Goal: Task Accomplishment & Management: Complete application form

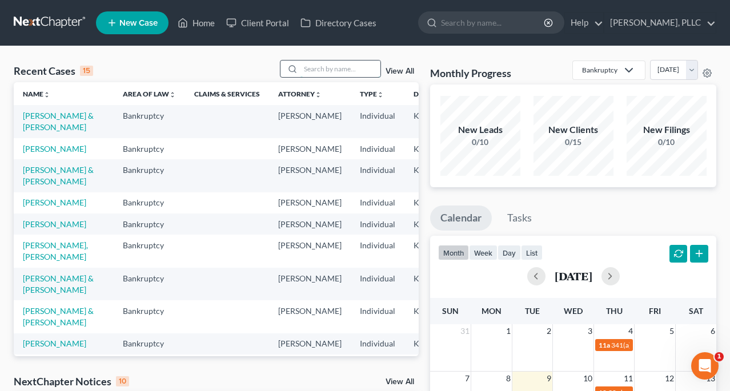
click at [322, 68] on input "search" at bounding box center [340, 69] width 80 height 17
type input "[PERSON_NAME]"
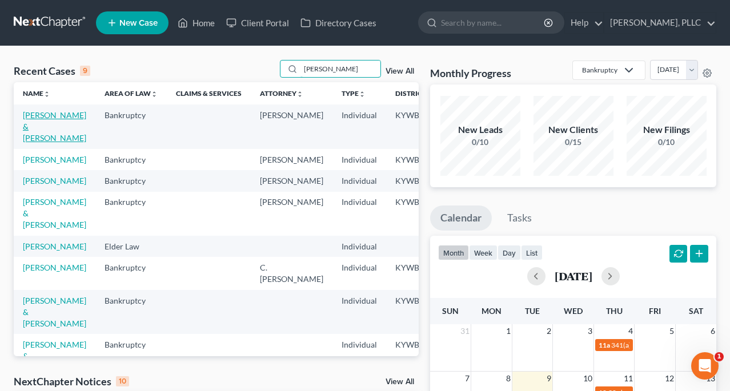
scroll to position [1, 0]
click at [34, 120] on link "[PERSON_NAME] & [PERSON_NAME]" at bounding box center [54, 126] width 63 height 33
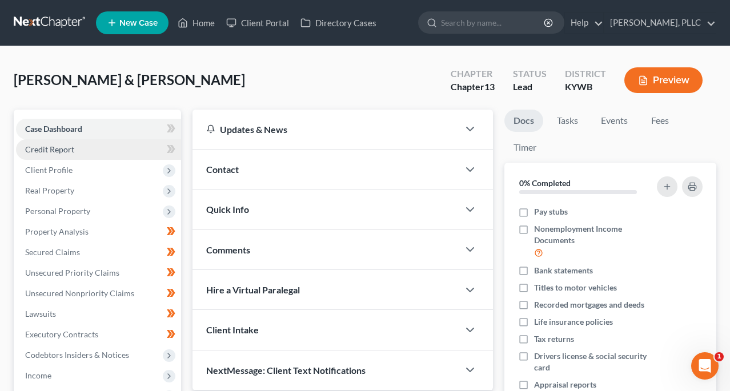
click at [62, 147] on span "Credit Report" at bounding box center [49, 149] width 49 height 10
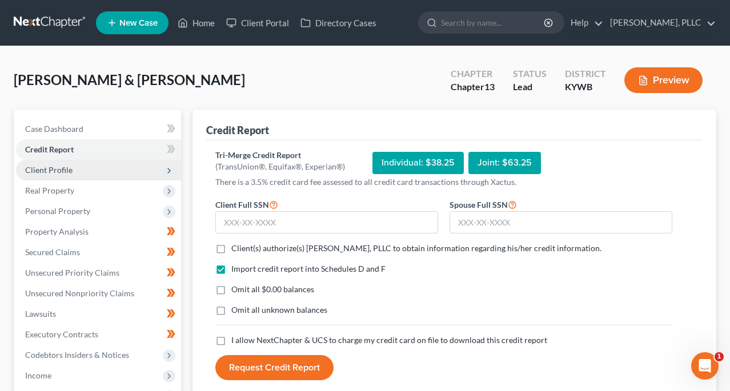
click at [67, 173] on span "Client Profile" at bounding box center [48, 170] width 47 height 10
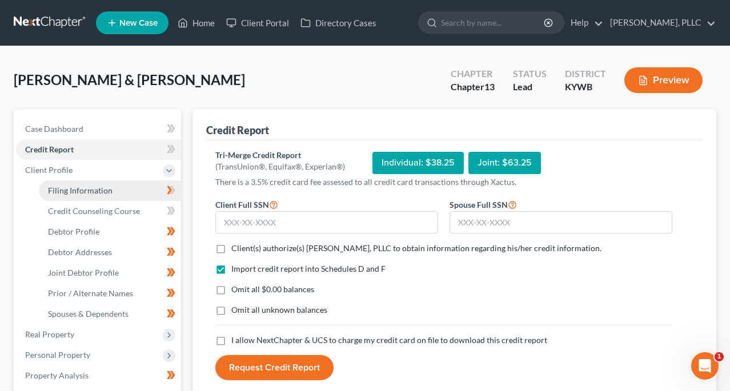
click at [70, 186] on span "Filing Information" at bounding box center [80, 191] width 65 height 10
select select "1"
select select "3"
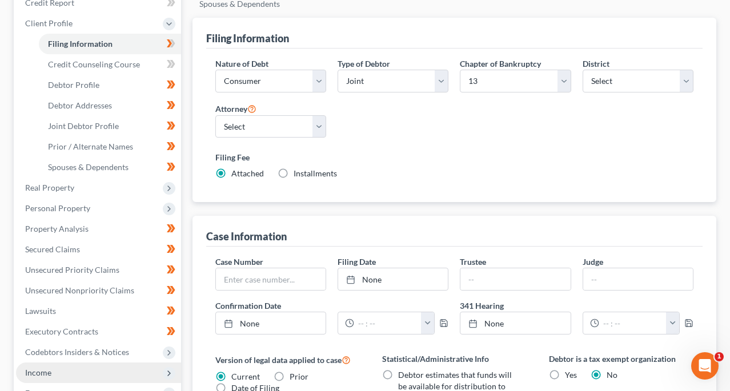
scroll to position [141, 0]
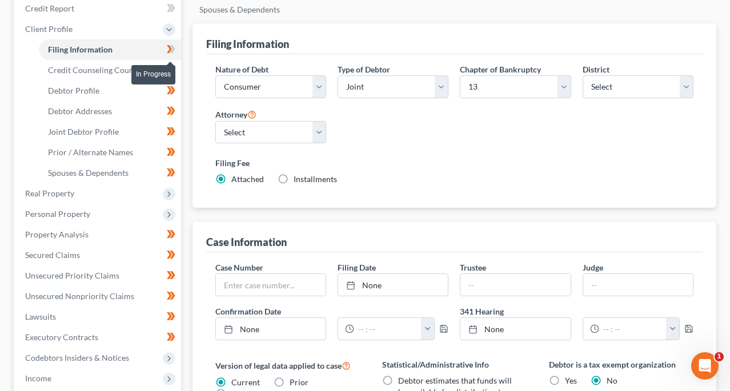
click at [172, 51] on icon at bounding box center [172, 49] width 5 height 8
click at [139, 72] on link "Credit Counseling Course" at bounding box center [110, 70] width 142 height 21
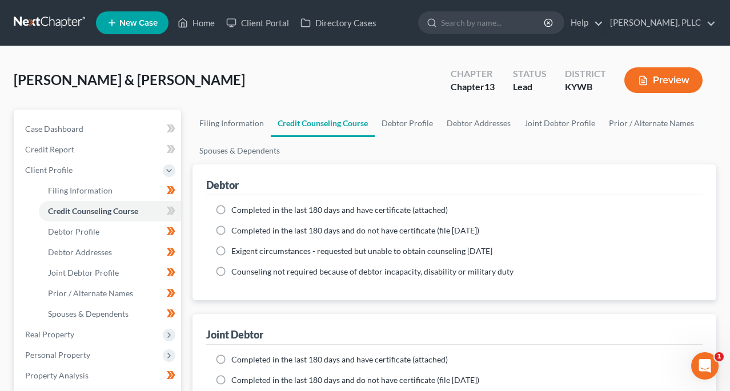
click at [231, 232] on label "Completed in the last 180 days and do not have certificate (file [DATE])" at bounding box center [355, 230] width 248 height 11
click at [236, 232] on input "Completed in the last 180 days and do not have certificate (file [DATE])" at bounding box center [239, 228] width 7 height 7
radio input "true"
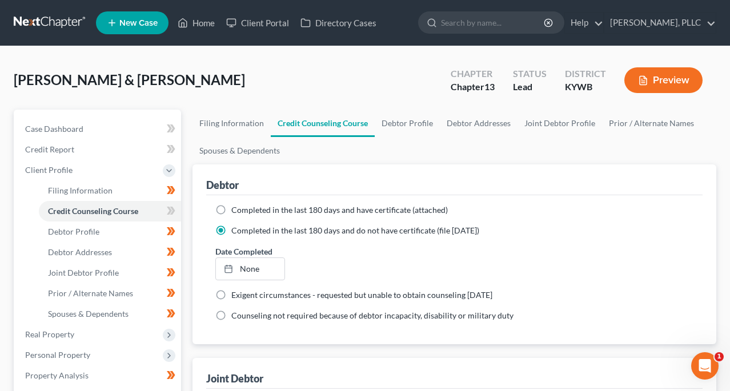
click at [231, 209] on label "Completed in the last 180 days and have certificate (attached)" at bounding box center [339, 209] width 216 height 11
click at [236, 209] on input "Completed in the last 180 days and have certificate (attached)" at bounding box center [239, 207] width 7 height 7
radio input "true"
radio input "false"
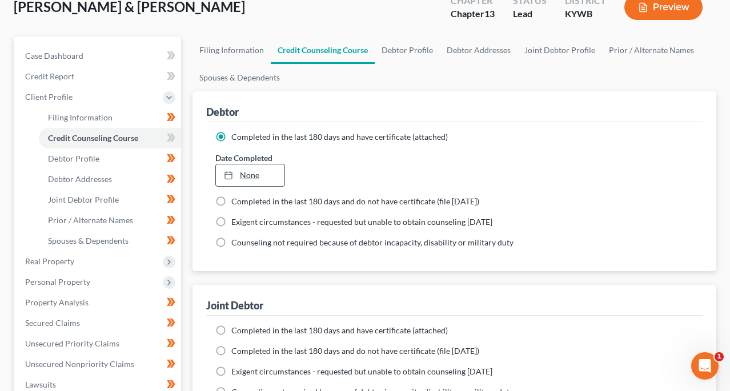
scroll to position [74, 0]
click at [231, 329] on label "Completed in the last 180 days and have certificate (attached)" at bounding box center [339, 329] width 216 height 11
click at [236, 329] on input "Completed in the last 180 days and have certificate (attached)" at bounding box center [239, 327] width 7 height 7
radio input "true"
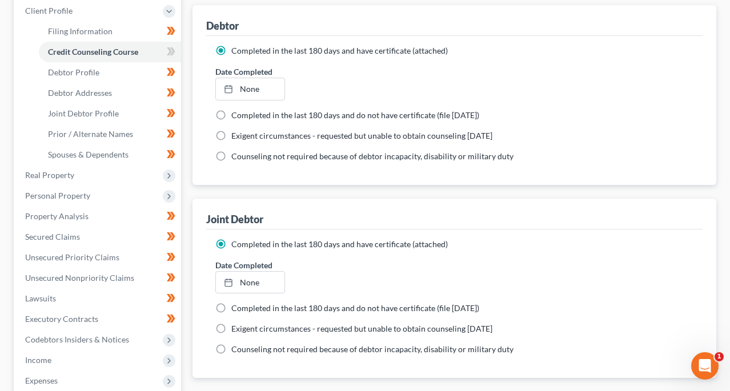
scroll to position [166, 0]
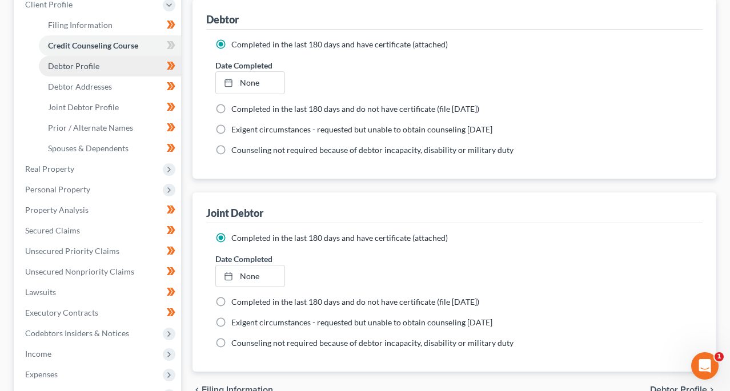
click at [134, 67] on link "Debtor Profile" at bounding box center [110, 66] width 142 height 21
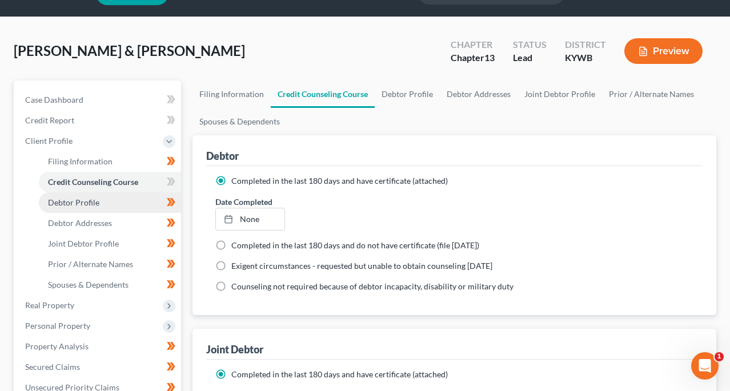
select select "1"
select select "8"
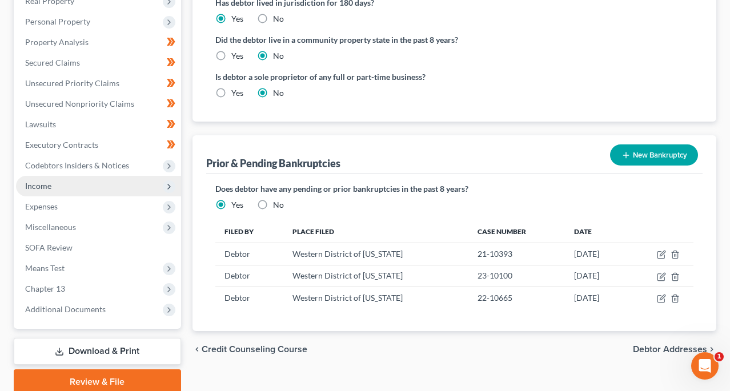
scroll to position [341, 0]
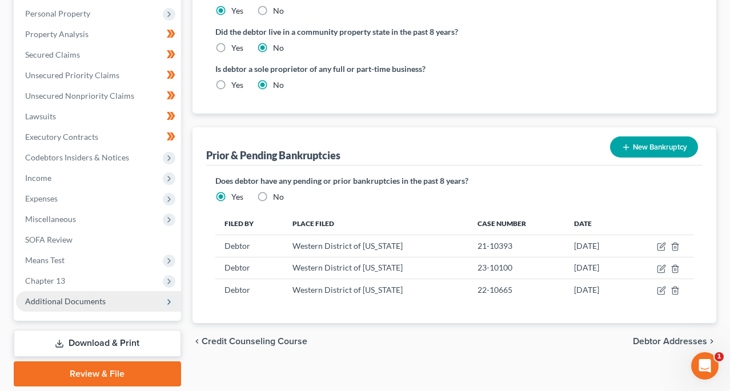
click at [116, 300] on span "Additional Documents" at bounding box center [98, 301] width 165 height 21
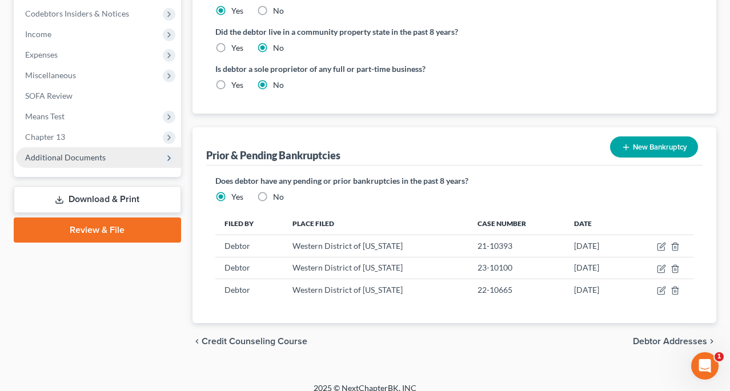
click at [170, 158] on polyline at bounding box center [169, 158] width 2 height 5
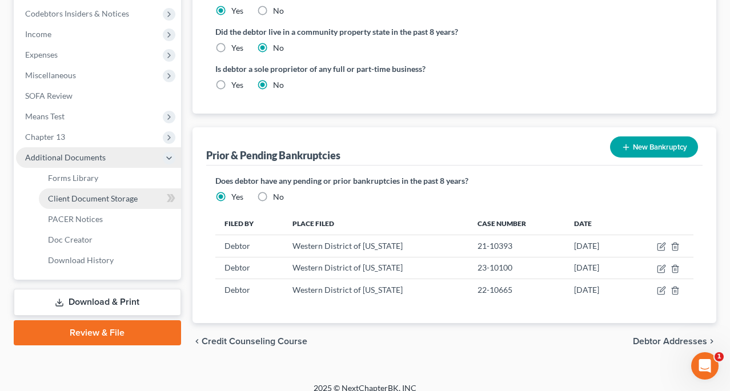
click at [118, 202] on span "Client Document Storage" at bounding box center [93, 199] width 90 height 10
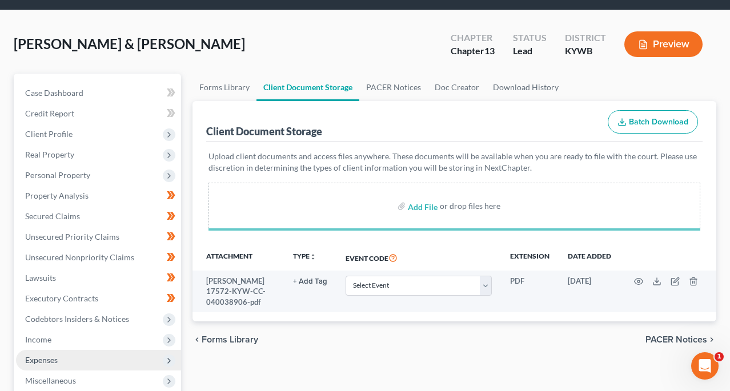
scroll to position [37, 0]
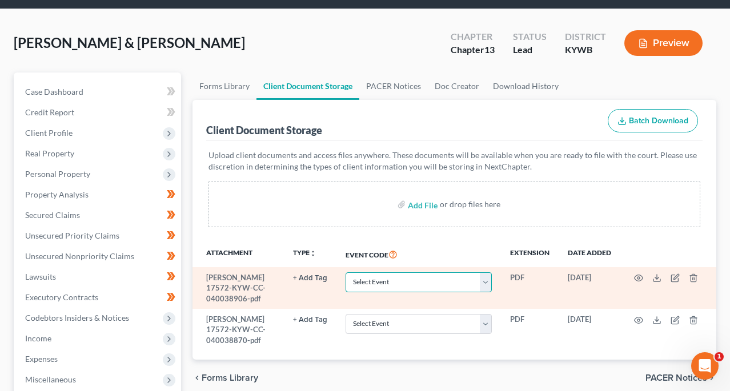
select select "7"
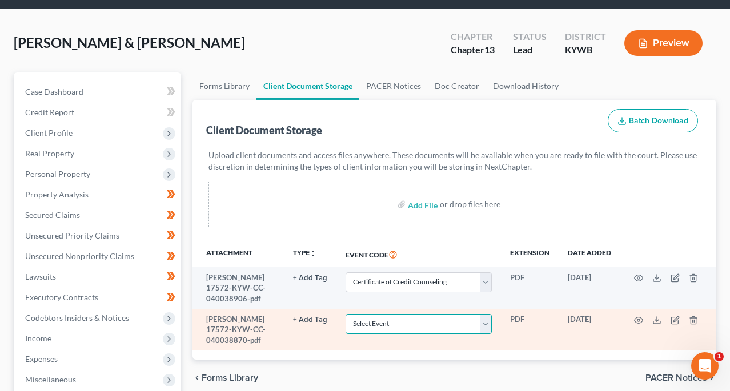
select select "7"
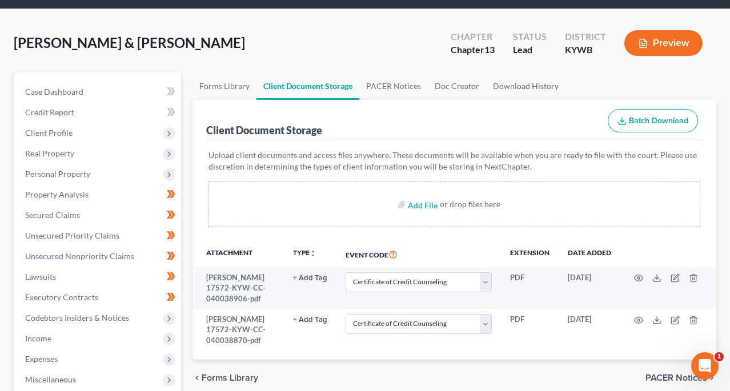
click at [453, 352] on div "Attachment TYPE unfold_more NONE Credit Counseling Hearing Notice Proof of Clai…" at bounding box center [454, 300] width 524 height 119
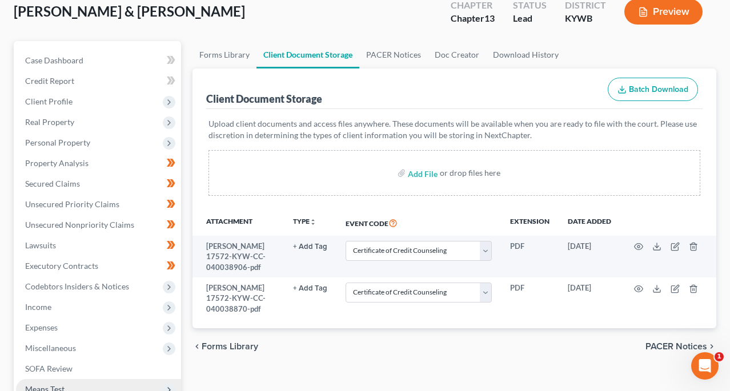
scroll to position [68, 0]
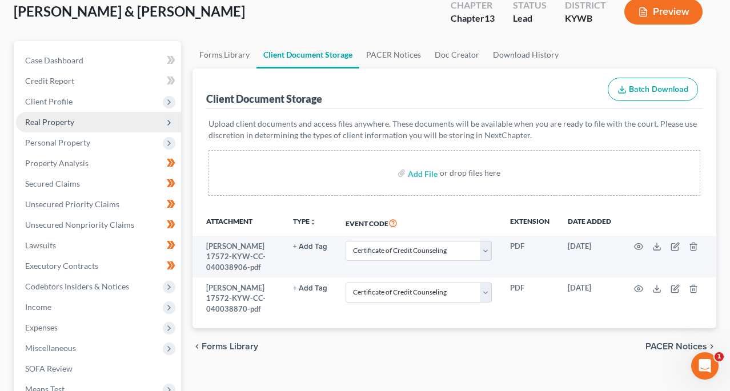
click at [160, 123] on span "Real Property" at bounding box center [98, 122] width 165 height 21
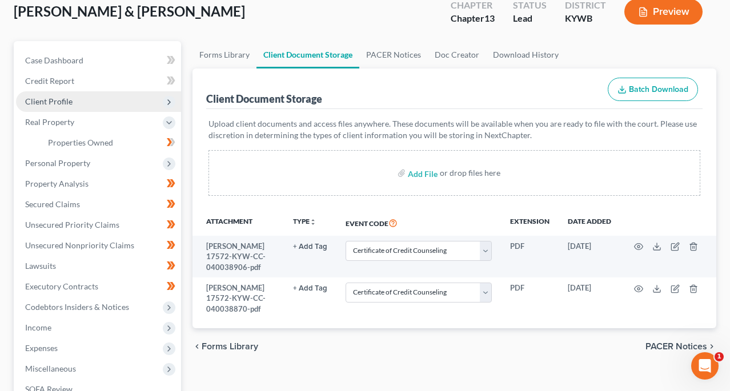
click at [161, 106] on span "Client Profile" at bounding box center [98, 101] width 165 height 21
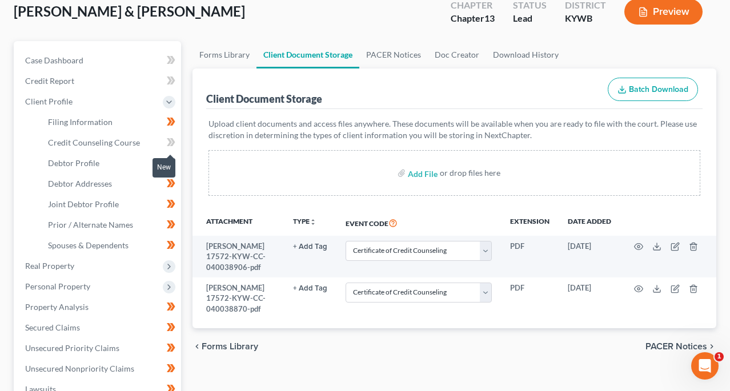
click at [178, 136] on span at bounding box center [171, 143] width 20 height 17
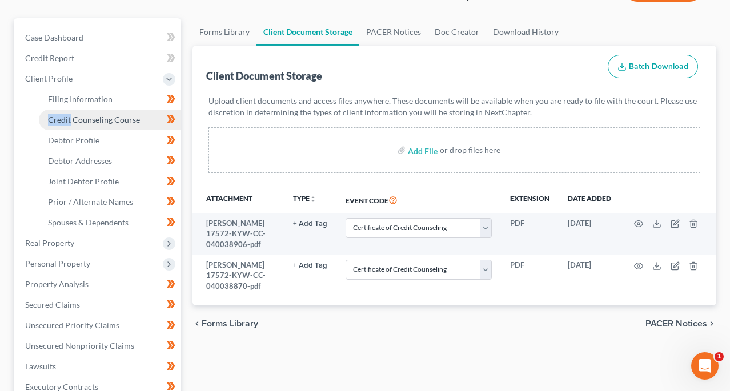
scroll to position [123, 0]
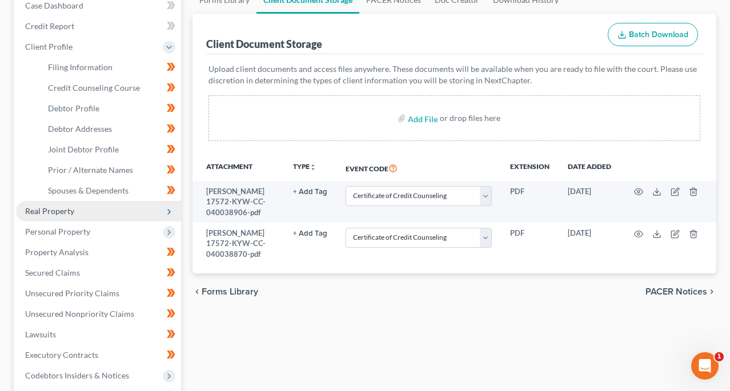
click at [108, 213] on span "Real Property" at bounding box center [98, 211] width 165 height 21
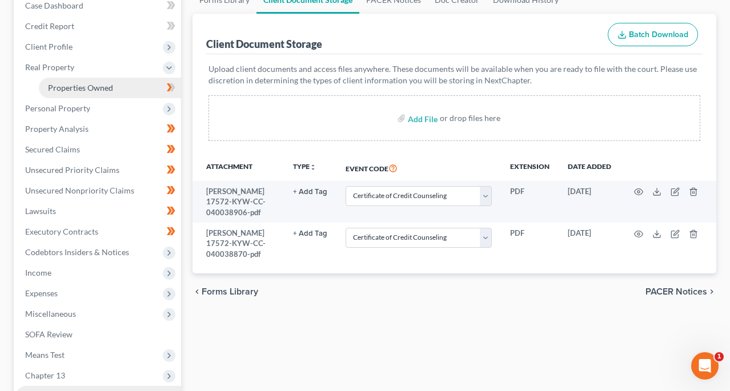
click at [123, 84] on link "Properties Owned" at bounding box center [110, 88] width 142 height 21
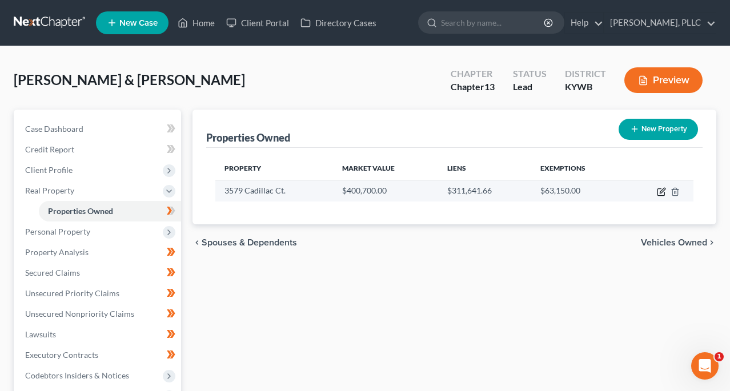
click at [665, 194] on icon "button" at bounding box center [660, 191] width 9 height 9
select select "18"
select select "2"
select select "0"
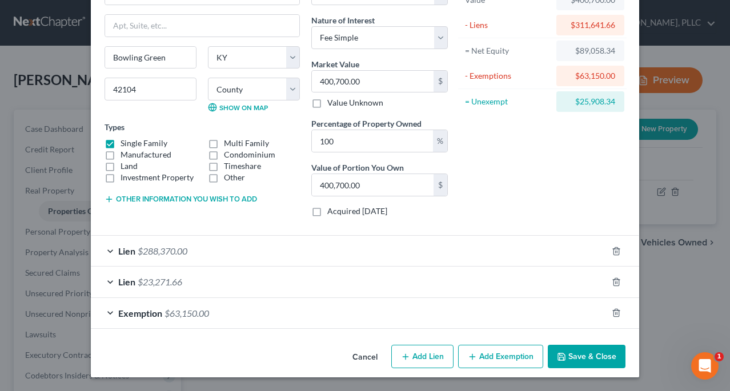
scroll to position [82, 0]
click at [159, 312] on span "Exemption" at bounding box center [140, 313] width 44 height 11
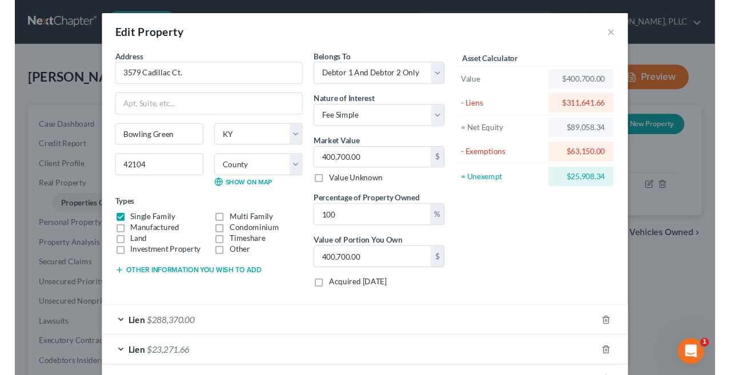
scroll to position [0, 0]
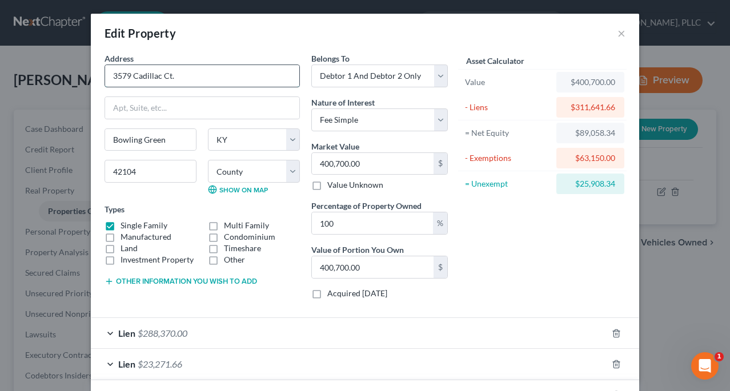
click at [192, 78] on input "3579 Cadillac Ct." at bounding box center [202, 76] width 194 height 22
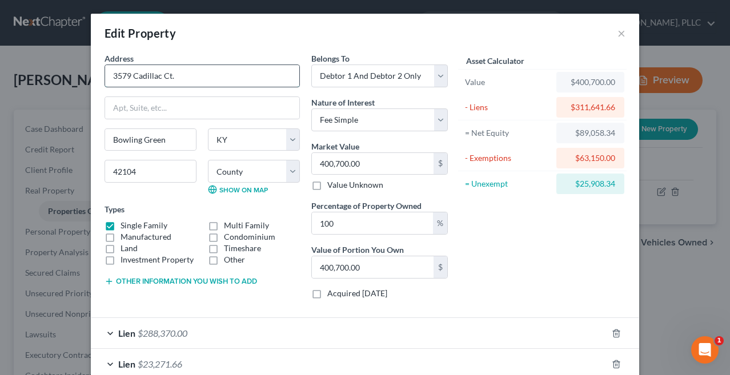
click at [179, 78] on input "3579 Cadillac Ct." at bounding box center [202, 76] width 194 height 22
drag, startPoint x: 176, startPoint y: 74, endPoint x: 103, endPoint y: 78, distance: 73.2
click at [103, 78] on div "Address * .3579 [GEOGRAPHIC_DATA] [GEOGRAPHIC_DATA] [US_STATE][GEOGRAPHIC_DATA]…" at bounding box center [202, 181] width 207 height 256
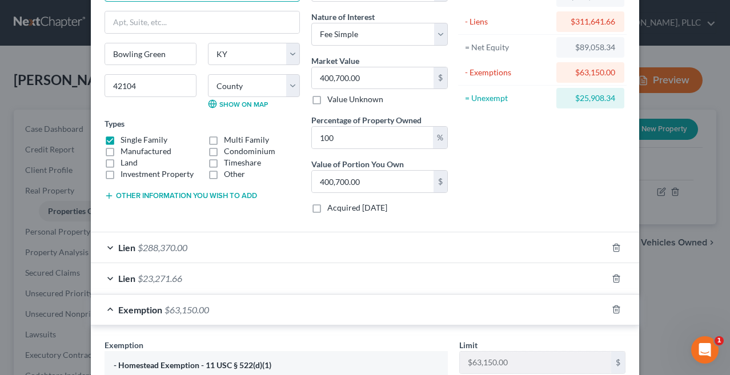
scroll to position [53, 0]
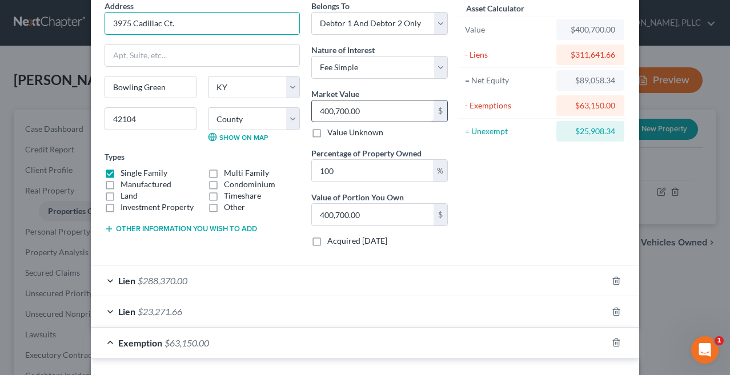
type input "3975 Cadillac Ct."
click at [382, 112] on input "400,700.00" at bounding box center [373, 111] width 122 height 22
type input "3"
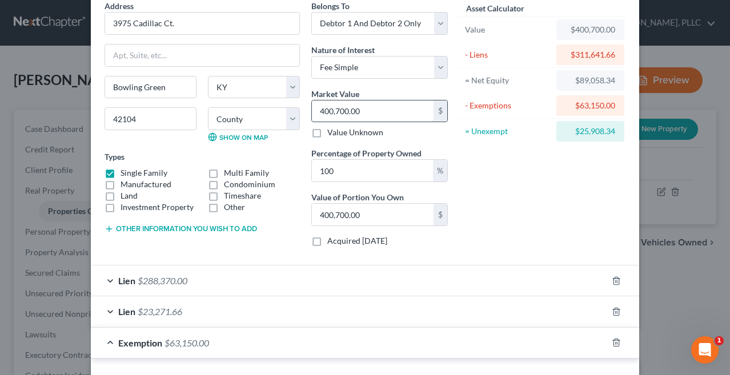
type input "3.00"
type input "39"
type input "39.00"
type input "399"
type input "399.00"
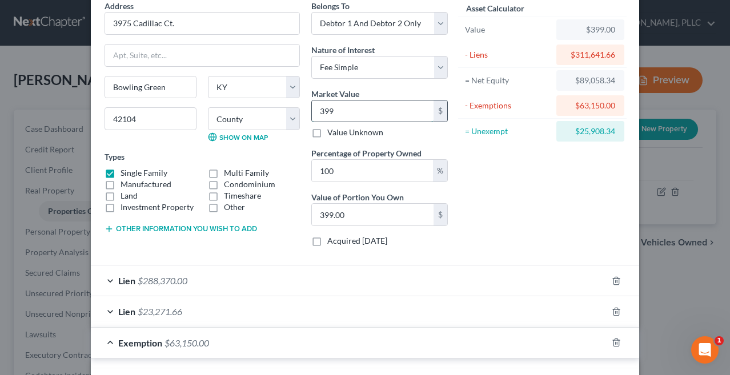
type input "3999"
type input "3,999.00"
type input "3,9990"
type input "39,990.00"
type input "39,9900"
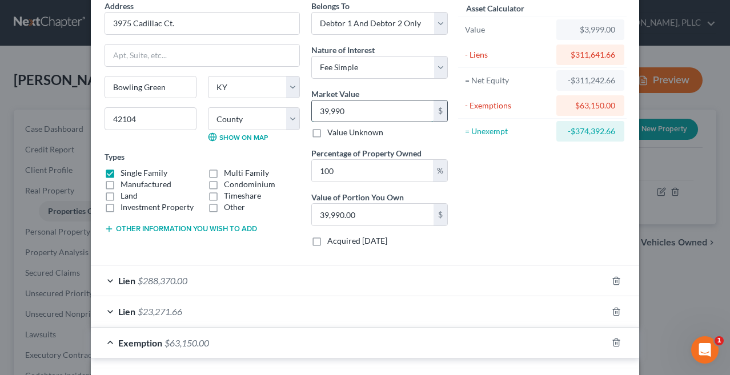
type input "399,900.00"
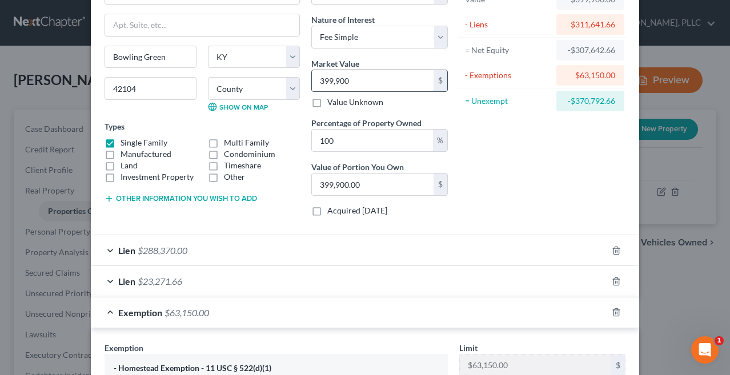
scroll to position [84, 0]
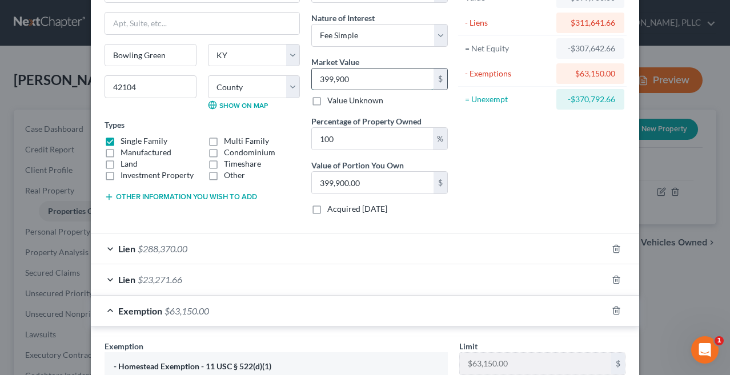
click at [377, 77] on input "399,900" at bounding box center [373, 79] width 122 height 22
drag, startPoint x: 377, startPoint y: 77, endPoint x: 261, endPoint y: 74, distance: 115.3
click at [261, 74] on div "Address * 3975 Cadillac Ct. [GEOGRAPHIC_DATA] [US_STATE][GEOGRAPHIC_DATA] [GEOG…" at bounding box center [276, 96] width 354 height 256
type input "3"
type input "3.00"
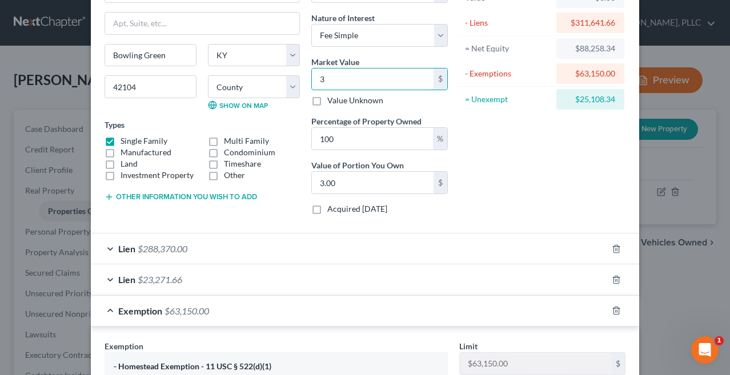
type input "39"
type input "39.00"
type input "394"
type input "394.00"
type input "3944"
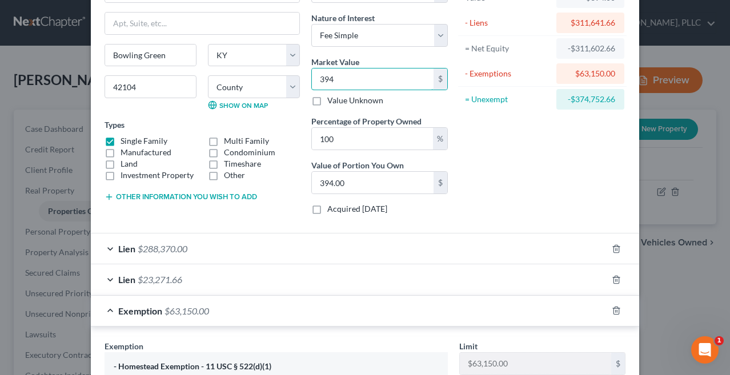
type input "3,944.00"
type input "3,9440"
type input "39,440.00"
type input "39,4400"
type input "394,400.00"
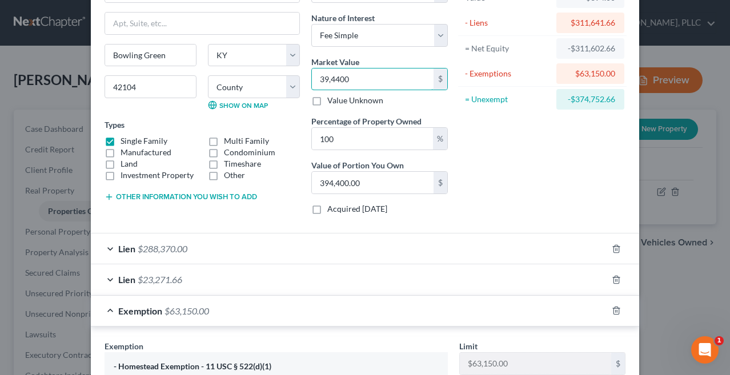
type input "394,400"
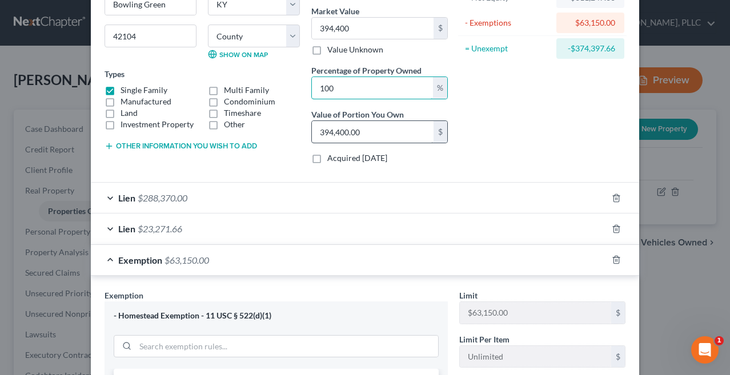
scroll to position [143, 0]
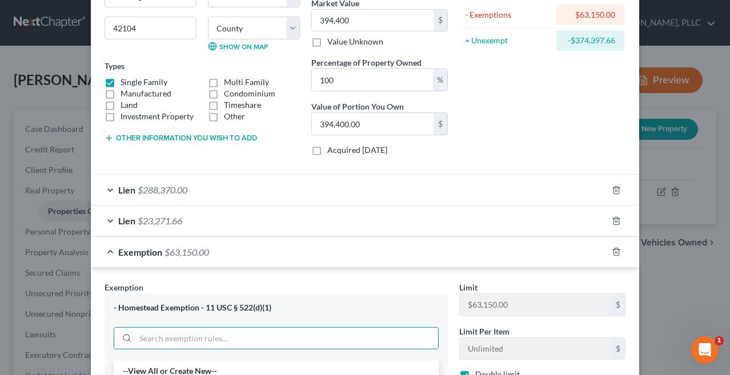
click at [158, 190] on span "$288,370.00" at bounding box center [163, 189] width 50 height 11
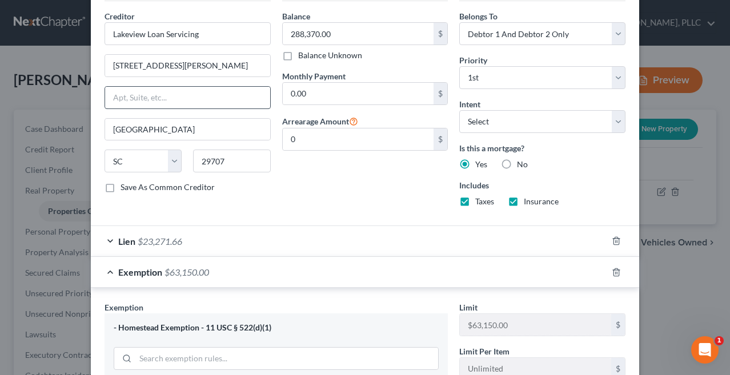
scroll to position [386, 0]
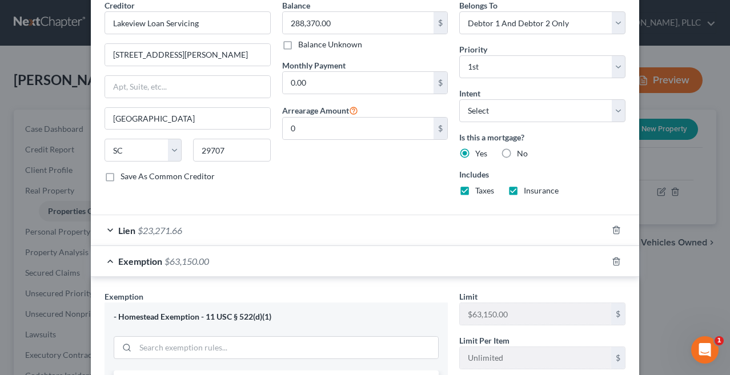
click at [174, 259] on span "$63,150.00" at bounding box center [186, 261] width 45 height 11
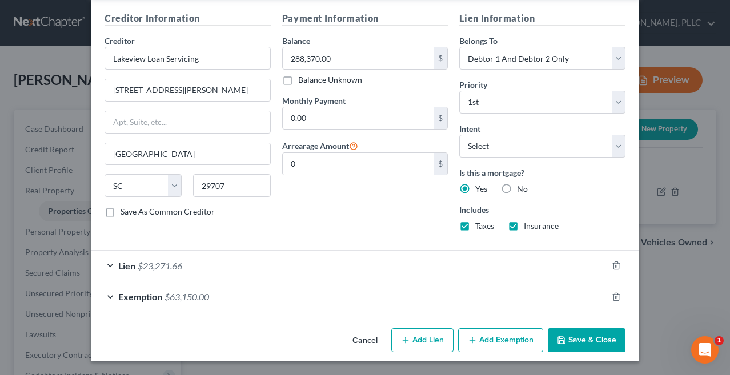
scroll to position [350, 0]
click at [570, 349] on button "Save & Close" at bounding box center [586, 341] width 78 height 24
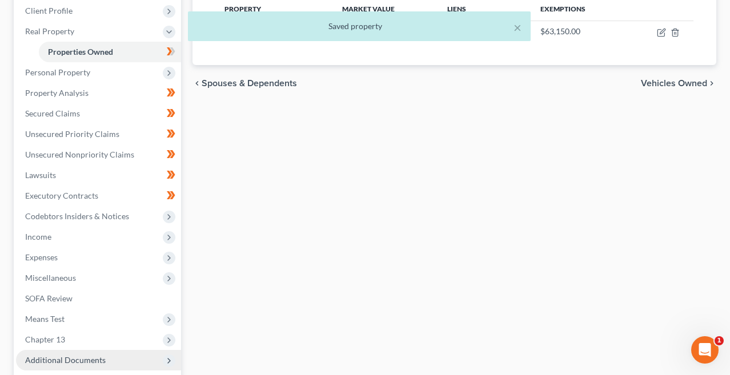
scroll to position [160, 0]
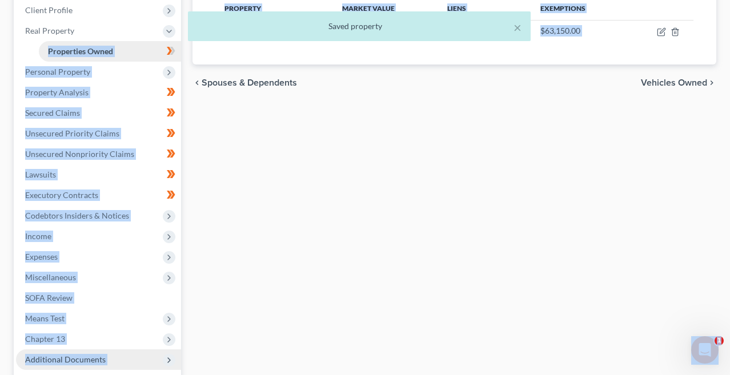
click at [130, 57] on link "Properties Owned" at bounding box center [110, 51] width 142 height 21
click at [177, 51] on span at bounding box center [171, 52] width 20 height 17
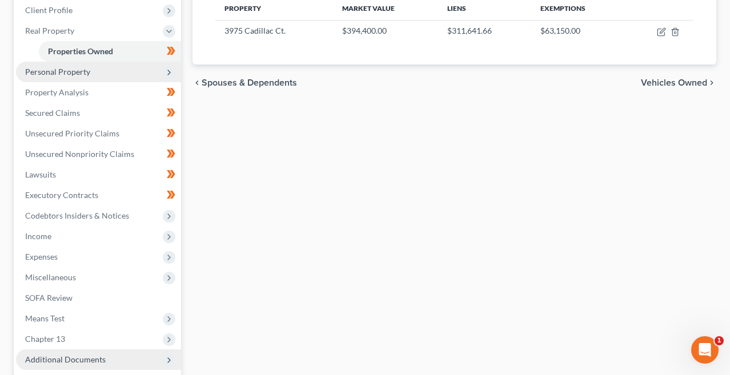
click at [124, 71] on span "Personal Property" at bounding box center [98, 72] width 165 height 21
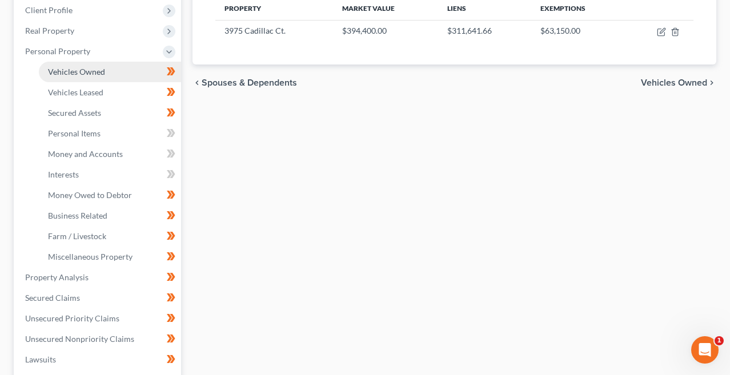
click at [118, 71] on link "Vehicles Owned" at bounding box center [110, 72] width 142 height 21
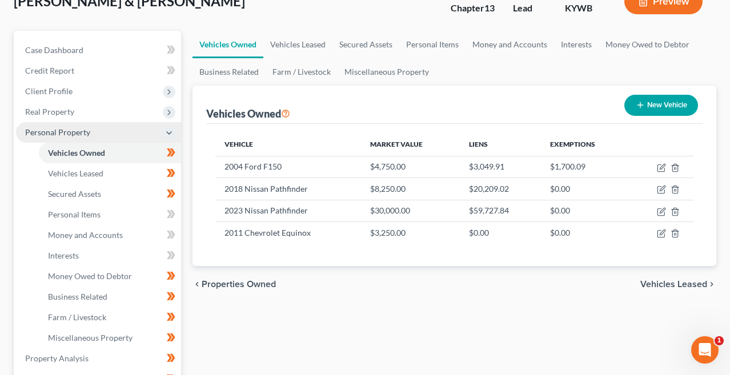
scroll to position [80, 0]
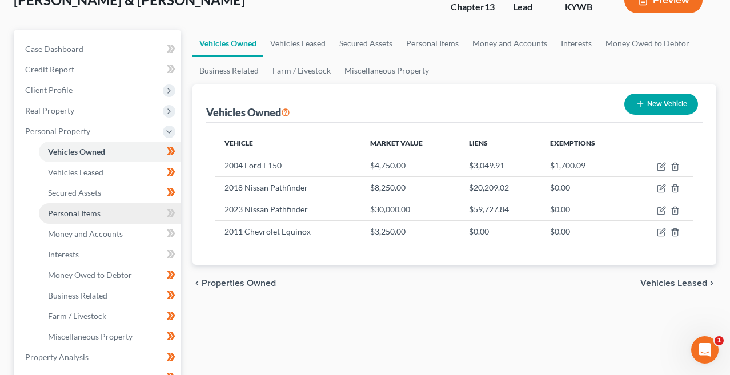
click at [138, 215] on link "Personal Items" at bounding box center [110, 213] width 142 height 21
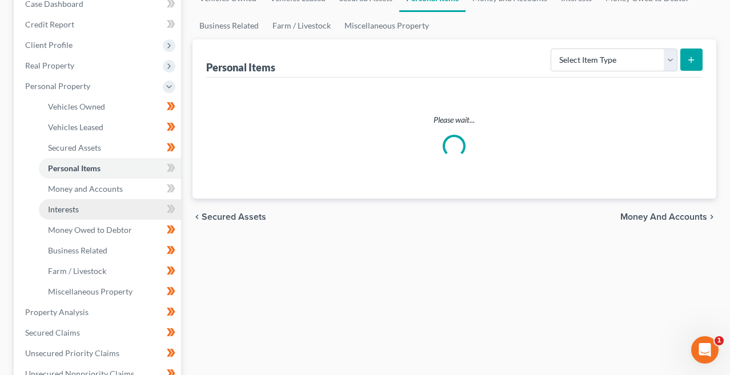
scroll to position [126, 0]
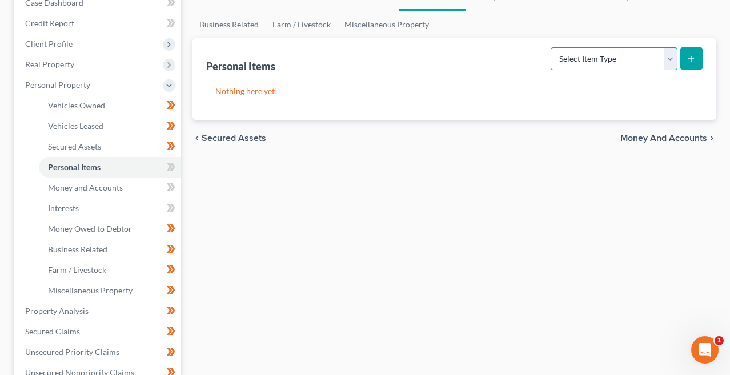
select select "clothing"
click at [686, 62] on button "submit" at bounding box center [691, 58] width 22 height 22
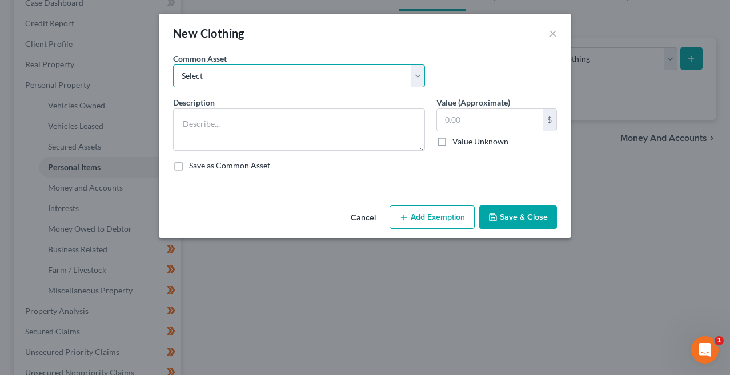
select select "2"
type textarea "Miscellaneous men's, women's & children's clothing, shoes & accessories."
type input "2,000.00"
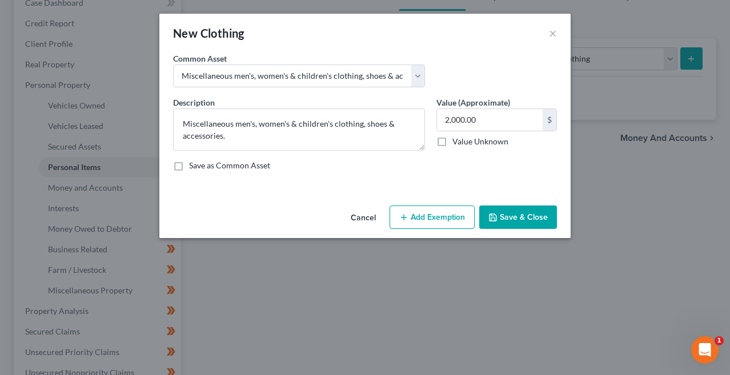
click at [421, 225] on button "Add Exemption" at bounding box center [431, 217] width 85 height 24
select select "2"
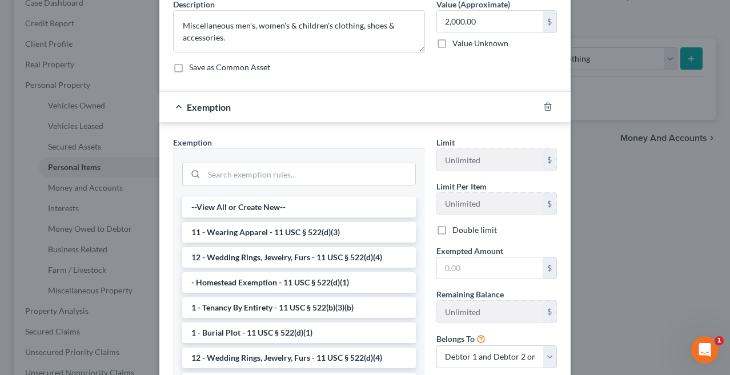
scroll to position [99, 0]
click at [349, 226] on li "11 - Wearing Apparel - 11 USC § 522(d)(3)" at bounding box center [298, 231] width 233 height 21
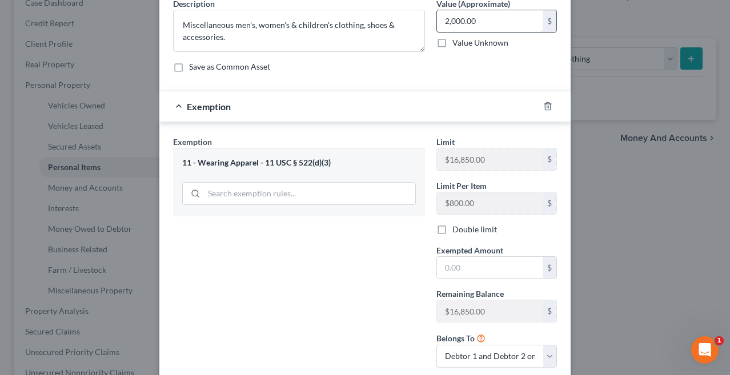
click at [454, 23] on input "2,000.00" at bounding box center [490, 21] width 106 height 22
type input "2,500"
click at [458, 275] on input "text" at bounding box center [490, 268] width 106 height 22
type input "2,500"
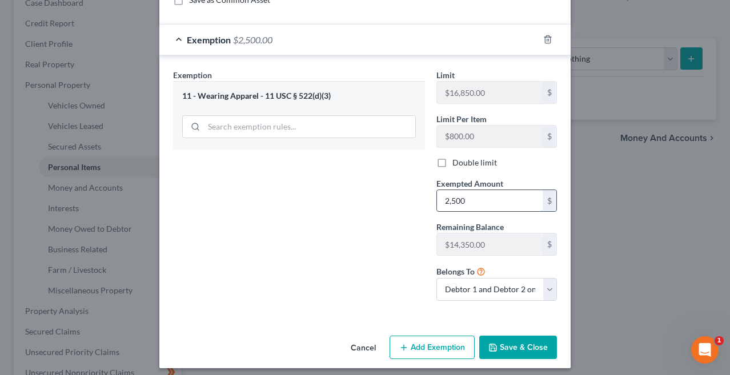
scroll to position [166, 0]
click at [531, 344] on button "Save & Close" at bounding box center [518, 347] width 78 height 24
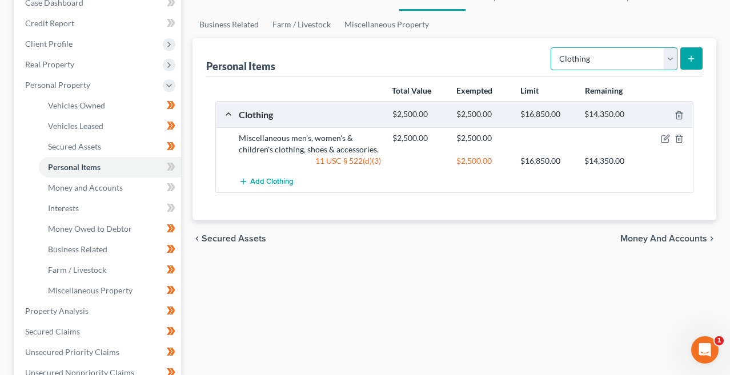
select select "electronics"
click at [687, 60] on icon "submit" at bounding box center [690, 58] width 9 height 9
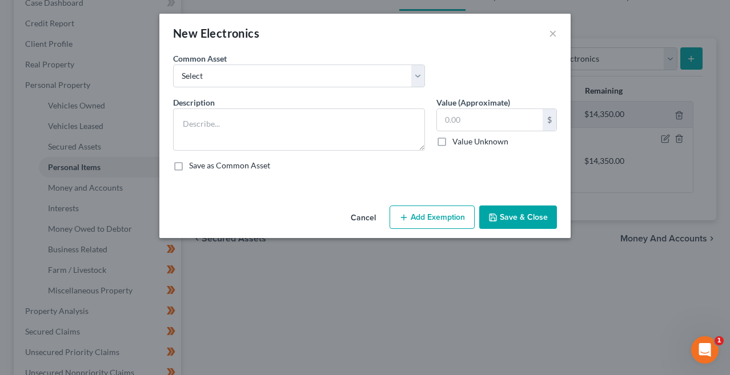
click at [388, 87] on div "Common Asset Select TV, computer, smart phone." at bounding box center [364, 75] width 395 height 44
select select "0"
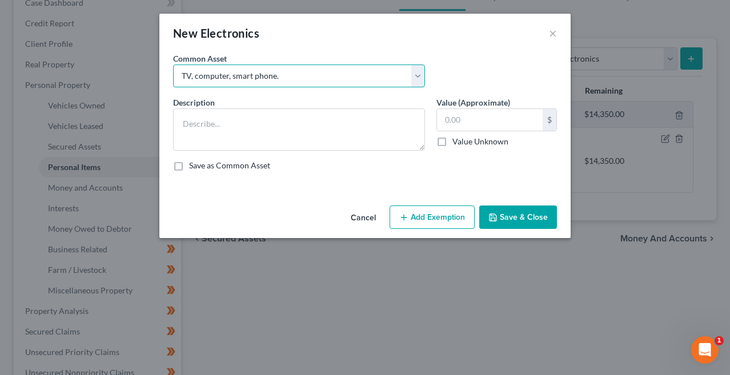
type textarea "TV, computer, smart phone."
type input "1,000.00"
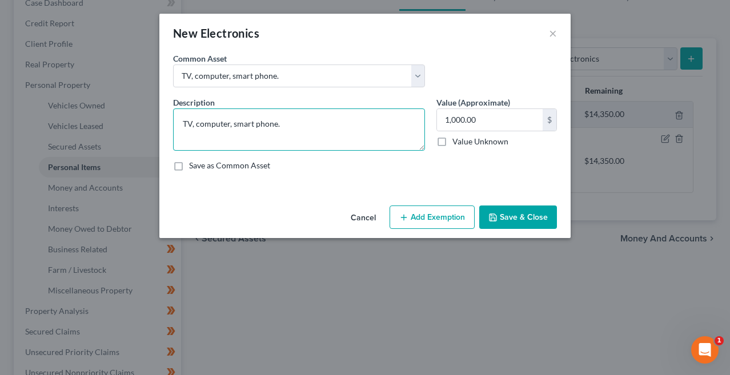
drag, startPoint x: 229, startPoint y: 124, endPoint x: 196, endPoint y: 125, distance: 33.1
click at [196, 125] on textarea "TV, computer, smart phone." at bounding box center [299, 129] width 252 height 42
type textarea "TV, laptop, tablet, smart phone."
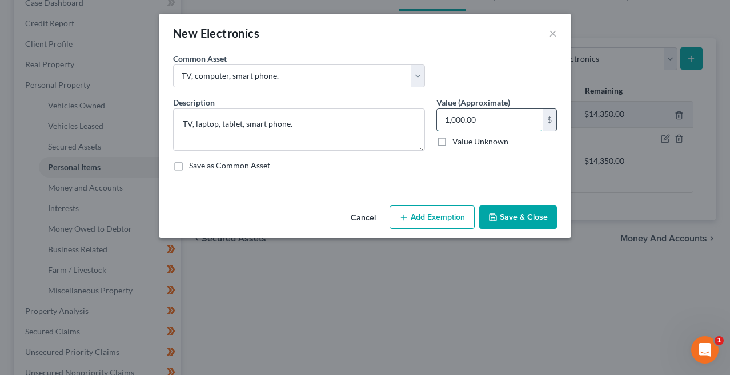
click at [456, 121] on input "1,000.00" at bounding box center [490, 120] width 106 height 22
type input "1,500"
click at [437, 216] on button "Add Exemption" at bounding box center [431, 217] width 85 height 24
select select "2"
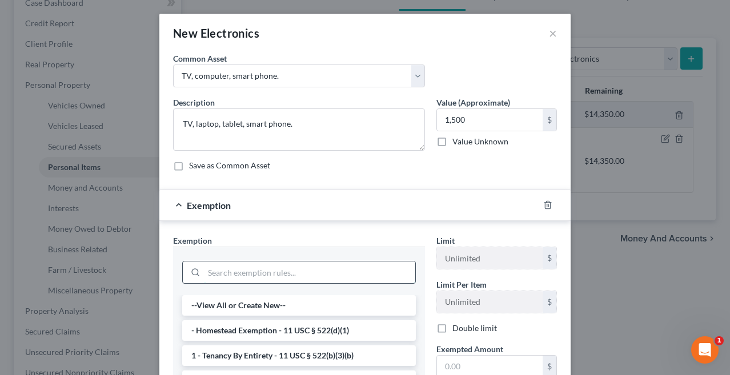
click at [299, 275] on input "search" at bounding box center [309, 272] width 211 height 22
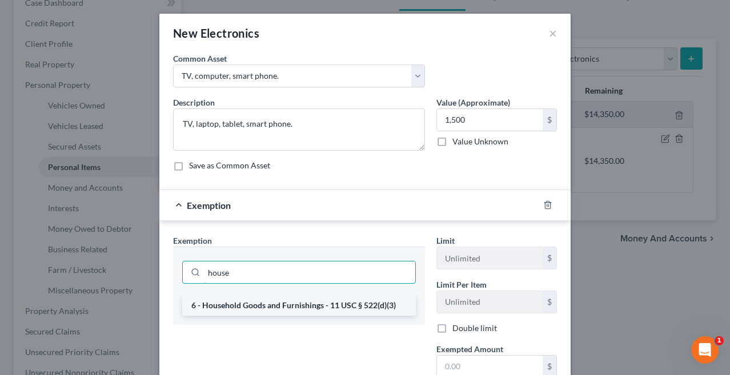
type input "house"
click at [292, 308] on li "6 - Household Goods and Furnishings - 11 USC § 522(d)(3)" at bounding box center [298, 305] width 233 height 21
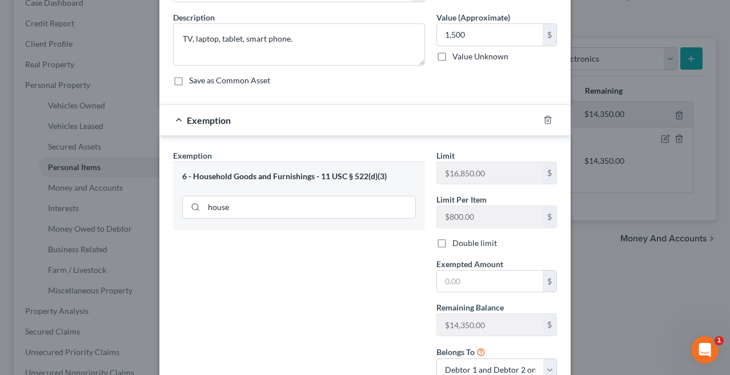
scroll to position [90, 0]
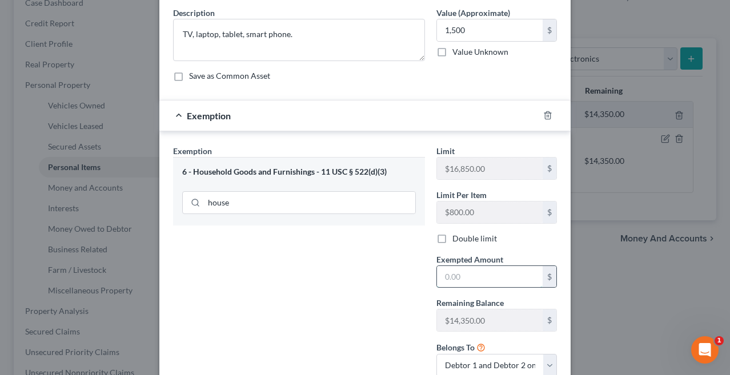
click at [468, 275] on input "text" at bounding box center [490, 277] width 106 height 22
type input "1,500"
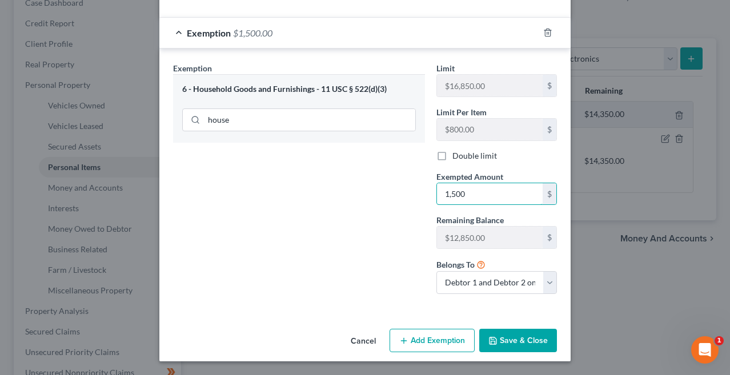
scroll to position [172, 0]
click at [522, 348] on button "Save & Close" at bounding box center [518, 341] width 78 height 24
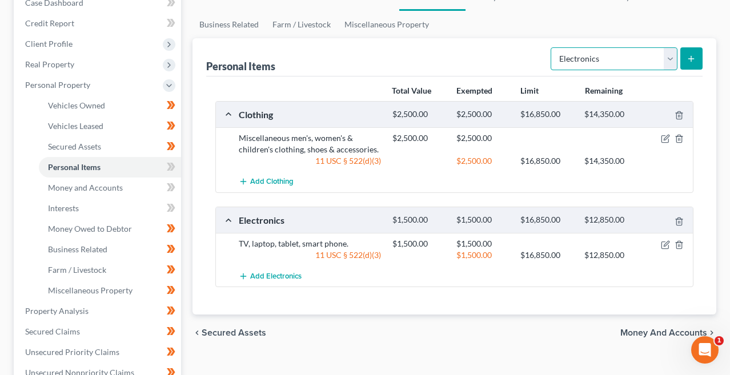
select select "household_goods"
click at [694, 62] on icon "submit" at bounding box center [690, 58] width 9 height 9
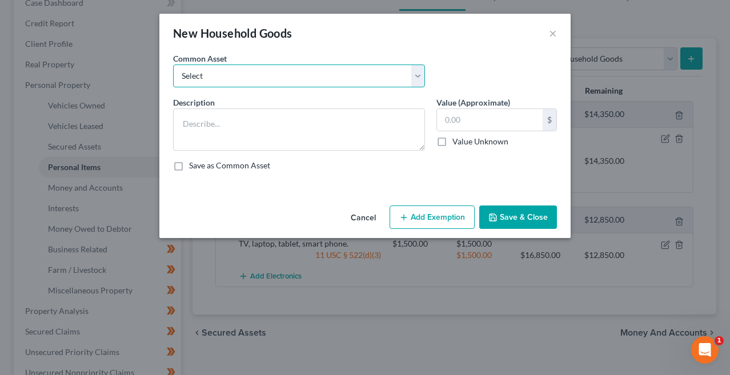
select select "0"
type textarea "Refrigerator, stove, microwave, dining table & chairs, sofa, chair, coffee tabl…"
type input "3,000.00"
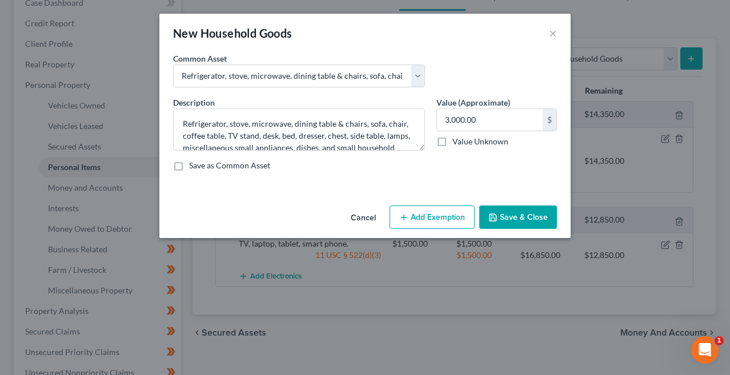
click at [404, 212] on button "Add Exemption" at bounding box center [431, 217] width 85 height 24
select select "2"
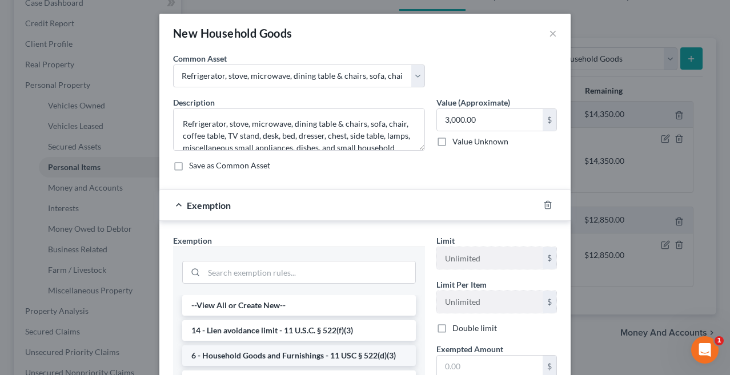
click at [328, 357] on li "6 - Household Goods and Furnishings - 11 USC § 522(d)(3)" at bounding box center [298, 355] width 233 height 21
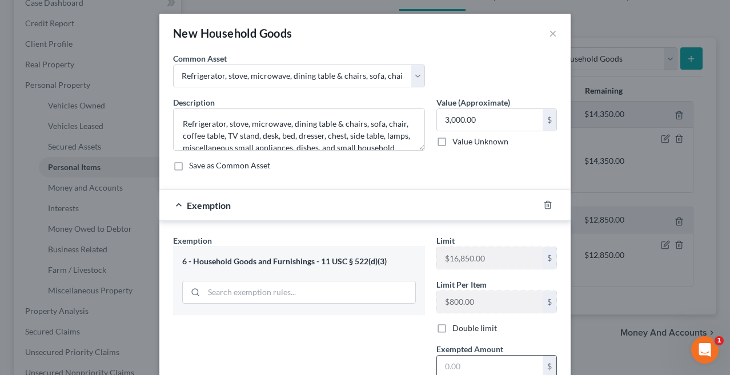
click at [448, 364] on input "text" at bounding box center [490, 367] width 106 height 22
type input "3,000"
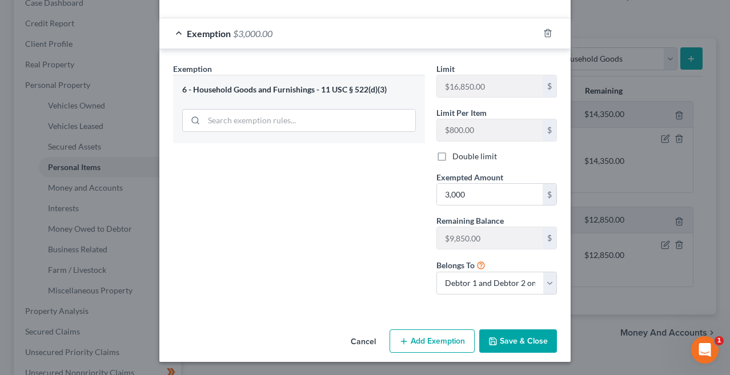
click at [531, 343] on button "Save & Close" at bounding box center [518, 341] width 78 height 24
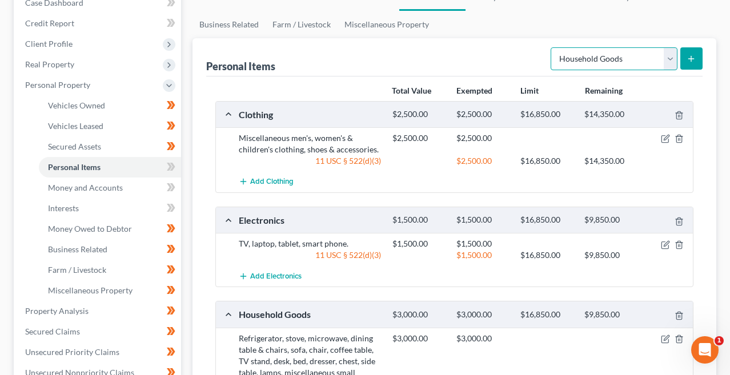
select select "jewelry"
click at [698, 61] on button "submit" at bounding box center [691, 58] width 22 height 22
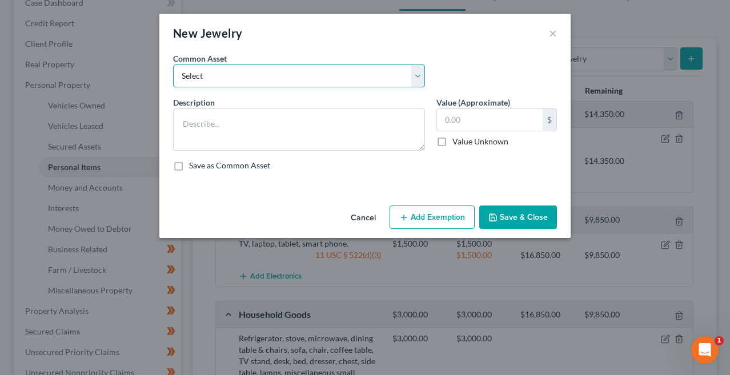
select select "1"
type textarea "Wedding rings & miscellaneous costume jewelry."
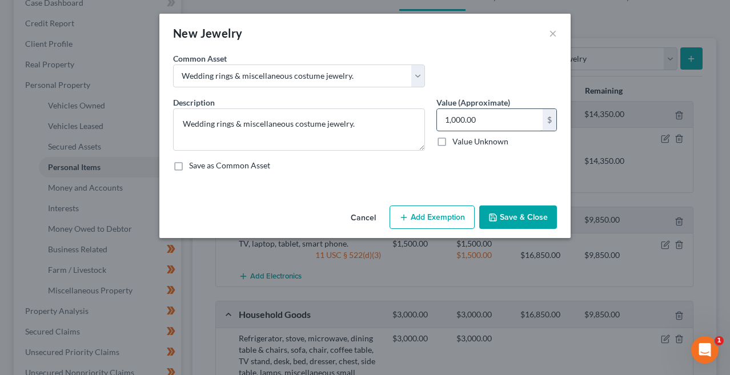
click at [455, 119] on input "1,000.00" at bounding box center [490, 120] width 106 height 22
click at [479, 117] on input "1,000.00" at bounding box center [490, 120] width 106 height 22
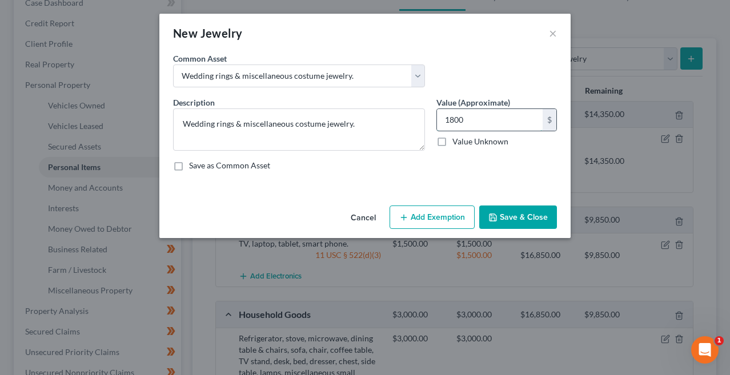
type input "1,800"
click at [436, 217] on button "Add Exemption" at bounding box center [431, 217] width 85 height 24
select select "2"
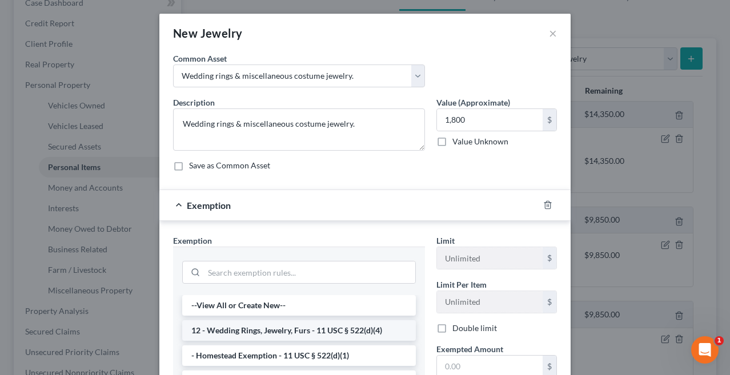
click at [309, 322] on li "12 - Wedding Rings, Jewelry, Furs - 11 USC § 522(d)(4)" at bounding box center [298, 330] width 233 height 21
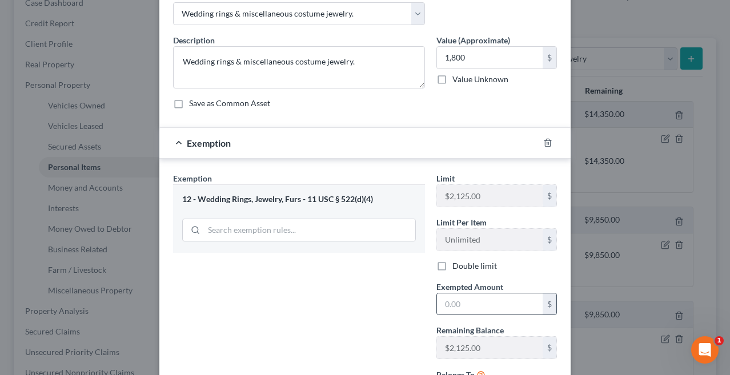
scroll to position [65, 0]
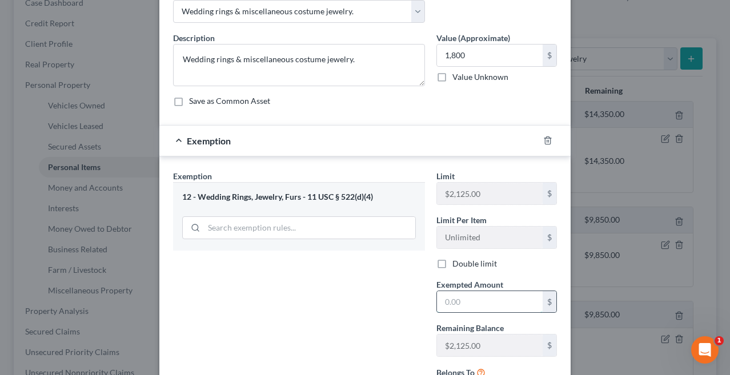
click at [464, 305] on input "text" at bounding box center [490, 302] width 106 height 22
type input "1,800"
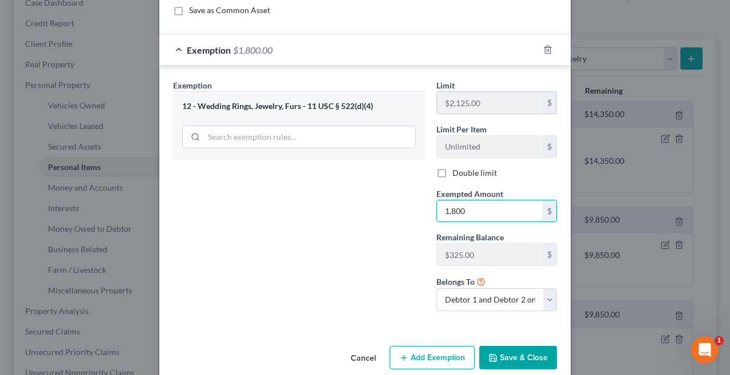
scroll to position [159, 0]
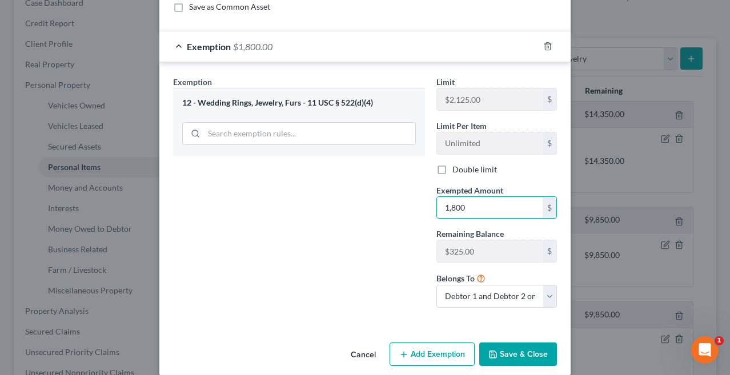
click at [500, 356] on button "Save & Close" at bounding box center [518, 354] width 78 height 24
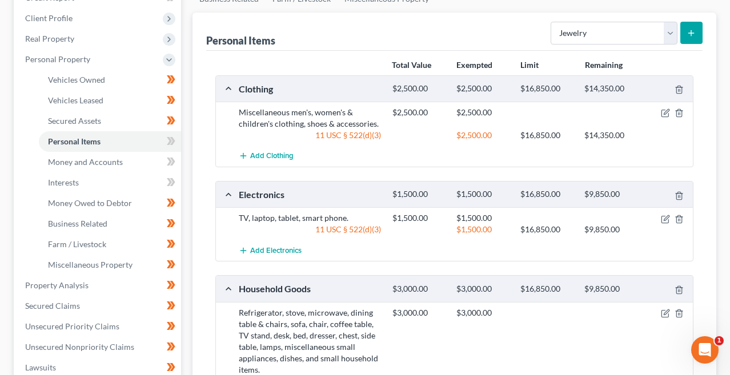
scroll to position [152, 0]
click at [173, 140] on icon at bounding box center [172, 140] width 5 height 8
click at [115, 170] on link "Money and Accounts" at bounding box center [110, 161] width 142 height 21
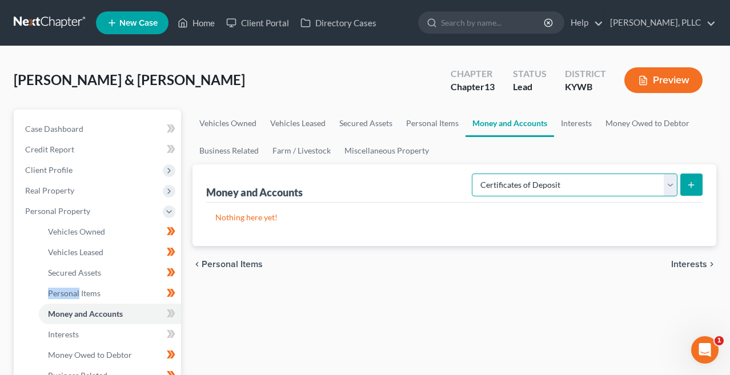
select select "checking"
click at [689, 190] on button "submit" at bounding box center [691, 185] width 22 height 22
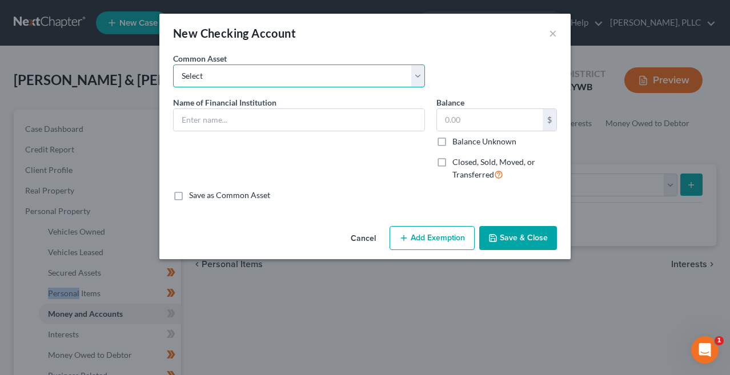
select select "12"
type input "PNC Bank Acct. No. ****1223"
type input "70.98"
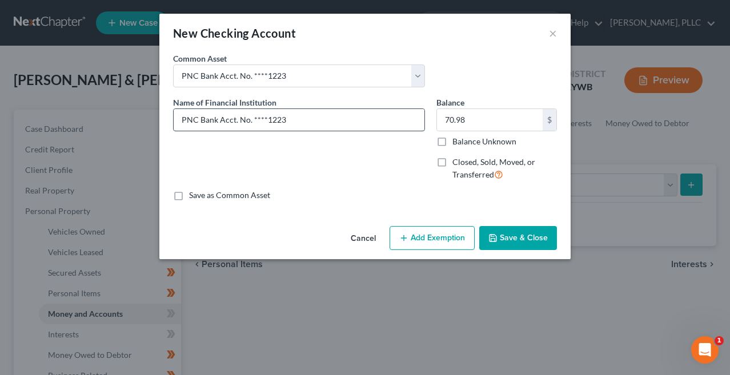
click at [296, 125] on input "PNC Bank Acct. No. ****1223" at bounding box center [299, 120] width 251 height 22
type input "PNC Bank Acct. No. ****9262"
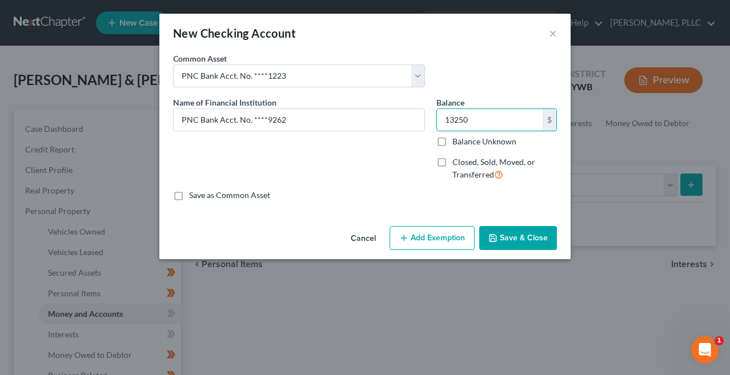
type input "13,250"
click at [418, 229] on button "Add Exemption" at bounding box center [431, 238] width 85 height 24
select select "2"
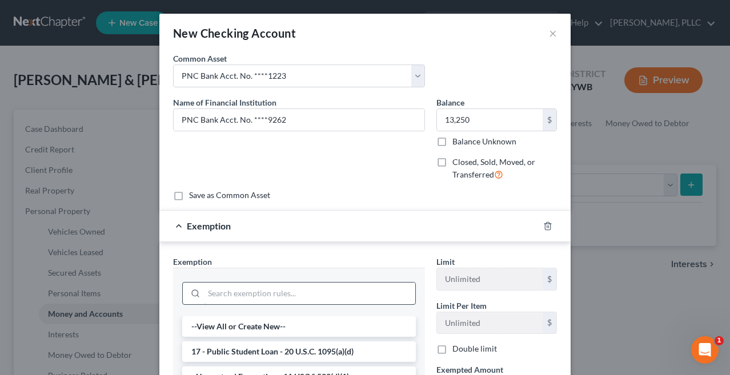
click at [264, 297] on input "search" at bounding box center [309, 294] width 211 height 22
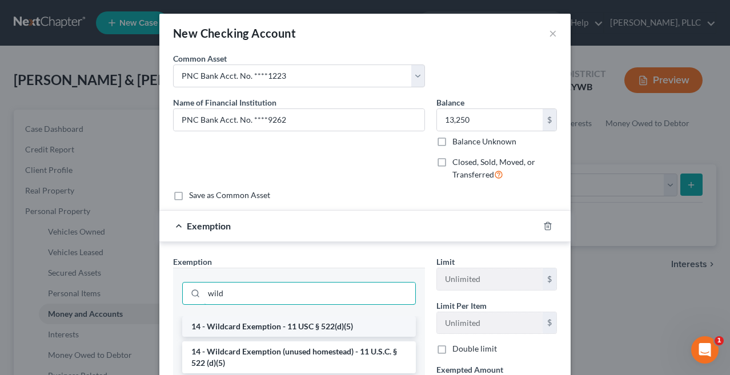
type input "wild"
click at [250, 328] on li "14 - Wildcard Exemption - 11 USC § 522(d)(5)" at bounding box center [298, 326] width 233 height 21
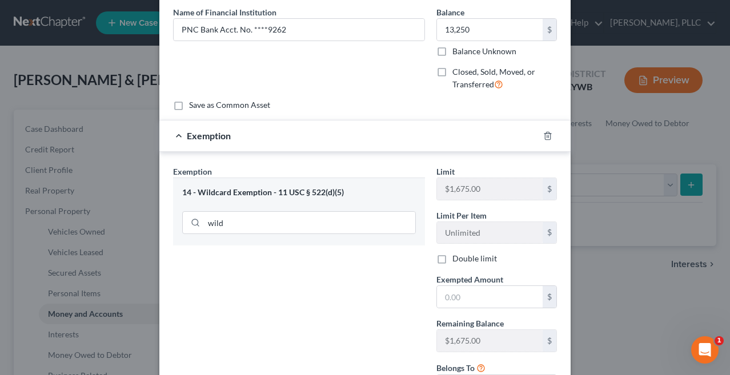
scroll to position [104, 0]
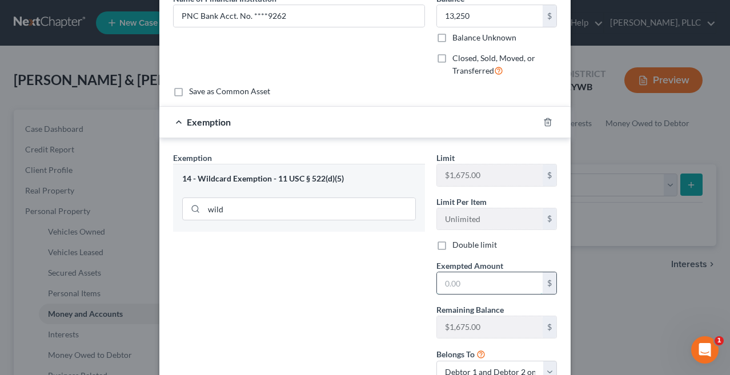
click at [467, 284] on input "text" at bounding box center [490, 283] width 106 height 22
type input "13,250"
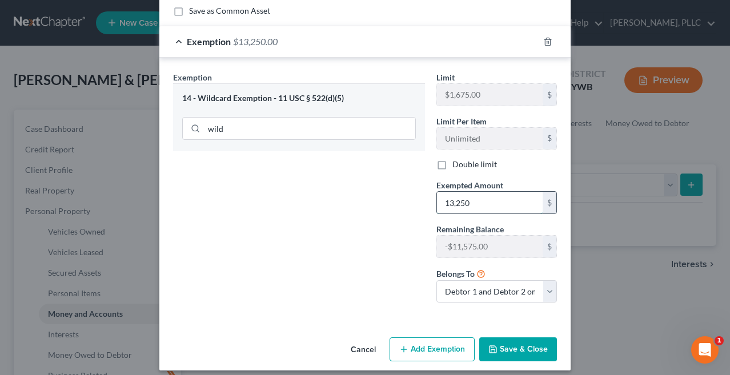
scroll to position [184, 0]
click at [520, 349] on button "Save & Close" at bounding box center [518, 349] width 78 height 24
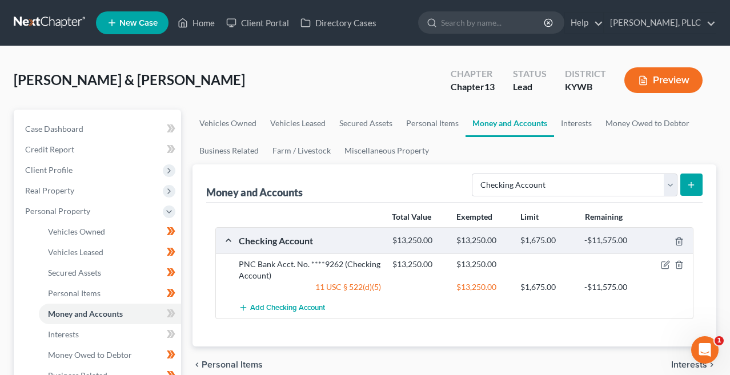
click at [341, 205] on div "Total Value Exempted Limit Remaining Checking Account $13,250.00 $13,250.00 $1,…" at bounding box center [454, 275] width 497 height 144
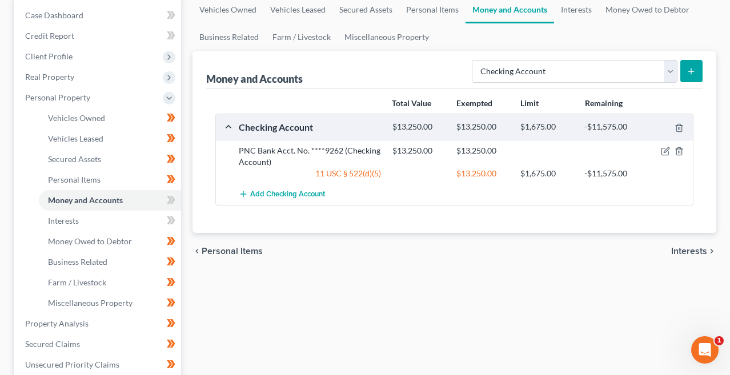
scroll to position [114, 0]
click at [171, 198] on icon at bounding box center [171, 199] width 9 height 14
click at [92, 231] on link "Money Owed to Debtor" at bounding box center [110, 241] width 142 height 21
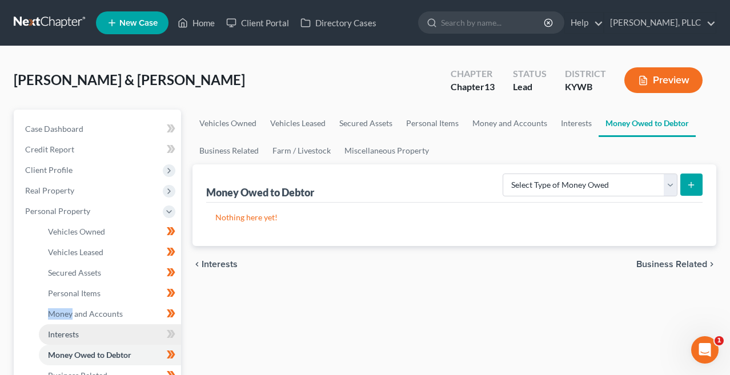
click at [66, 333] on span "Interests" at bounding box center [63, 334] width 31 height 10
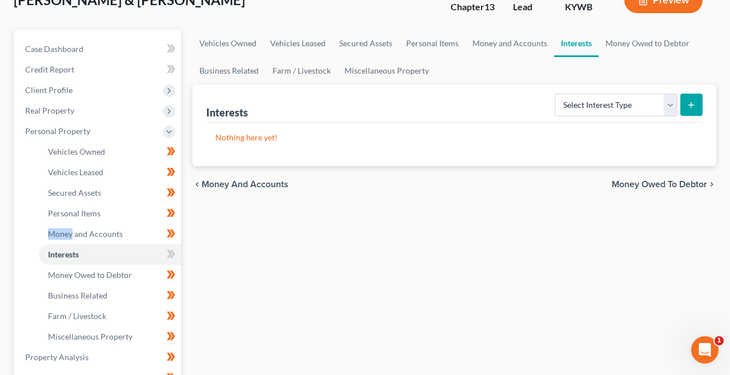
scroll to position [86, 0]
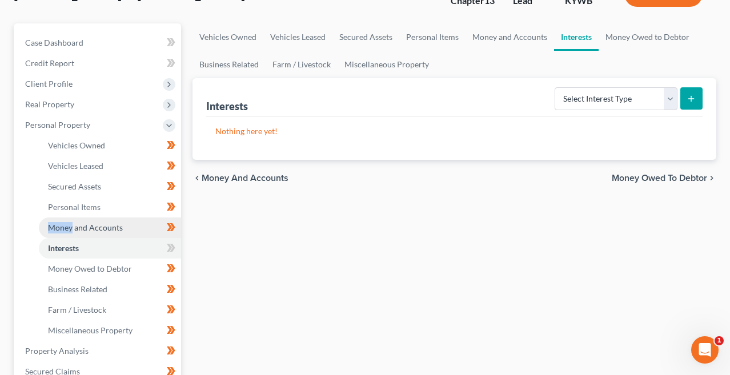
click at [114, 224] on span "Money and Accounts" at bounding box center [85, 228] width 75 height 10
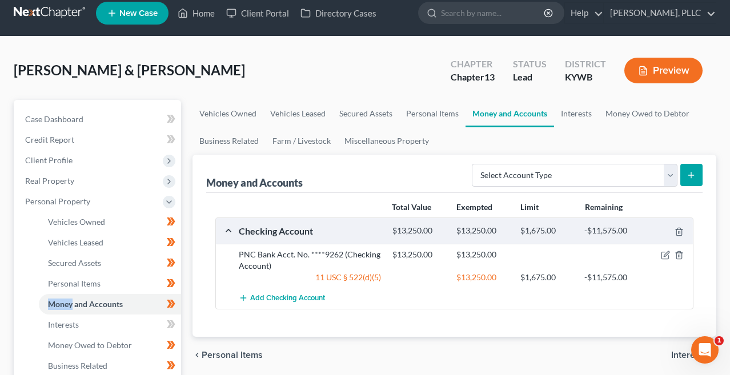
scroll to position [14, 0]
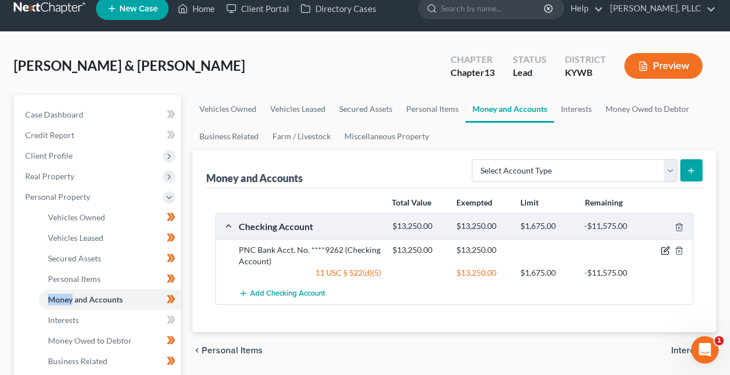
click at [663, 247] on icon "button" at bounding box center [664, 250] width 9 height 9
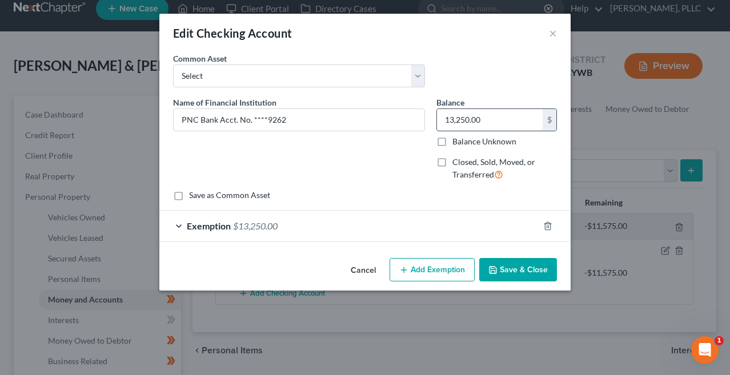
click at [450, 117] on input "13,250.00" at bounding box center [490, 120] width 106 height 22
type input "1"
type input "2,300"
click at [248, 218] on div "Exemption $13,250.00" at bounding box center [348, 226] width 379 height 30
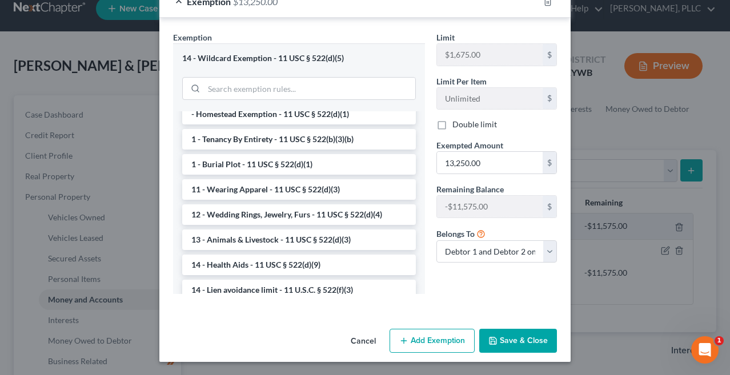
scroll to position [224, 0]
click at [495, 342] on polyline "button" at bounding box center [493, 343] width 4 height 3
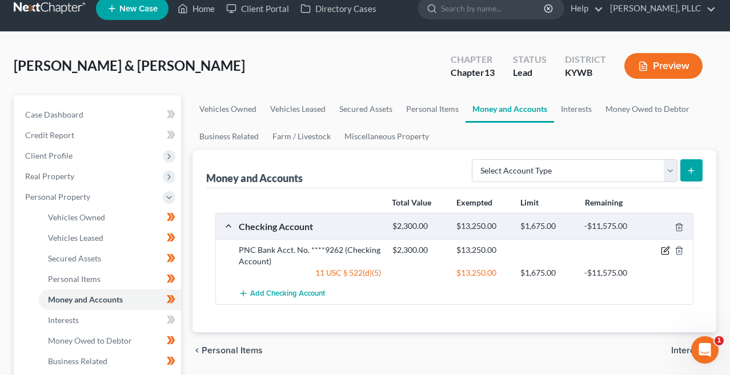
click at [664, 251] on icon "button" at bounding box center [665, 249] width 5 height 5
select select "2"
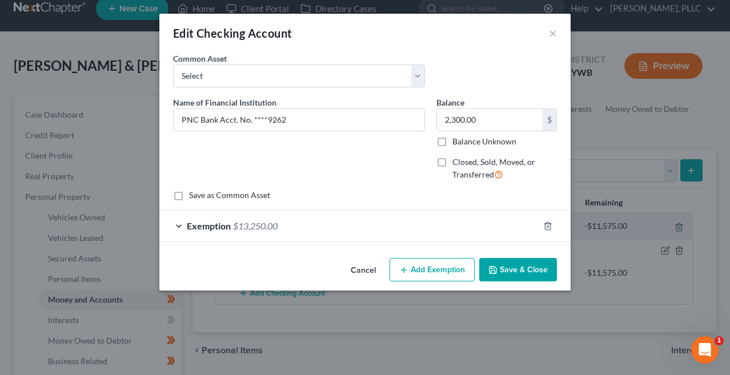
click at [314, 228] on div "Exemption $13,250.00" at bounding box center [348, 226] width 379 height 30
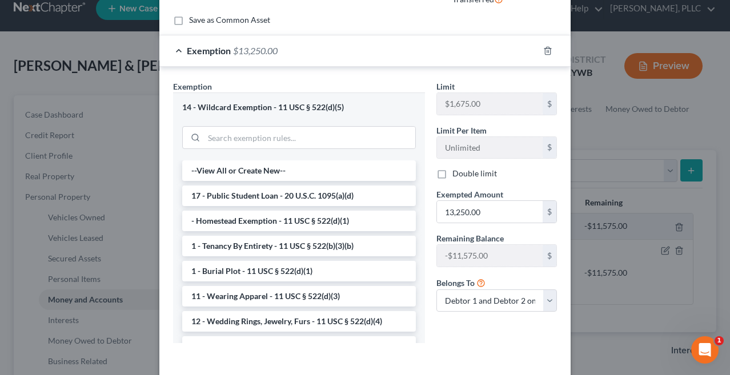
scroll to position [184, 0]
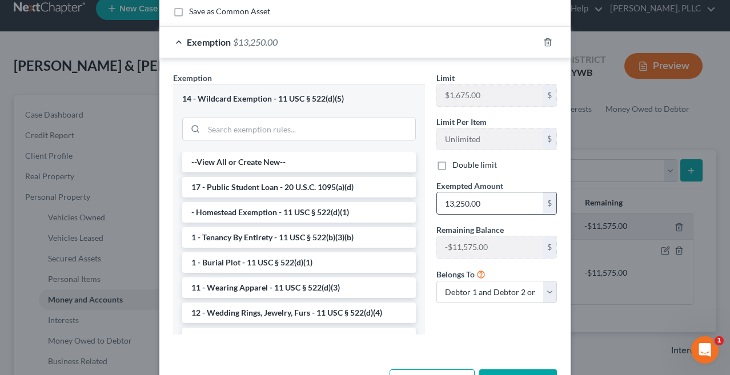
click at [503, 205] on input "13,250.00" at bounding box center [490, 203] width 106 height 22
type input "2,300"
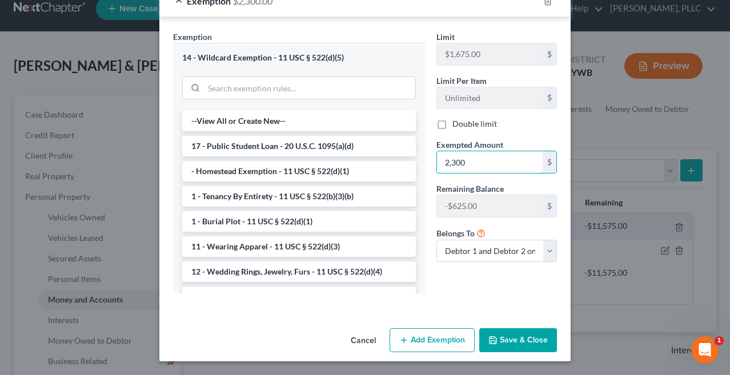
scroll to position [224, 0]
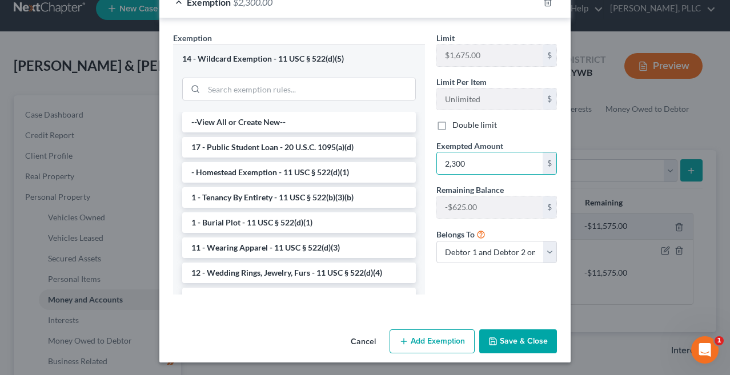
click at [533, 342] on button "Save & Close" at bounding box center [518, 341] width 78 height 24
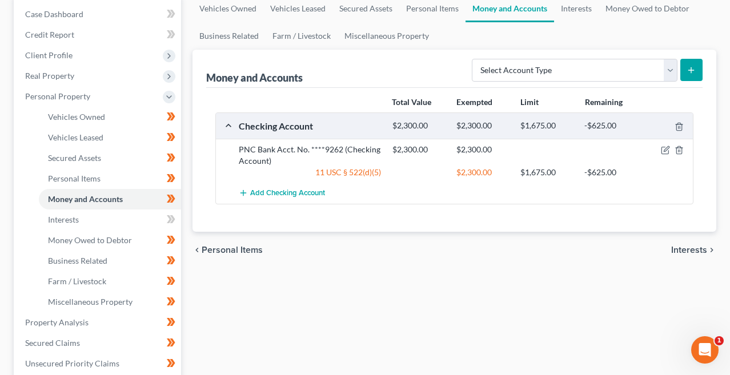
scroll to position [116, 0]
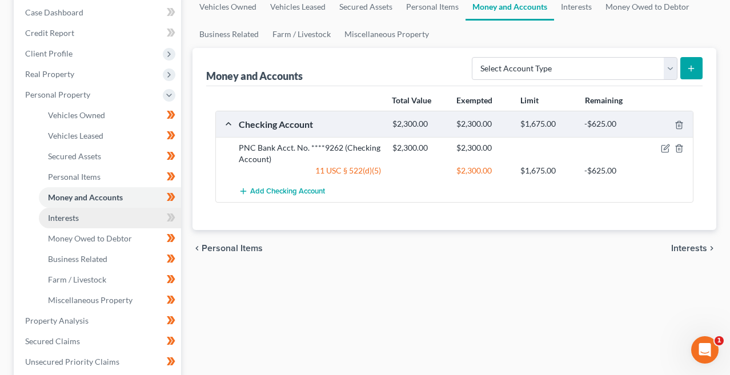
click at [116, 220] on link "Interests" at bounding box center [110, 218] width 142 height 21
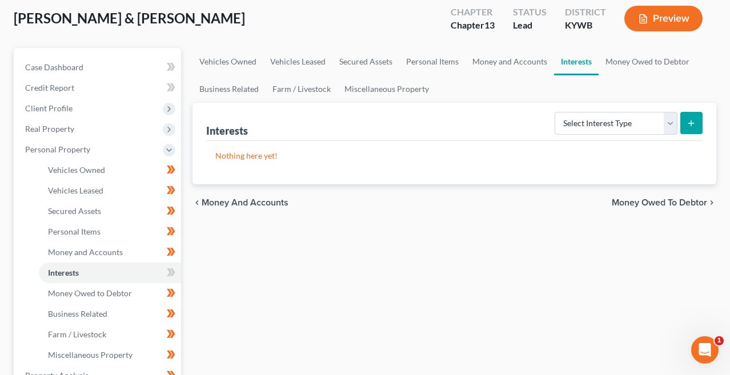
scroll to position [68, 0]
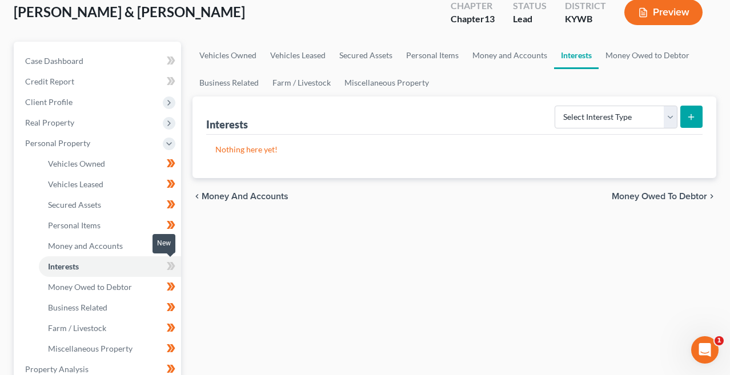
click at [173, 265] on icon at bounding box center [172, 266] width 5 height 8
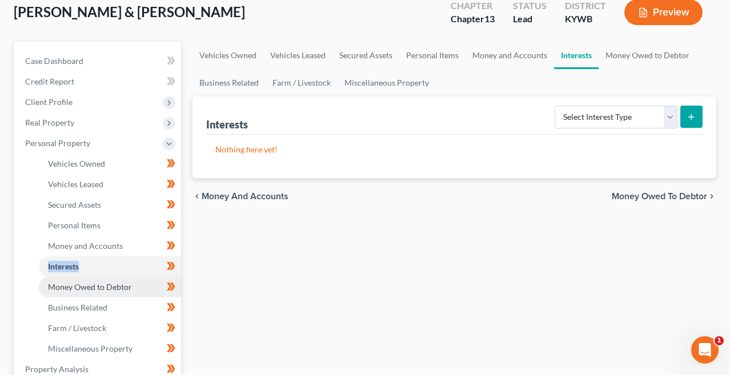
click at [111, 290] on span "Money Owed to Debtor" at bounding box center [90, 287] width 84 height 10
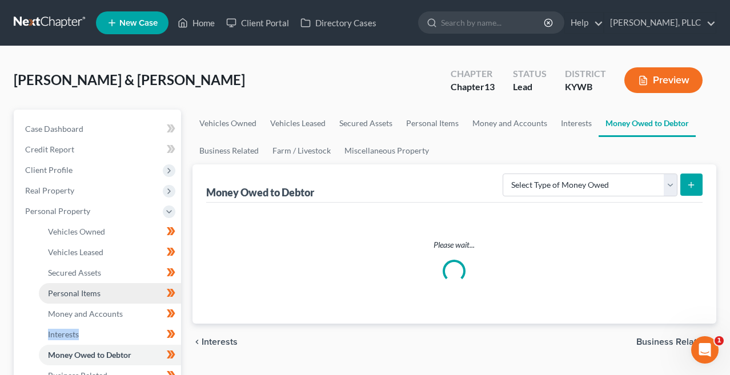
scroll to position [46, 0]
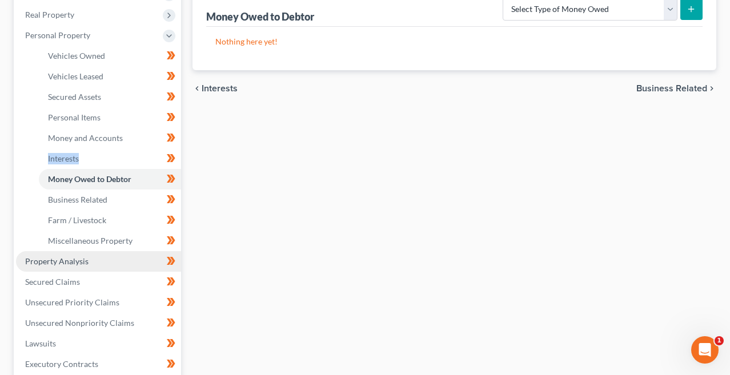
click at [107, 262] on link "Property Analysis" at bounding box center [98, 261] width 165 height 21
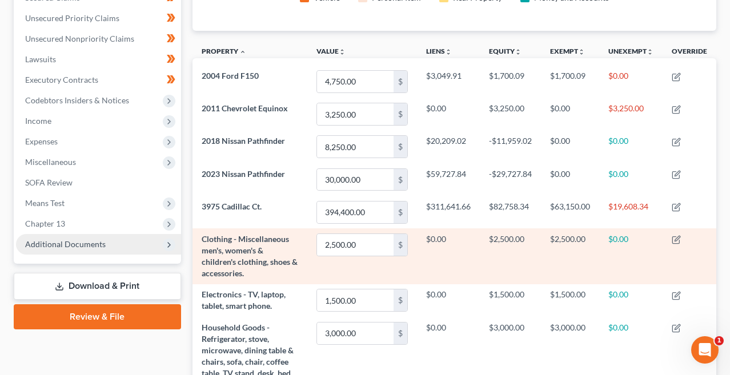
scroll to position [251, 0]
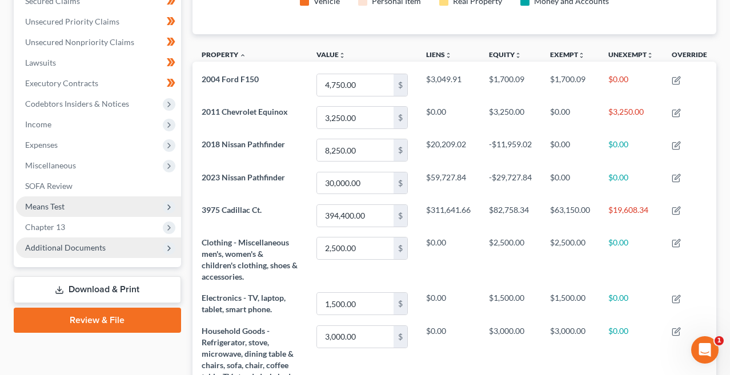
click at [68, 205] on span "Means Test" at bounding box center [98, 206] width 165 height 21
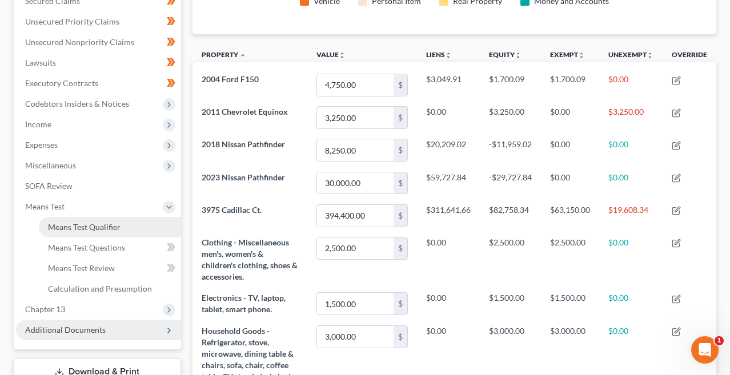
click at [75, 225] on span "Means Test Qualifier" at bounding box center [84, 227] width 72 height 10
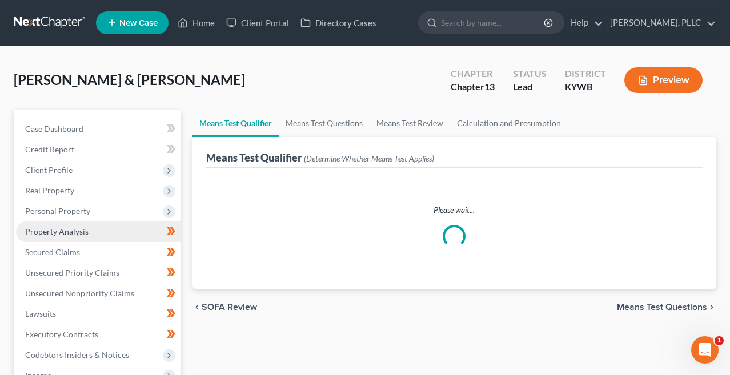
scroll to position [93, 0]
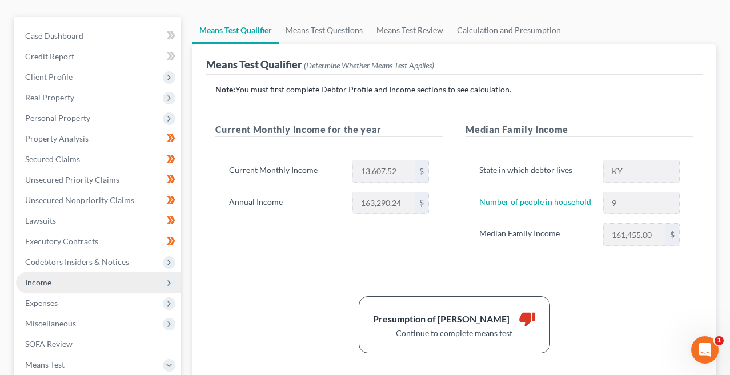
click at [59, 279] on span "Income" at bounding box center [98, 282] width 165 height 21
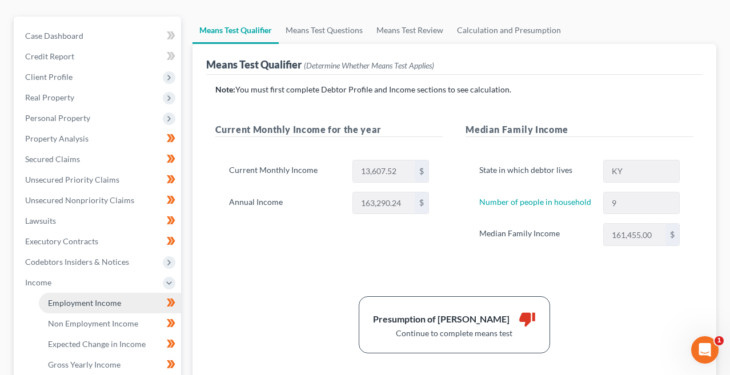
click at [63, 306] on span "Employment Income" at bounding box center [84, 303] width 73 height 10
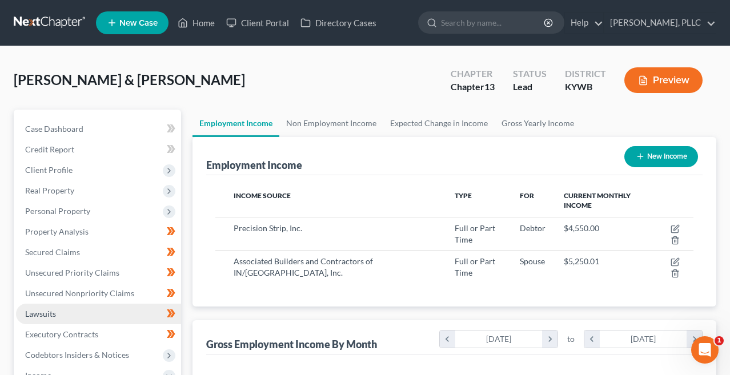
scroll to position [570617, 570529]
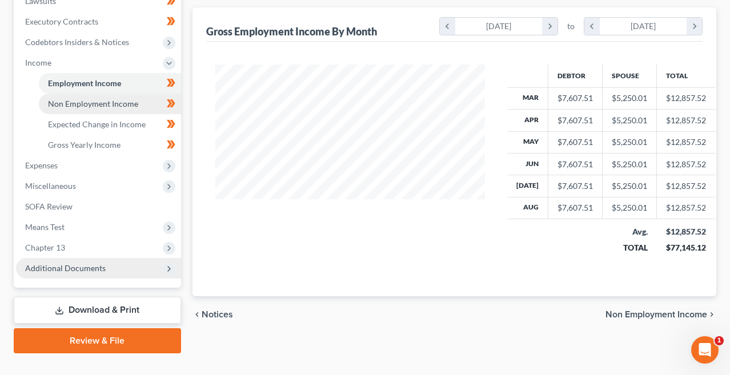
click at [119, 104] on span "Non Employment Income" at bounding box center [93, 104] width 90 height 10
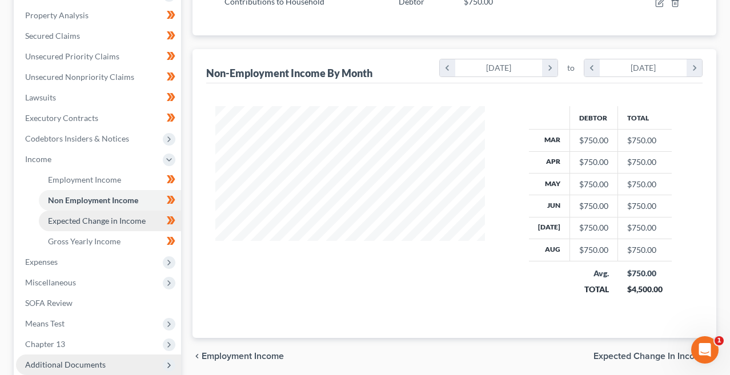
click at [119, 223] on span "Expected Change in Income" at bounding box center [97, 221] width 98 height 10
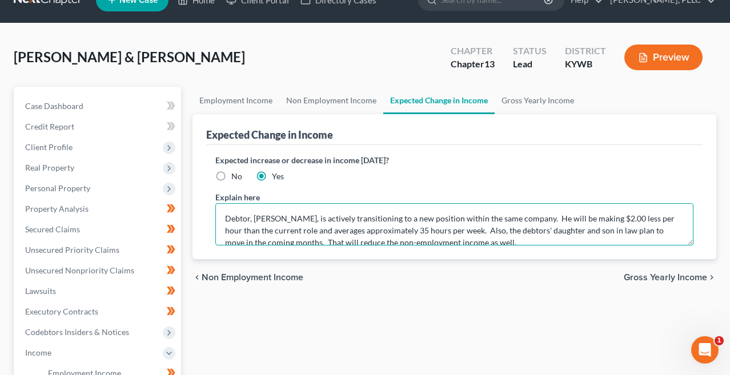
click at [312, 239] on textarea "Debtor, [PERSON_NAME], is actively transitioning to a new position within the s…" at bounding box center [454, 224] width 478 height 42
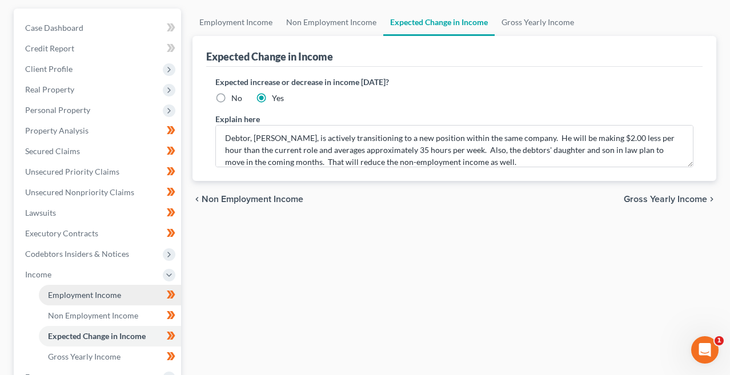
click at [100, 295] on span "Employment Income" at bounding box center [84, 295] width 73 height 10
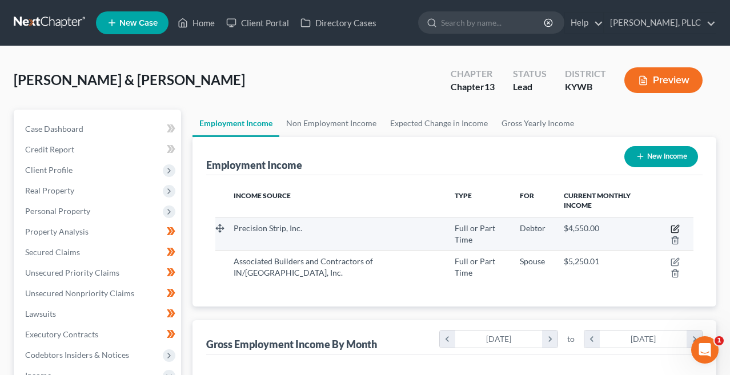
click at [675, 228] on icon "button" at bounding box center [674, 228] width 9 height 9
select select "0"
select select "18"
select select "3"
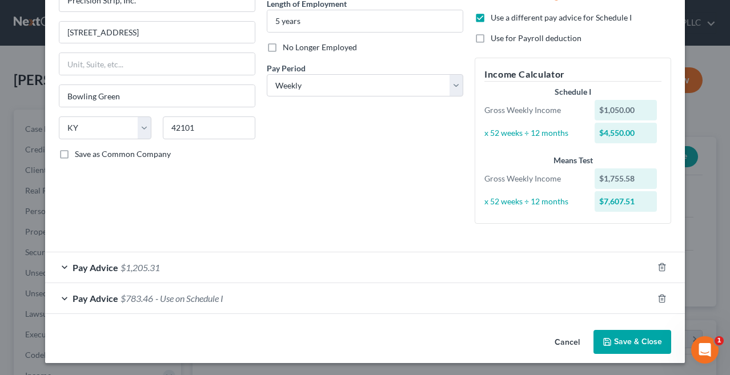
click at [628, 327] on div "Cancel Save & Close" at bounding box center [364, 344] width 639 height 38
click at [630, 344] on button "Save & Close" at bounding box center [632, 342] width 78 height 24
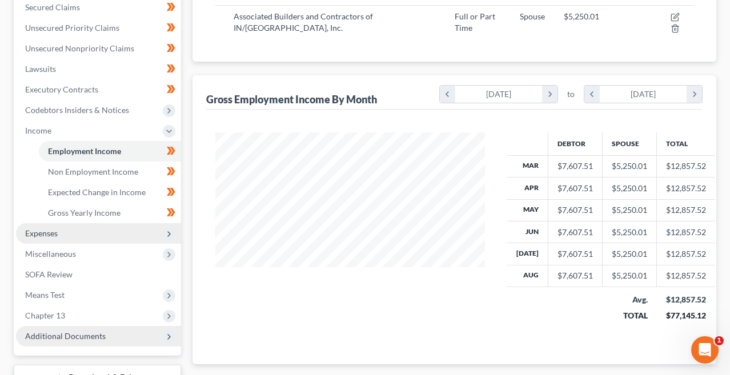
click at [99, 230] on span "Expenses" at bounding box center [98, 233] width 165 height 21
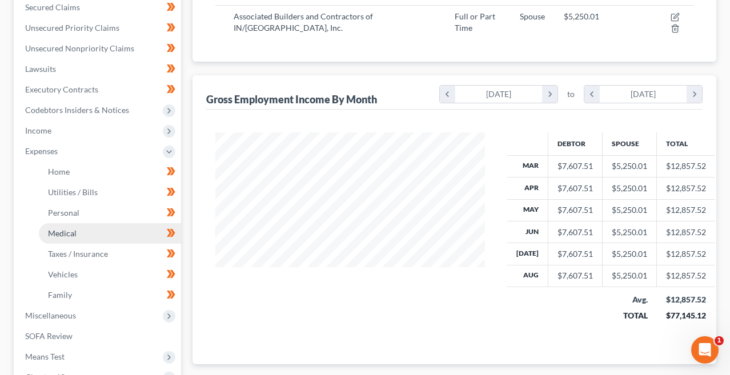
click at [99, 230] on link "Medical" at bounding box center [110, 233] width 142 height 21
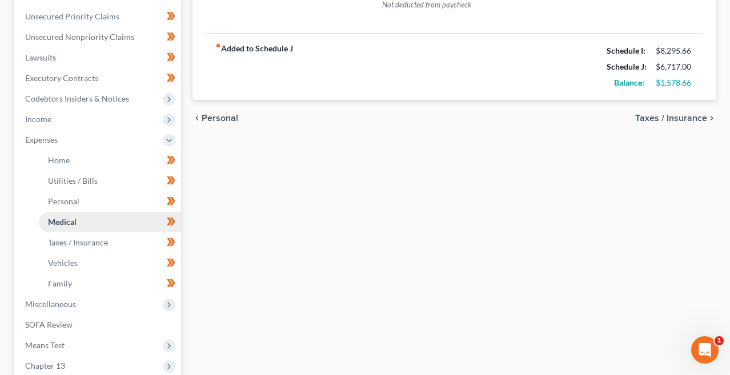
scroll to position [258, 0]
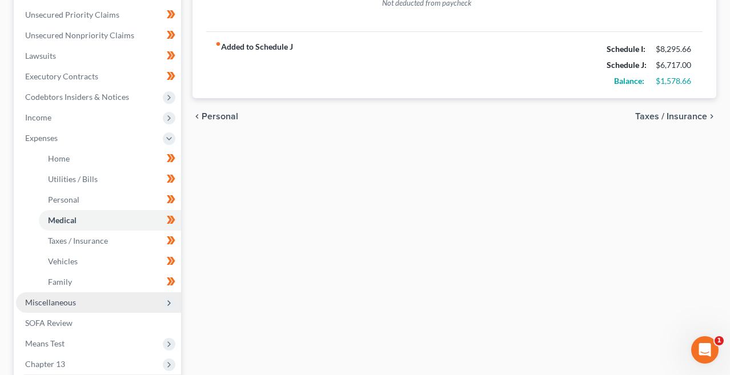
click at [130, 298] on span "Miscellaneous" at bounding box center [98, 302] width 165 height 21
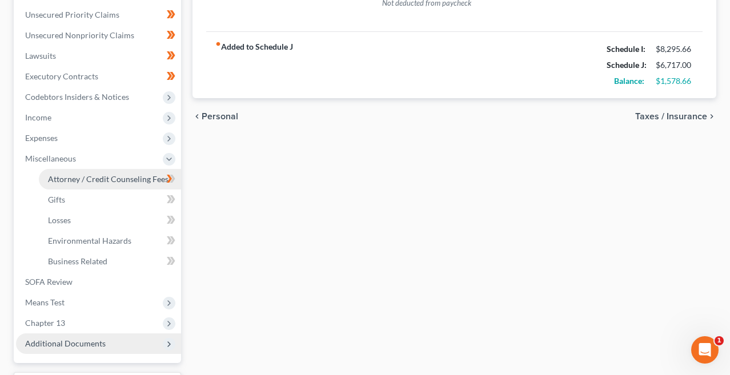
click at [138, 184] on link "Attorney / Credit Counseling Fees" at bounding box center [110, 179] width 142 height 21
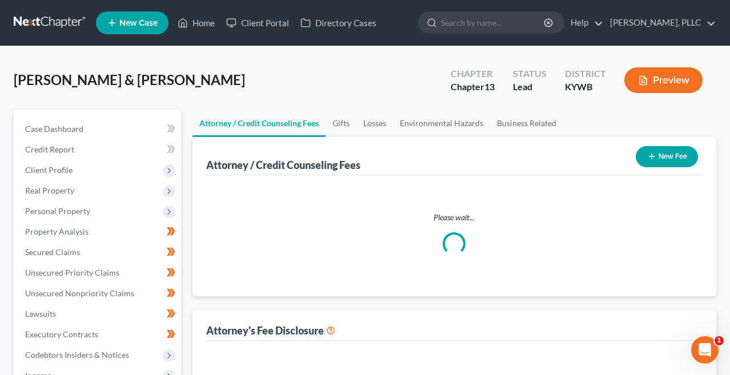
select select "0"
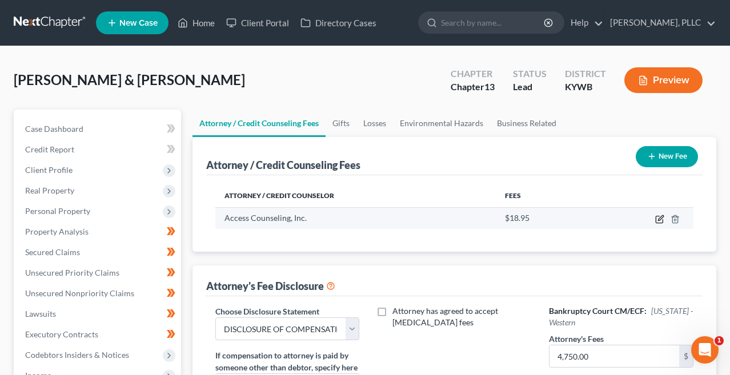
click at [660, 223] on icon "button" at bounding box center [658, 219] width 7 height 7
select select "4"
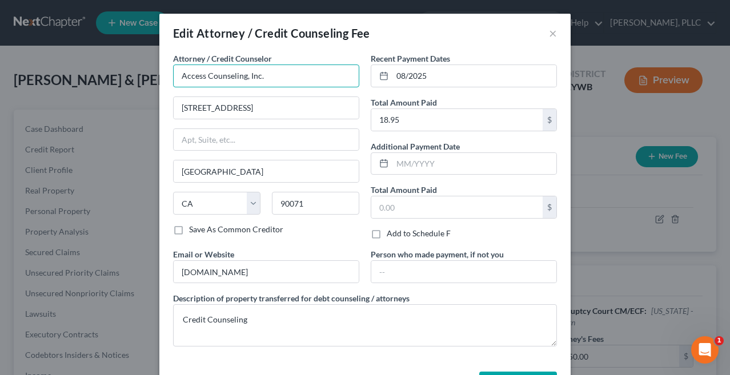
click at [324, 75] on input "Access Counseling, Inc." at bounding box center [266, 76] width 186 height 23
type input "d"
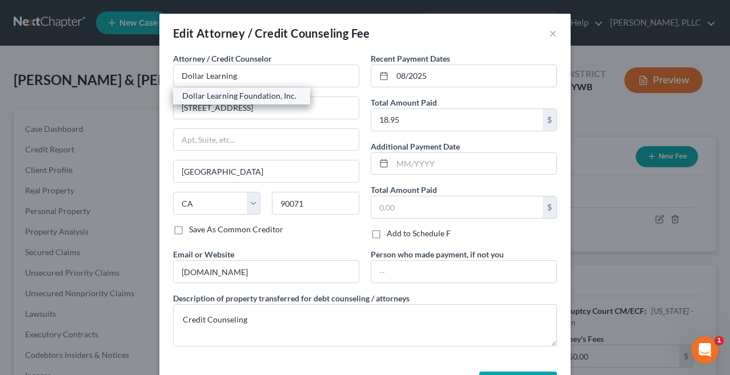
click at [282, 92] on div "Dollar Learning Foundation, Inc." at bounding box center [241, 95] width 119 height 11
type input "Dollar Learning Foundation, Inc."
type input "[STREET_ADDRESS]"
type input "[GEOGRAPHIC_DATA]"
type input "91367"
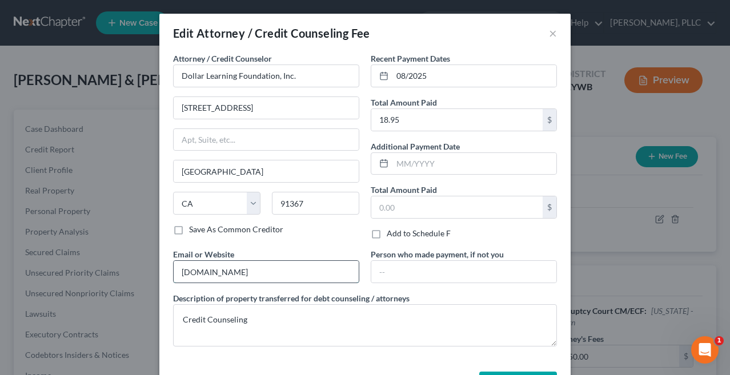
click at [266, 271] on input "[DOMAIN_NAME]" at bounding box center [266, 272] width 185 height 22
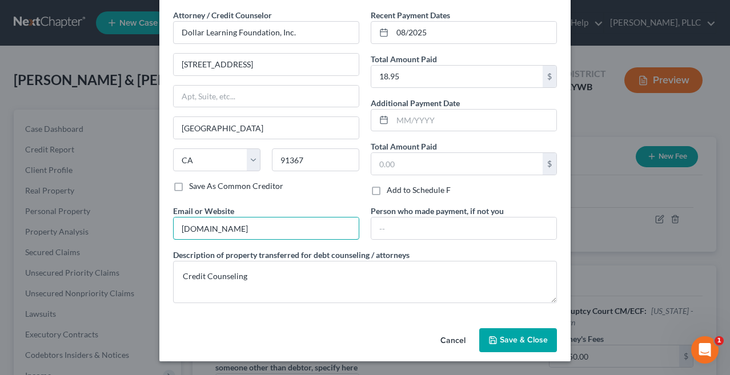
type input "[DOMAIN_NAME]"
click at [526, 336] on span "Save & Close" at bounding box center [523, 340] width 48 height 10
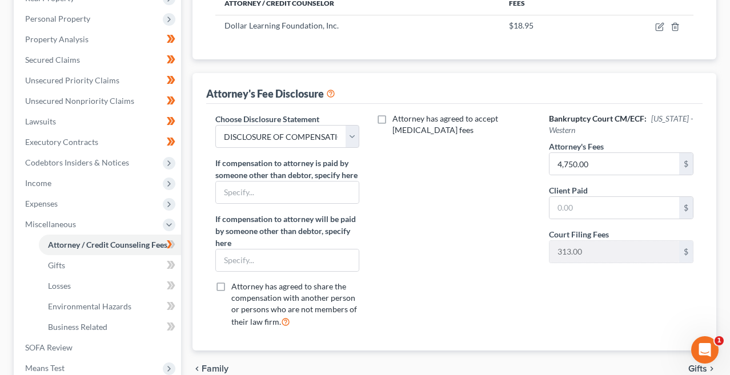
scroll to position [192, 0]
click at [174, 243] on icon at bounding box center [171, 244] width 9 height 14
click at [105, 264] on link "Gifts" at bounding box center [110, 265] width 142 height 21
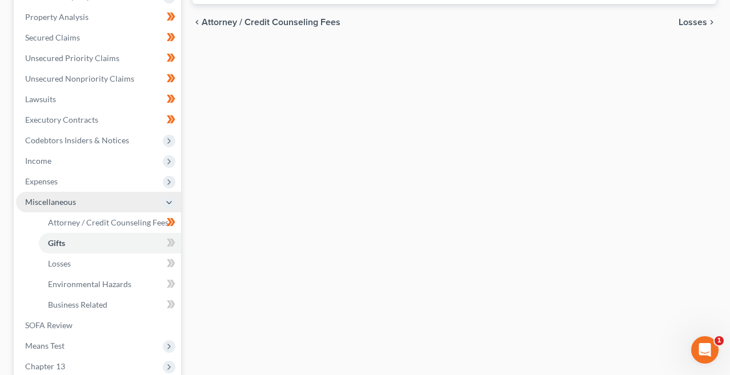
scroll to position [215, 0]
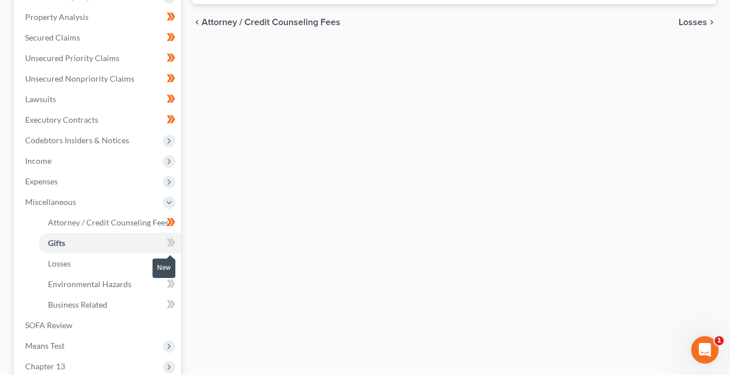
click at [170, 247] on icon at bounding box center [171, 243] width 9 height 14
click at [142, 259] on link "Losses" at bounding box center [110, 263] width 142 height 21
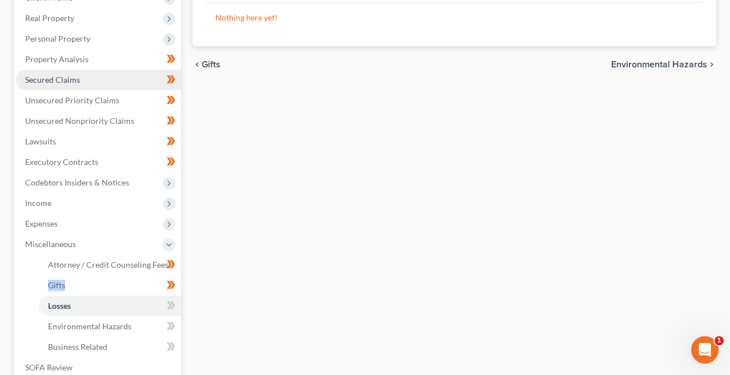
scroll to position [174, 0]
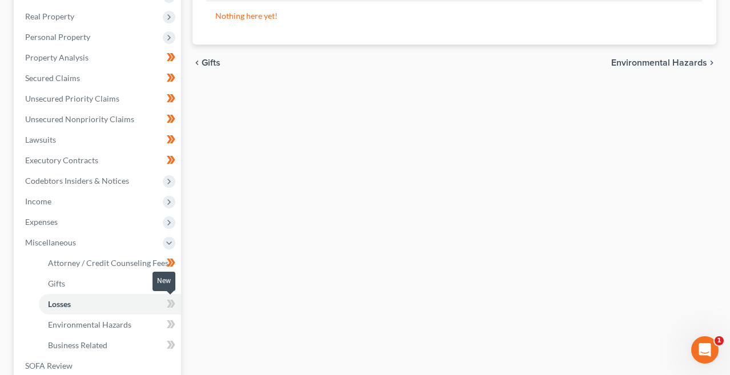
click at [173, 305] on icon at bounding box center [172, 304] width 5 height 8
click at [180, 326] on span at bounding box center [171, 325] width 20 height 17
click at [176, 344] on span at bounding box center [171, 346] width 20 height 17
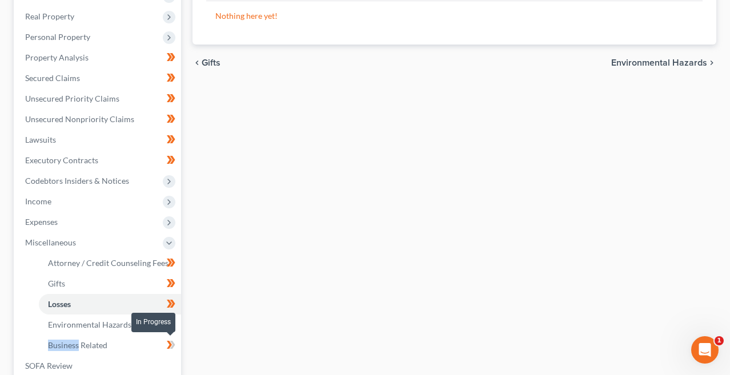
click at [176, 344] on span at bounding box center [171, 346] width 20 height 17
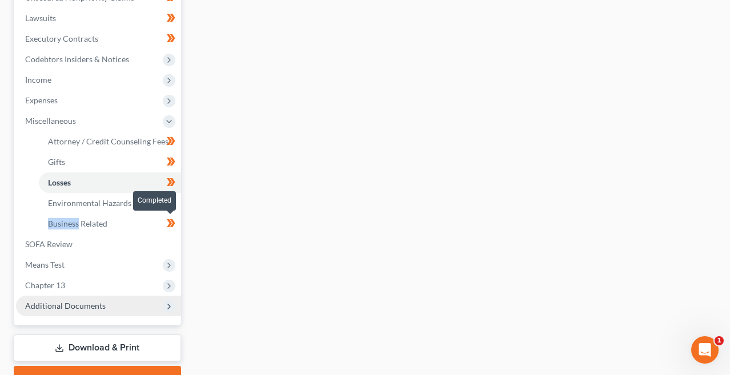
scroll to position [297, 0]
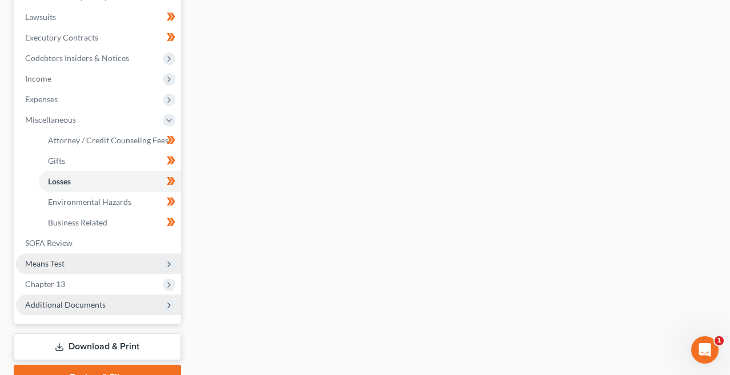
click at [107, 258] on span "Means Test" at bounding box center [98, 263] width 165 height 21
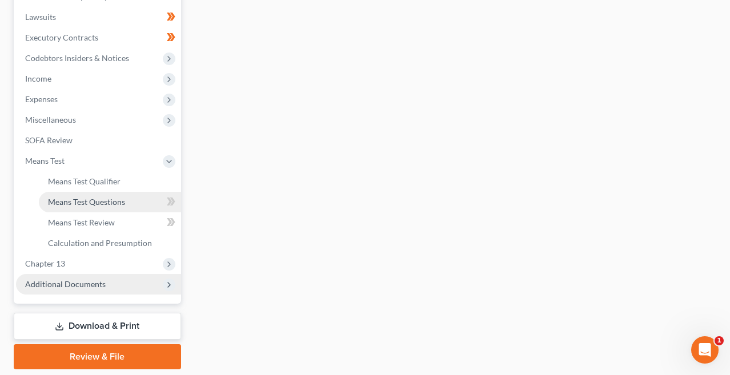
click at [95, 205] on span "Means Test Questions" at bounding box center [86, 202] width 77 height 10
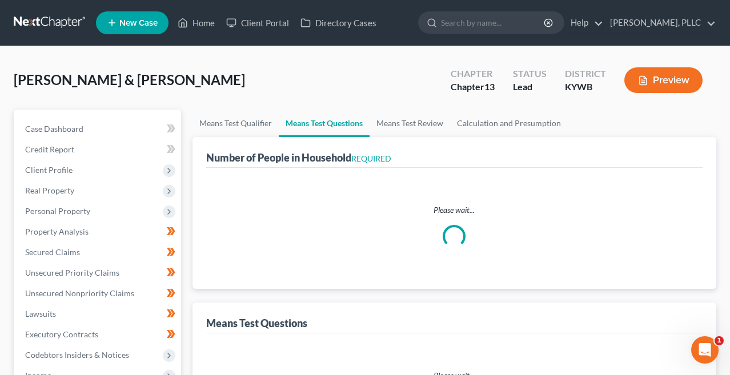
select select "0"
select select "60"
select select "0"
select select "60"
select select "4"
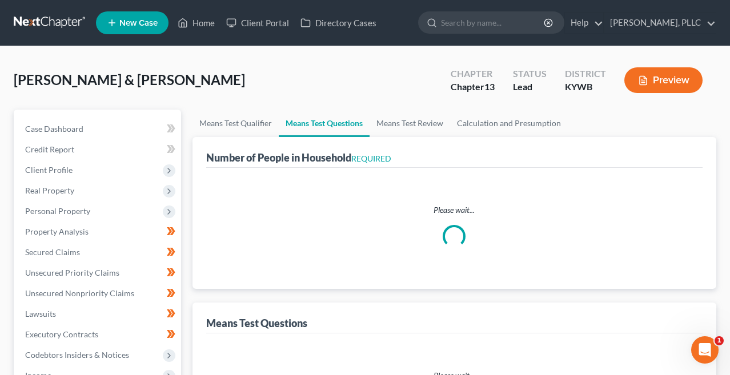
select select "9"
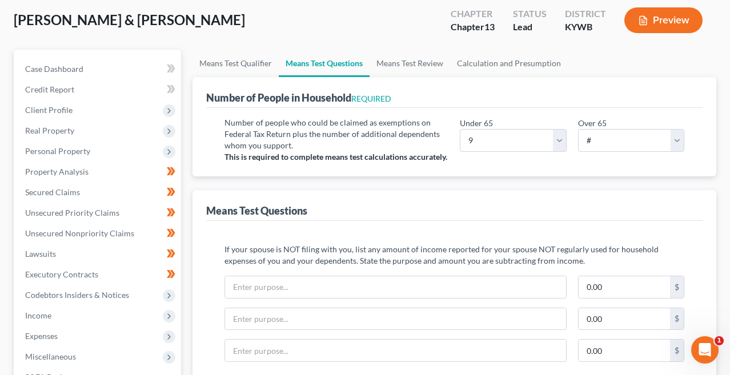
scroll to position [1, 0]
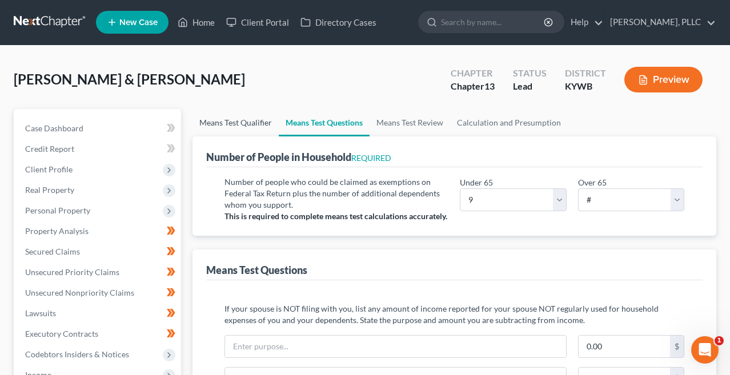
click at [233, 125] on link "Means Test Qualifier" at bounding box center [235, 122] width 86 height 27
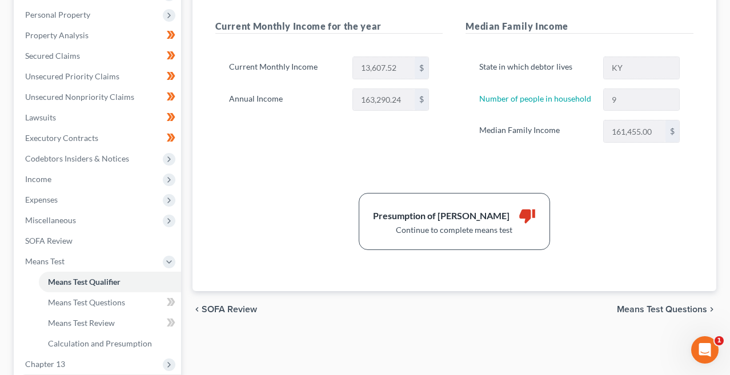
scroll to position [176, 0]
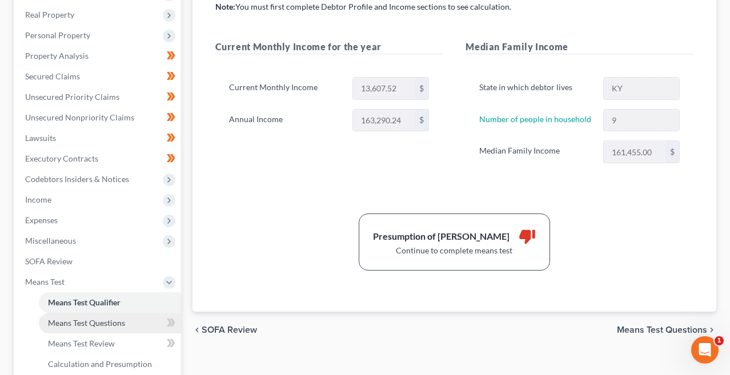
click at [111, 322] on span "Means Test Questions" at bounding box center [86, 323] width 77 height 10
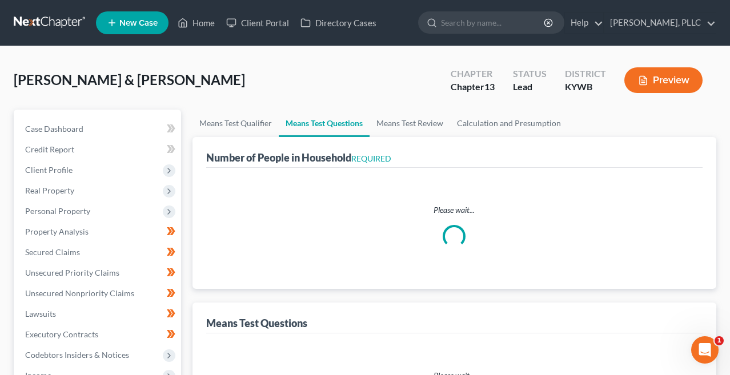
select select "0"
select select "60"
select select "0"
select select "60"
select select "9"
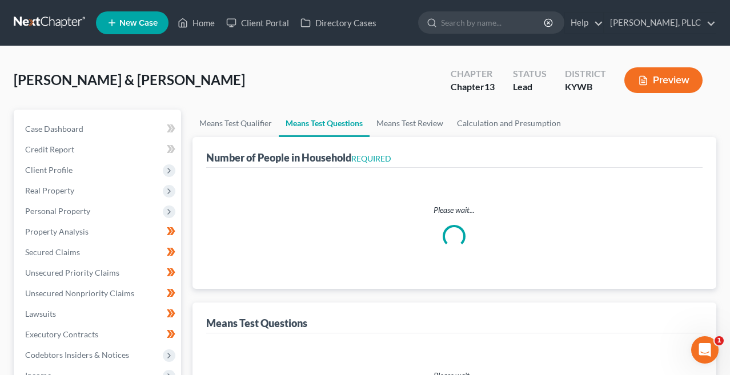
select select "4"
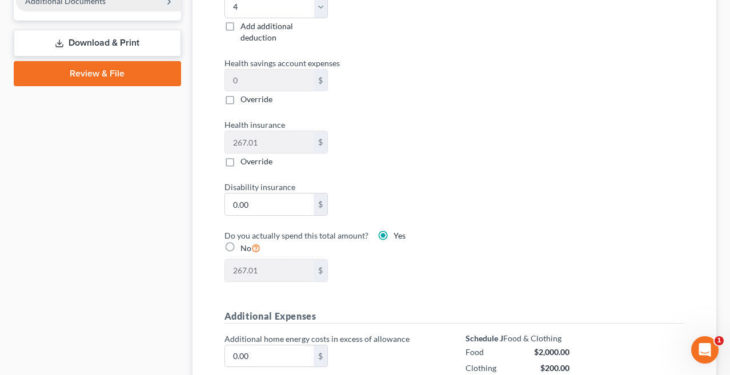
scroll to position [388, 0]
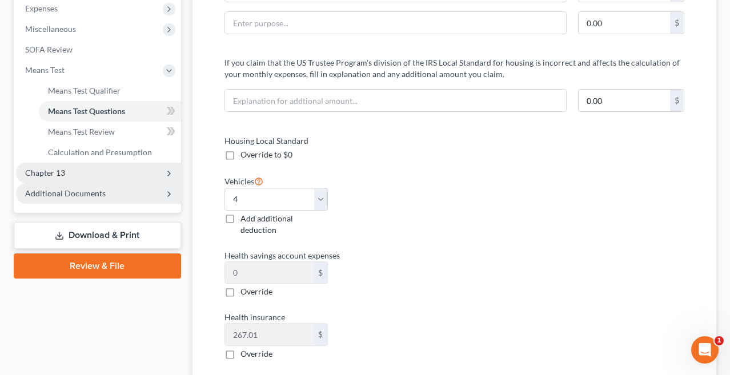
click at [70, 172] on span "Chapter 13" at bounding box center [98, 173] width 165 height 21
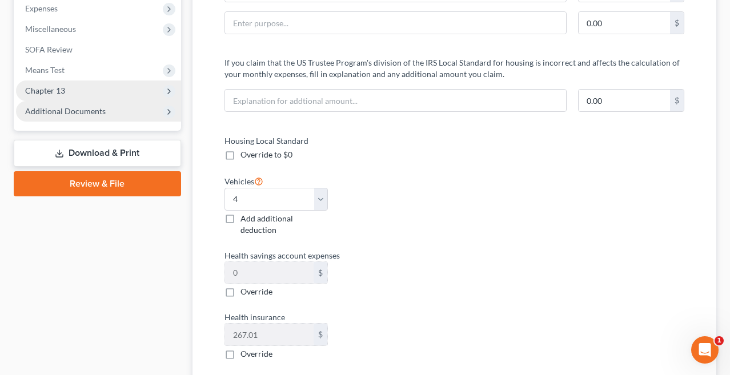
click at [155, 92] on span "Chapter 13" at bounding box center [98, 90] width 165 height 21
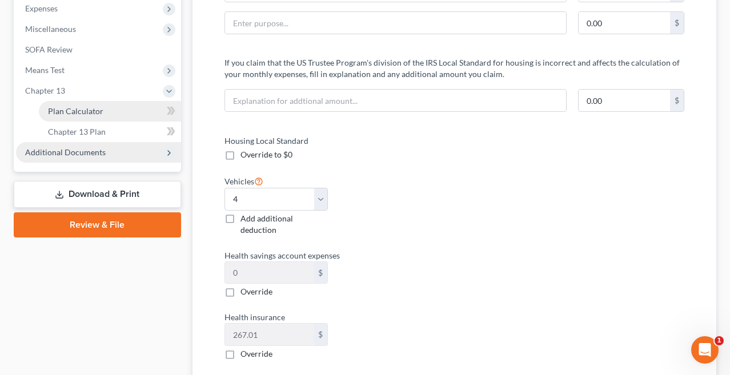
click at [134, 110] on link "Plan Calculator" at bounding box center [110, 111] width 142 height 21
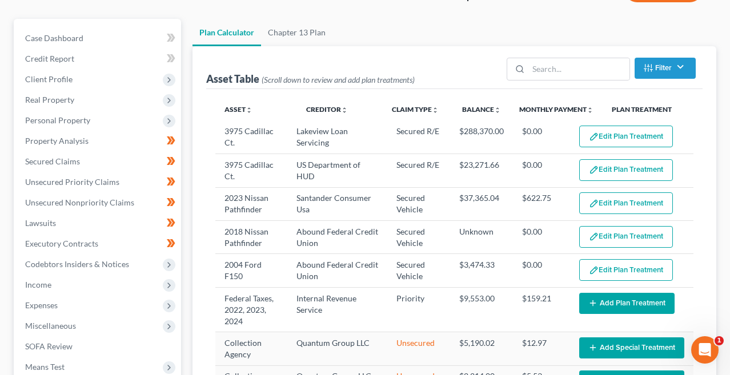
select select "59"
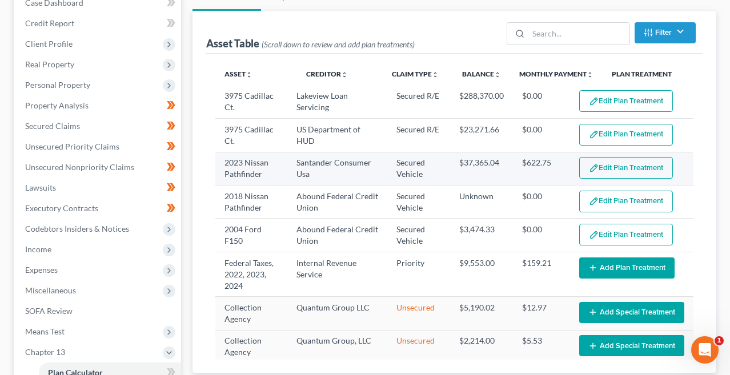
click at [598, 167] on button "Edit Plan Treatment" at bounding box center [626, 168] width 94 height 22
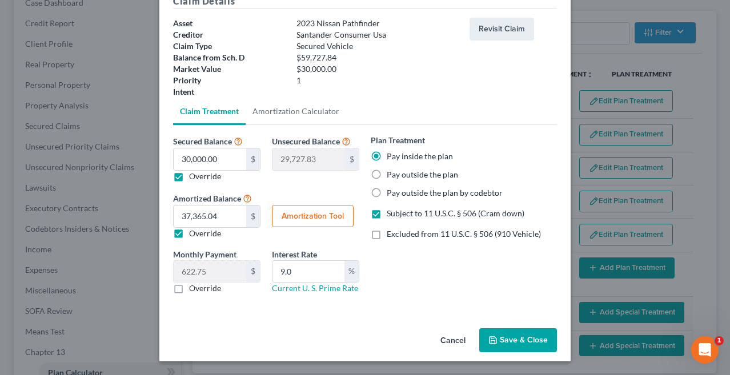
scroll to position [58, 0]
click at [502, 340] on button "Save & Close" at bounding box center [518, 340] width 78 height 24
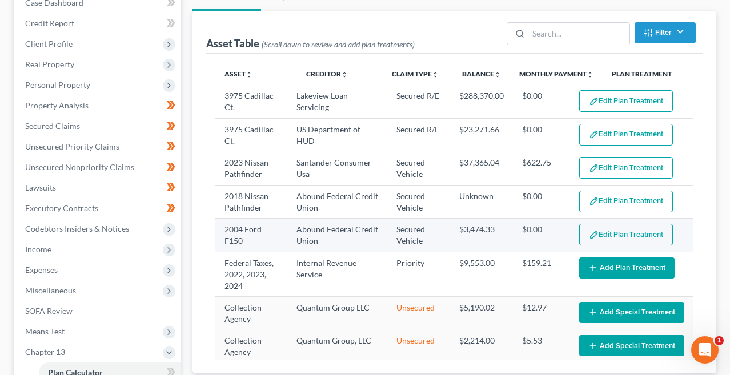
select select "59"
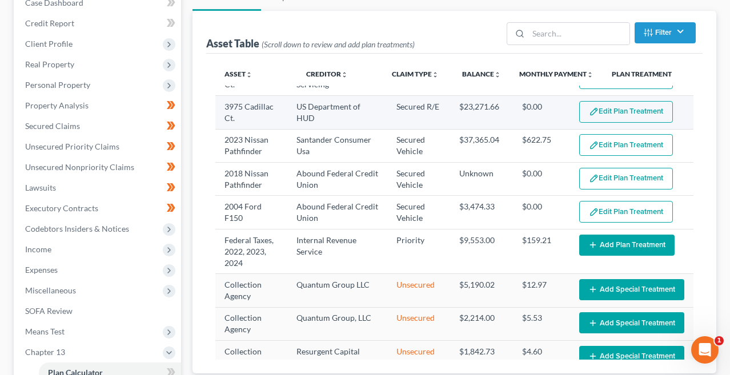
click at [591, 110] on img "button" at bounding box center [594, 112] width 10 height 10
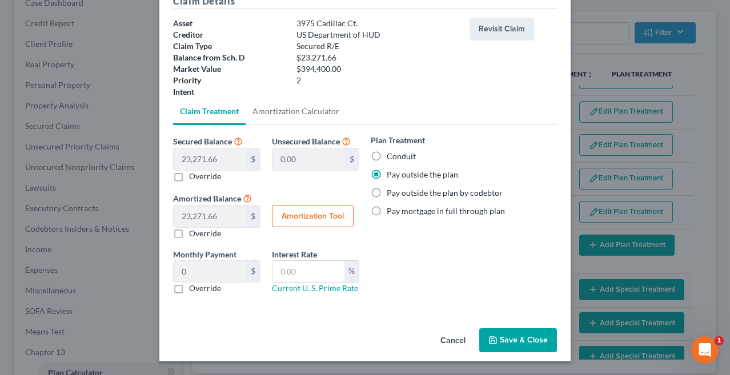
scroll to position [58, 0]
click at [509, 341] on button "Save & Close" at bounding box center [518, 340] width 78 height 24
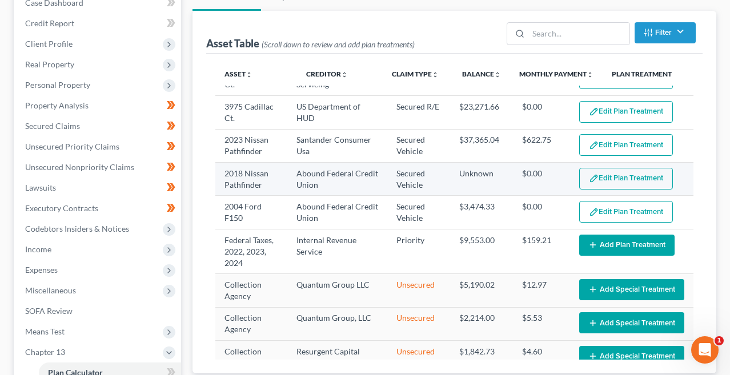
select select "59"
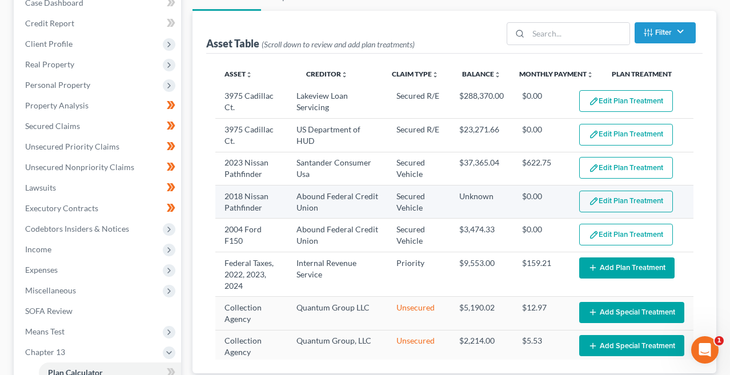
scroll to position [0, 0]
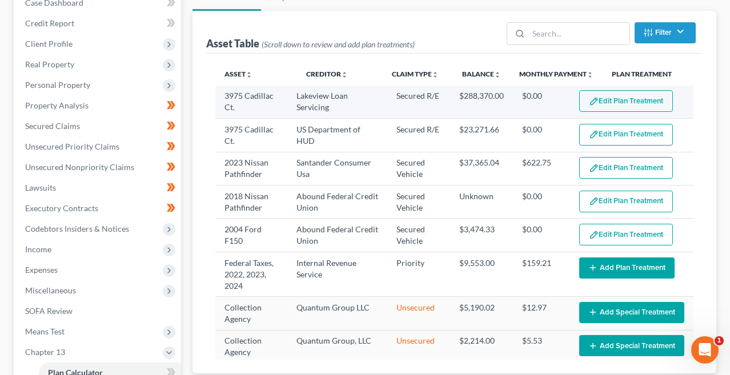
click at [602, 107] on button "Edit Plan Treatment" at bounding box center [626, 101] width 94 height 22
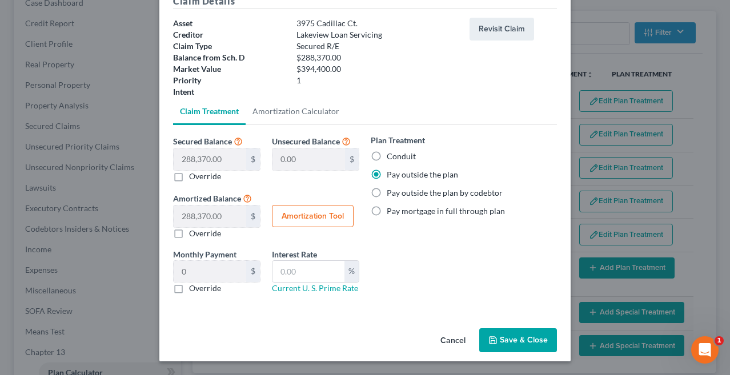
scroll to position [58, 0]
click at [495, 340] on icon "button" at bounding box center [492, 340] width 9 height 9
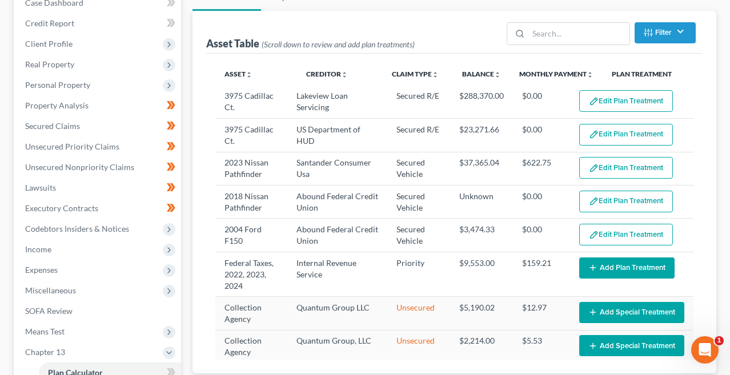
select select "59"
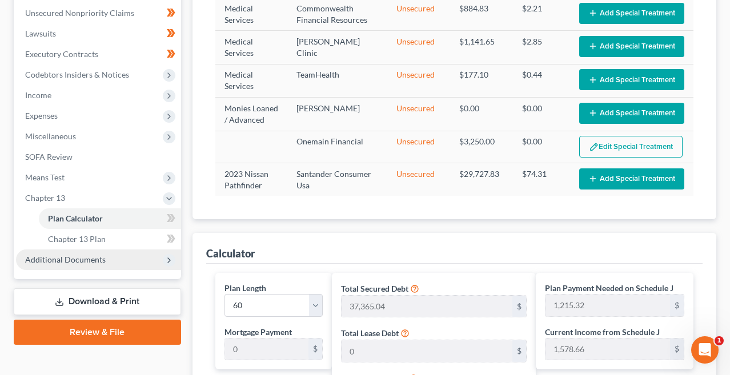
scroll to position [253, 0]
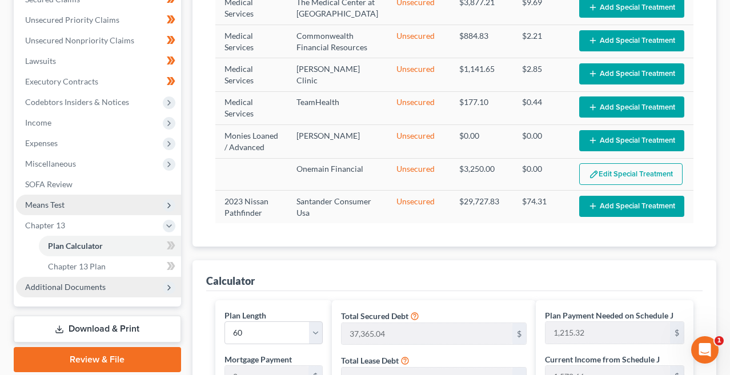
click at [84, 209] on span "Means Test" at bounding box center [98, 205] width 165 height 21
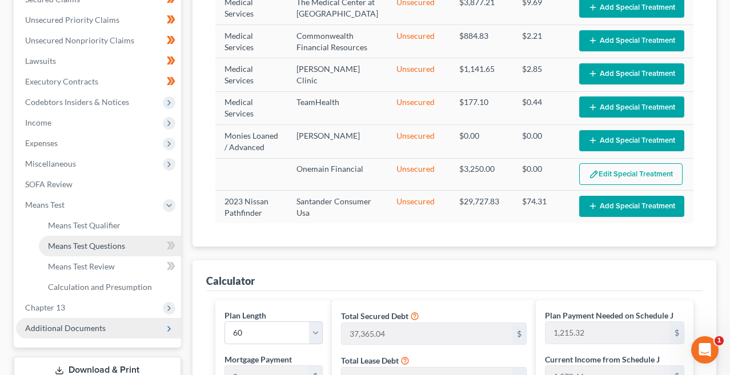
click at [82, 243] on span "Means Test Questions" at bounding box center [86, 246] width 77 height 10
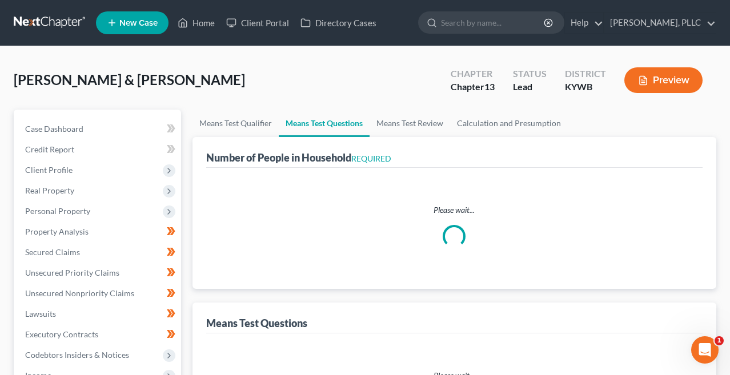
select select "0"
select select "60"
select select "0"
select select "60"
select select "4"
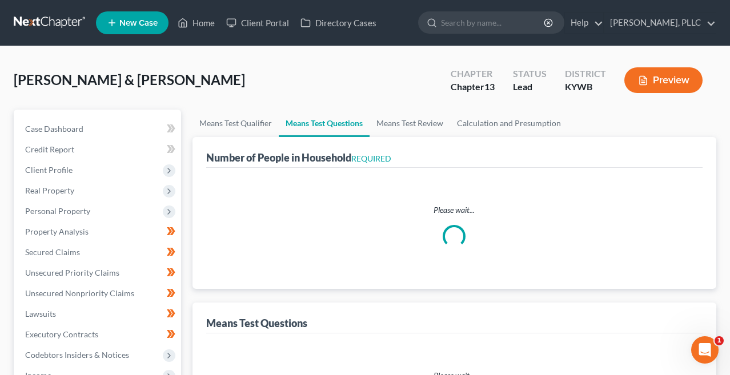
select select "9"
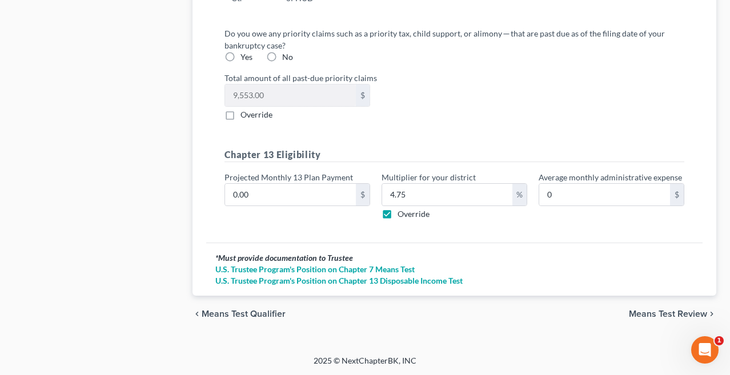
scroll to position [1380, 0]
click at [291, 202] on input "0.00" at bounding box center [290, 195] width 131 height 22
type input "1"
type input "0.04"
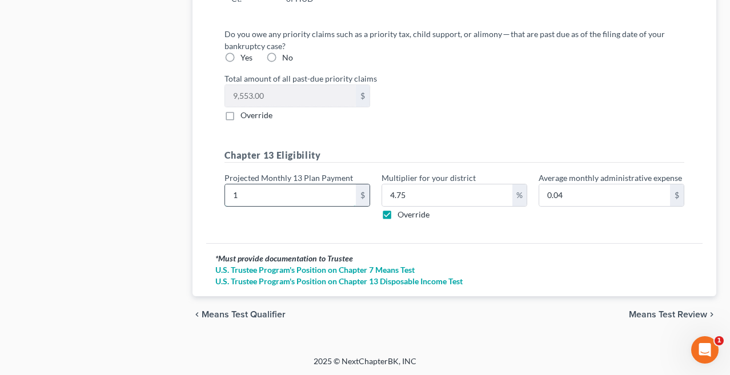
type input "12"
type input "0.57"
type input "121"
type input "5.74"
type input "1215"
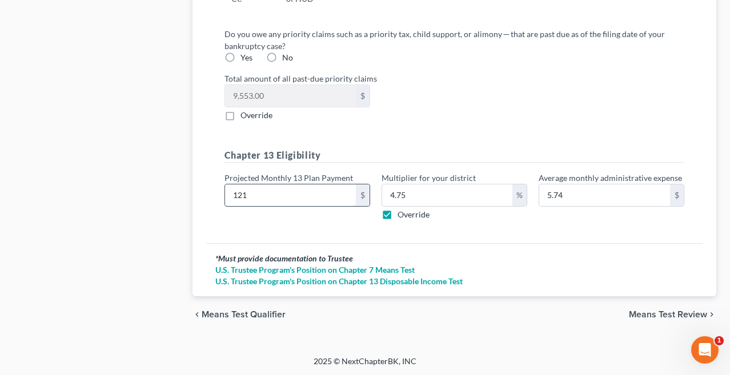
type input "57.71"
type input "1,215"
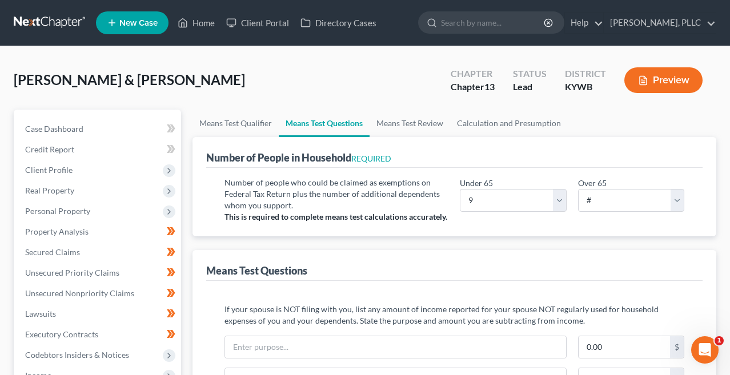
scroll to position [0, 0]
click at [409, 113] on link "Means Test Review" at bounding box center [409, 123] width 80 height 27
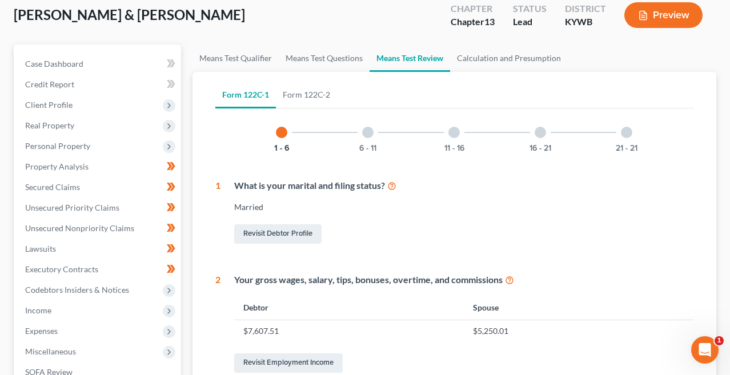
scroll to position [62, 0]
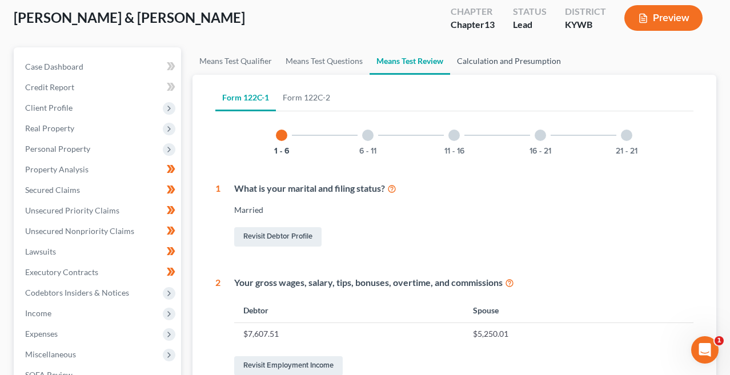
click at [537, 65] on link "Calculation and Presumption" at bounding box center [509, 60] width 118 height 27
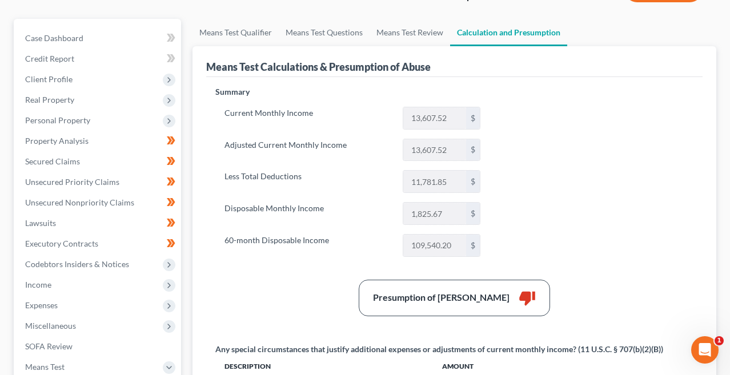
scroll to position [117, 0]
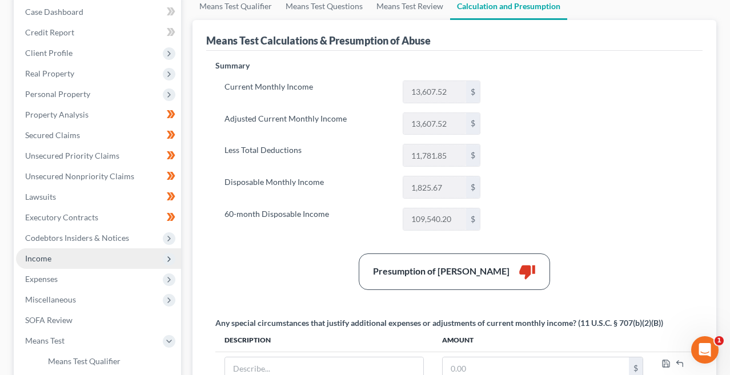
click at [69, 259] on span "Income" at bounding box center [98, 258] width 165 height 21
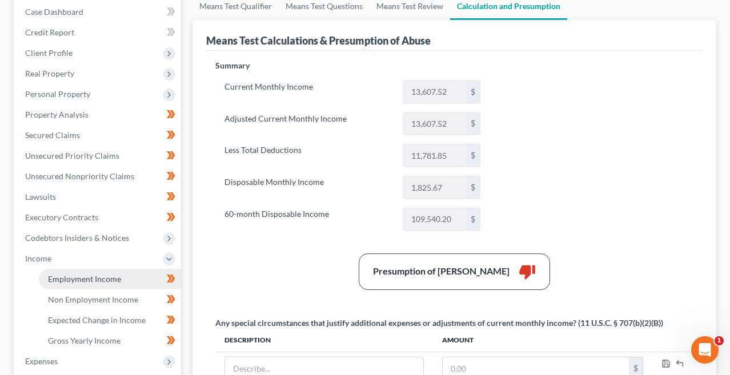
click at [78, 276] on span "Employment Income" at bounding box center [84, 279] width 73 height 10
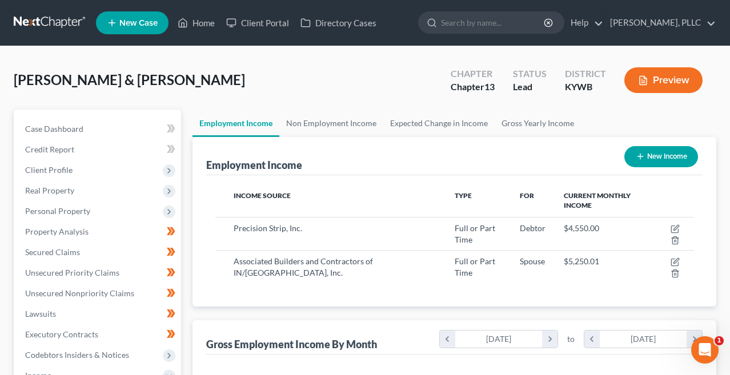
scroll to position [204, 292]
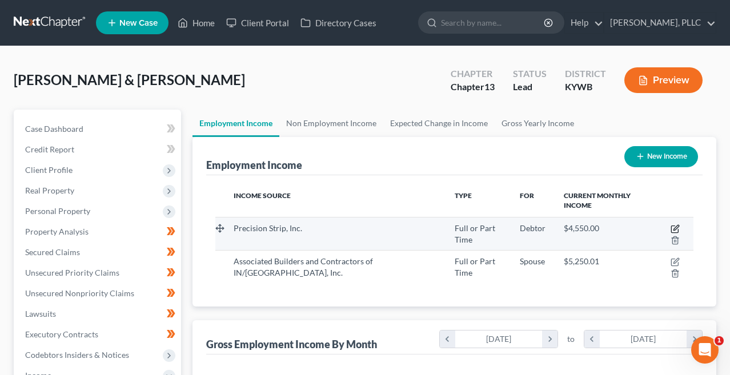
click at [675, 229] on icon "button" at bounding box center [675, 227] width 5 height 5
select select "0"
select select "18"
select select "3"
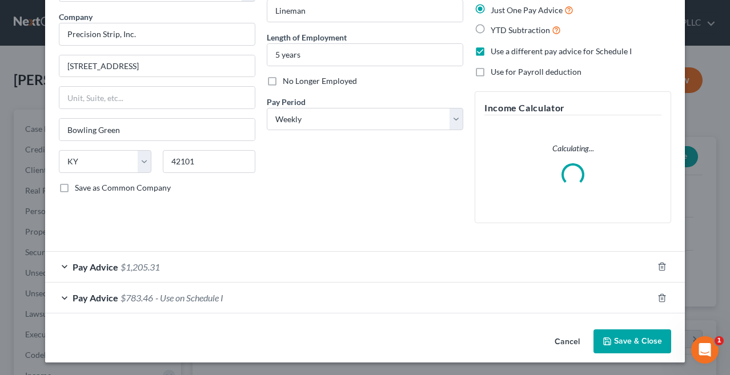
scroll to position [85, 0]
click at [120, 263] on span "$1,205.31" at bounding box center [139, 267] width 39 height 11
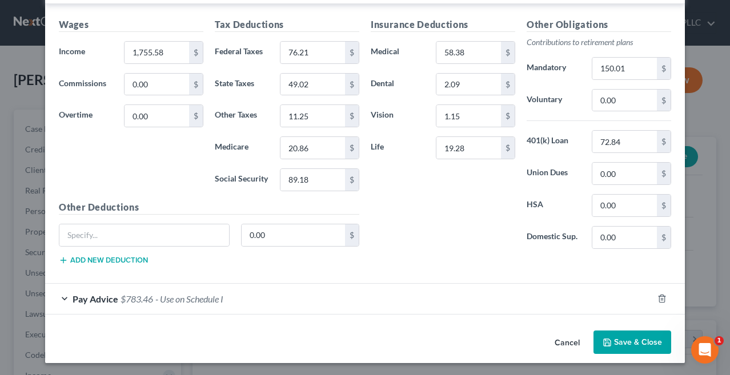
scroll to position [373, 0]
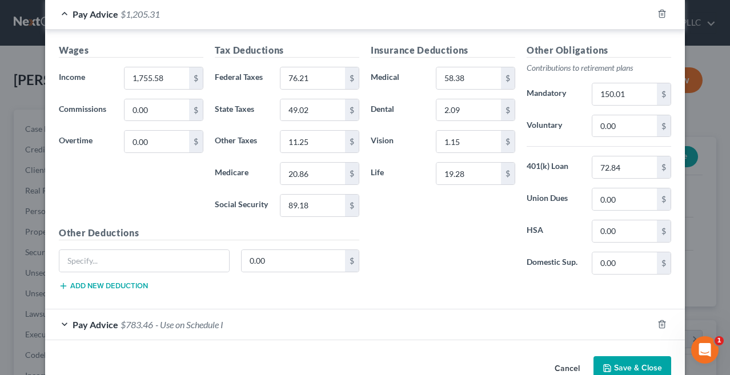
click at [9, 286] on div "Edit Income Source × Employment Type * Select Full or [DEMOGRAPHIC_DATA] Employ…" at bounding box center [365, 187] width 730 height 375
click at [22, 203] on div "Edit Income Source × Employment Type * Select Full or [DEMOGRAPHIC_DATA] Employ…" at bounding box center [365, 187] width 730 height 375
click at [629, 91] on input "150.01" at bounding box center [624, 94] width 65 height 22
drag, startPoint x: 629, startPoint y: 91, endPoint x: 581, endPoint y: 92, distance: 48.0
click at [581, 92] on div "Mandatory 150.01 $" at bounding box center [599, 94] width 156 height 23
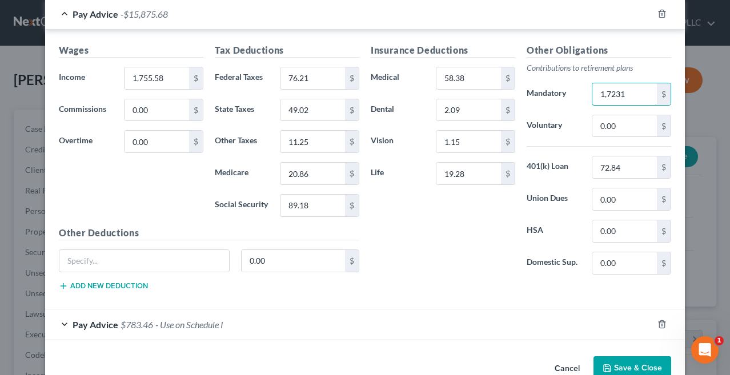
type input "17,231"
click at [329, 78] on input "76.21" at bounding box center [312, 78] width 65 height 22
type input "102.82"
click at [311, 111] on input "49.02" at bounding box center [312, 110] width 65 height 22
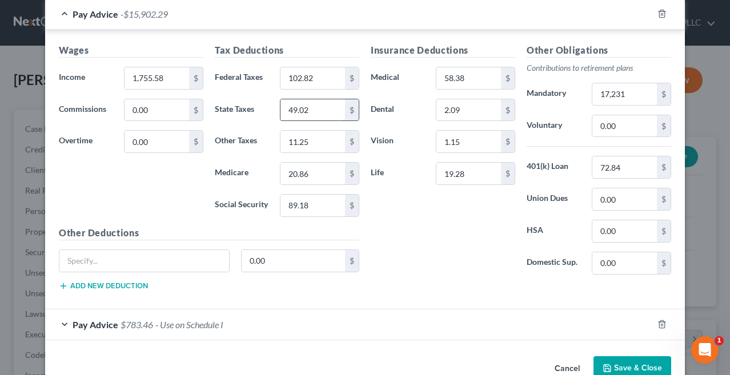
click at [311, 112] on input "49.02" at bounding box center [312, 110] width 65 height 22
type input "57.89"
click at [615, 95] on input "17,231" at bounding box center [624, 94] width 65 height 22
type input "172.31"
click at [316, 167] on input "20.86" at bounding box center [312, 174] width 65 height 22
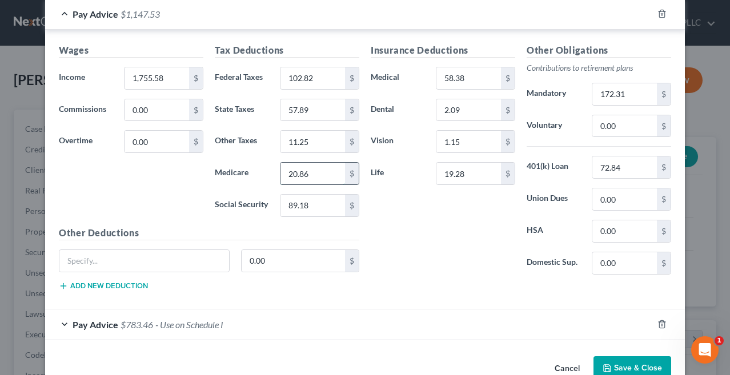
click at [316, 167] on input "20.86" at bounding box center [312, 174] width 65 height 22
type input "104.31"
click at [601, 168] on input "72.84" at bounding box center [624, 167] width 65 height 22
drag, startPoint x: 634, startPoint y: 164, endPoint x: 531, endPoint y: 159, distance: 102.9
click at [531, 159] on div "401(k) Loan 72.84 $" at bounding box center [599, 167] width 156 height 23
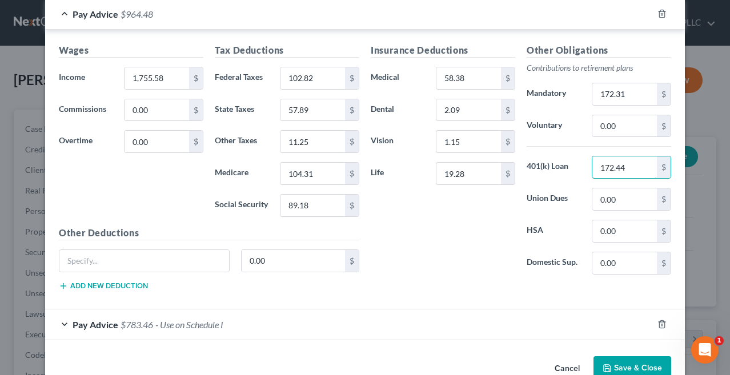
type input "172.44"
click at [437, 260] on div "Insurance Deductions Medical 58.38 $ Dental 2.09 $ Vision 1.15 $ Life 19.28 $" at bounding box center [443, 163] width 156 height 240
click at [608, 364] on icon "button" at bounding box center [606, 368] width 9 height 9
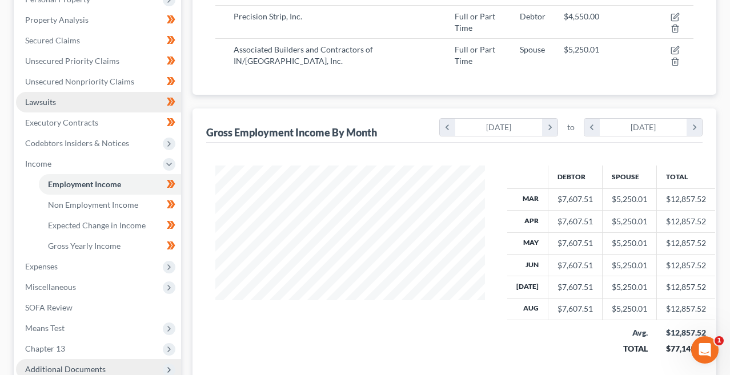
scroll to position [214, 0]
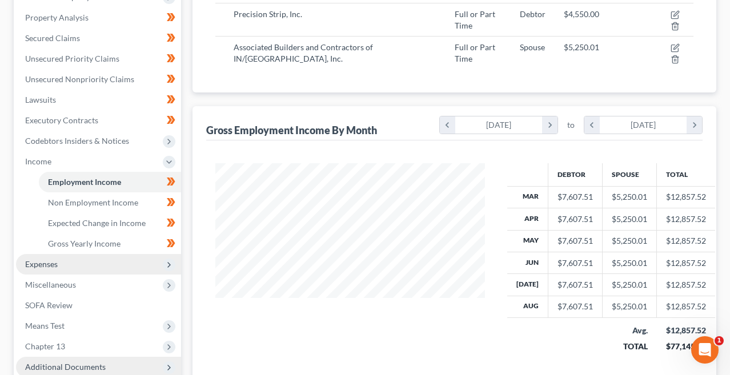
click at [58, 263] on span "Expenses" at bounding box center [41, 264] width 33 height 10
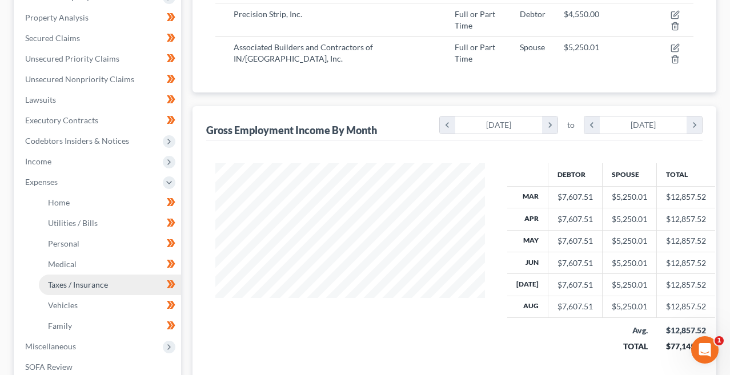
click at [58, 277] on link "Taxes / Insurance" at bounding box center [110, 285] width 142 height 21
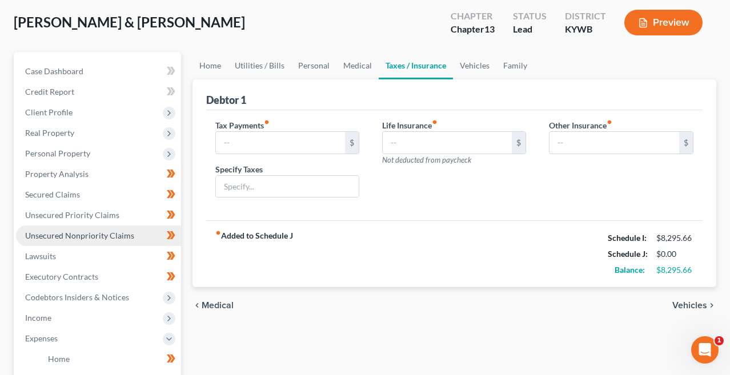
type input "0.00"
type input "75.00"
type input "0.00"
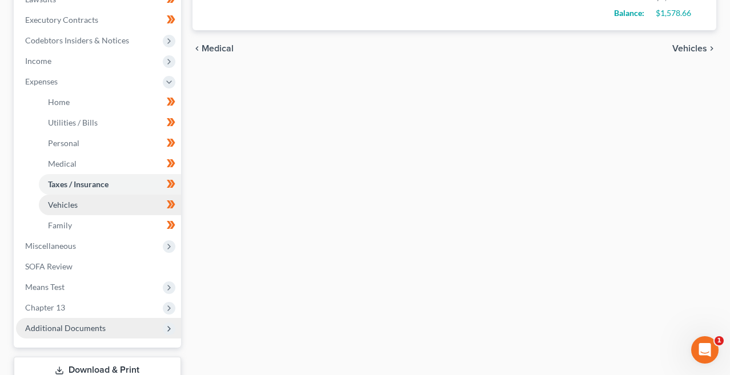
scroll to position [335, 0]
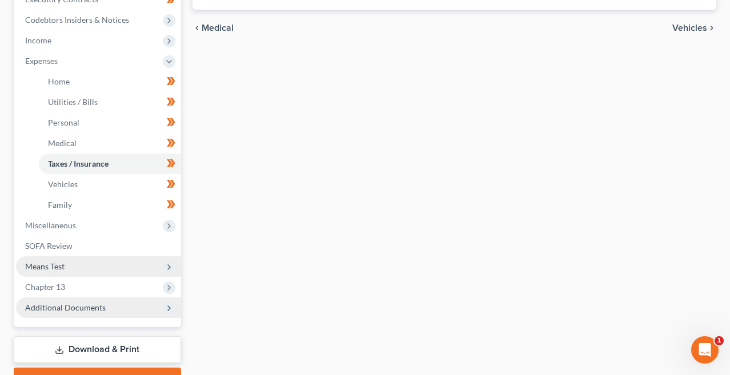
click at [49, 267] on span "Means Test" at bounding box center [44, 266] width 39 height 10
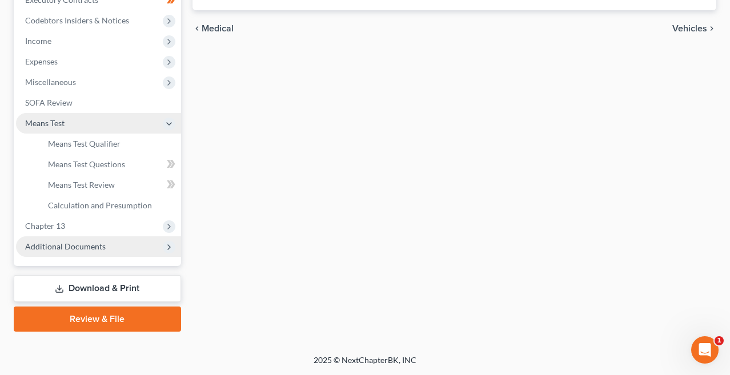
scroll to position [335, 0]
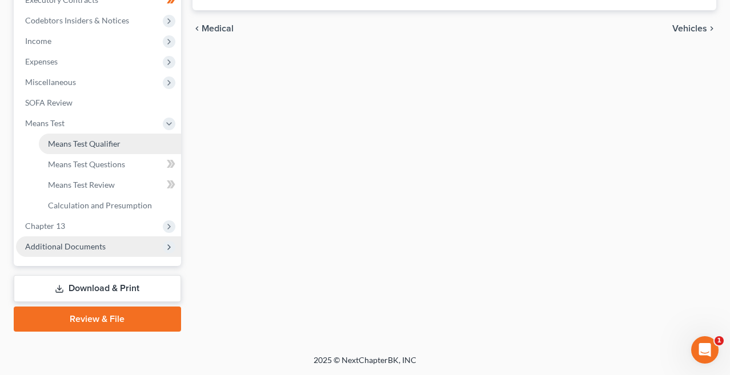
click at [78, 142] on span "Means Test Qualifier" at bounding box center [84, 144] width 72 height 10
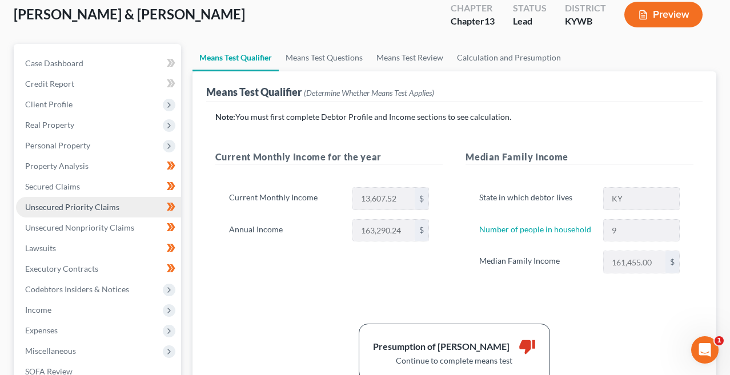
scroll to position [70, 0]
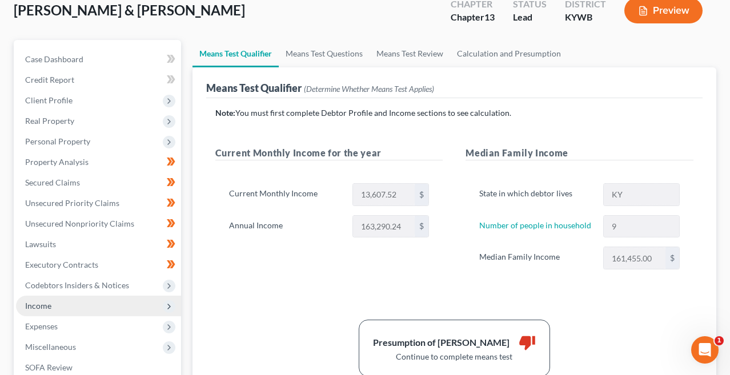
click at [72, 303] on span "Income" at bounding box center [98, 306] width 165 height 21
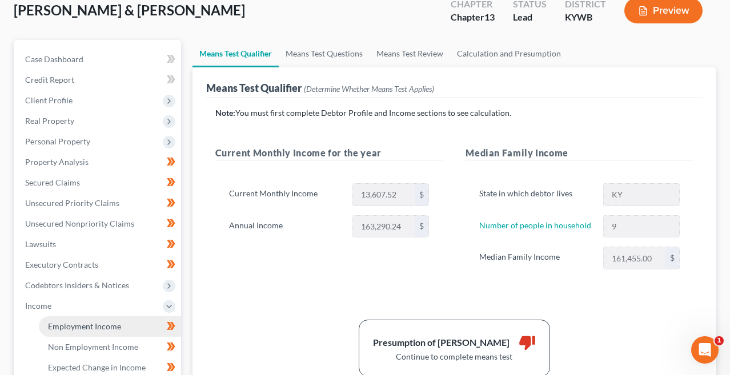
click at [76, 324] on span "Employment Income" at bounding box center [84, 326] width 73 height 10
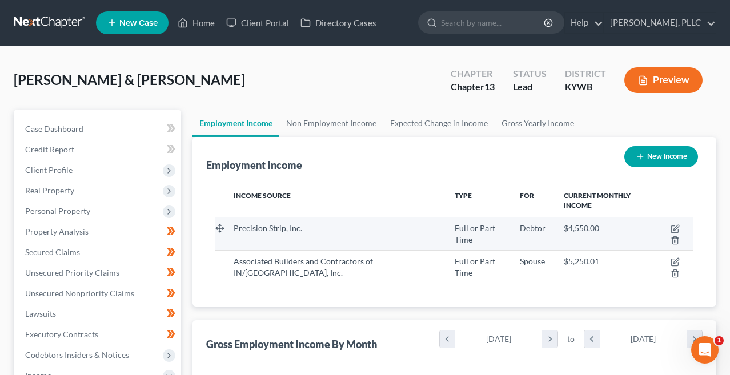
scroll to position [204, 292]
click at [676, 227] on icon "button" at bounding box center [674, 228] width 9 height 9
select select "0"
select select "18"
select select "3"
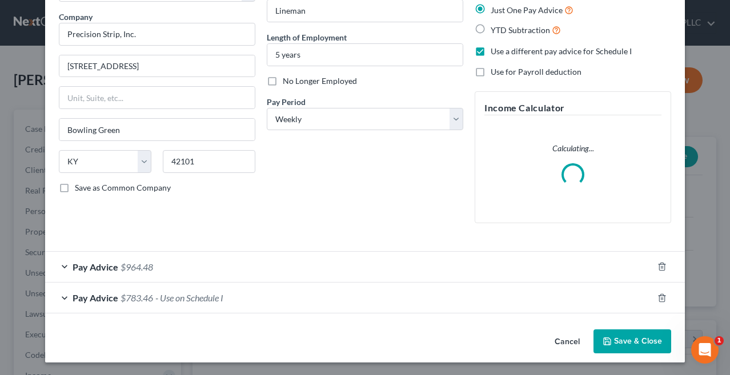
scroll to position [85, 0]
click at [109, 264] on span "Pay Advice" at bounding box center [95, 267] width 46 height 11
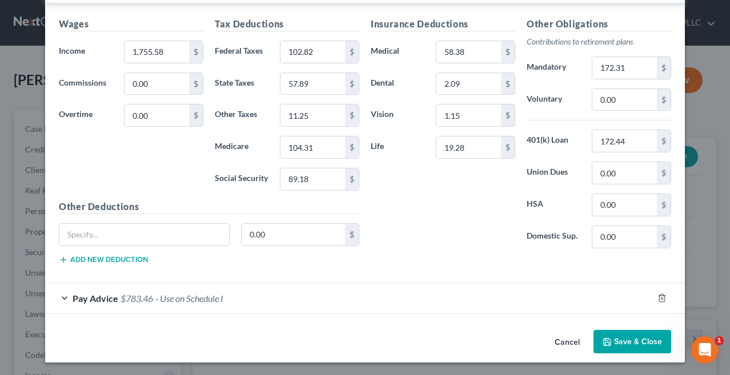
scroll to position [398, 0]
click at [630, 341] on button "Save & Close" at bounding box center [632, 343] width 78 height 24
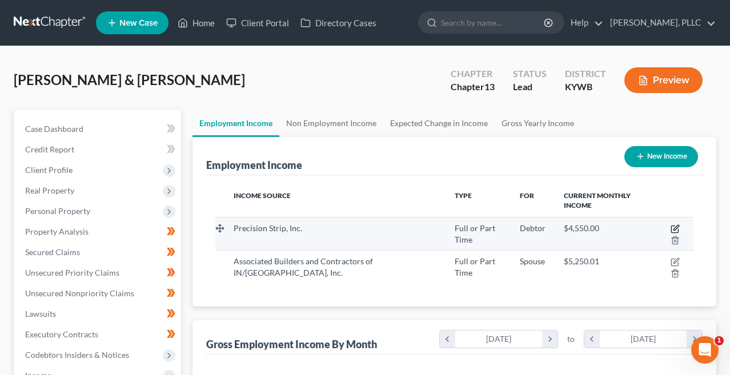
click at [679, 224] on icon "button" at bounding box center [674, 228] width 9 height 9
select select "0"
select select "18"
select select "3"
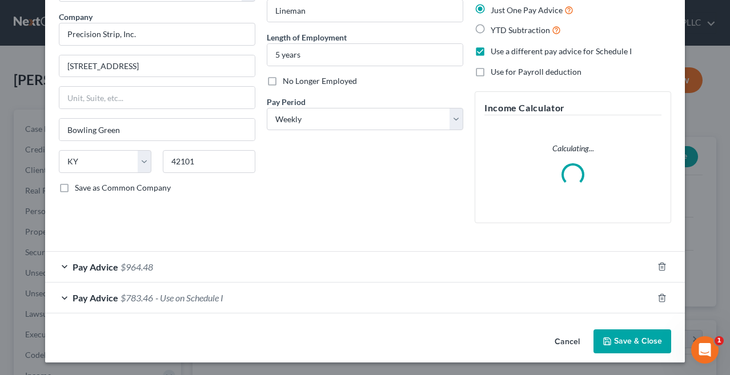
scroll to position [85, 0]
click at [127, 262] on span "$964.48" at bounding box center [136, 267] width 33 height 11
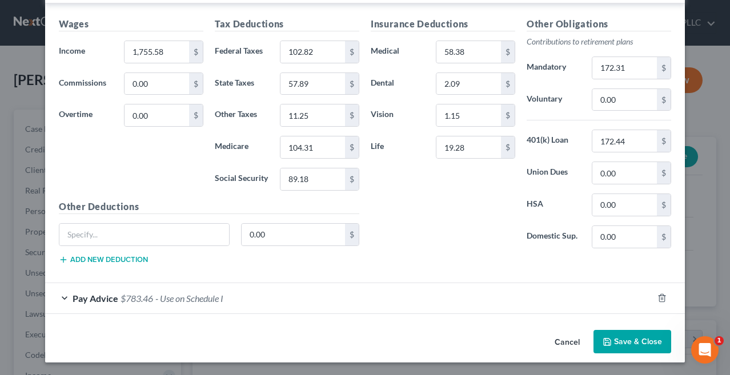
scroll to position [398, 0]
click at [620, 349] on button "Save & Close" at bounding box center [632, 343] width 78 height 24
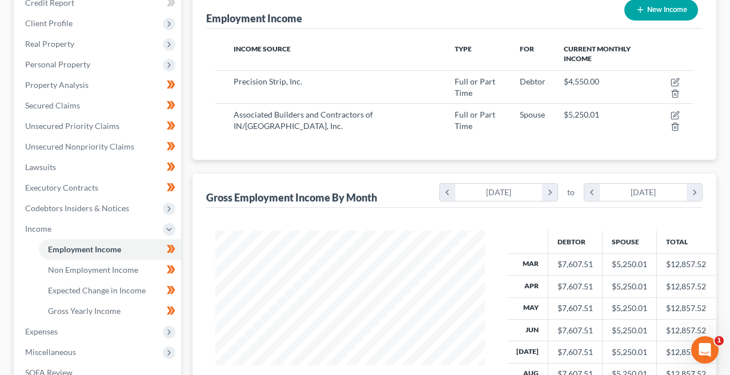
scroll to position [162, 0]
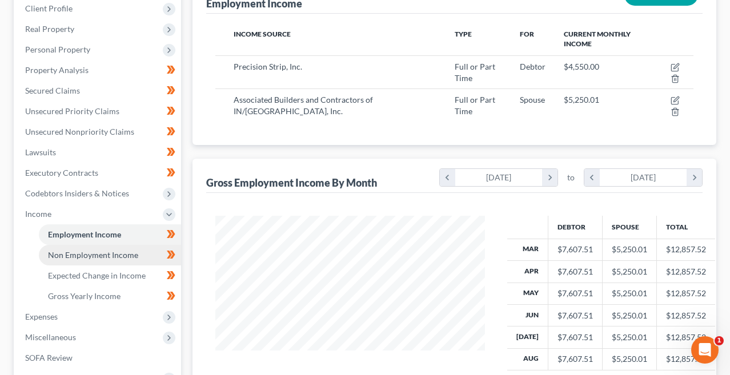
click at [126, 251] on span "Non Employment Income" at bounding box center [93, 255] width 90 height 10
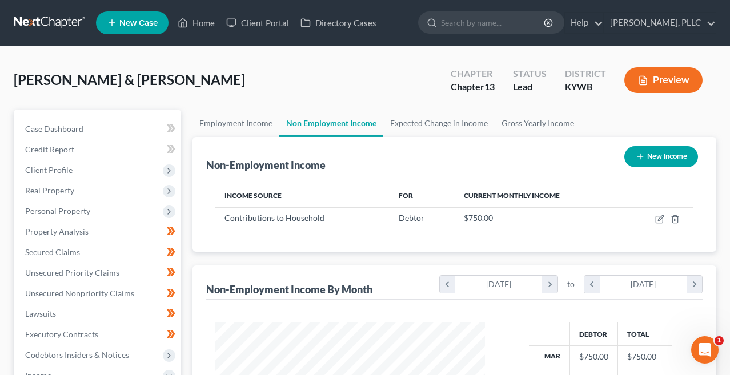
scroll to position [204, 292]
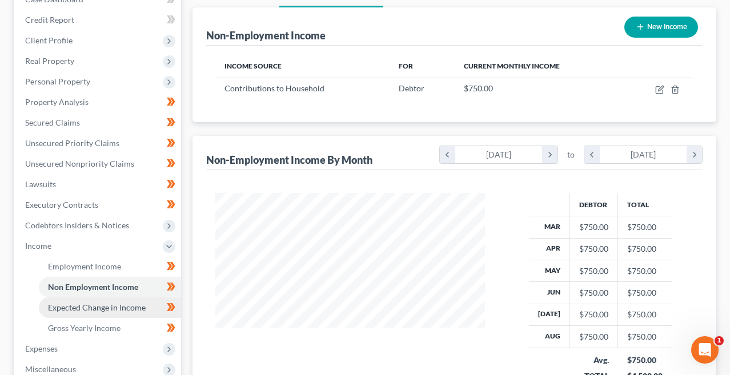
click at [118, 309] on span "Expected Change in Income" at bounding box center [97, 308] width 98 height 10
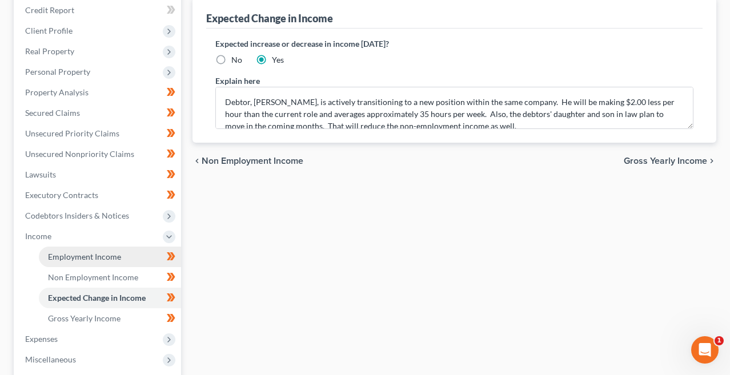
scroll to position [144, 0]
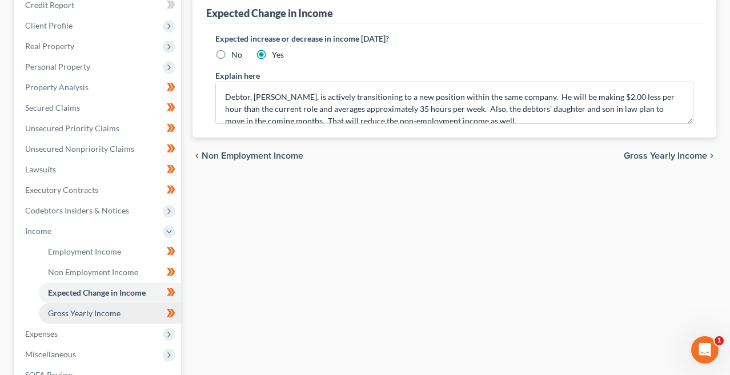
click at [93, 313] on span "Gross Yearly Income" at bounding box center [84, 313] width 72 height 10
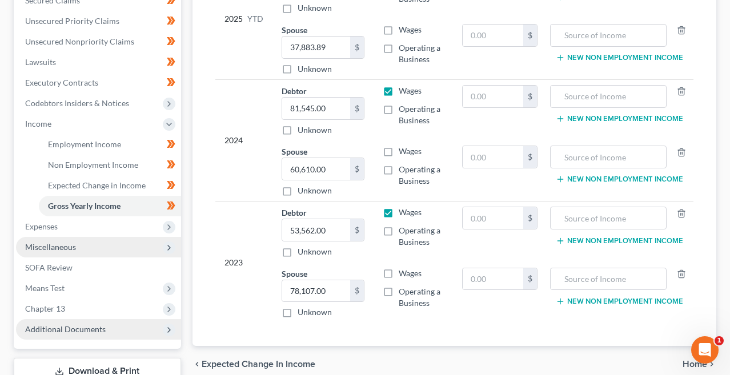
scroll to position [253, 0]
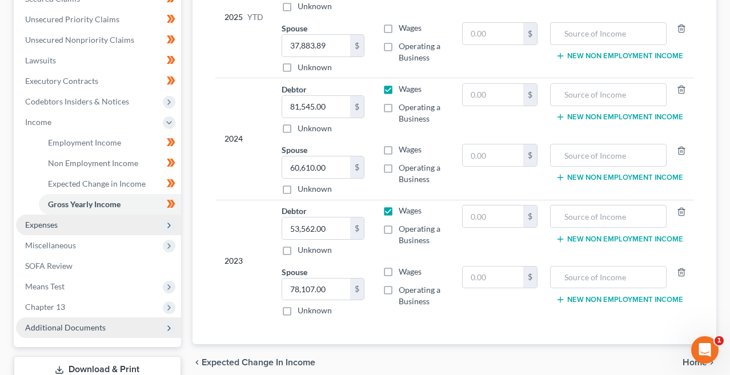
click at [92, 230] on span "Expenses" at bounding box center [98, 225] width 165 height 21
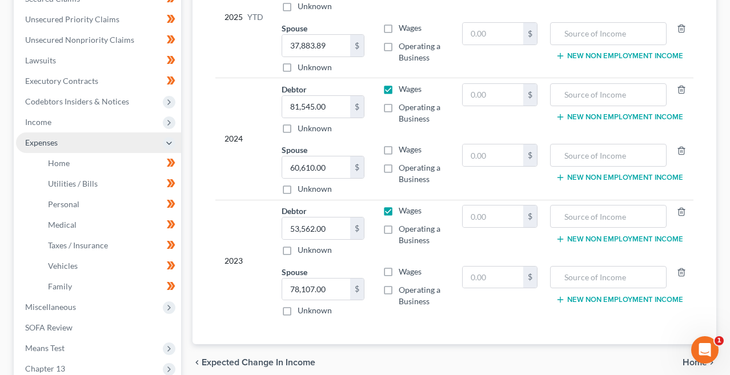
click at [92, 230] on link "Medical" at bounding box center [110, 225] width 142 height 21
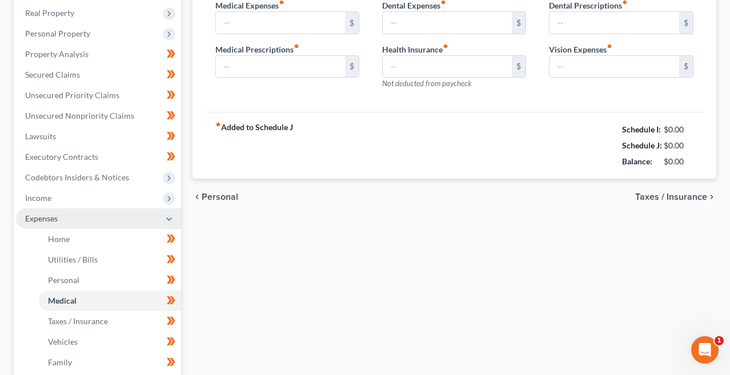
type input "75.00"
type input "150.00"
type input "167.00"
type input "0.00"
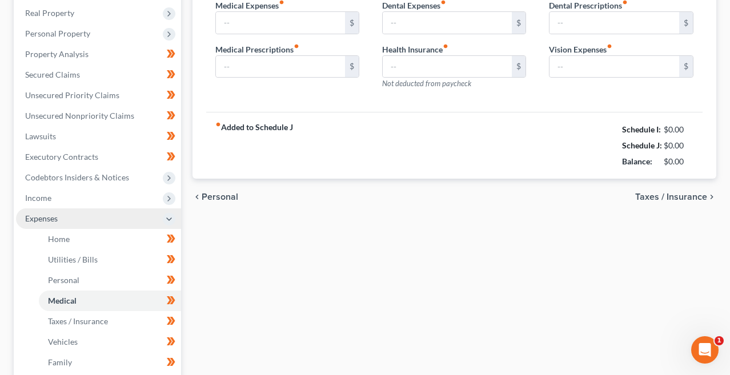
type input "100.00"
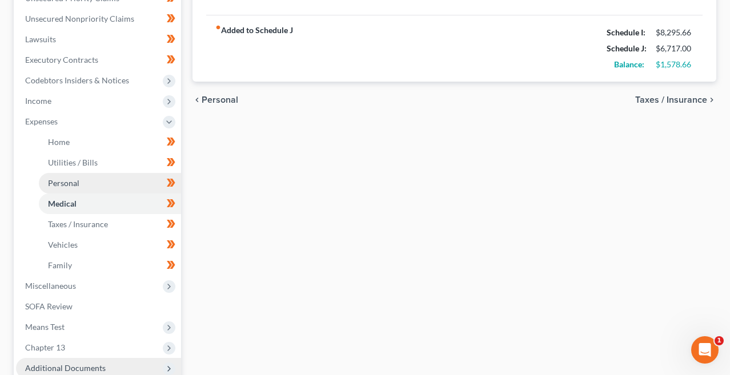
scroll to position [290, 0]
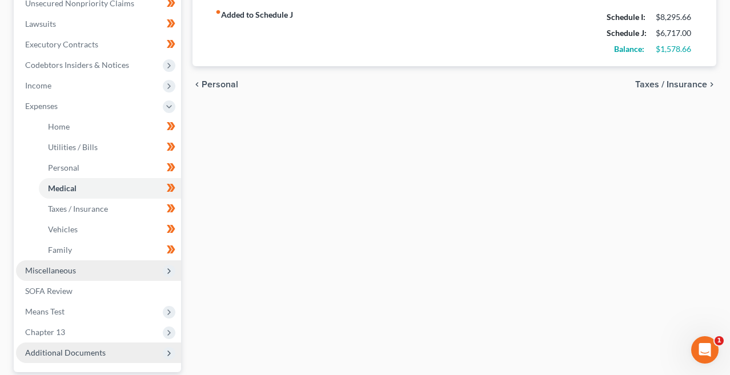
click at [76, 269] on span "Miscellaneous" at bounding box center [98, 270] width 165 height 21
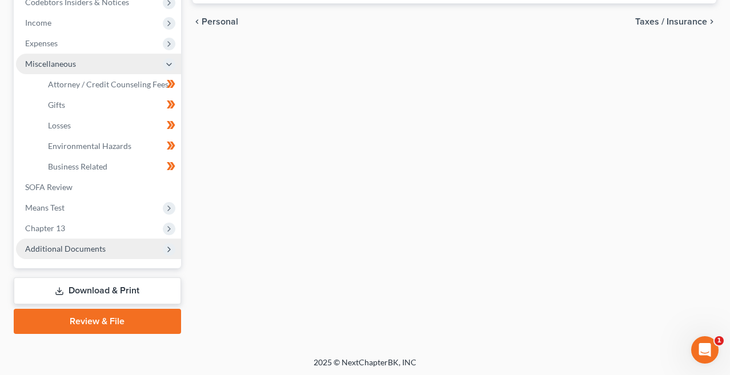
scroll to position [355, 0]
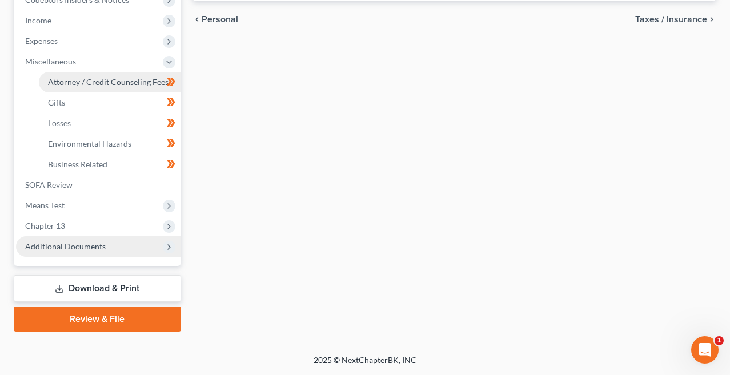
click at [103, 75] on link "Attorney / Credit Counseling Fees" at bounding box center [110, 82] width 142 height 21
select select "0"
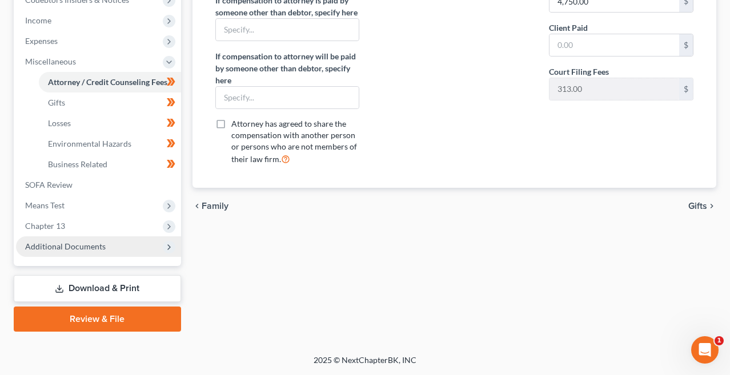
scroll to position [355, 0]
click at [70, 200] on span "Means Test" at bounding box center [98, 205] width 165 height 21
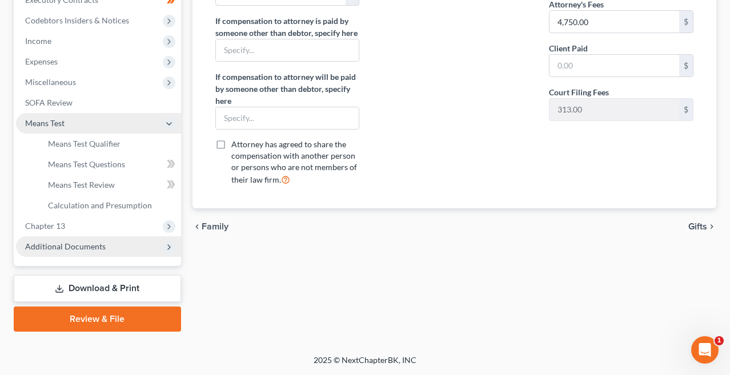
scroll to position [335, 0]
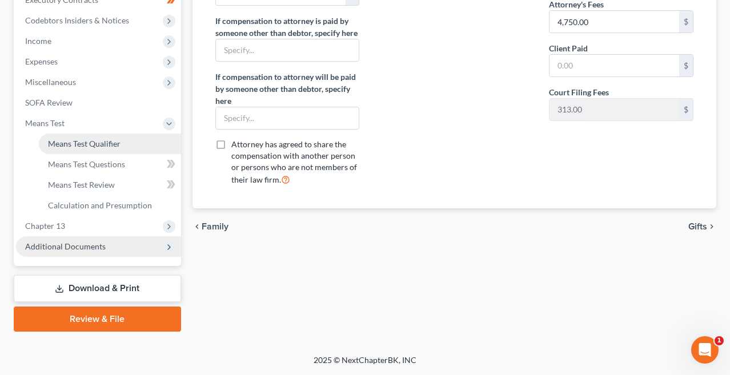
click at [83, 151] on link "Means Test Qualifier" at bounding box center [110, 144] width 142 height 21
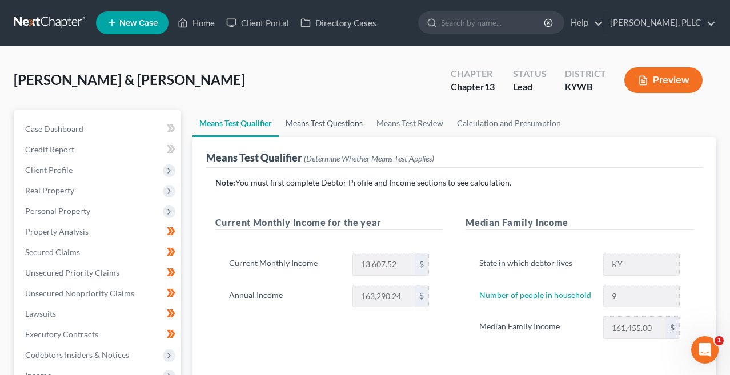
click at [314, 120] on link "Means Test Questions" at bounding box center [324, 123] width 91 height 27
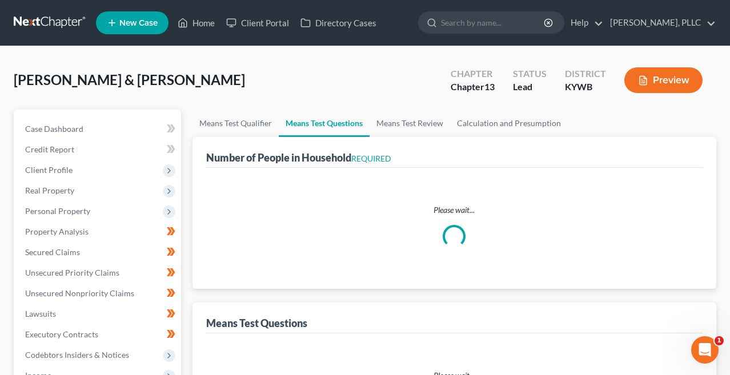
select select "0"
select select "60"
select select "0"
select select "60"
select select "9"
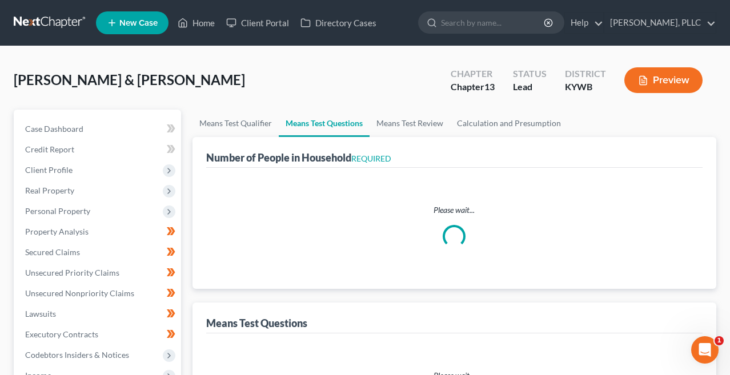
select select "4"
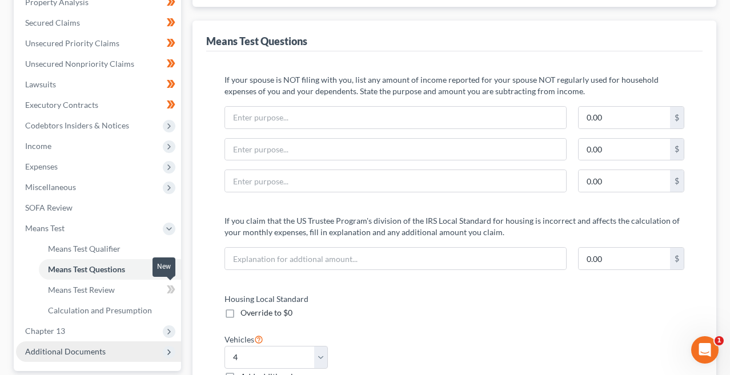
scroll to position [214, 0]
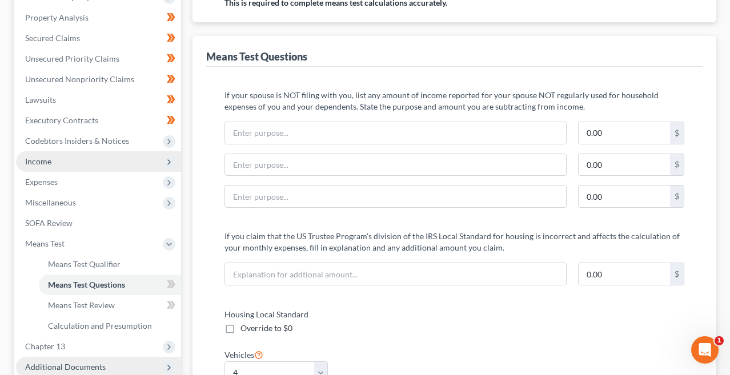
click at [115, 159] on span "Income" at bounding box center [98, 161] width 165 height 21
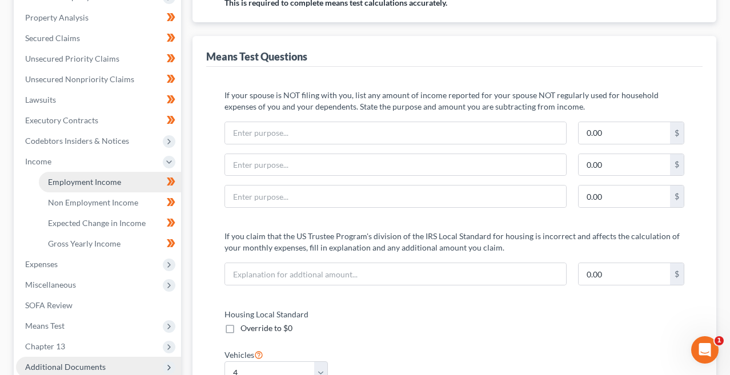
click at [112, 180] on span "Employment Income" at bounding box center [84, 182] width 73 height 10
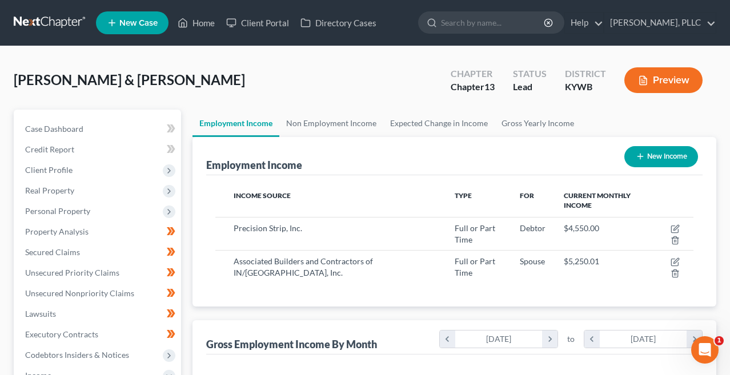
scroll to position [204, 292]
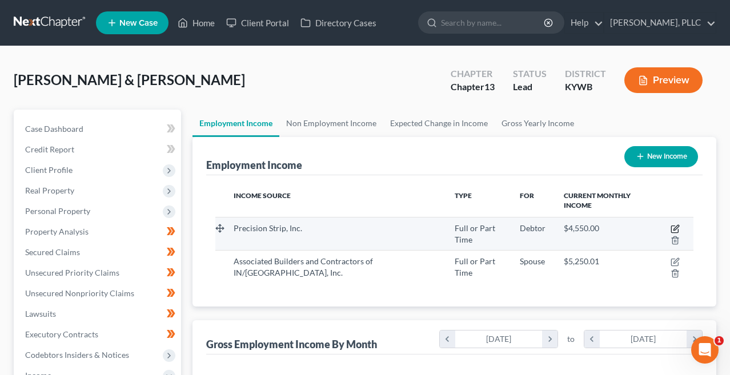
click at [674, 228] on icon "button" at bounding box center [674, 228] width 9 height 9
select select "0"
select select "18"
select select "3"
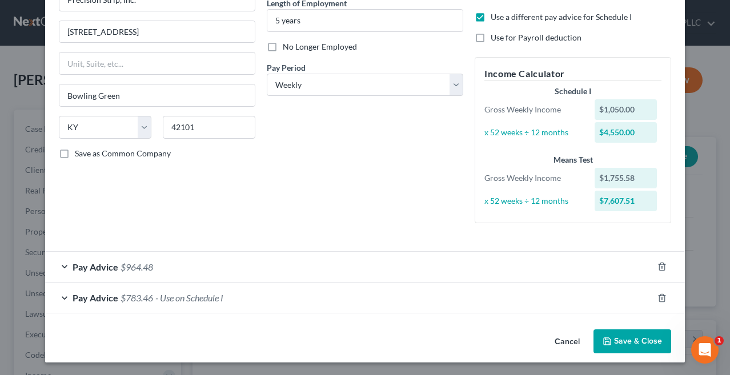
scroll to position [119, 0]
click at [125, 267] on span "$964.48" at bounding box center [136, 267] width 33 height 11
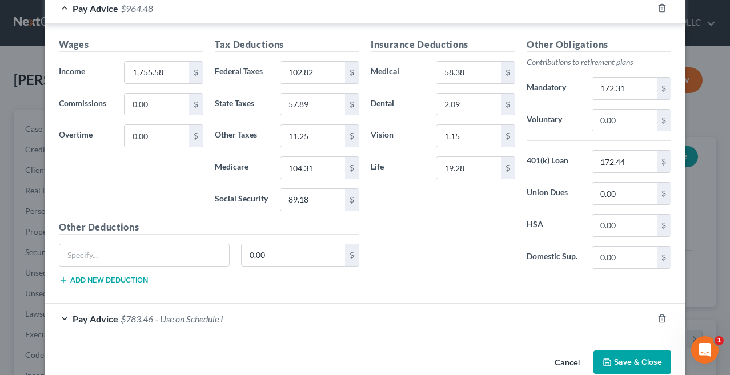
scroll to position [380, 0]
click at [167, 70] on input "1,755.58" at bounding box center [156, 72] width 65 height 22
type input "1,540.02"
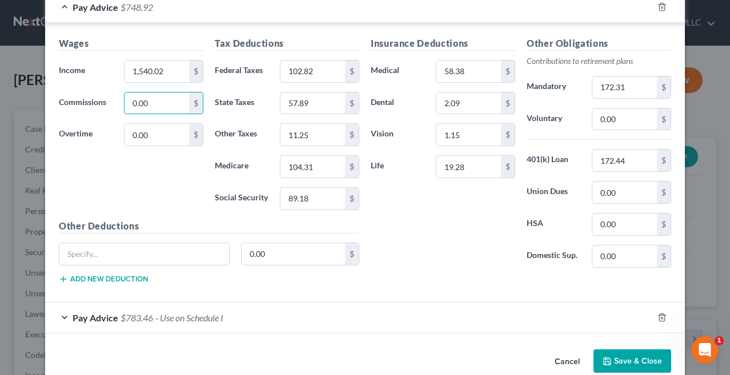
click at [180, 192] on div "Wages Income * 1,540.02 $ Commissions 0.00 $ Overtime 0.00 $" at bounding box center [131, 128] width 156 height 183
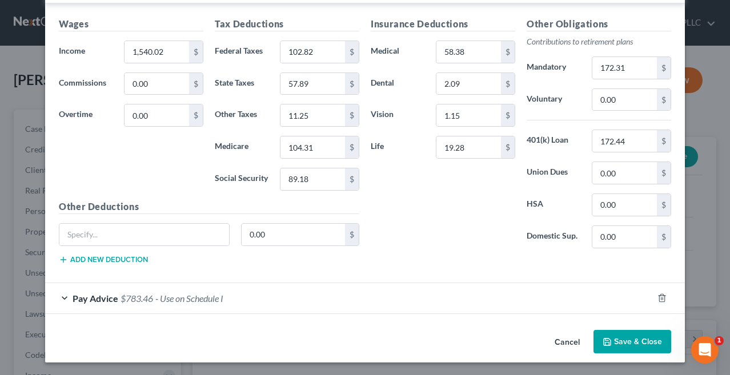
scroll to position [398, 0]
click at [622, 337] on button "Save & Close" at bounding box center [632, 343] width 78 height 24
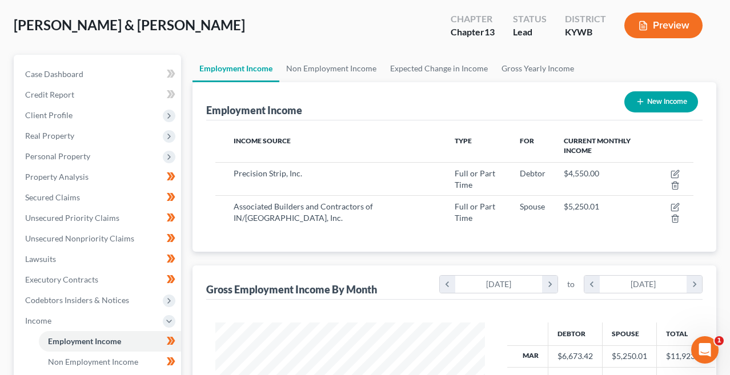
scroll to position [75, 0]
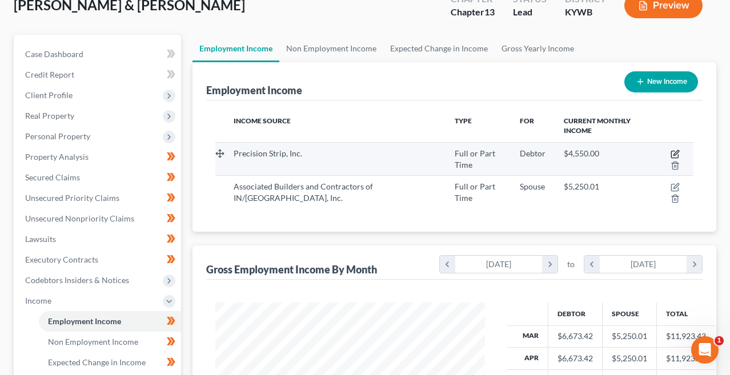
click at [678, 152] on icon "button" at bounding box center [675, 152] width 5 height 5
select select "0"
select select "18"
select select "3"
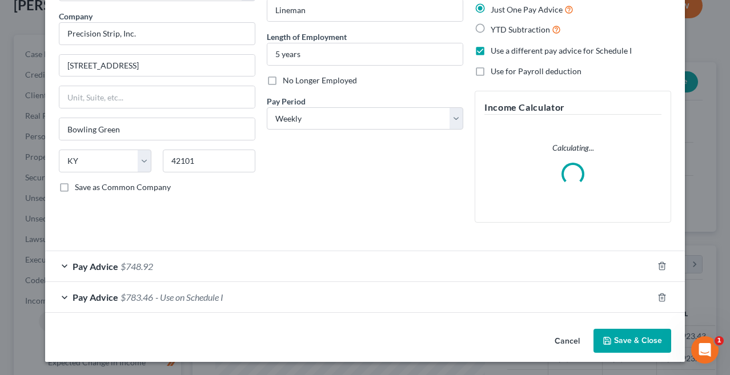
scroll to position [85, 0]
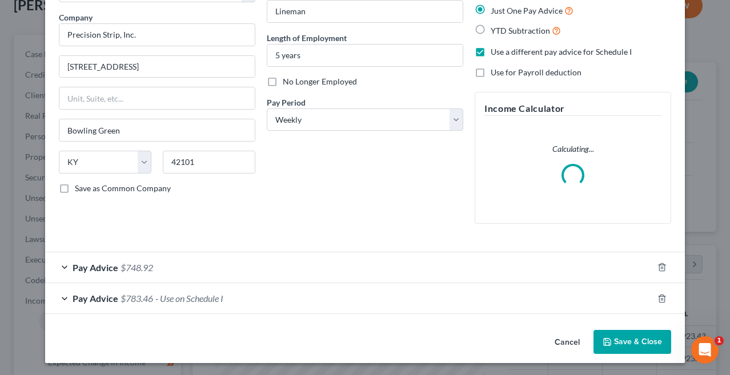
click at [160, 297] on span "- Use on Schedule I" at bounding box center [189, 298] width 68 height 11
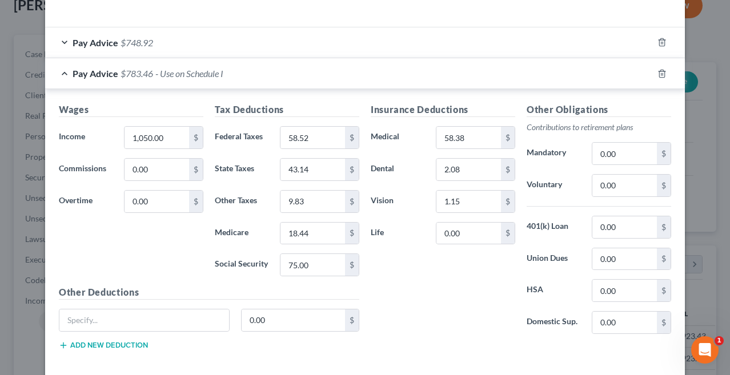
scroll to position [341, 0]
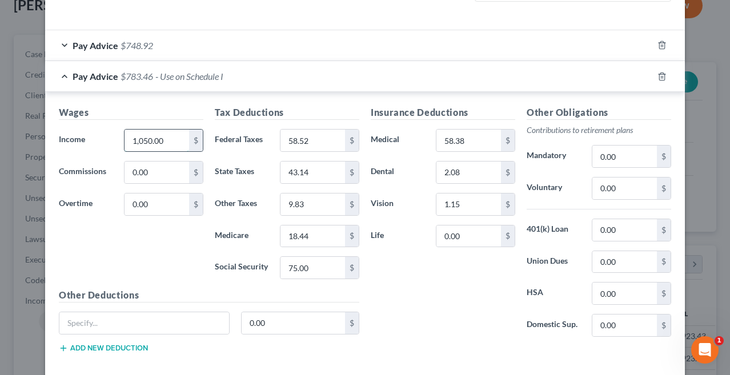
click at [152, 137] on input "1,050.00" at bounding box center [156, 141] width 65 height 22
type input "1,004.85"
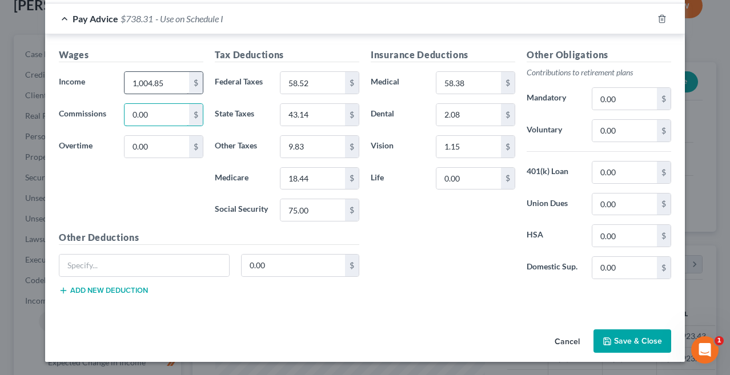
scroll to position [398, 0]
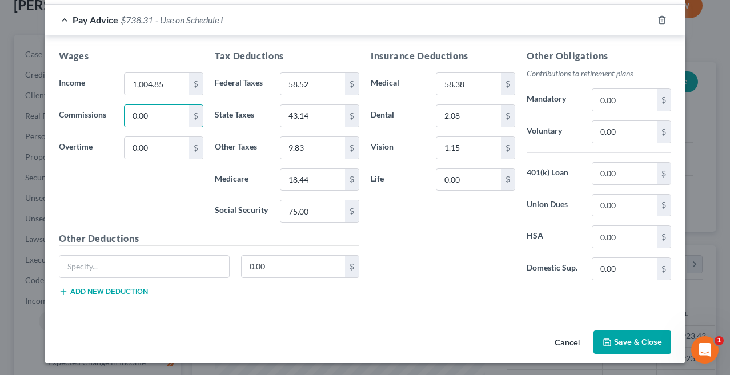
click at [622, 336] on button "Save & Close" at bounding box center [632, 343] width 78 height 24
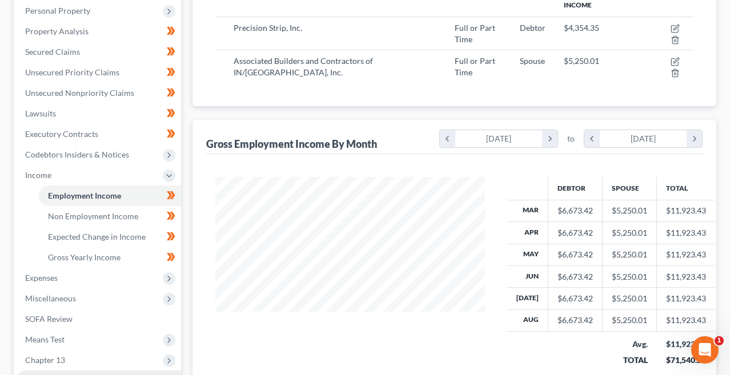
scroll to position [196, 0]
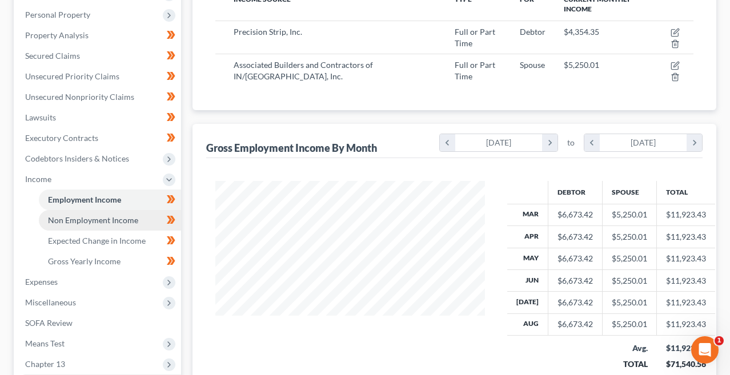
click at [126, 213] on link "Non Employment Income" at bounding box center [110, 220] width 142 height 21
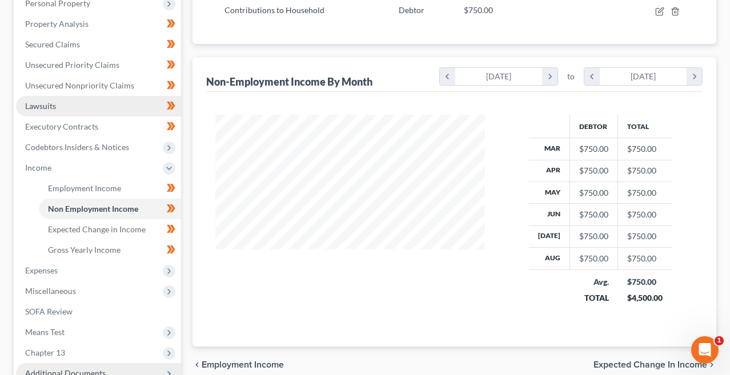
scroll to position [211, 0]
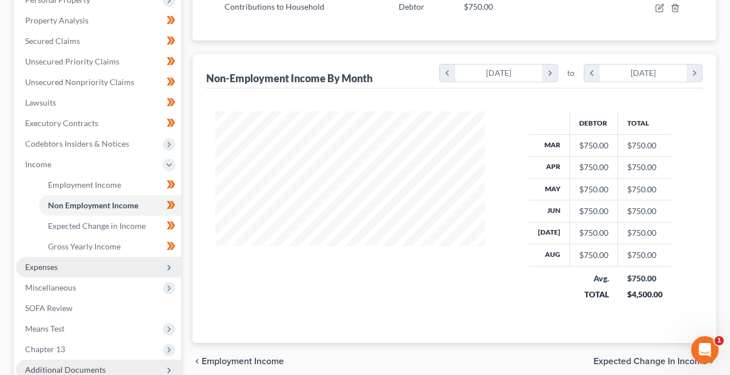
click at [93, 269] on span "Expenses" at bounding box center [98, 267] width 165 height 21
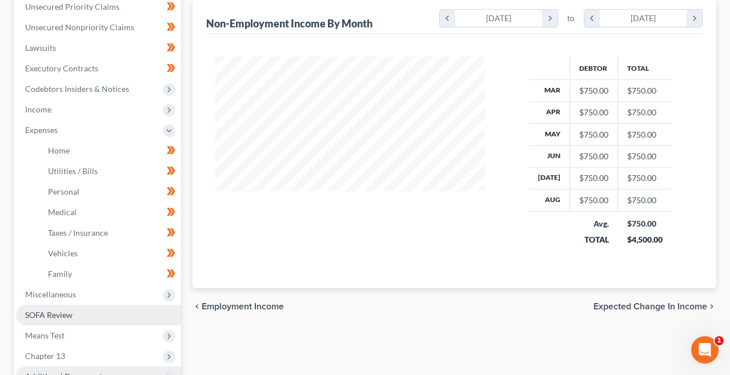
scroll to position [267, 0]
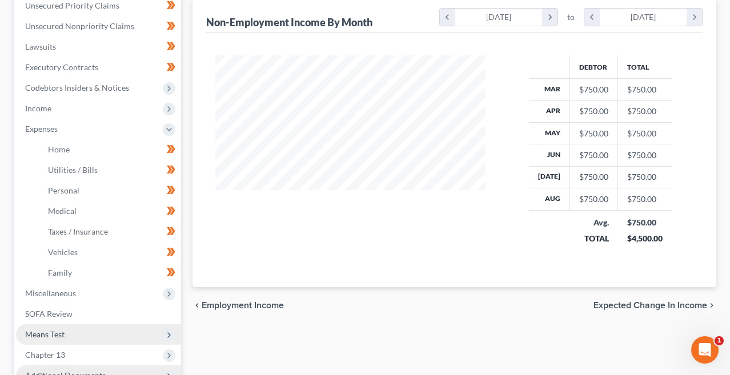
click at [58, 329] on span "Means Test" at bounding box center [44, 334] width 39 height 10
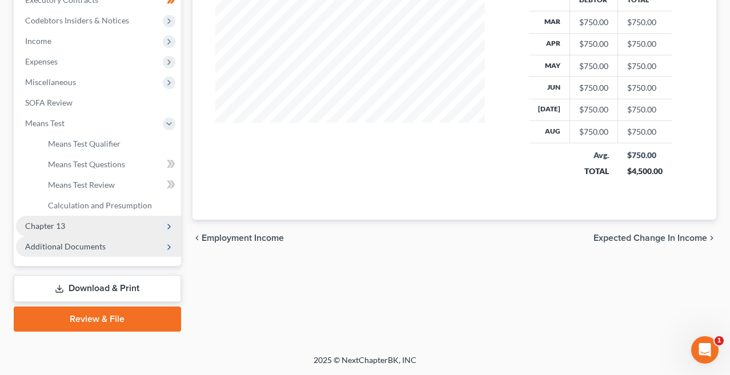
scroll to position [335, 0]
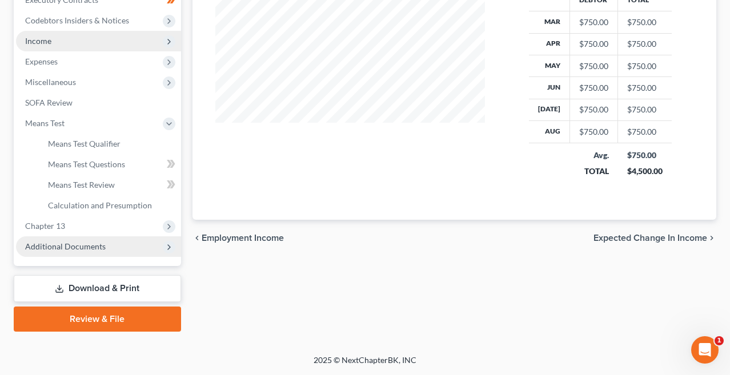
click at [44, 46] on span "Income" at bounding box center [98, 41] width 165 height 21
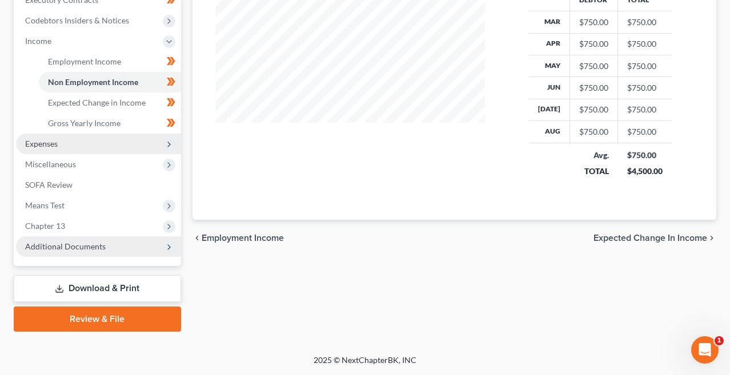
click at [45, 142] on span "Expenses" at bounding box center [41, 144] width 33 height 10
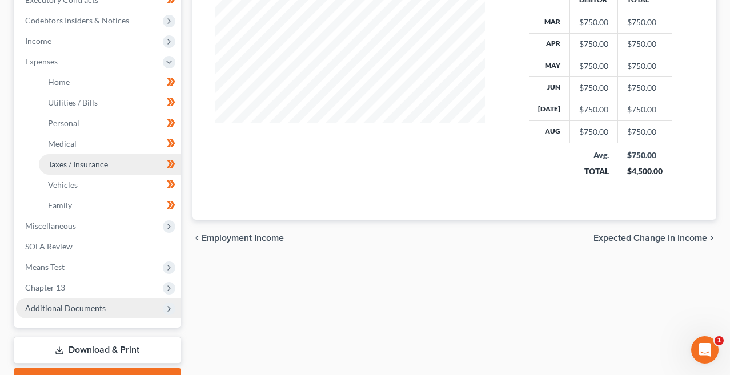
click at [54, 159] on span "Taxes / Insurance" at bounding box center [78, 164] width 60 height 10
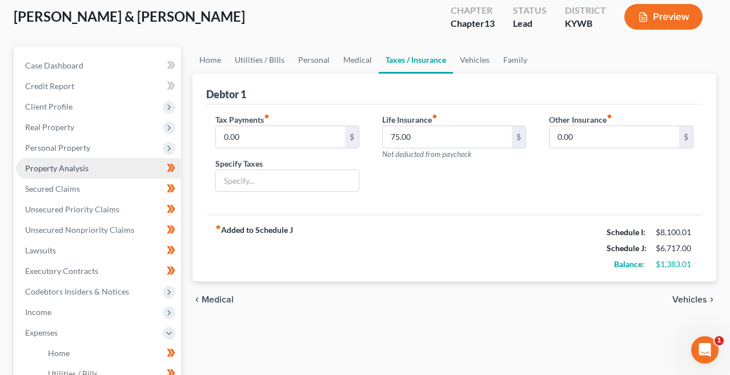
scroll to position [64, 0]
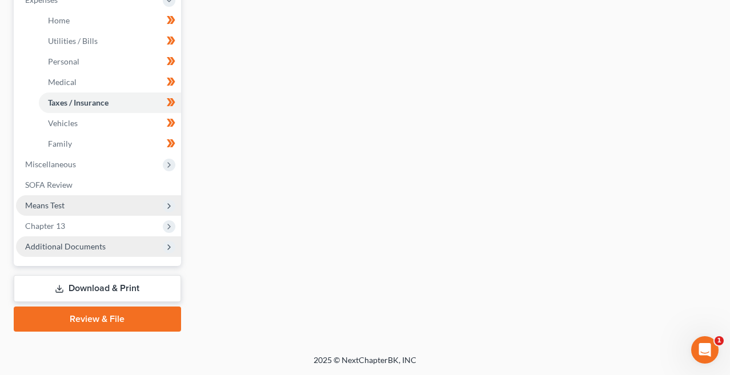
click at [57, 200] on span "Means Test" at bounding box center [44, 205] width 39 height 10
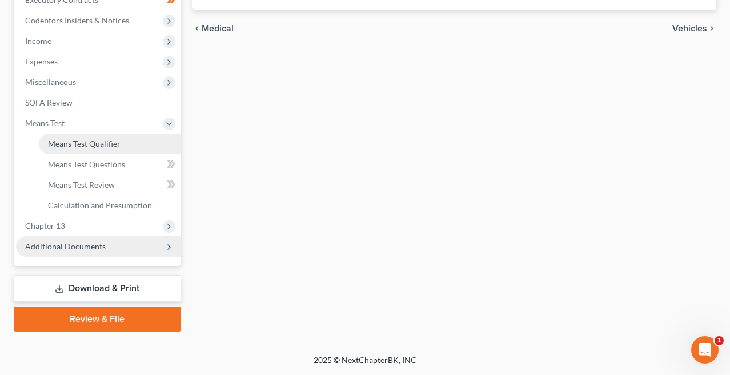
click at [63, 143] on span "Means Test Qualifier" at bounding box center [84, 144] width 72 height 10
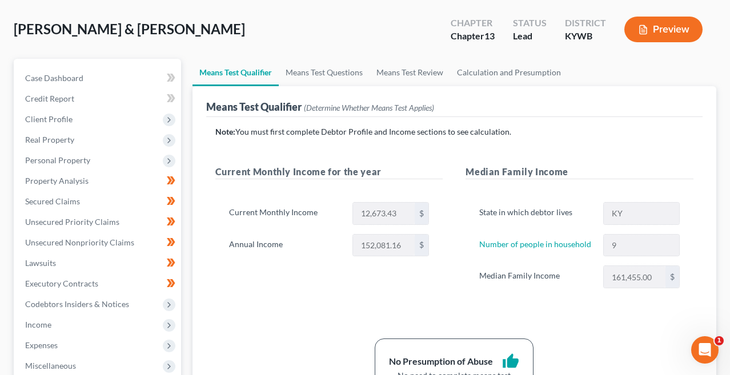
scroll to position [1, 0]
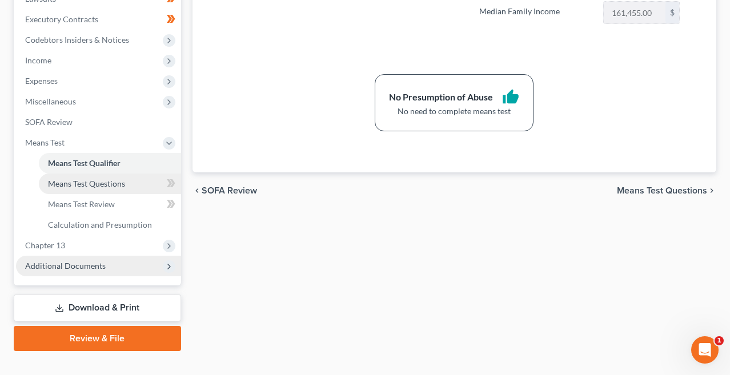
click at [124, 180] on span "Means Test Questions" at bounding box center [86, 184] width 77 height 10
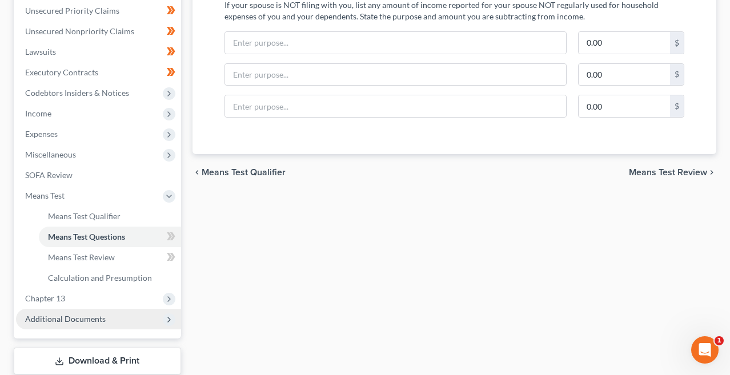
scroll to position [267, 0]
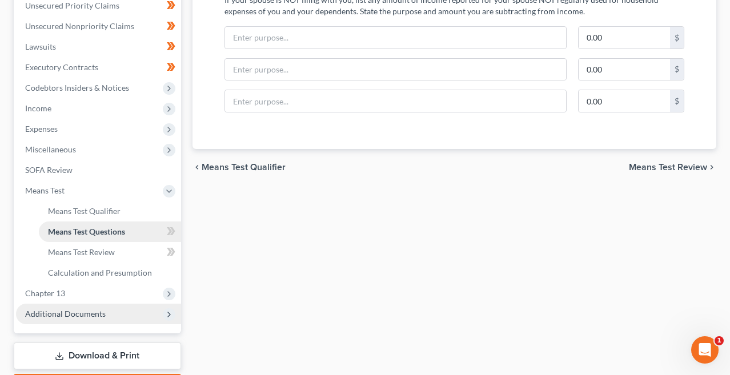
click at [136, 234] on link "Means Test Questions" at bounding box center [110, 231] width 142 height 21
click at [176, 231] on span at bounding box center [171, 232] width 20 height 17
click at [176, 251] on span at bounding box center [171, 253] width 20 height 17
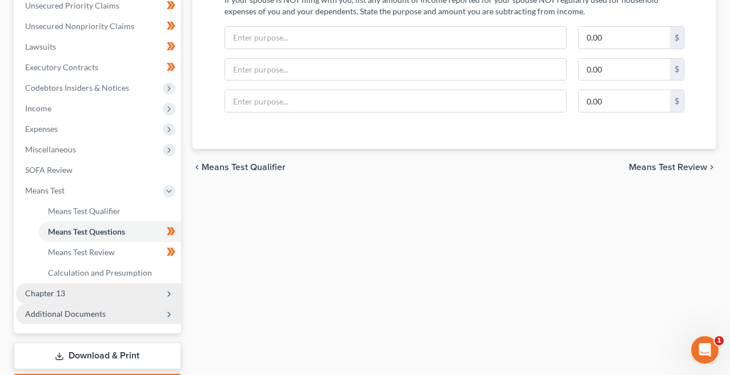
click at [88, 295] on span "Chapter 13" at bounding box center [98, 293] width 165 height 21
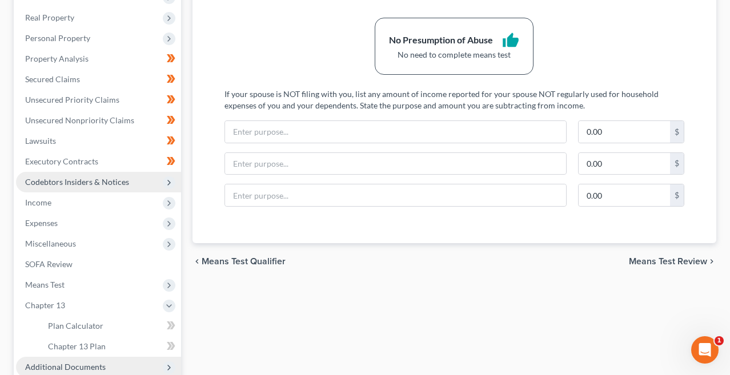
scroll to position [163, 0]
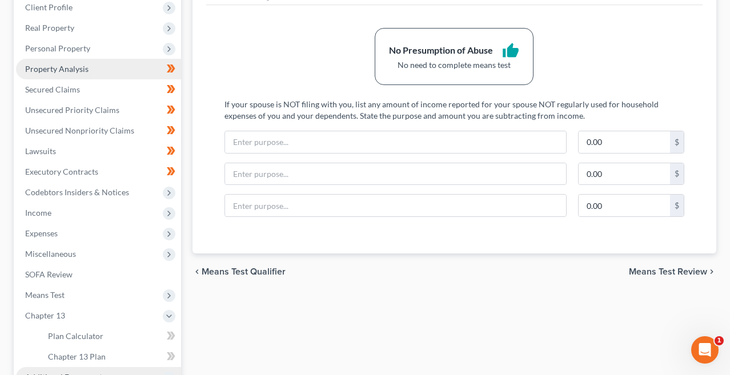
click at [69, 71] on span "Property Analysis" at bounding box center [56, 69] width 63 height 10
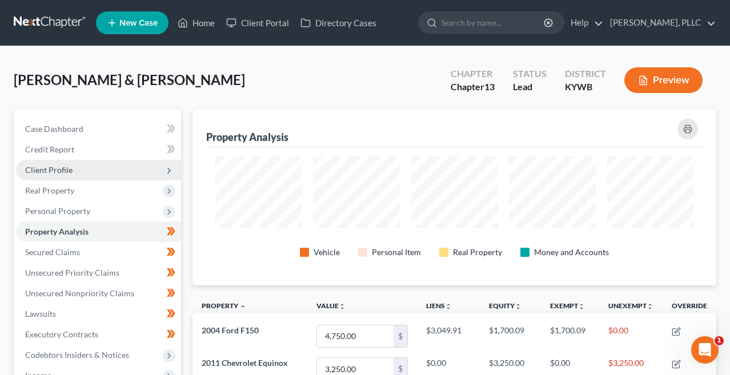
scroll to position [176, 523]
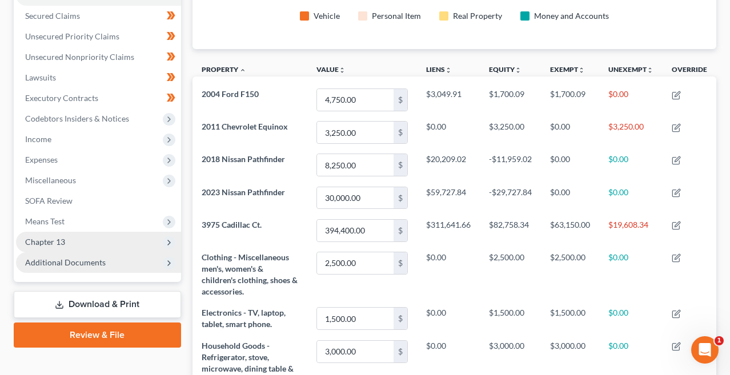
click at [54, 242] on span "Chapter 13" at bounding box center [45, 242] width 40 height 10
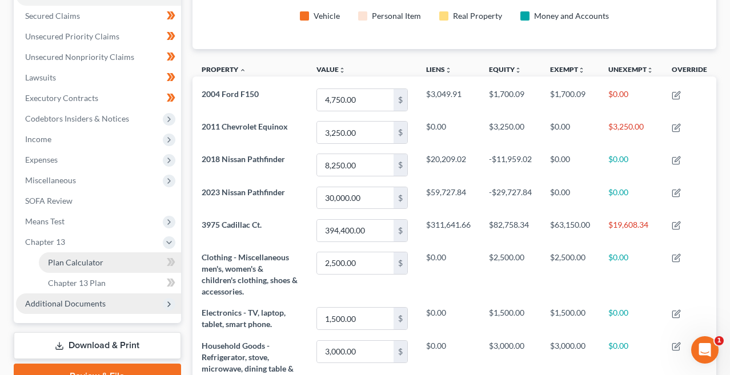
click at [56, 263] on span "Plan Calculator" at bounding box center [75, 262] width 55 height 10
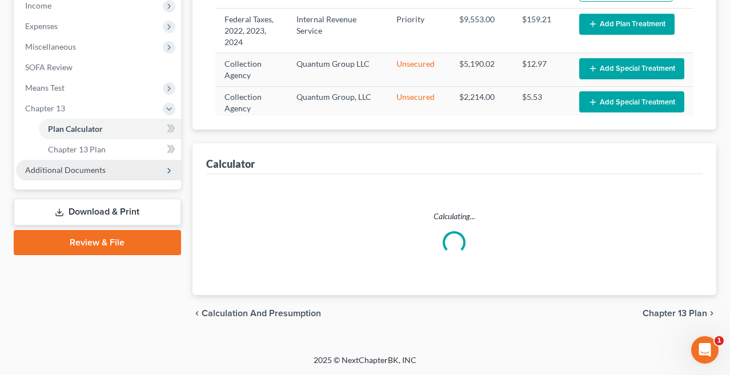
select select "59"
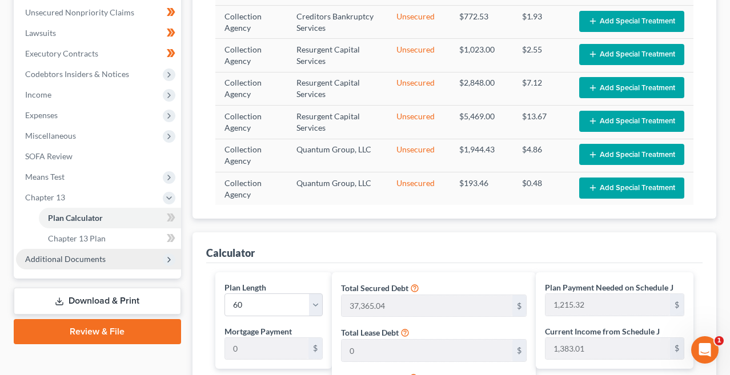
scroll to position [283, 0]
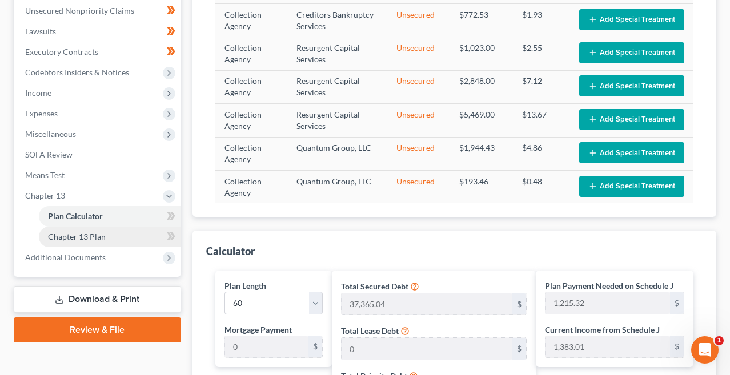
click at [131, 233] on link "Chapter 13 Plan" at bounding box center [110, 237] width 142 height 21
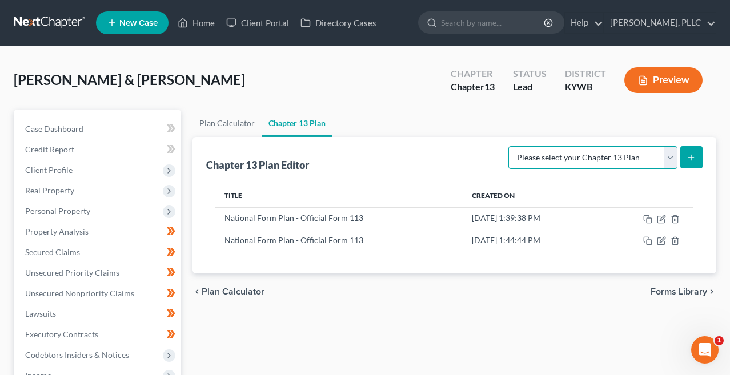
select select "0"
click at [691, 159] on line "submit" at bounding box center [691, 157] width 0 height 5
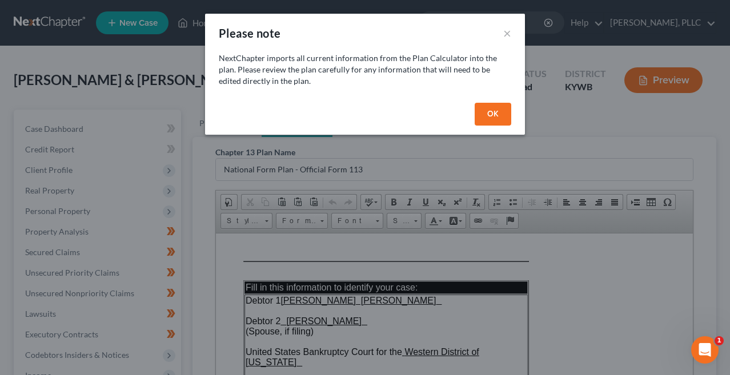
click at [491, 112] on button "OK" at bounding box center [492, 114] width 37 height 23
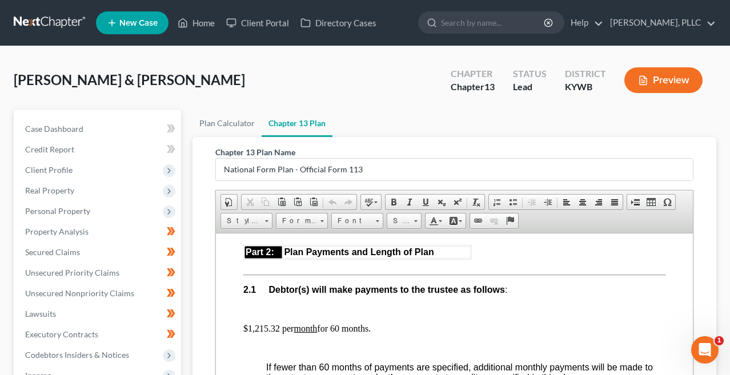
scroll to position [710, 0]
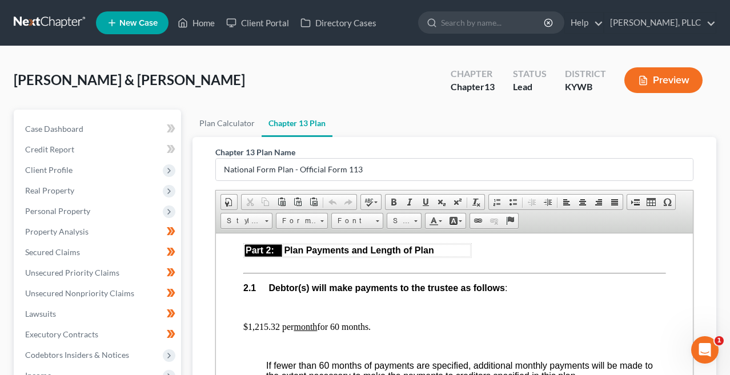
click at [279, 321] on p "$1,215.32 per month for 60 months." at bounding box center [454, 326] width 422 height 10
click at [279, 302] on p at bounding box center [465, 307] width 400 height 10
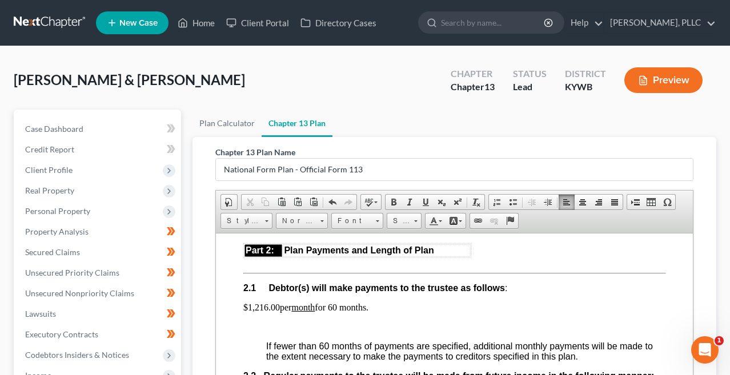
click at [265, 321] on p at bounding box center [454, 326] width 422 height 10
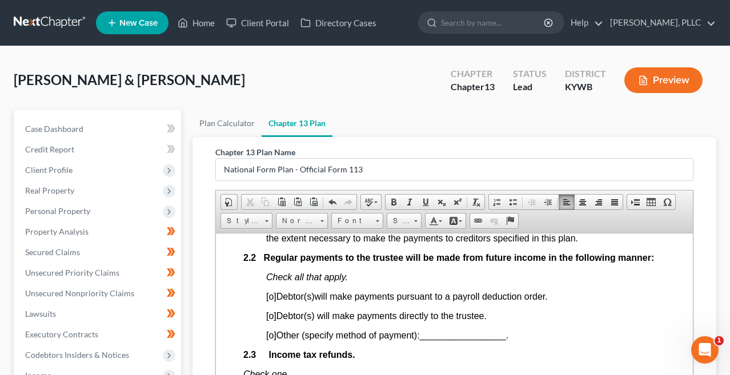
scroll to position [813, 0]
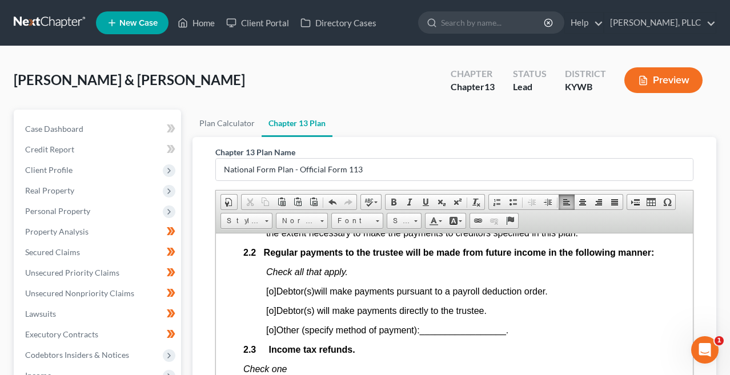
click at [272, 305] on span "[o]" at bounding box center [270, 310] width 10 height 10
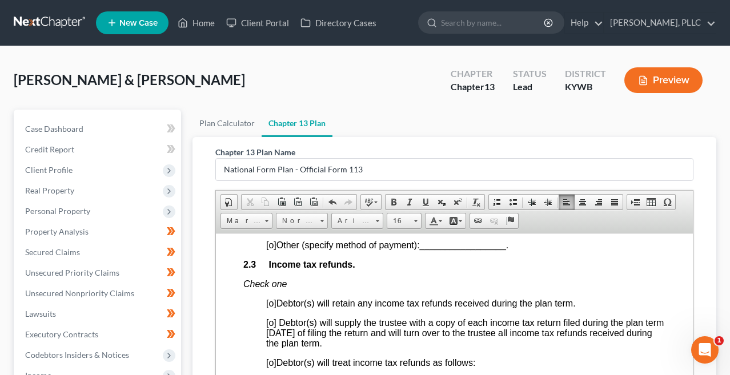
scroll to position [913, 0]
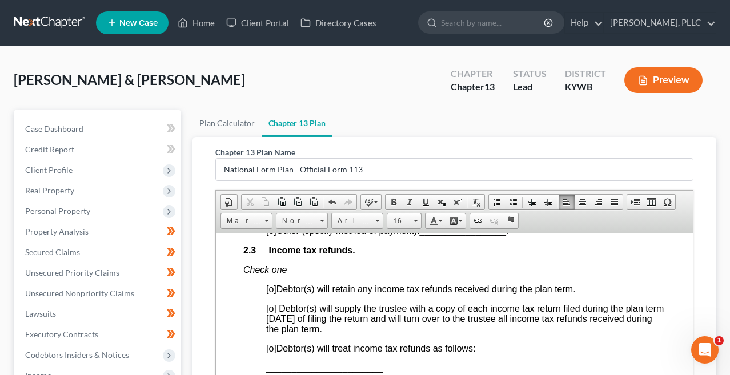
click at [272, 303] on span "[o]" at bounding box center [270, 308] width 10 height 10
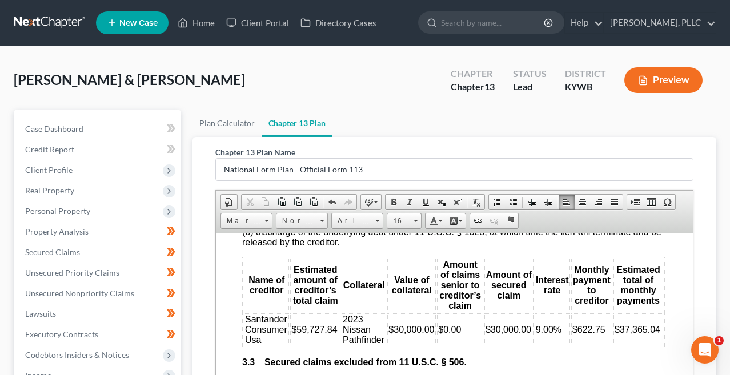
scroll to position [1867, 0]
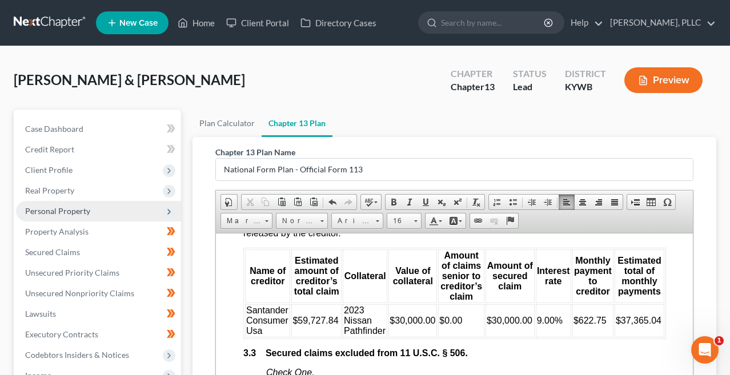
click at [106, 213] on span "Personal Property" at bounding box center [98, 211] width 165 height 21
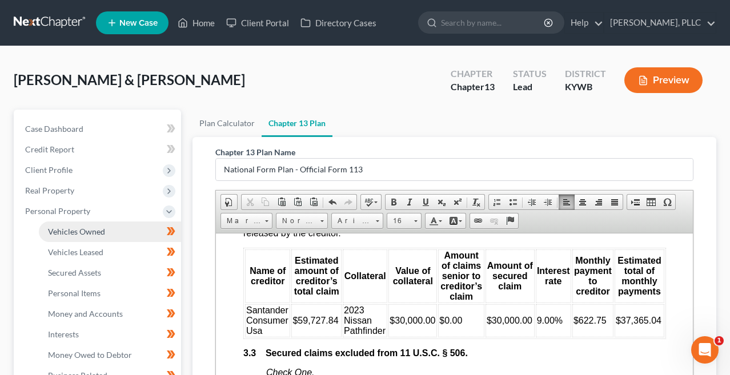
click at [96, 230] on span "Vehicles Owned" at bounding box center [76, 232] width 57 height 10
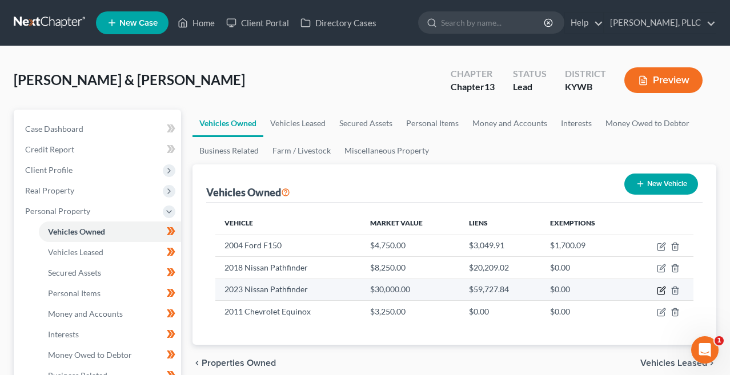
click at [659, 291] on icon "button" at bounding box center [660, 290] width 9 height 9
select select "0"
select select "3"
select select "1"
select select "2"
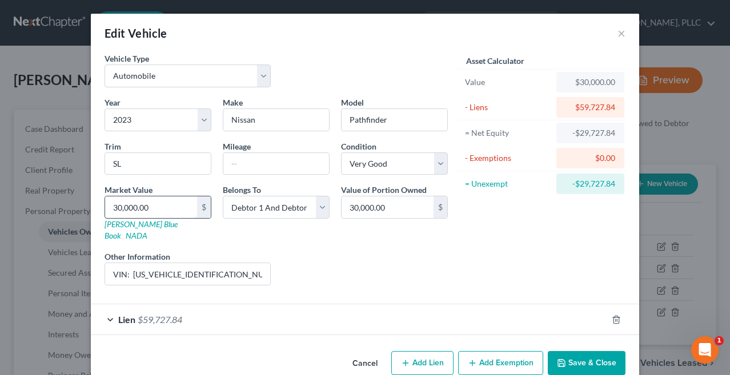
click at [161, 211] on input "30,000.00" at bounding box center [151, 207] width 92 height 22
type input "3"
type input "3.00"
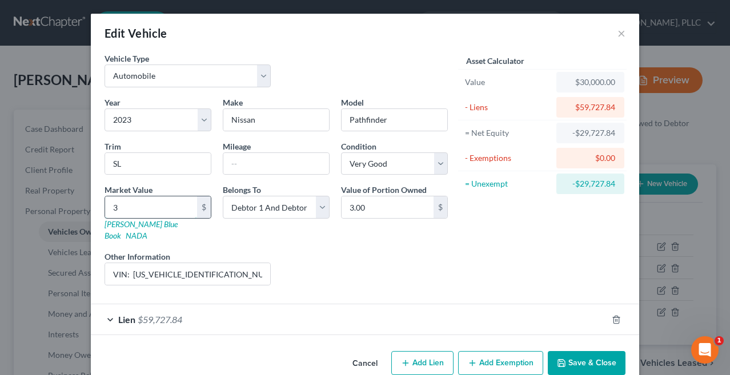
type input "33"
type input "33.00"
type input "335"
type input "335.00"
type input "3350"
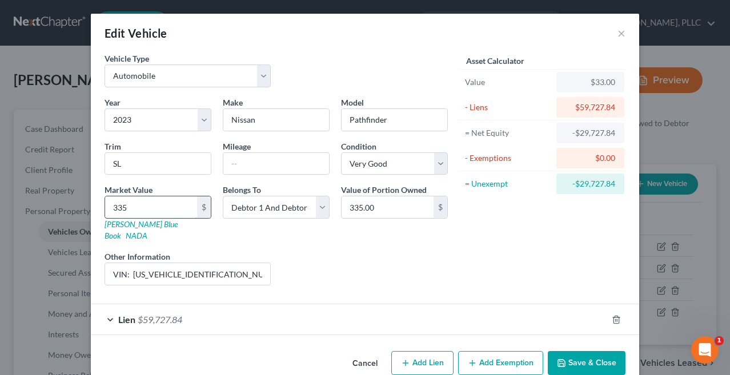
type input "3,350.00"
type input "3,3500"
type input "33,500.00"
type input "33,500"
click at [575, 353] on button "Save & Close" at bounding box center [586, 363] width 78 height 24
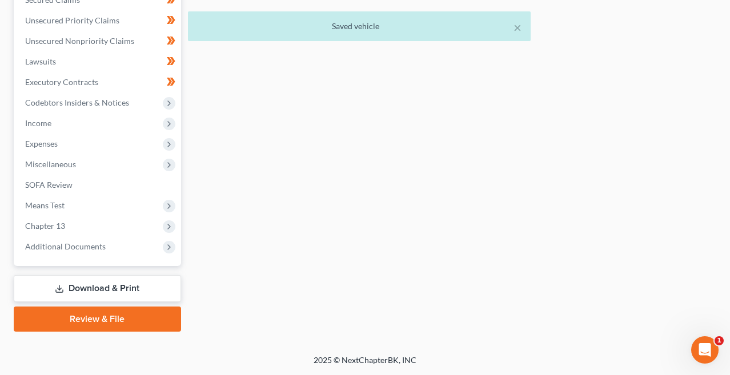
scroll to position [458, 0]
click at [156, 229] on span "Chapter 13" at bounding box center [98, 226] width 165 height 21
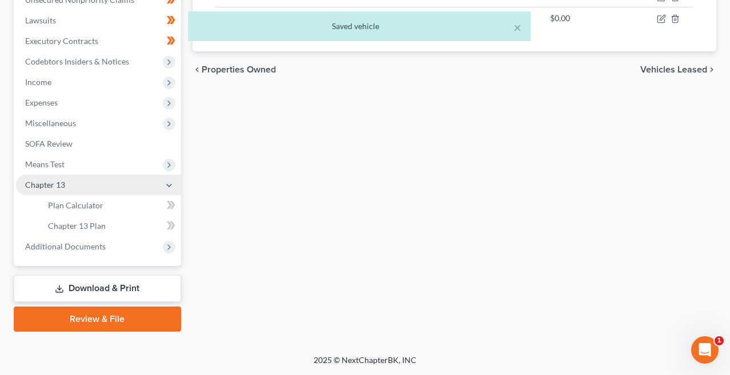
scroll to position [293, 0]
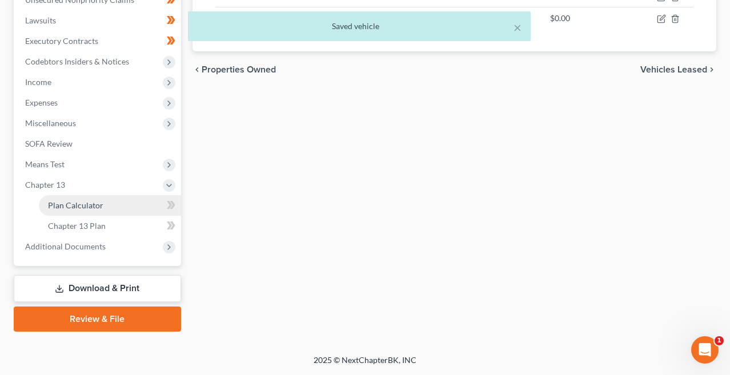
click at [123, 205] on link "Plan Calculator" at bounding box center [110, 205] width 142 height 21
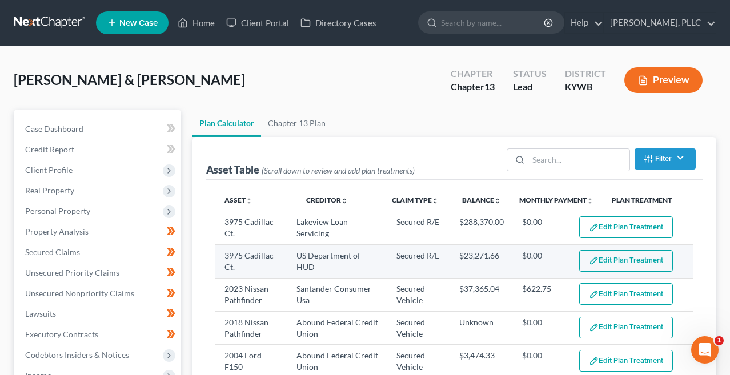
select select "59"
click at [637, 258] on button "Edit Plan Treatment" at bounding box center [626, 261] width 94 height 22
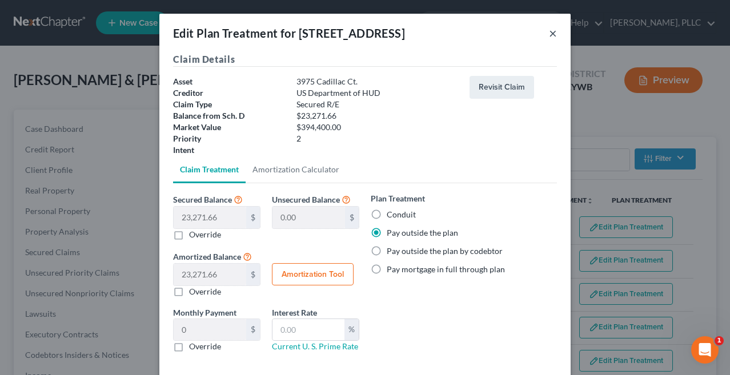
click at [552, 30] on button "×" at bounding box center [553, 33] width 8 height 14
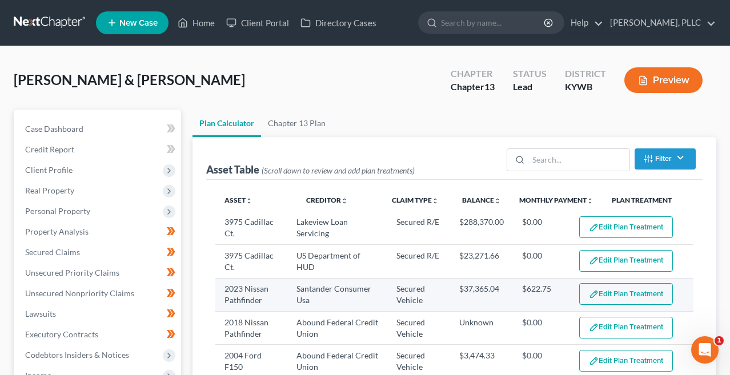
click at [618, 291] on button "Edit Plan Treatment" at bounding box center [626, 294] width 94 height 22
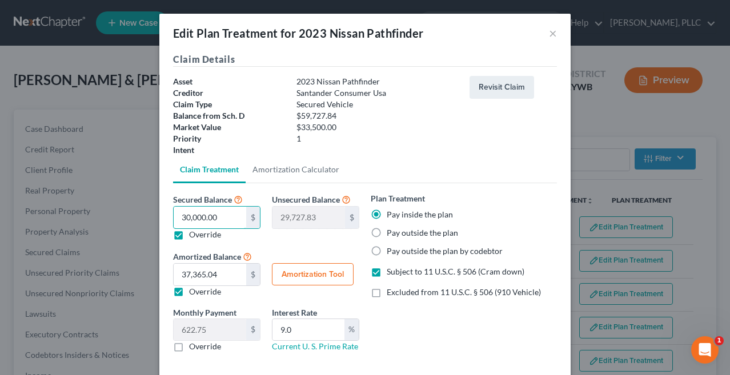
drag, startPoint x: 219, startPoint y: 217, endPoint x: 149, endPoint y: 214, distance: 70.3
click at [149, 214] on div "Edit Plan Treatment for 2023 Nissan Pathfinder × Claim Details Asset 2023 Nissa…" at bounding box center [365, 187] width 730 height 375
type input "3"
type input "59,724.84"
type input "33"
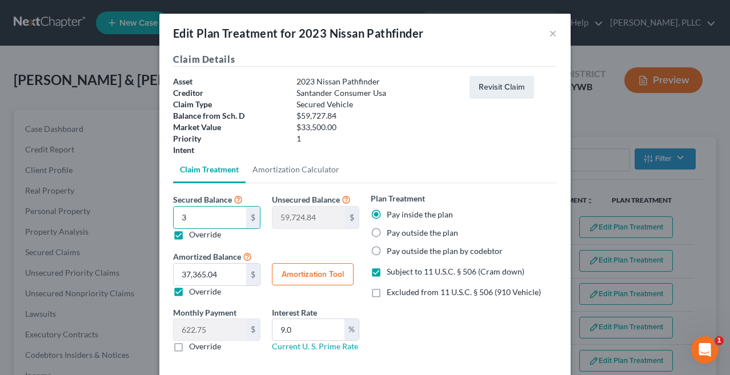
type input "59,694.84"
type input "335"
type input "59,392.84"
type input "3350"
type input "56,377.84"
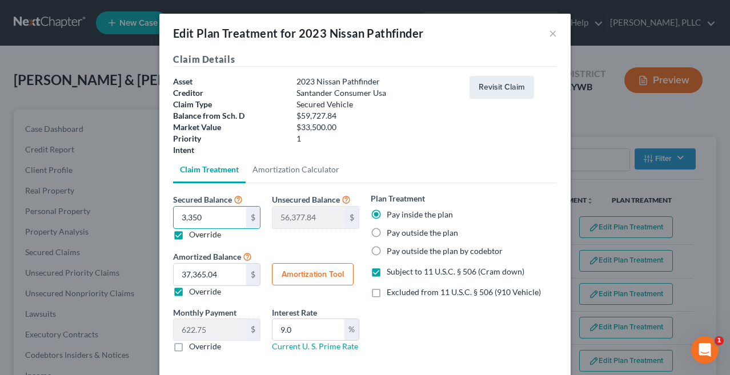
type input "3,3500"
type input "26,227.83"
type input "33,500"
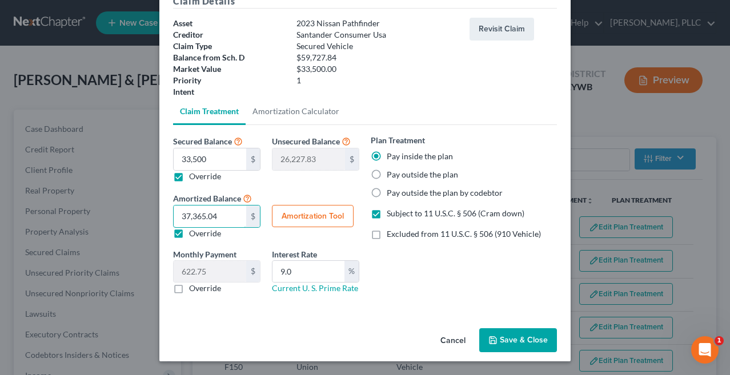
scroll to position [58, 0]
click at [500, 346] on button "Save & Close" at bounding box center [518, 340] width 78 height 24
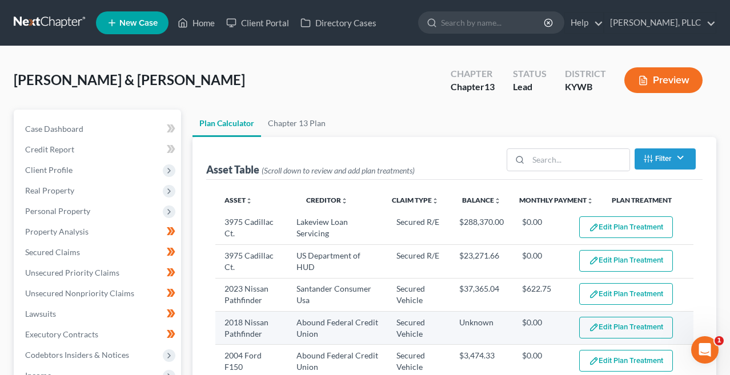
select select "59"
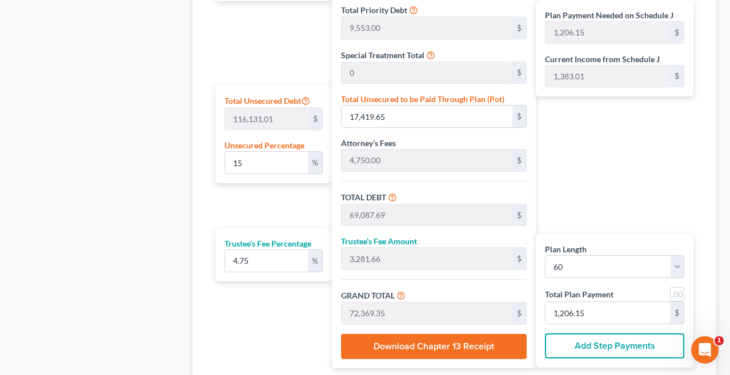
scroll to position [630, 0]
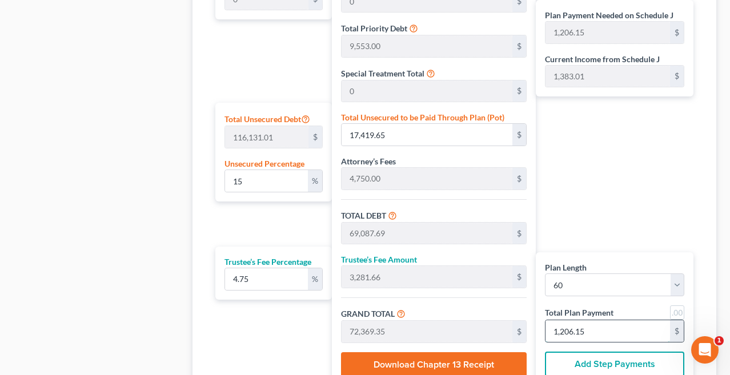
click at [598, 329] on input "1,206.15" at bounding box center [607, 331] width 124 height 22
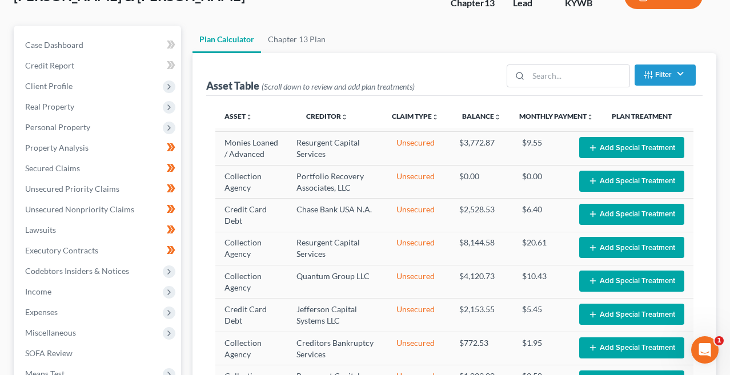
scroll to position [306, 0]
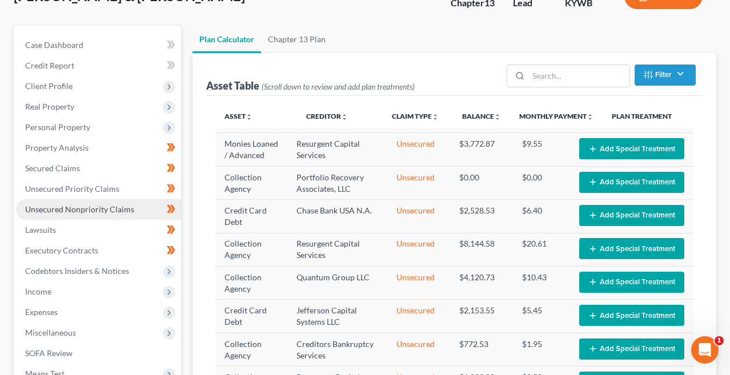
click at [83, 208] on span "Unsecured Nonpriority Claims" at bounding box center [79, 209] width 109 height 10
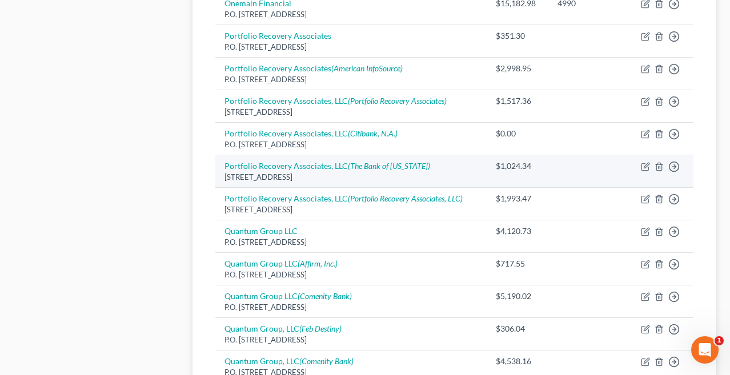
scroll to position [645, 0]
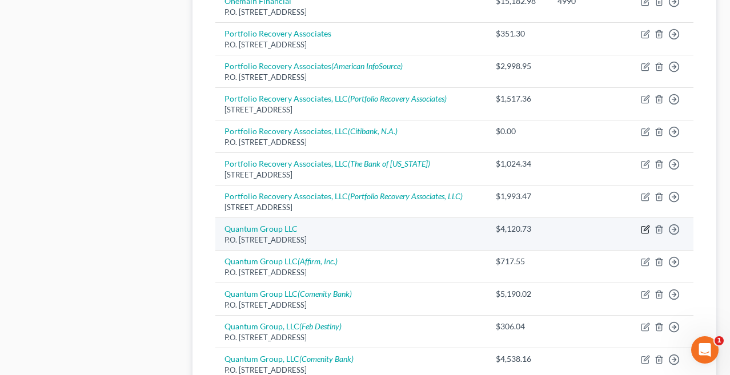
click at [649, 225] on icon "button" at bounding box center [644, 229] width 9 height 9
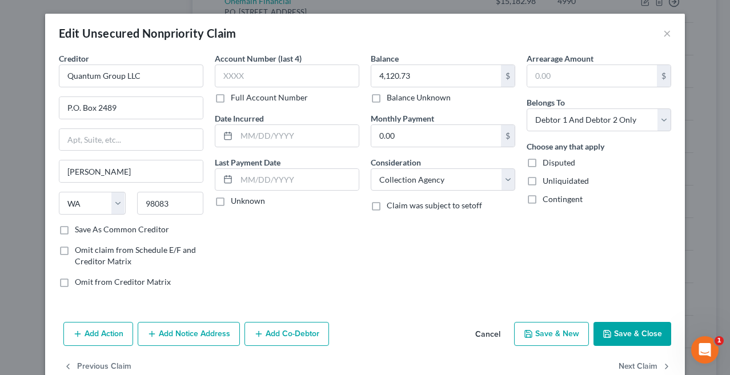
click at [610, 334] on icon "button" at bounding box center [606, 334] width 7 height 7
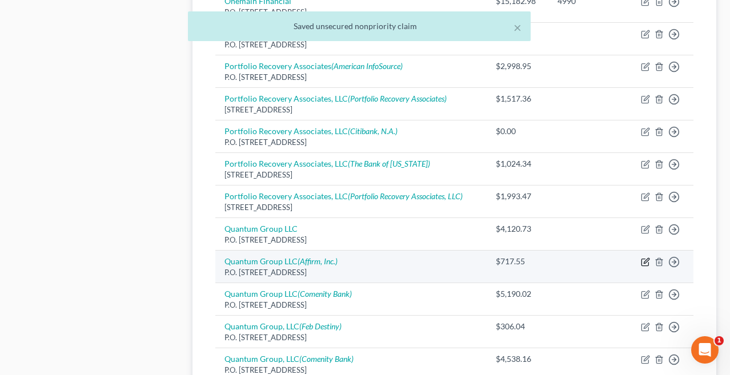
click at [646, 257] on icon "button" at bounding box center [644, 261] width 9 height 9
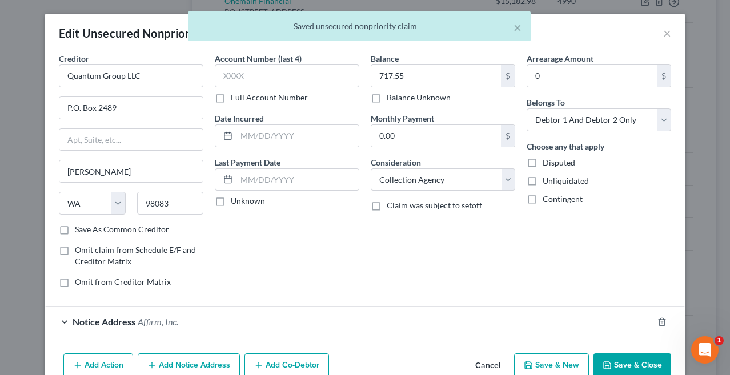
click at [606, 362] on polyline "button" at bounding box center [606, 363] width 3 height 2
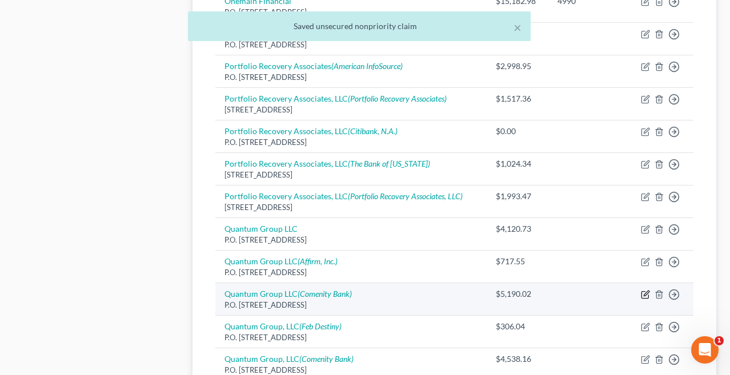
click at [644, 290] on icon "button" at bounding box center [644, 294] width 9 height 9
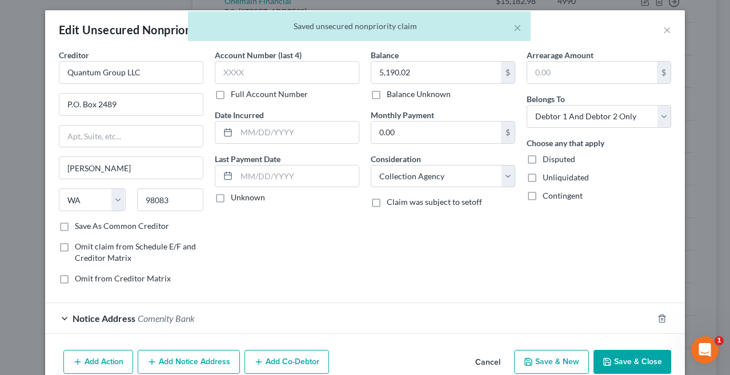
scroll to position [42, 0]
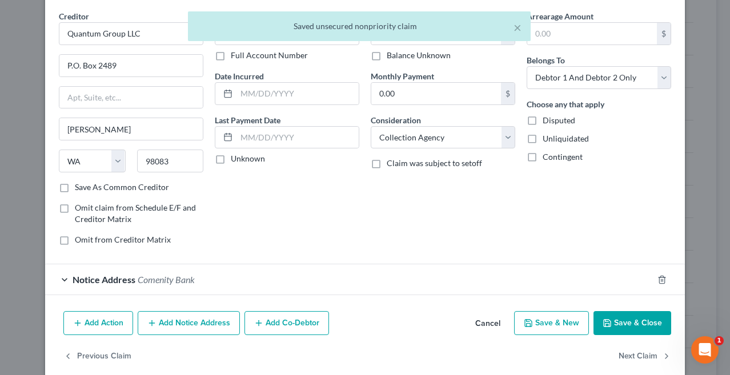
click at [622, 320] on button "Save & Close" at bounding box center [632, 323] width 78 height 24
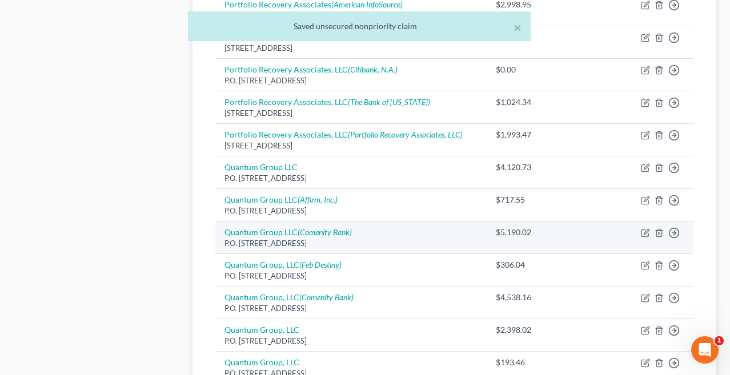
scroll to position [710, 0]
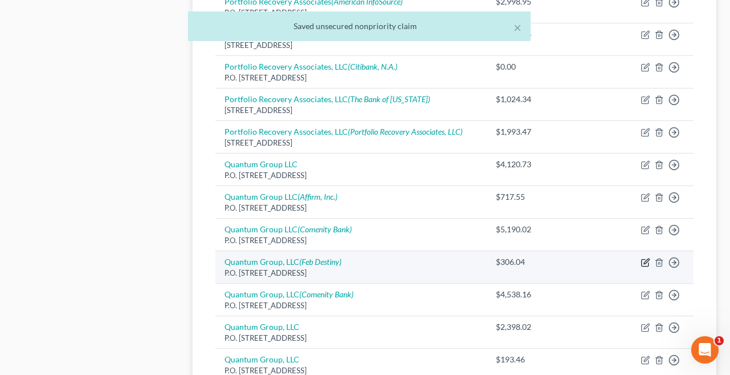
click at [646, 259] on icon "button" at bounding box center [645, 261] width 5 height 5
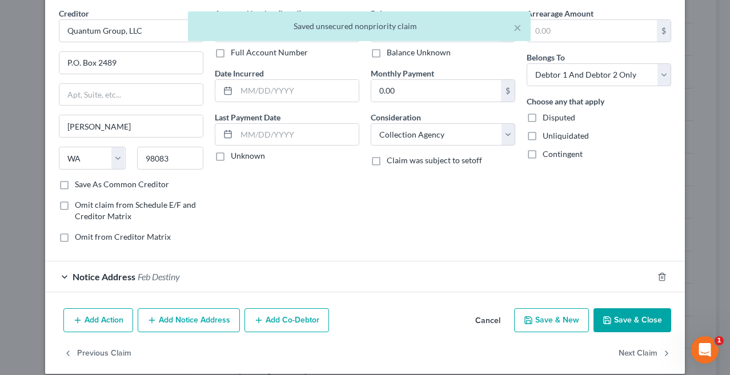
scroll to position [47, 0]
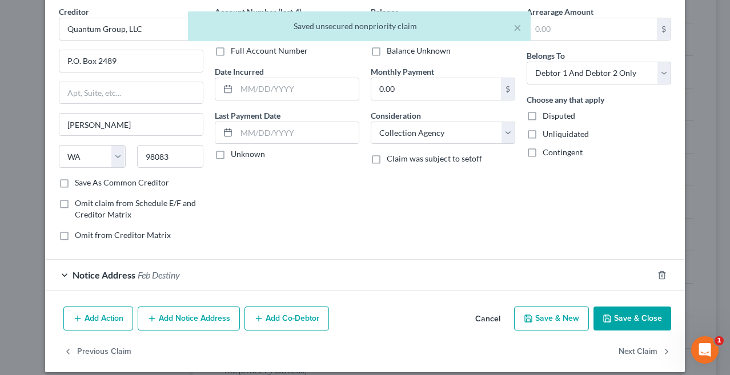
click at [607, 323] on icon "button" at bounding box center [606, 318] width 9 height 9
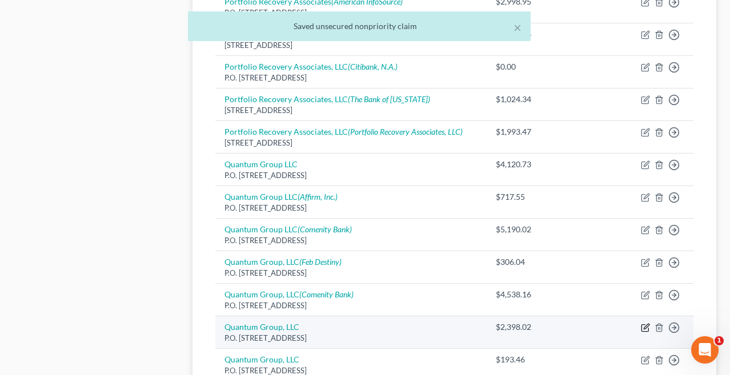
click at [645, 324] on icon "button" at bounding box center [645, 326] width 5 height 5
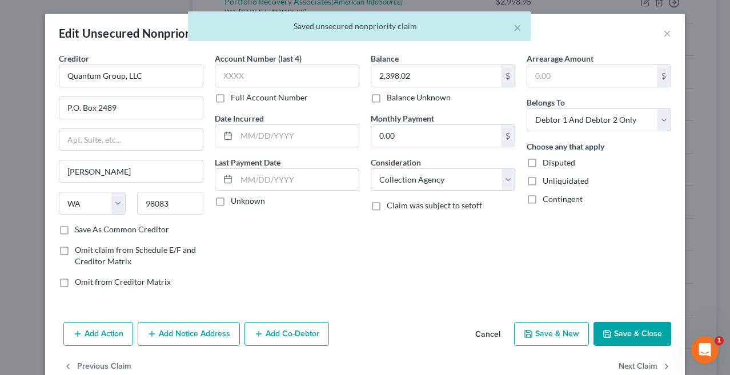
click at [630, 334] on button "Save & Close" at bounding box center [632, 334] width 78 height 24
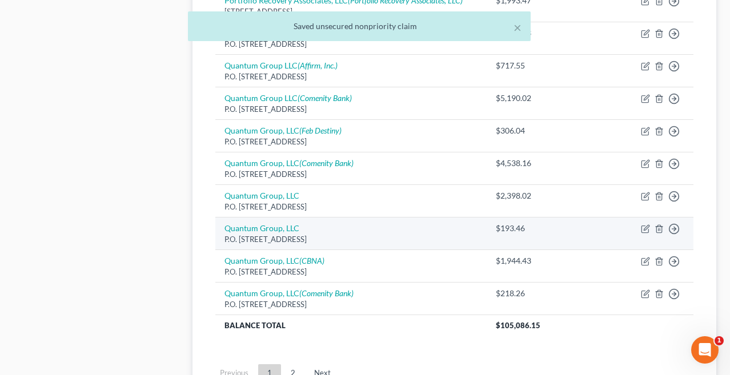
scroll to position [844, 0]
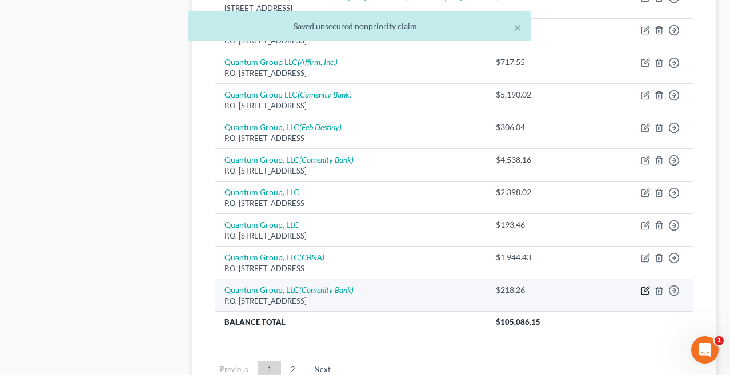
click at [644, 288] on icon "button" at bounding box center [644, 291] width 7 height 7
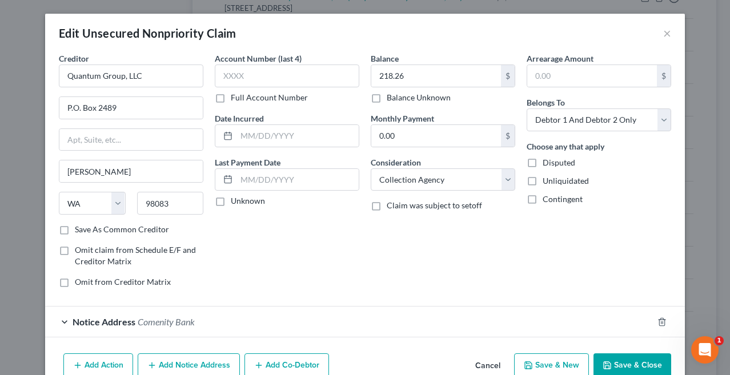
click at [628, 362] on button "Save & Close" at bounding box center [632, 365] width 78 height 24
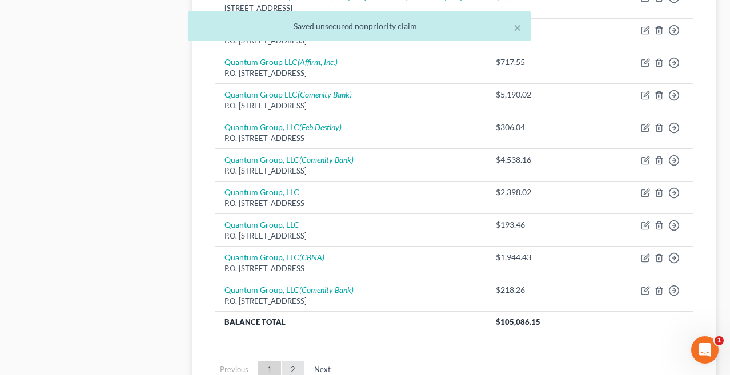
click at [290, 361] on link "2" at bounding box center [292, 370] width 23 height 18
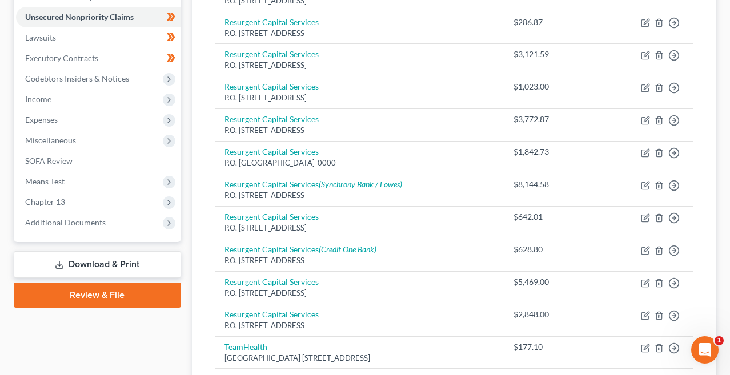
scroll to position [278, 0]
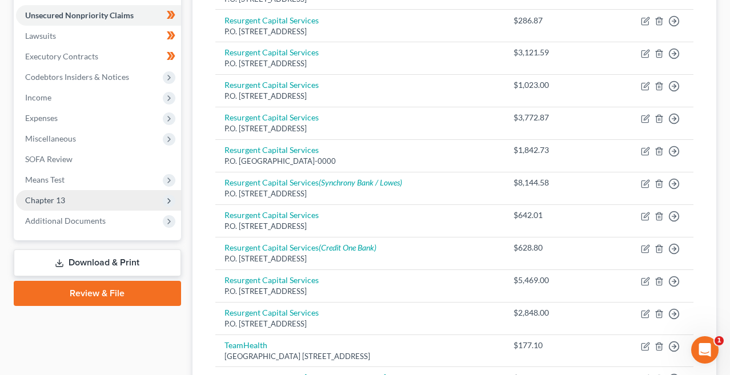
click at [144, 204] on span "Chapter 13" at bounding box center [98, 200] width 165 height 21
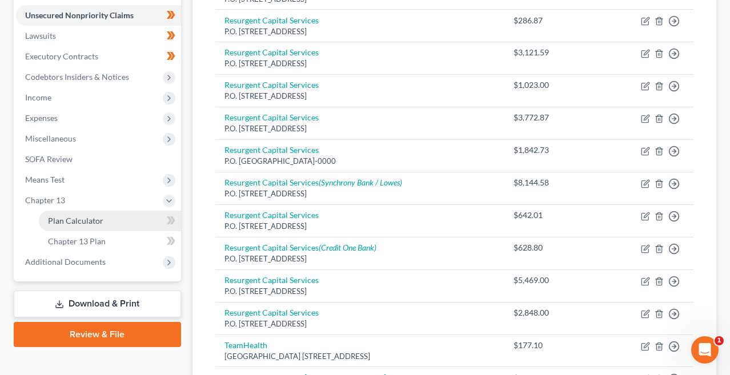
click at [135, 223] on link "Plan Calculator" at bounding box center [110, 221] width 142 height 21
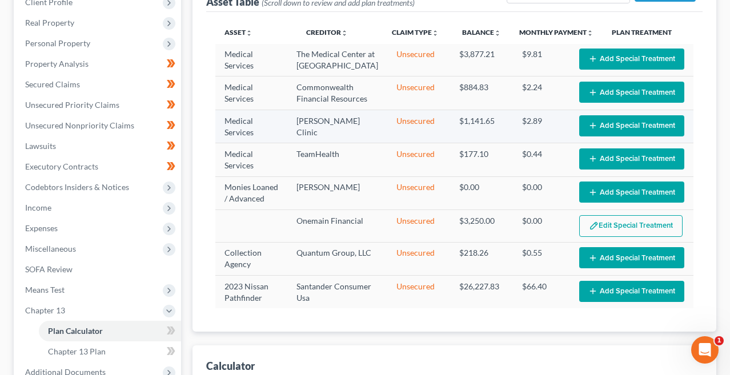
scroll to position [178, 0]
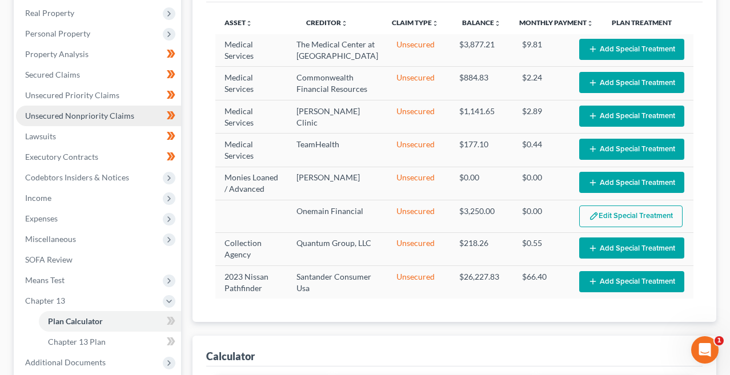
click at [94, 114] on span "Unsecured Nonpriority Claims" at bounding box center [79, 116] width 109 height 10
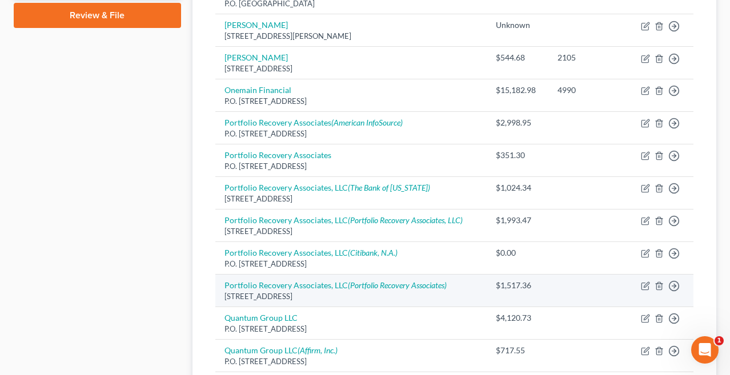
scroll to position [553, 0]
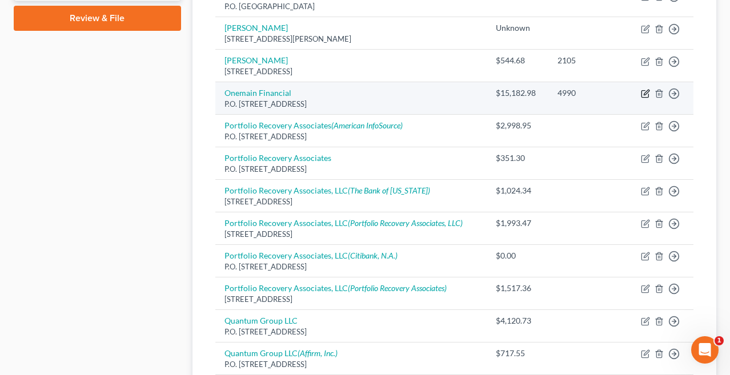
click at [643, 90] on icon "button" at bounding box center [644, 93] width 9 height 9
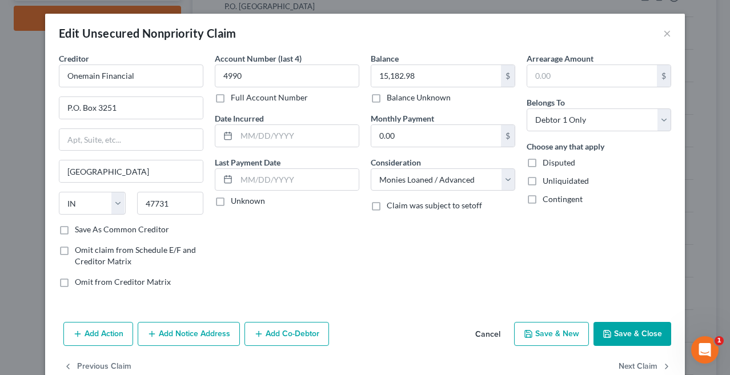
click at [615, 330] on button "Save & Close" at bounding box center [632, 334] width 78 height 24
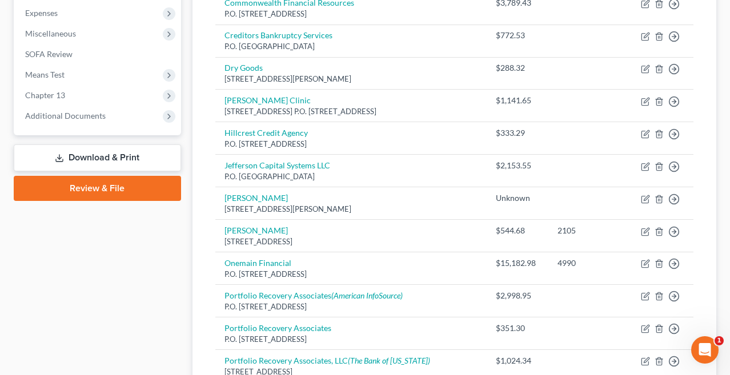
scroll to position [373, 0]
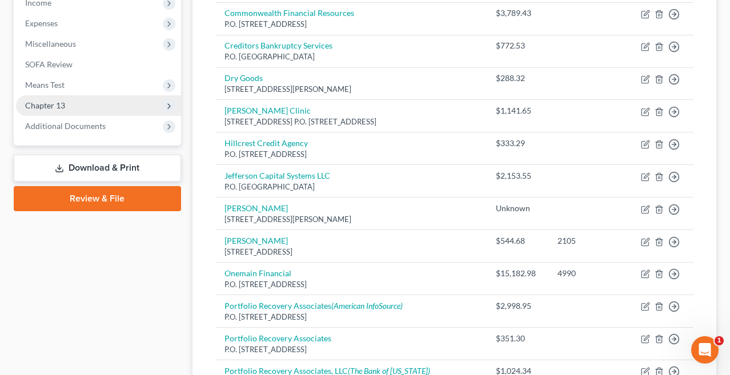
click at [144, 109] on span "Chapter 13" at bounding box center [98, 105] width 165 height 21
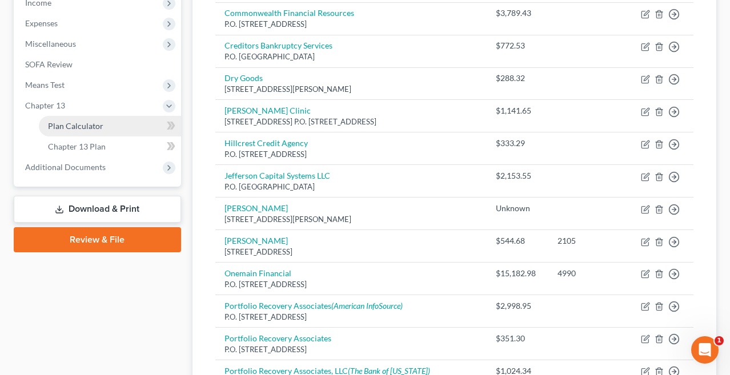
click at [131, 134] on link "Plan Calculator" at bounding box center [110, 126] width 142 height 21
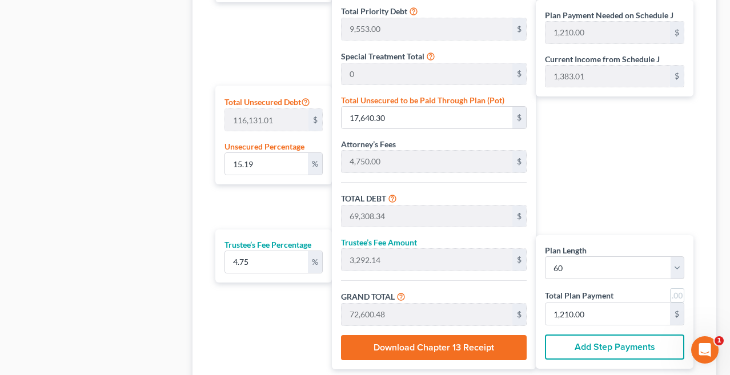
scroll to position [649, 0]
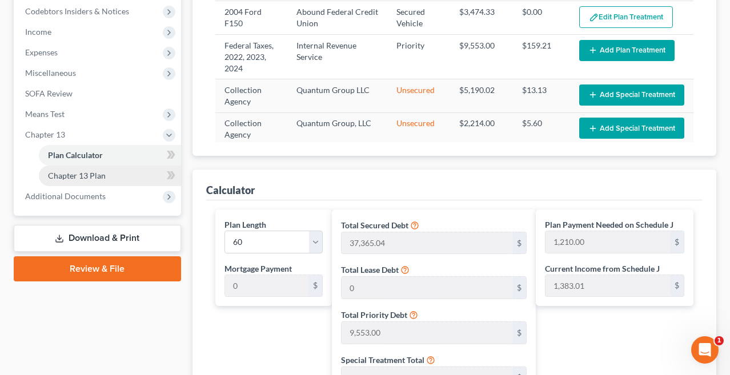
click at [147, 171] on link "Chapter 13 Plan" at bounding box center [110, 176] width 142 height 21
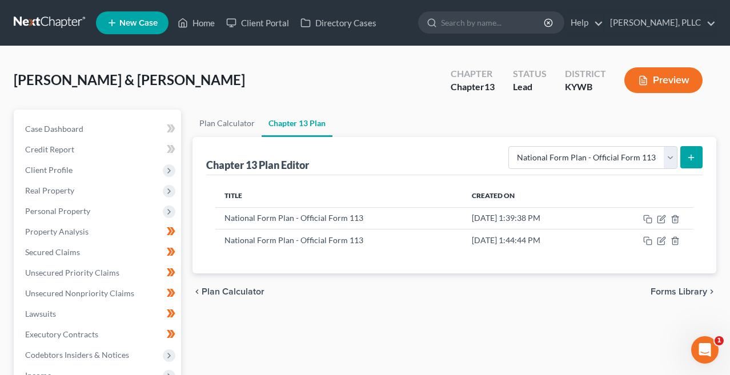
click at [698, 151] on button "submit" at bounding box center [691, 157] width 22 height 22
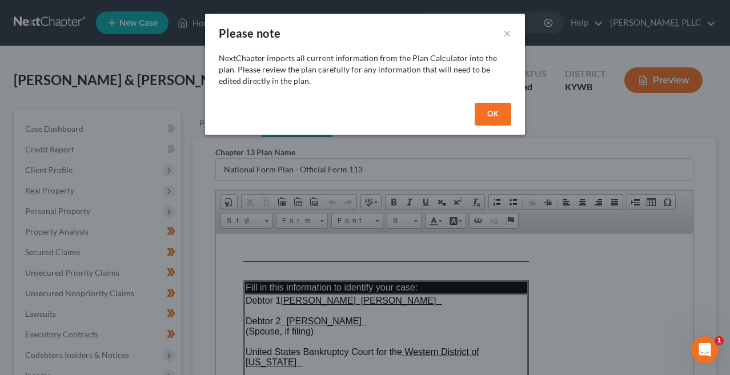
click at [493, 107] on button "OK" at bounding box center [492, 114] width 37 height 23
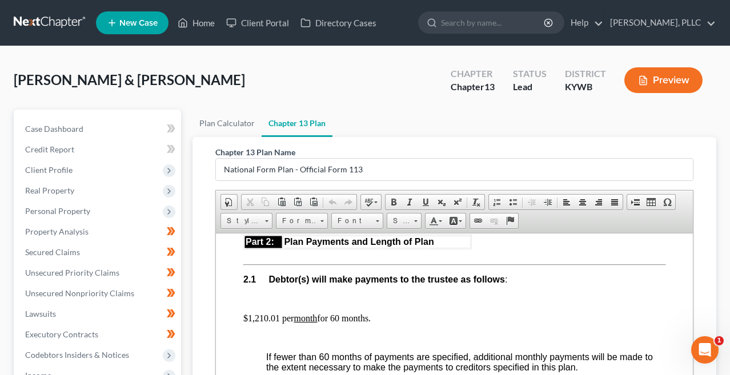
scroll to position [724, 0]
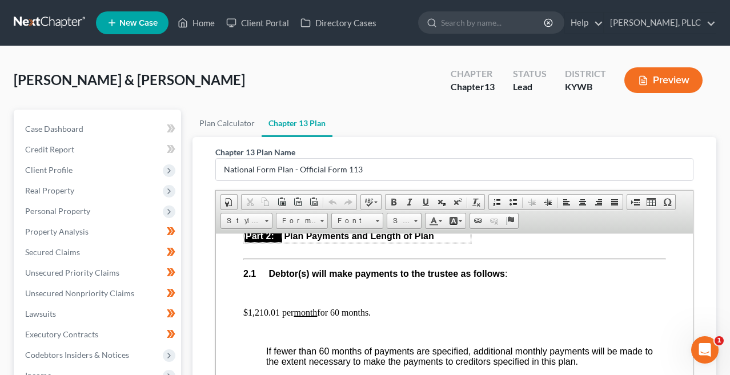
click at [279, 307] on p "$1,210.01 per month for 60 months." at bounding box center [454, 312] width 422 height 10
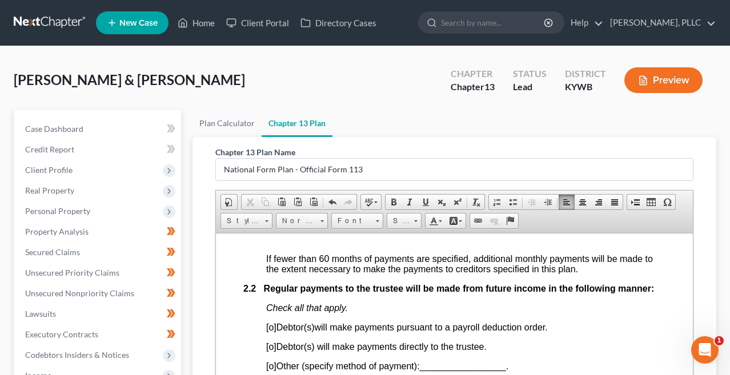
scroll to position [818, 0]
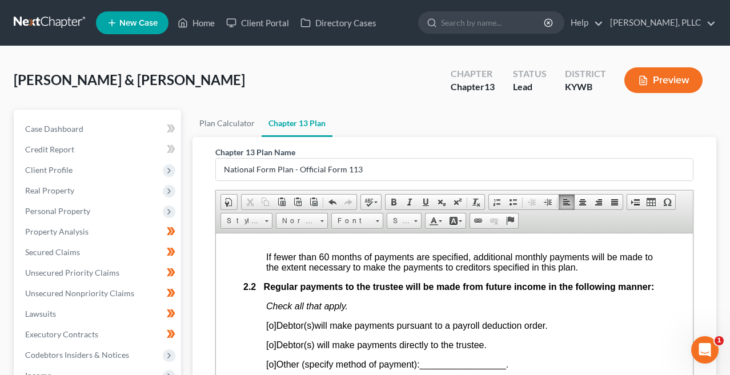
click at [273, 340] on span "[o]" at bounding box center [270, 345] width 10 height 10
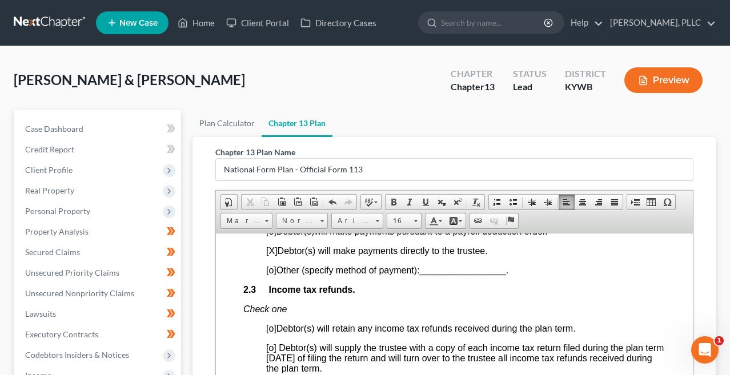
scroll to position [915, 0]
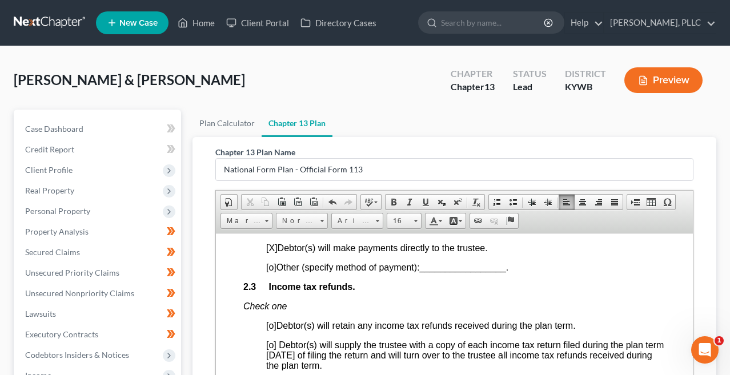
click at [272, 340] on span "[o]" at bounding box center [270, 345] width 10 height 10
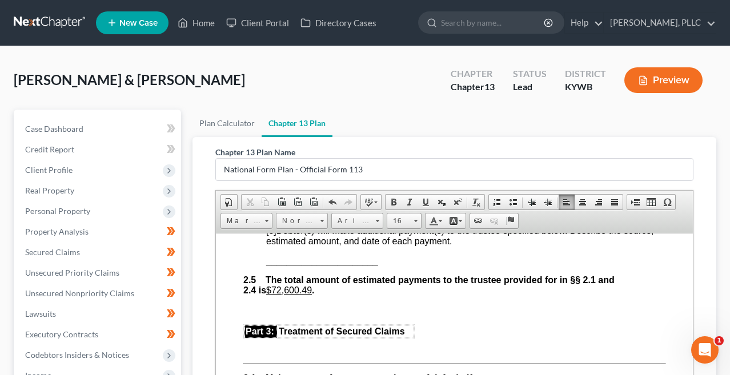
scroll to position [1171, 0]
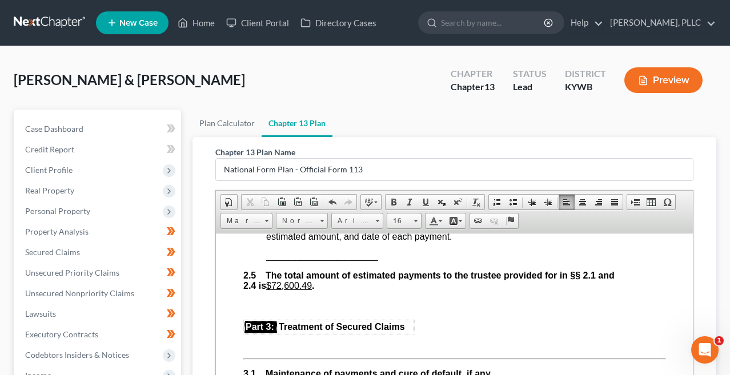
click at [250, 338] on p at bounding box center [454, 343] width 422 height 10
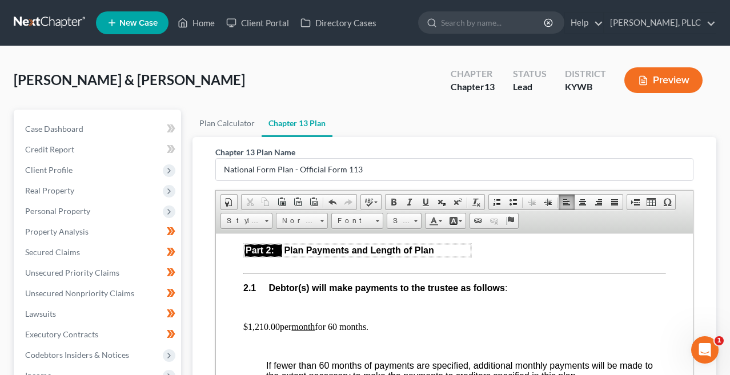
scroll to position [716, 0]
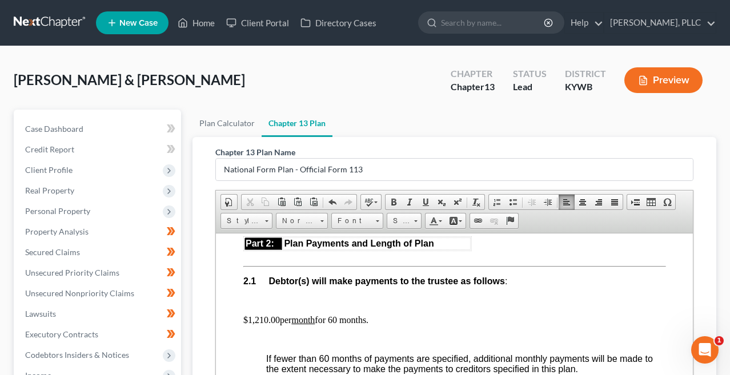
click at [247, 244] on p at bounding box center [454, 246] width 422 height 21
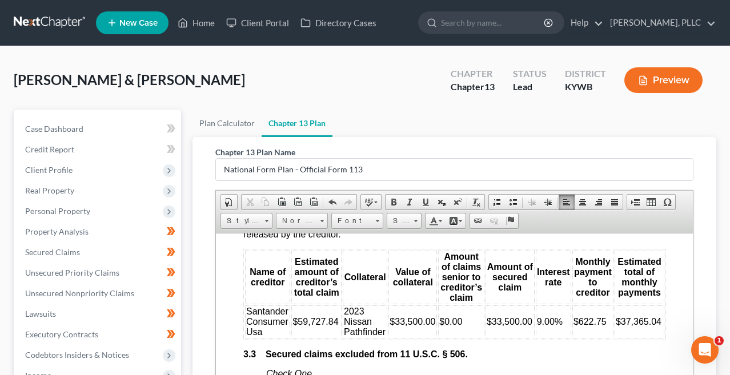
scroll to position [1876, 0]
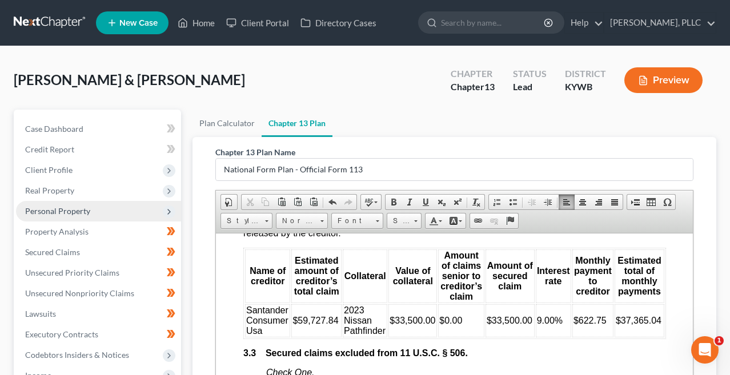
click at [63, 212] on span "Personal Property" at bounding box center [57, 211] width 65 height 10
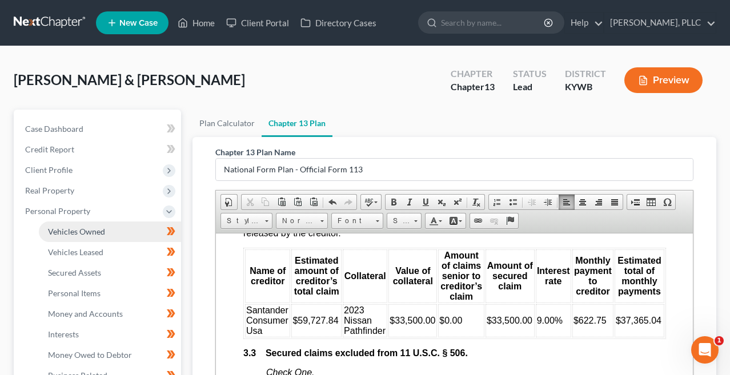
click at [70, 229] on span "Vehicles Owned" at bounding box center [76, 232] width 57 height 10
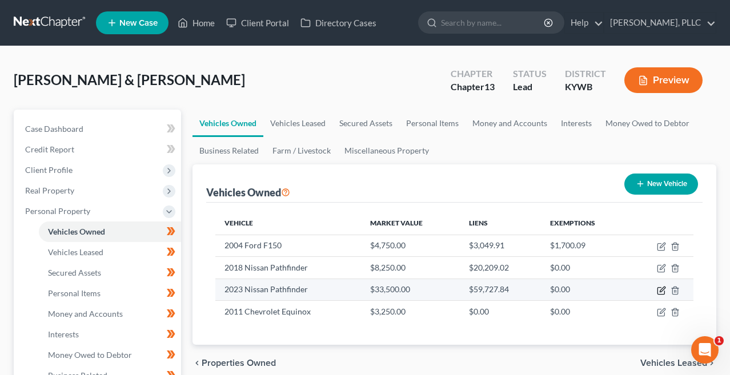
click at [660, 289] on icon "button" at bounding box center [660, 290] width 9 height 9
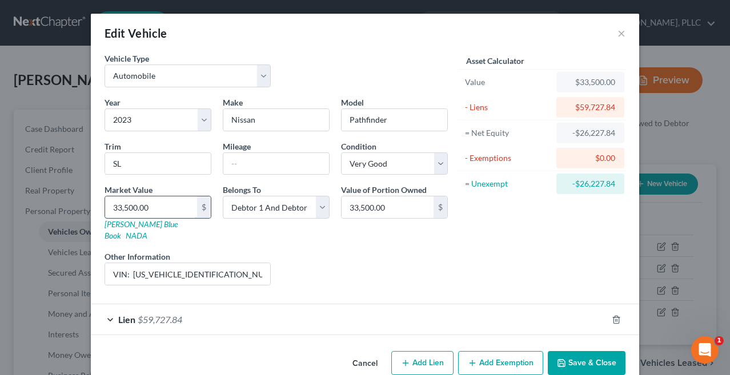
click at [168, 209] on input "33,500.00" at bounding box center [151, 207] width 92 height 22
click at [580, 353] on button "Save & Close" at bounding box center [586, 363] width 78 height 24
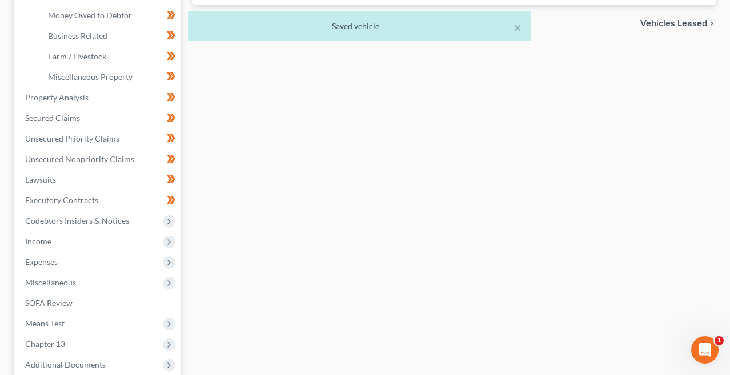
scroll to position [356, 0]
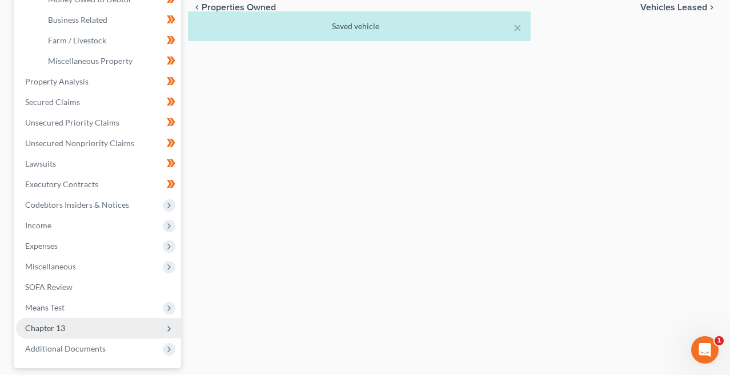
click at [170, 324] on icon at bounding box center [168, 328] width 9 height 9
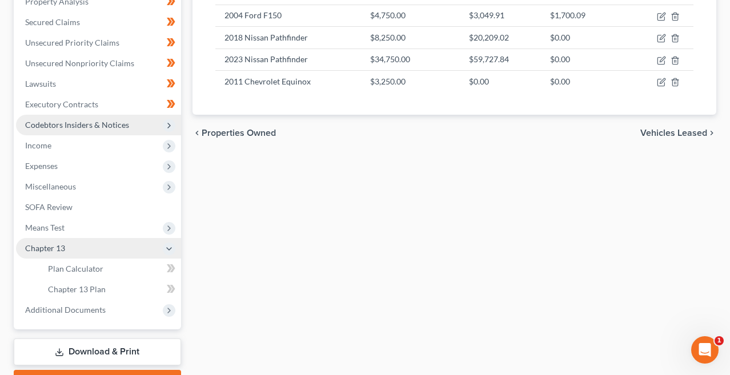
scroll to position [240, 0]
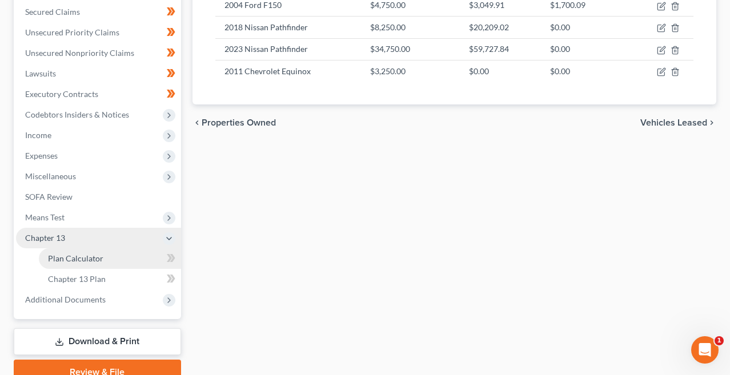
click at [123, 258] on link "Plan Calculator" at bounding box center [110, 258] width 142 height 21
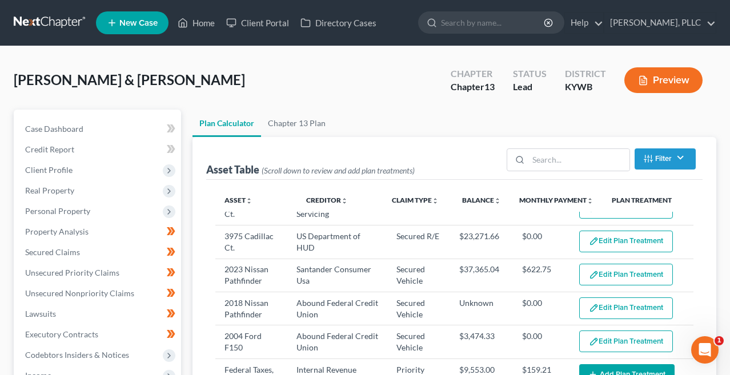
scroll to position [16, 0]
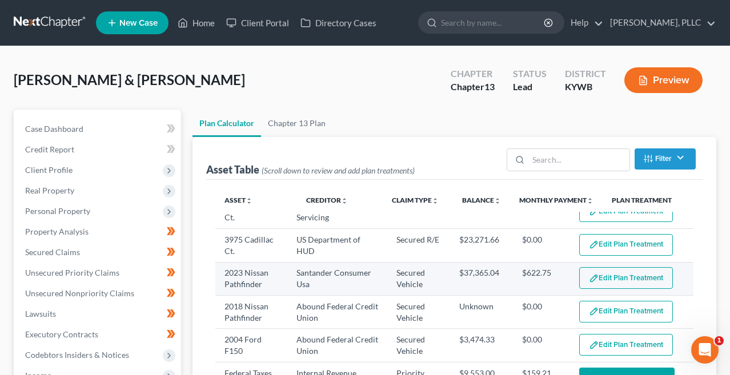
click at [640, 280] on button "Edit Plan Treatment" at bounding box center [626, 278] width 94 height 22
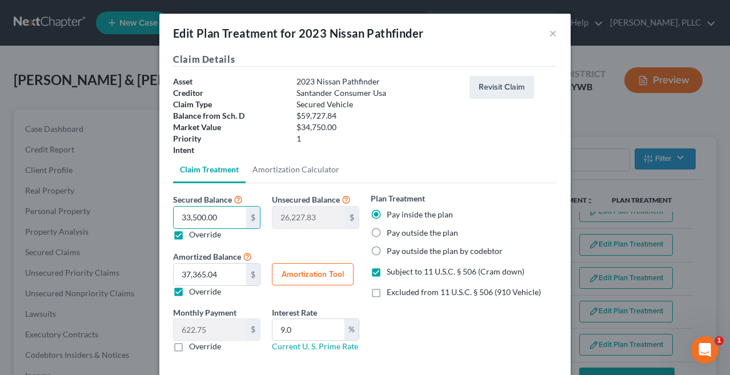
drag, startPoint x: 221, startPoint y: 219, endPoint x: 120, endPoint y: 224, distance: 101.2
click at [120, 224] on div "Edit Plan Treatment for 2023 Nissan Pathfinder × Claim Details Asset 2023 Nissa…" at bounding box center [365, 187] width 730 height 375
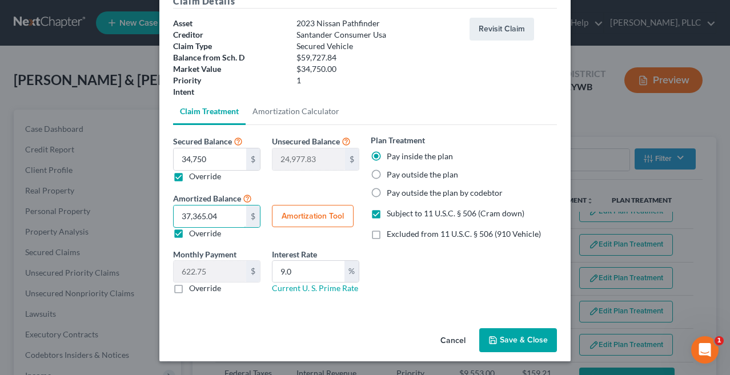
scroll to position [58, 0]
click at [506, 348] on button "Save & Close" at bounding box center [518, 340] width 78 height 24
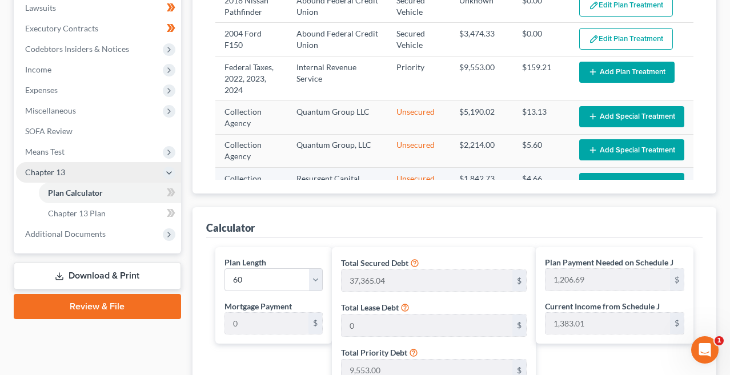
scroll to position [307, 0]
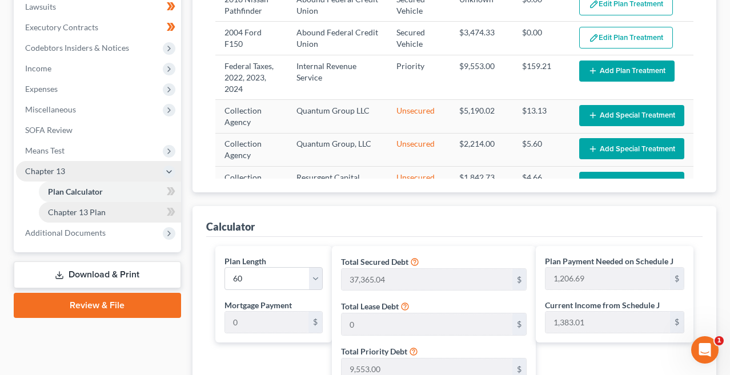
click at [152, 214] on link "Chapter 13 Plan" at bounding box center [110, 212] width 142 height 21
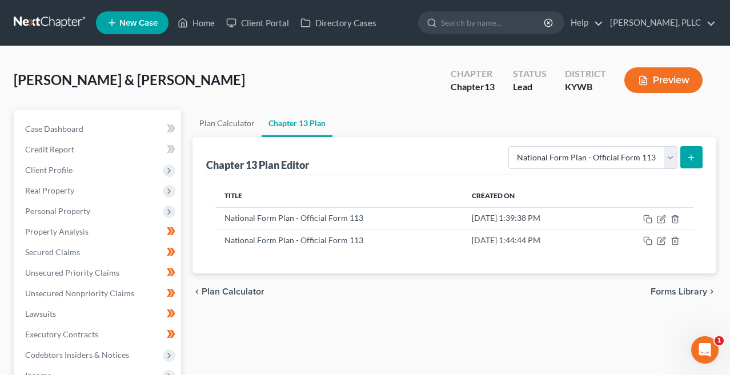
click at [691, 156] on line "submit" at bounding box center [691, 157] width 0 height 5
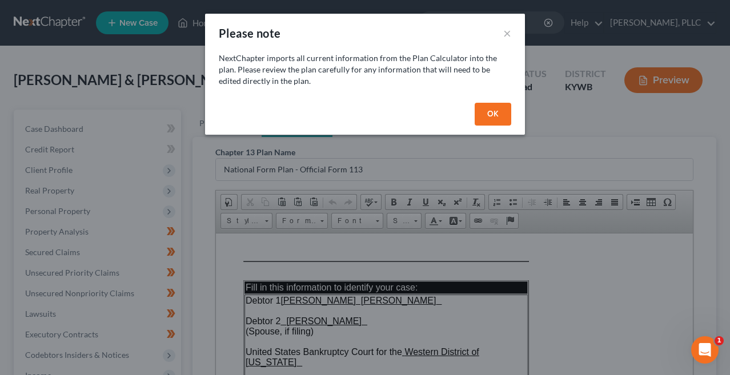
click at [486, 116] on button "OK" at bounding box center [492, 114] width 37 height 23
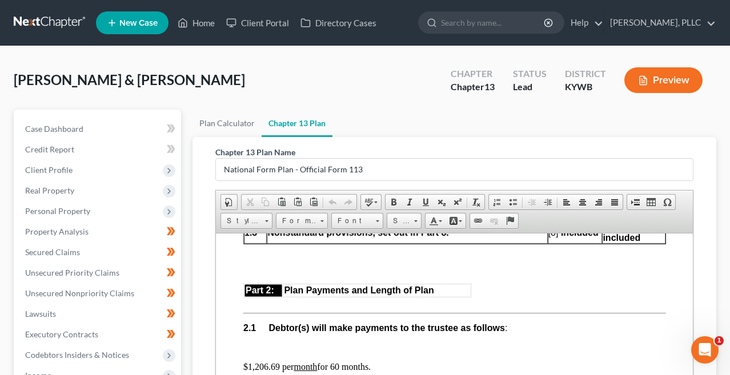
scroll to position [671, 0]
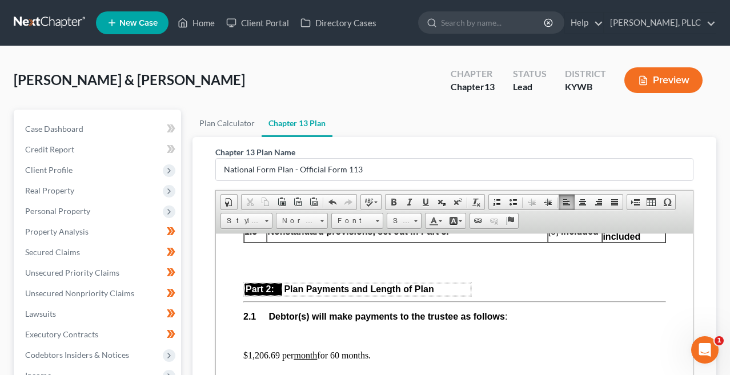
click at [279, 350] on p "$1,206.69 per month for 60 months." at bounding box center [454, 355] width 422 height 10
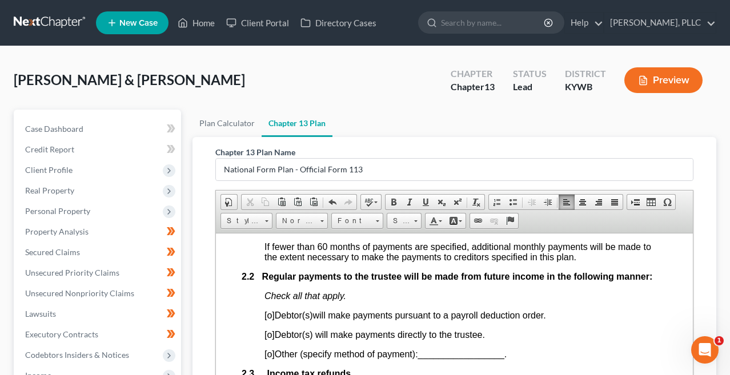
scroll to position [819, 2]
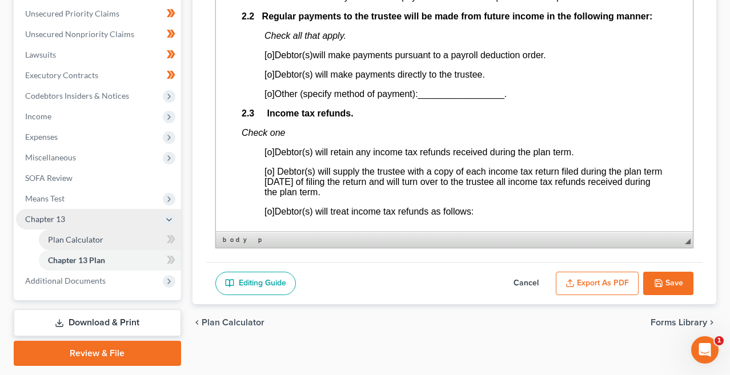
click at [118, 242] on link "Plan Calculator" at bounding box center [110, 239] width 142 height 21
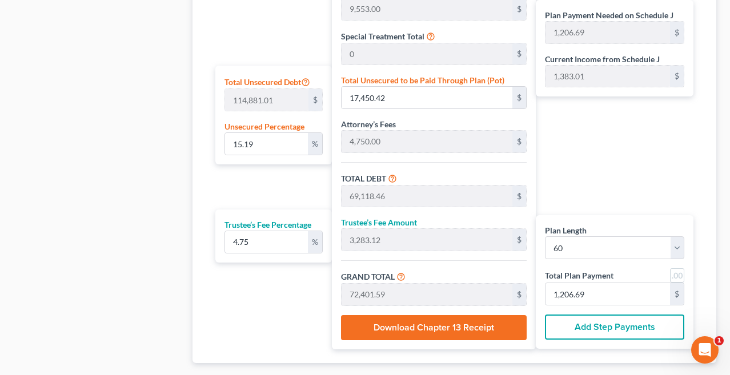
scroll to position [668, 0]
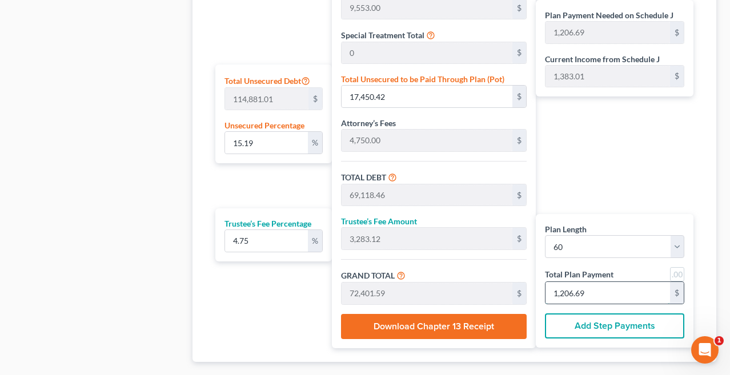
click at [598, 294] on input "1,206.69" at bounding box center [607, 293] width 124 height 22
click at [275, 313] on div "Plan Length 1 2 3 4 5 6 7 8 9 10 11 12 13 14 15 16 17 18 19 20 21 22 23 24 25 2…" at bounding box center [270, 117] width 122 height 464
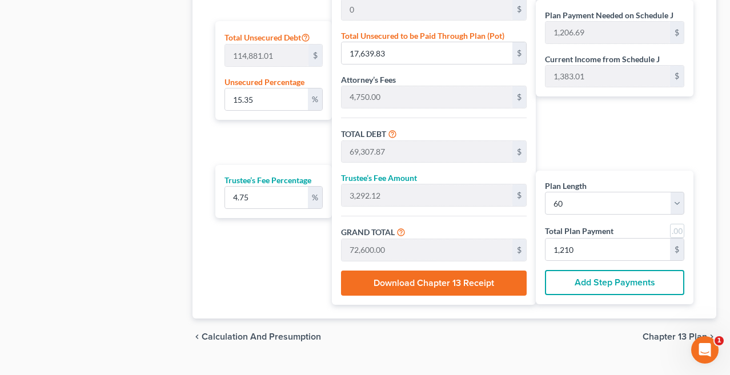
scroll to position [712, 0]
click at [588, 251] on input "1,210" at bounding box center [607, 250] width 124 height 22
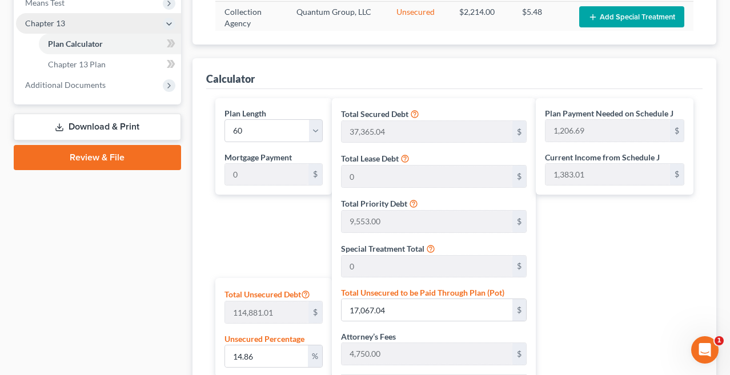
scroll to position [450, 0]
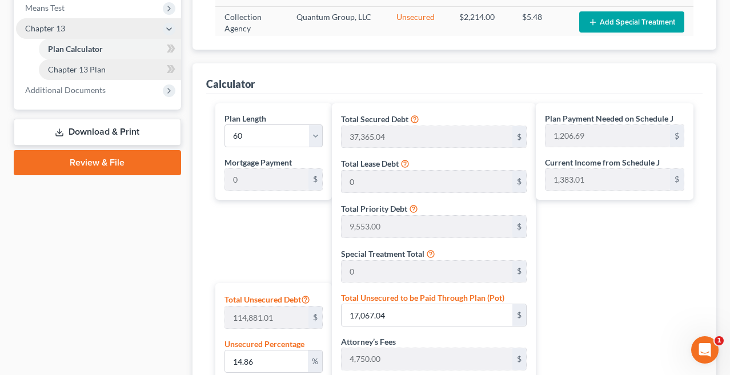
click at [146, 67] on link "Chapter 13 Plan" at bounding box center [110, 69] width 142 height 21
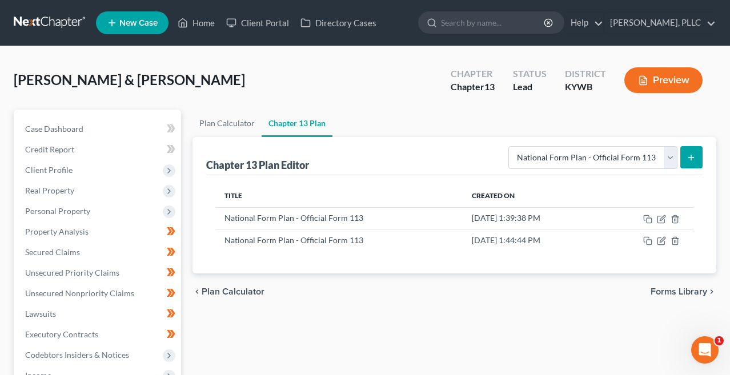
click at [694, 155] on icon "submit" at bounding box center [690, 157] width 9 height 9
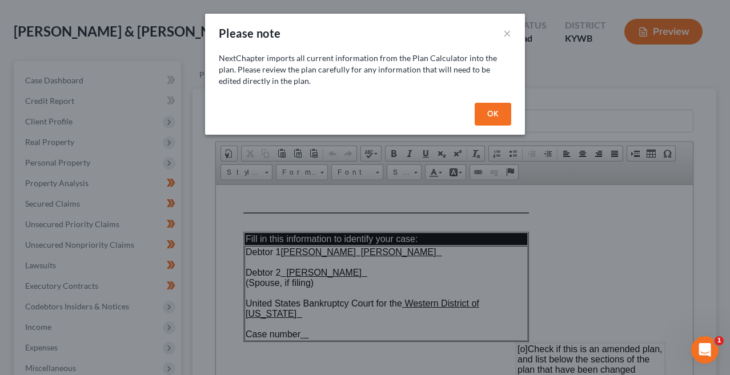
click at [489, 116] on button "OK" at bounding box center [492, 114] width 37 height 23
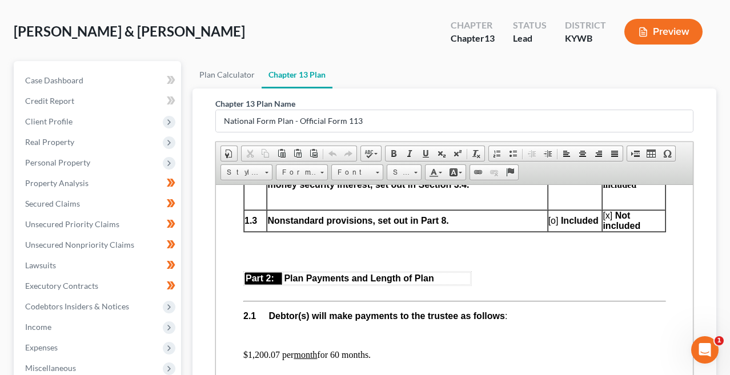
scroll to position [701, 0]
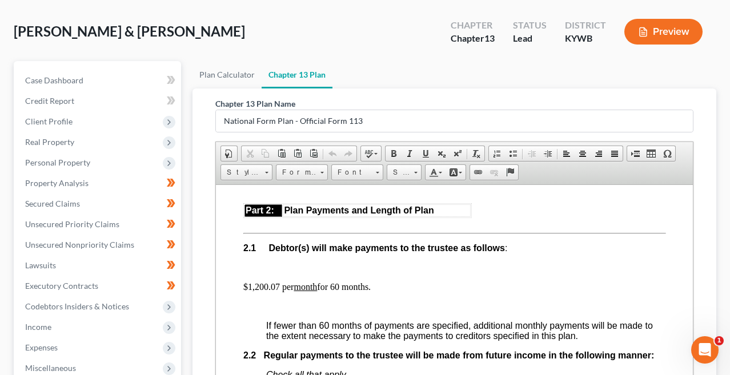
click at [277, 281] on p "$1,200.07 per month for 60 months." at bounding box center [454, 286] width 422 height 10
click at [270, 262] on p at bounding box center [465, 267] width 400 height 10
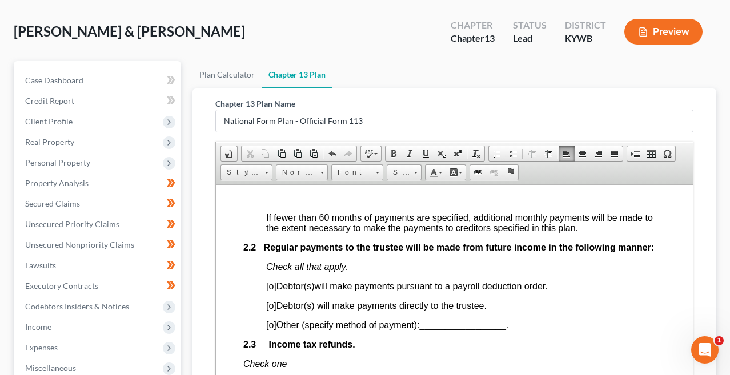
scroll to position [784, 0]
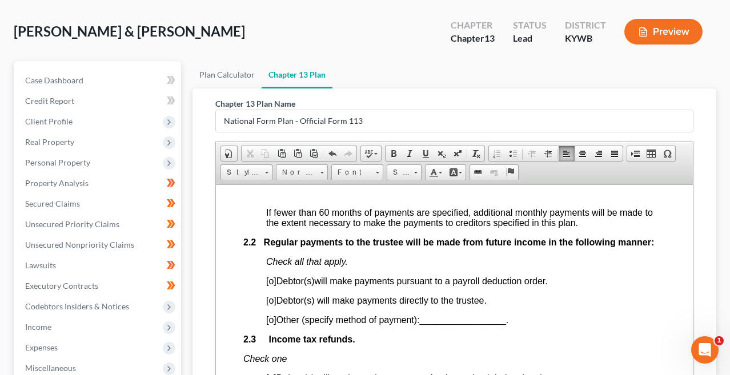
click at [272, 295] on span "[o]" at bounding box center [270, 300] width 10 height 10
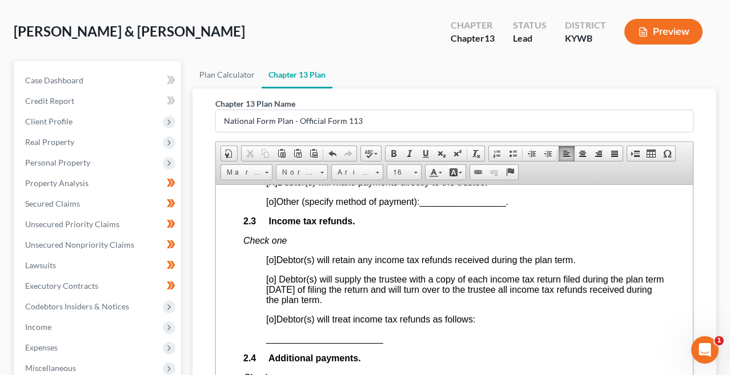
scroll to position [904, 0]
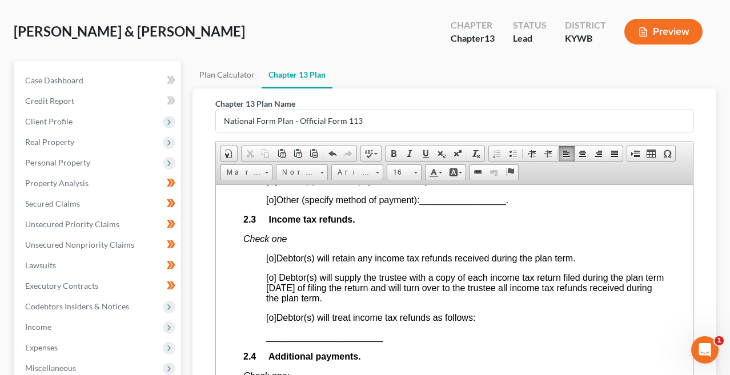
click at [272, 272] on span "[o]" at bounding box center [270, 277] width 10 height 10
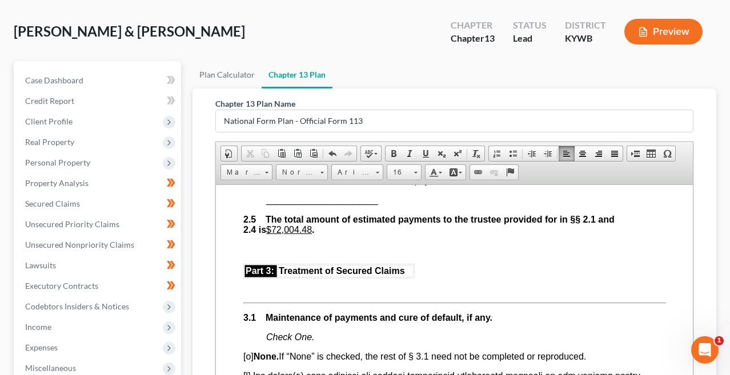
scroll to position [1154, 0]
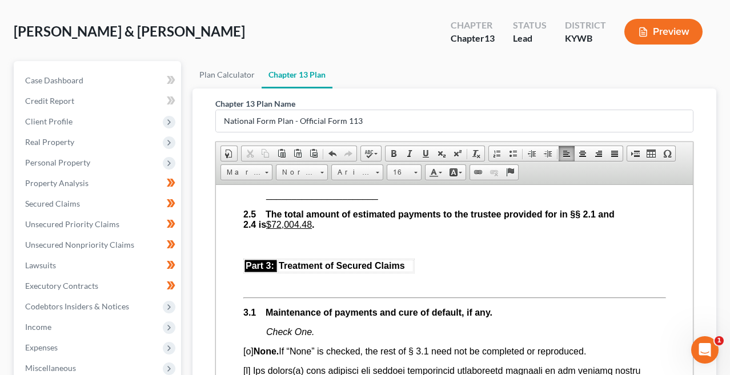
click at [316, 277] on p at bounding box center [454, 282] width 422 height 10
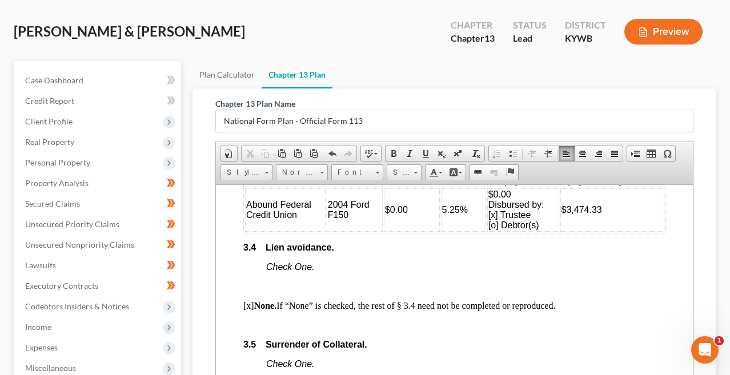
scroll to position [2243, 0]
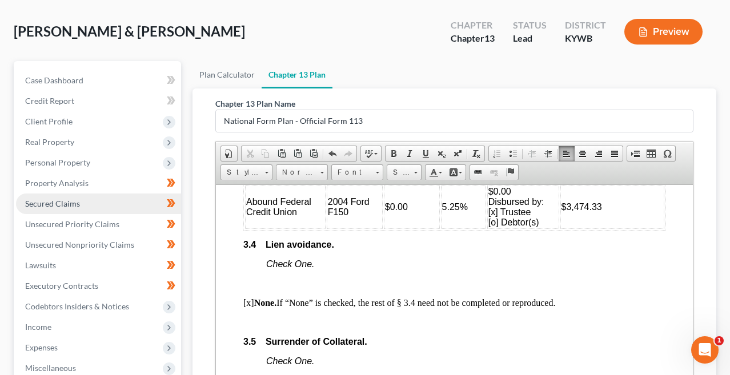
click at [50, 205] on span "Secured Claims" at bounding box center [52, 204] width 55 height 10
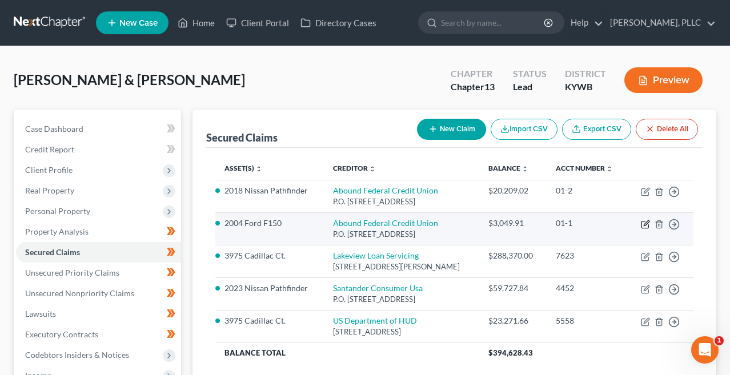
click at [644, 221] on icon "button" at bounding box center [644, 224] width 7 height 7
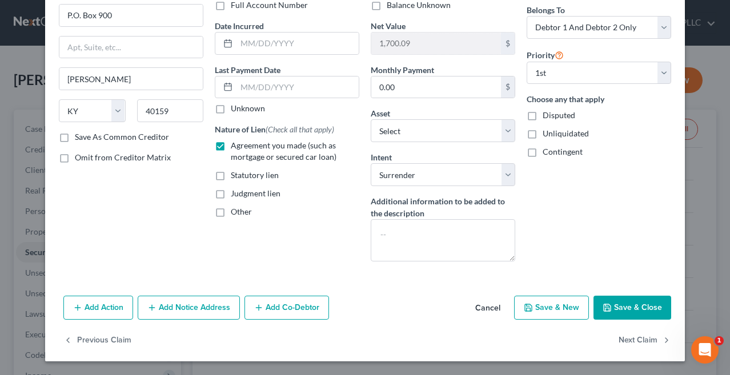
scroll to position [92, 0]
click at [624, 317] on button "Save & Close" at bounding box center [632, 308] width 78 height 24
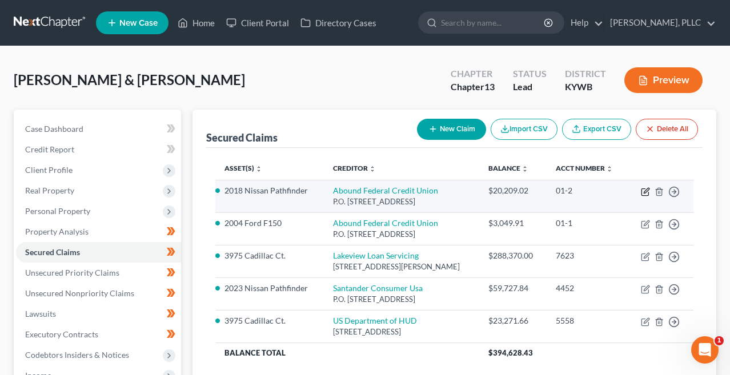
click at [640, 192] on td "Move to E Move to F Move to G Move to Notice Only" at bounding box center [660, 196] width 66 height 33
click at [644, 193] on icon "button" at bounding box center [645, 190] width 5 height 5
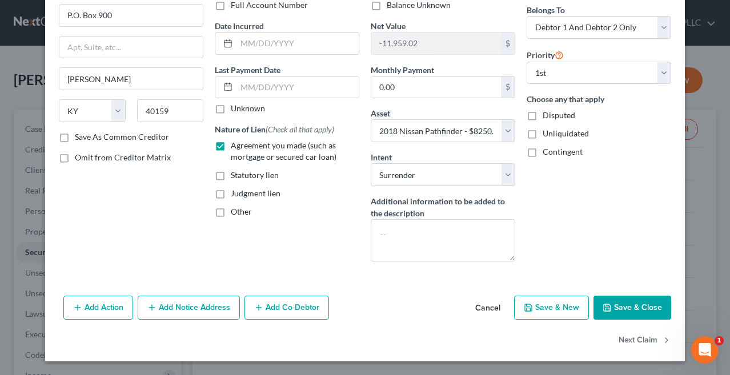
click at [620, 304] on button "Save & Close" at bounding box center [632, 308] width 78 height 24
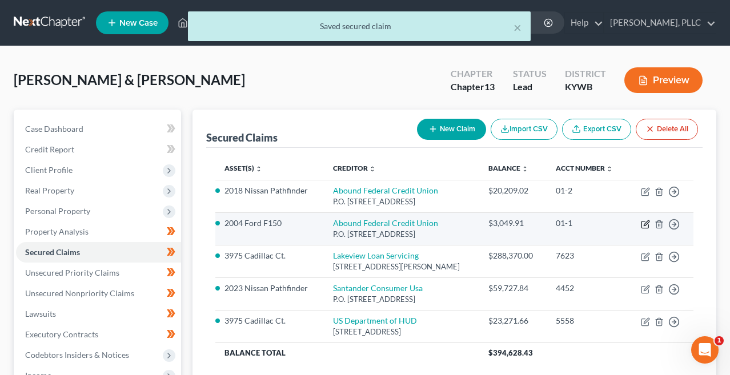
click at [644, 221] on icon "button" at bounding box center [644, 224] width 9 height 9
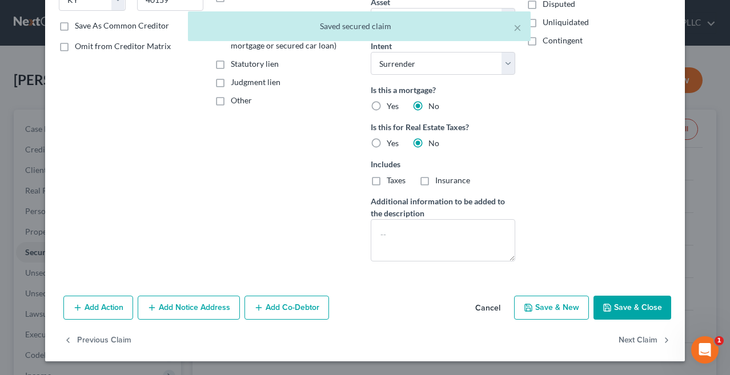
scroll to position [204, 0]
click at [628, 304] on button "Save & Close" at bounding box center [632, 308] width 78 height 24
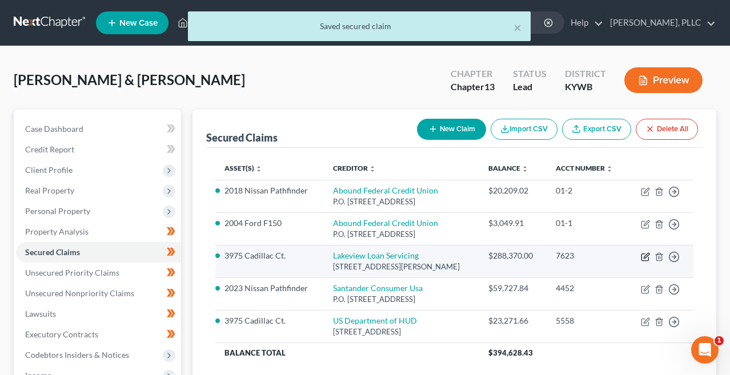
click at [642, 256] on icon "button" at bounding box center [644, 256] width 9 height 9
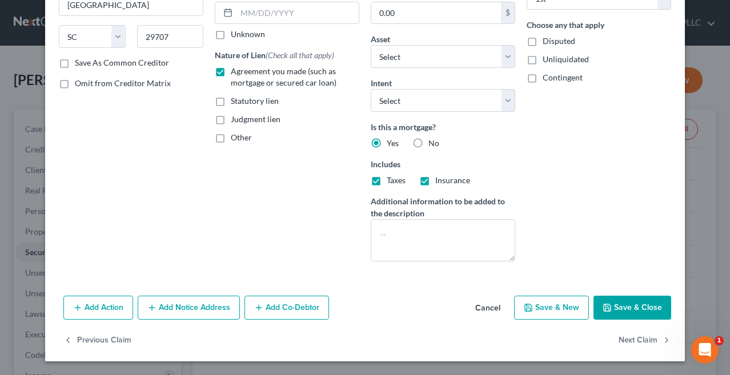
scroll to position [167, 0]
click at [636, 303] on button "Save & Close" at bounding box center [632, 308] width 78 height 24
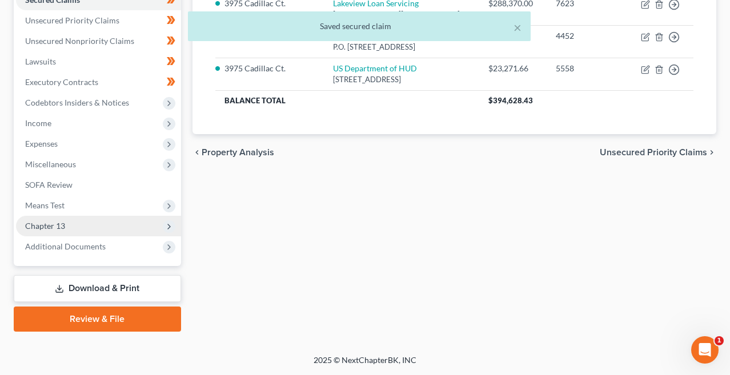
scroll to position [252, 0]
click at [152, 219] on span "Chapter 13" at bounding box center [98, 226] width 165 height 21
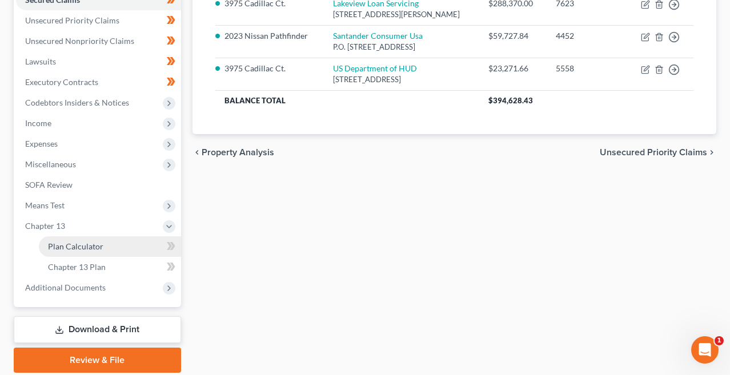
click at [142, 244] on link "Plan Calculator" at bounding box center [110, 246] width 142 height 21
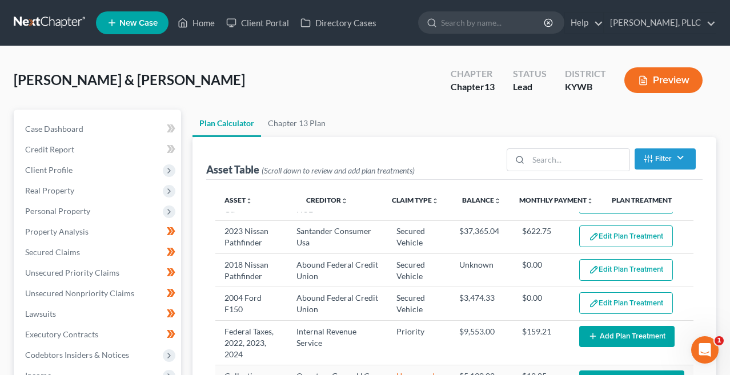
scroll to position [58, 0]
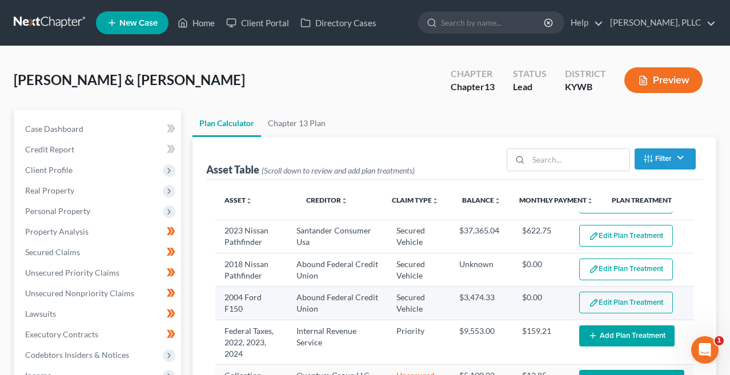
click at [595, 304] on img "button" at bounding box center [594, 303] width 10 height 10
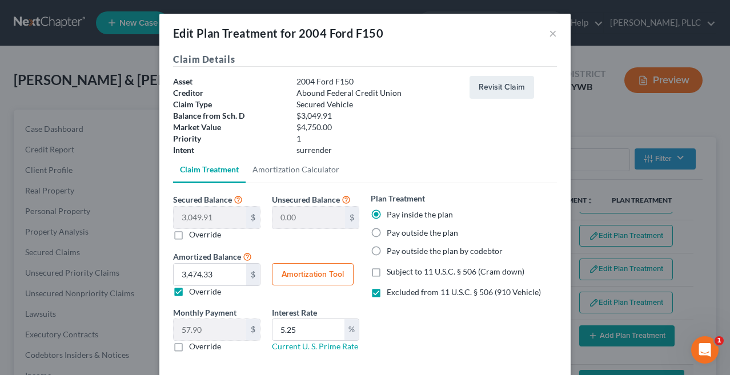
click at [386, 291] on label "Excluded from 11 U.S.C. § 506 (910 Vehicle)" at bounding box center [463, 292] width 154 height 11
click at [391, 291] on input "Excluded from 11 U.S.C. § 506 (910 Vehicle)" at bounding box center [394, 290] width 7 height 7
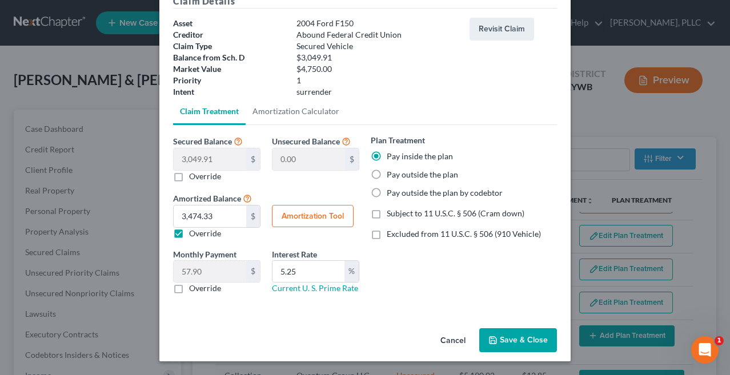
click at [511, 345] on button "Save & Close" at bounding box center [518, 340] width 78 height 24
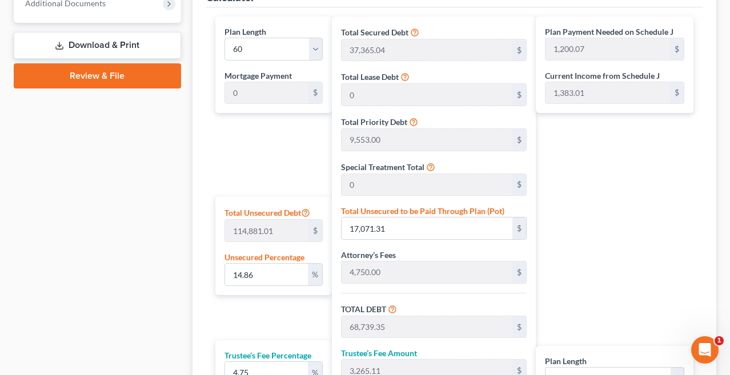
scroll to position [450, 0]
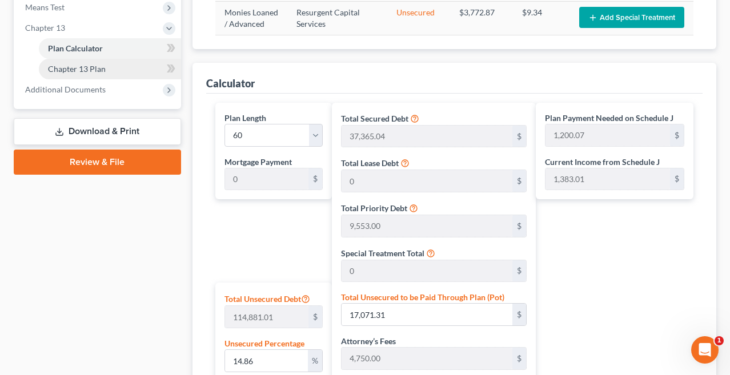
click at [116, 65] on link "Chapter 13 Plan" at bounding box center [110, 69] width 142 height 21
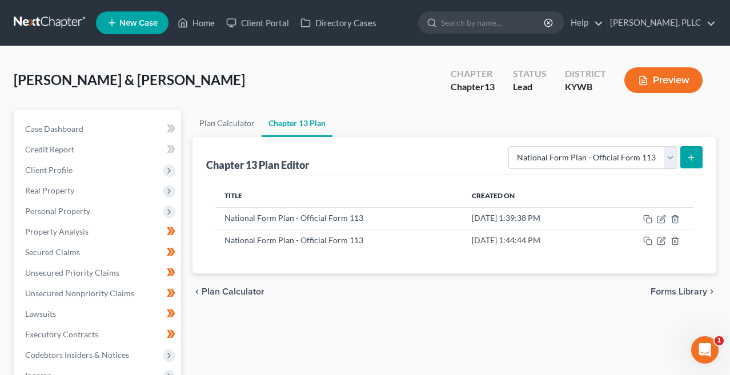
click at [690, 153] on icon "submit" at bounding box center [690, 157] width 9 height 9
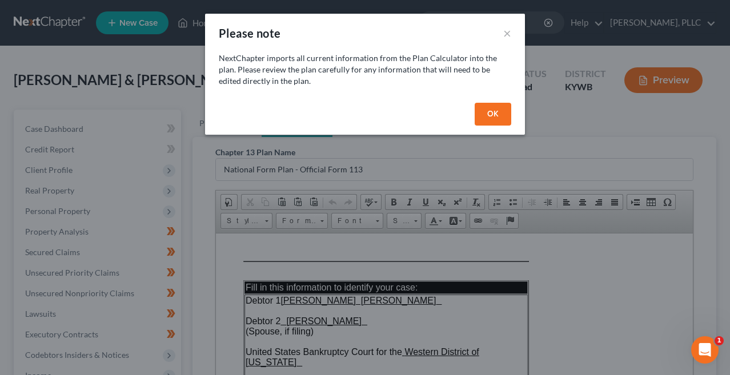
click at [499, 114] on button "OK" at bounding box center [492, 114] width 37 height 23
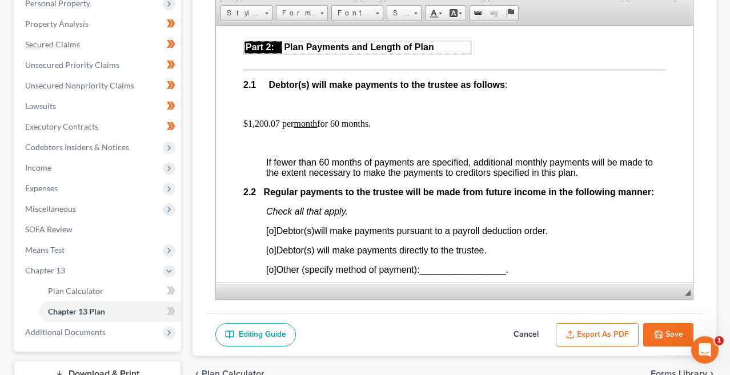
scroll to position [696, 0]
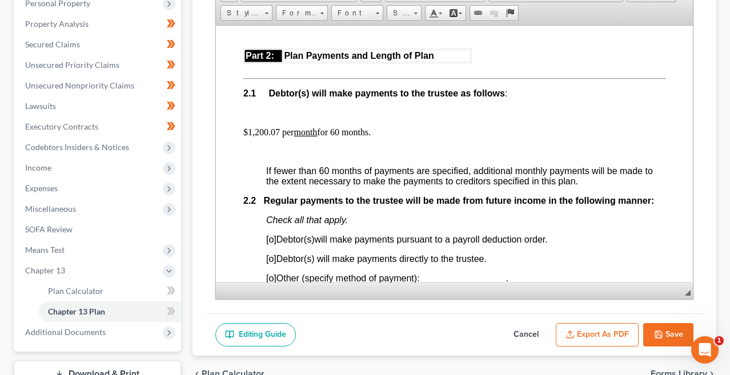
click at [448, 57] on p at bounding box center [454, 58] width 422 height 21
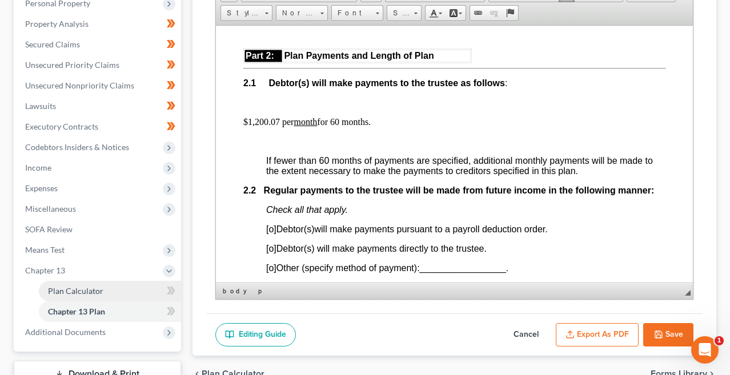
click at [72, 288] on span "Plan Calculator" at bounding box center [75, 291] width 55 height 10
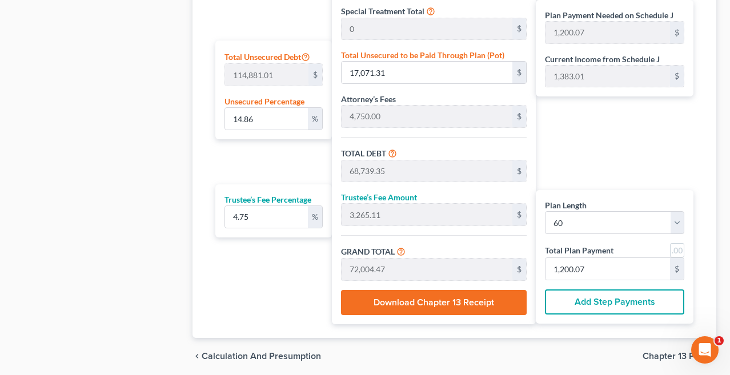
scroll to position [693, 0]
click at [593, 271] on input "1,200.07" at bounding box center [607, 268] width 124 height 22
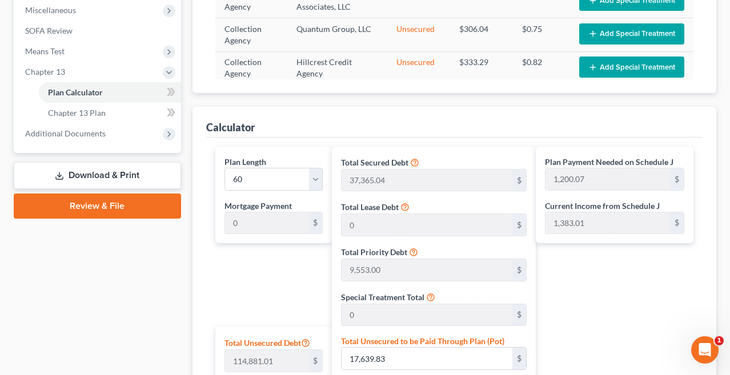
scroll to position [280, 0]
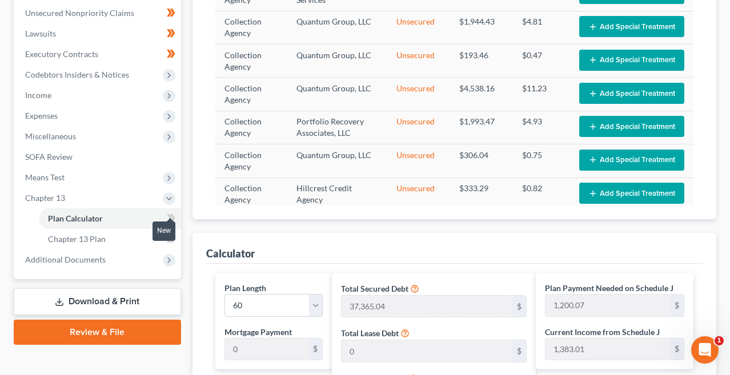
click at [175, 240] on span at bounding box center [171, 240] width 20 height 17
click at [112, 239] on link "Chapter 13 Plan" at bounding box center [110, 239] width 142 height 21
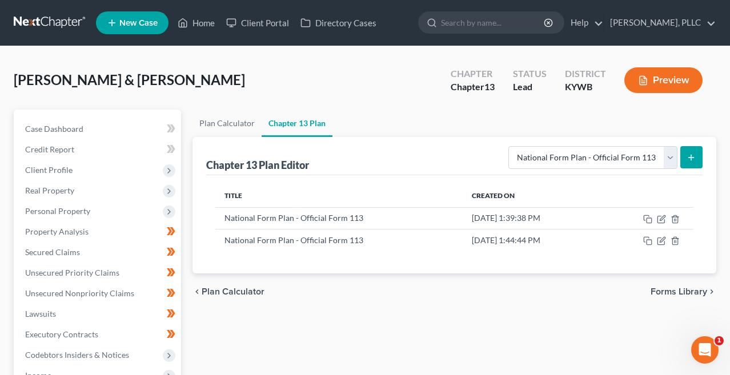
click at [687, 164] on button "submit" at bounding box center [691, 157] width 22 height 22
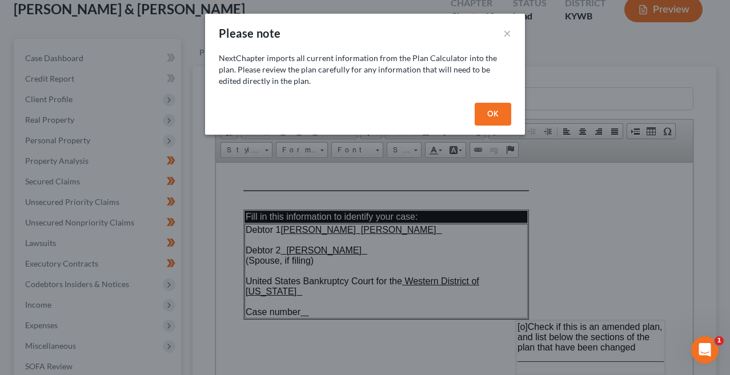
click at [486, 115] on button "OK" at bounding box center [492, 114] width 37 height 23
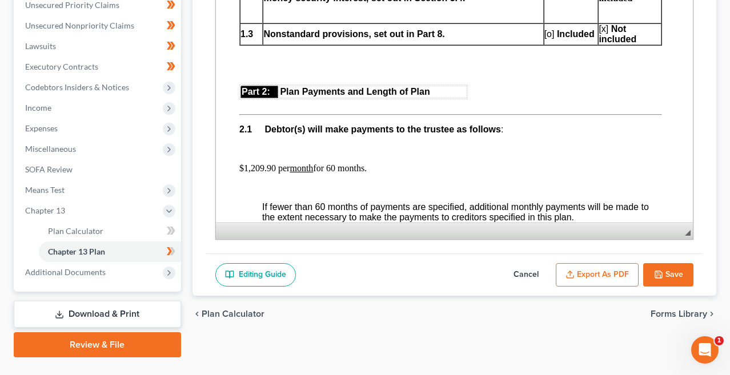
scroll to position [607, 4]
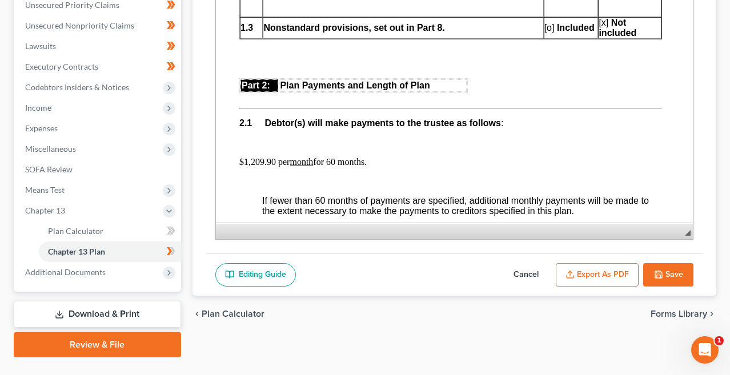
click at [244, 87] on p at bounding box center [450, 88] width 422 height 21
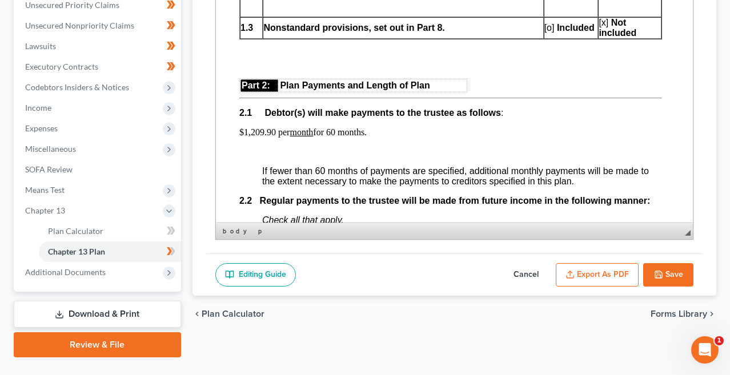
click at [269, 127] on p "$1,209.90 per month for 60 months." at bounding box center [450, 132] width 422 height 10
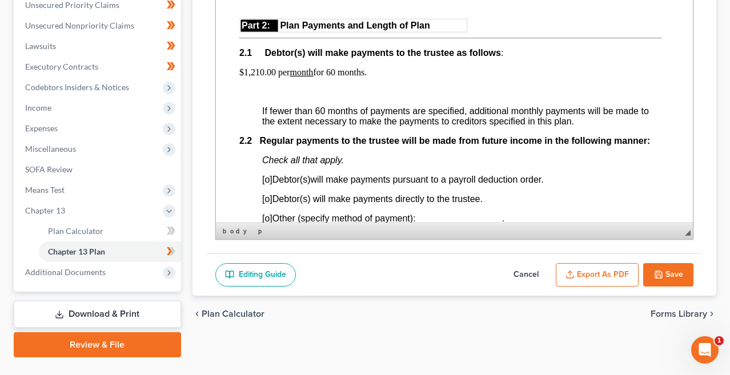
scroll to position [667, 4]
click at [268, 194] on span "[o]" at bounding box center [266, 199] width 10 height 10
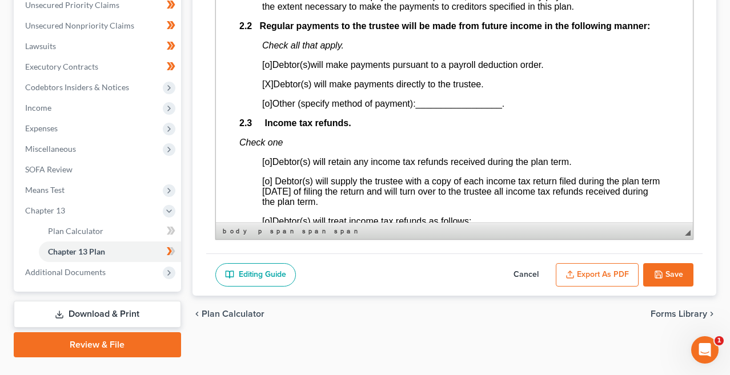
scroll to position [783, 4]
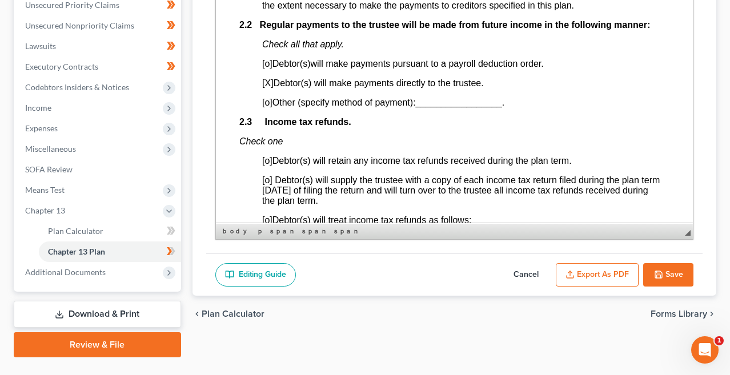
click at [268, 175] on span "[o]" at bounding box center [266, 180] width 10 height 10
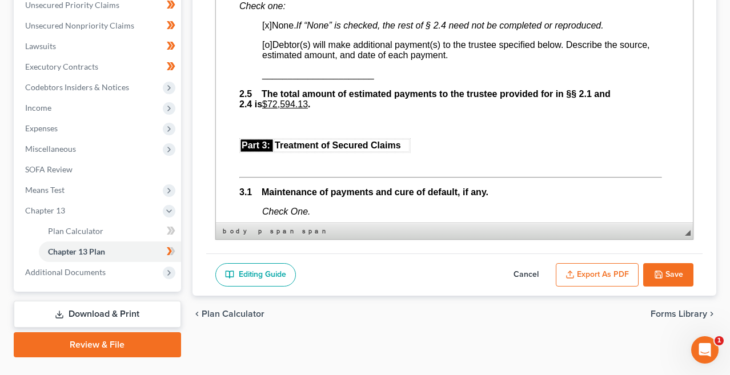
scroll to position [1056, 4]
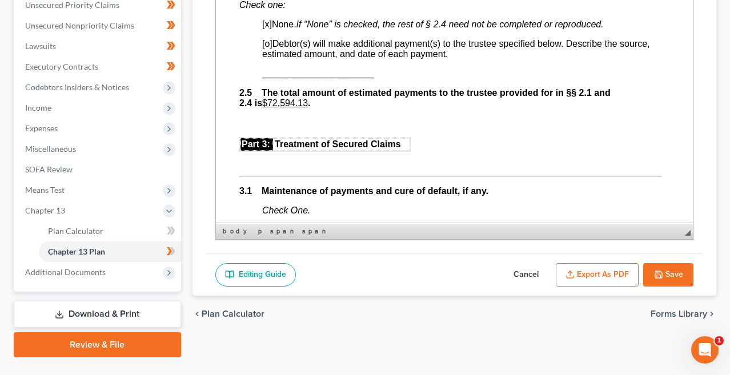
click at [257, 156] on p at bounding box center [450, 161] width 422 height 10
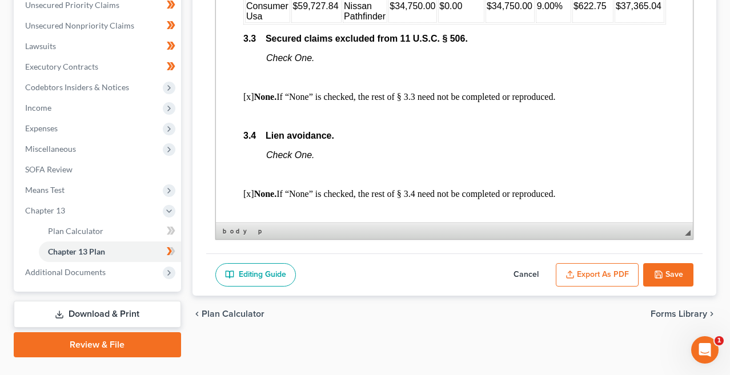
scroll to position [1899, 0]
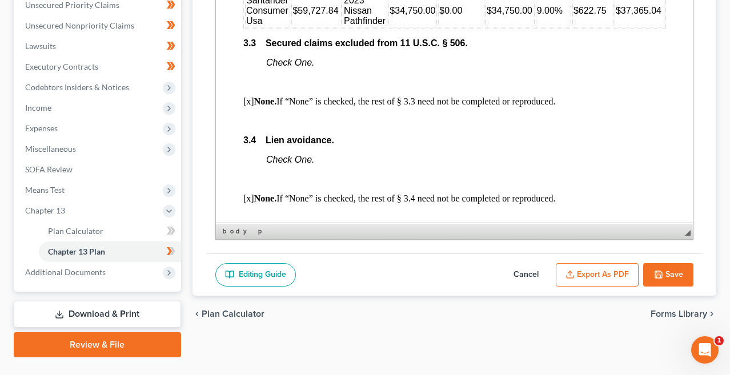
click at [261, 77] on p at bounding box center [454, 82] width 422 height 10
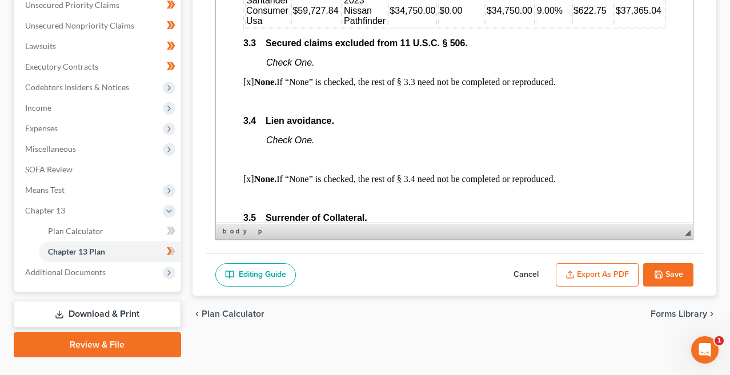
click at [264, 155] on p at bounding box center [454, 160] width 422 height 10
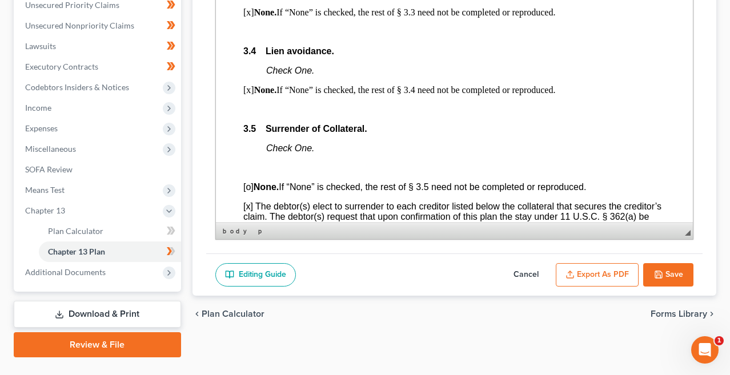
scroll to position [1969, 0]
click at [259, 162] on p at bounding box center [454, 167] width 422 height 10
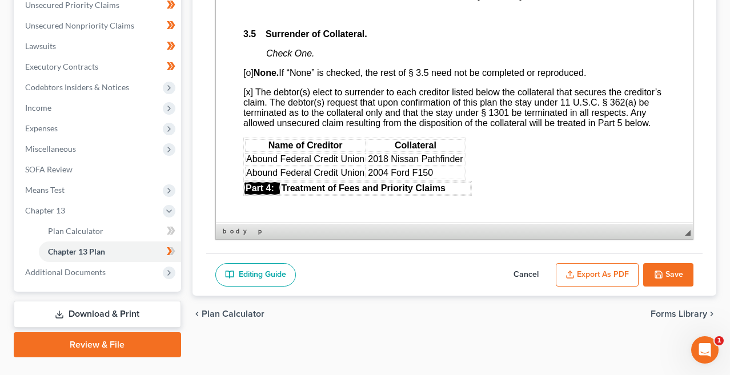
scroll to position [2069, 0]
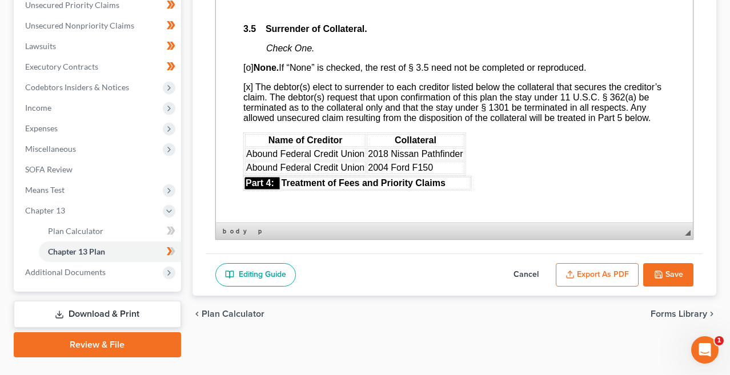
click at [477, 159] on body "Fill in this information to identify your case: Debtor 1 [PERSON_NAME] [PERSON_…" at bounding box center [454, 82] width 422 height 4317
click at [241, 174] on html "Fill in this information to identify your case: Debtor 1 [PERSON_NAME] [PERSON_…" at bounding box center [453, 83] width 477 height 4372
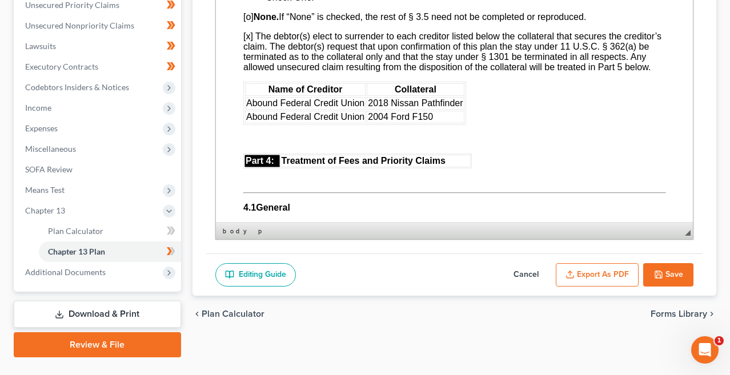
scroll to position [2121, 0]
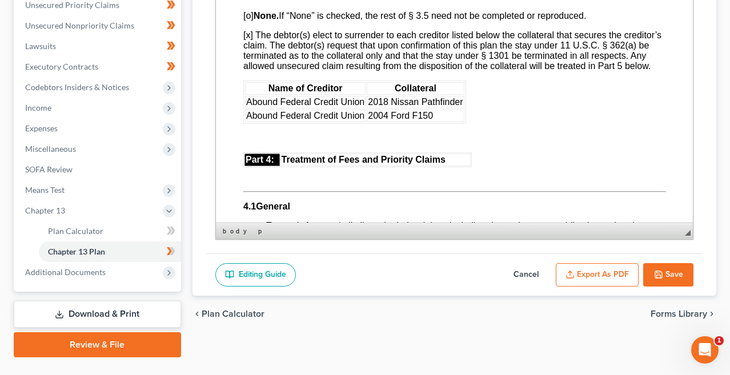
click at [250, 172] on p at bounding box center [454, 177] width 422 height 10
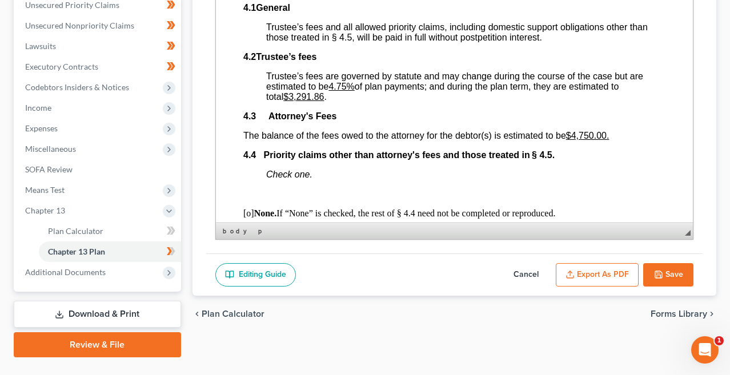
scroll to position [2300, 0]
click at [292, 188] on p at bounding box center [465, 193] width 400 height 10
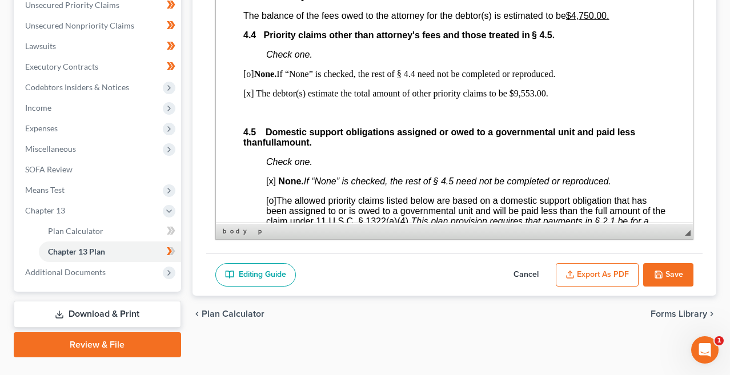
scroll to position [2421, 0]
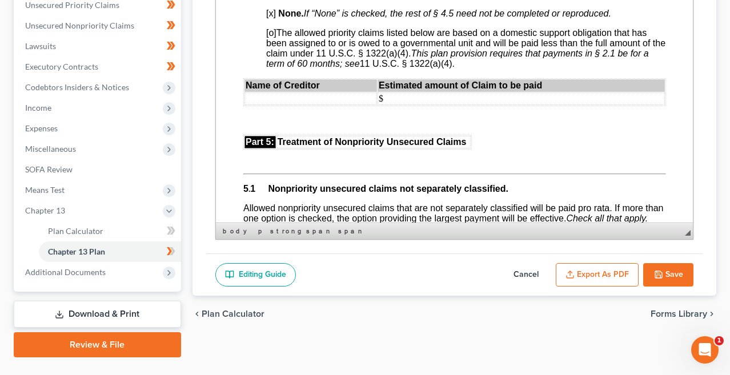
scroll to position [2574, 0]
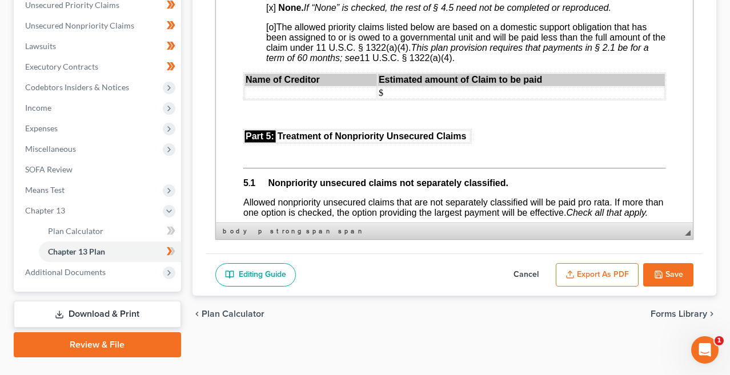
click at [257, 148] on p at bounding box center [454, 153] width 422 height 10
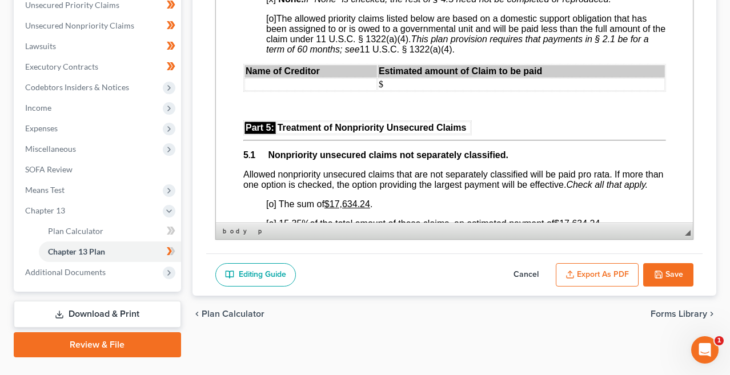
scroll to position [2623, 0]
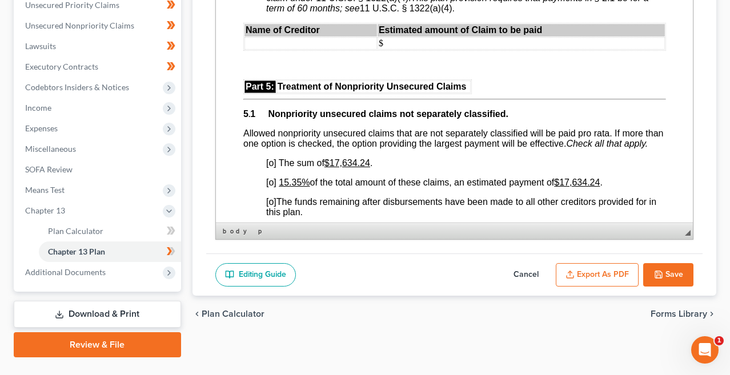
click at [272, 178] on span "[o]" at bounding box center [270, 183] width 10 height 10
click at [303, 178] on u "15.35%" at bounding box center [294, 183] width 31 height 10
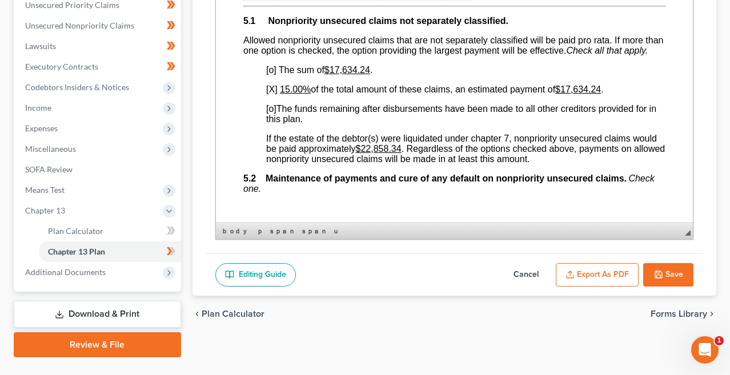
scroll to position [2755, 0]
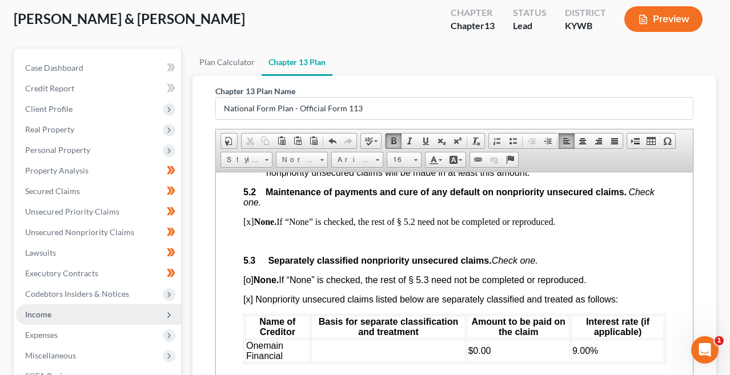
scroll to position [61, 0]
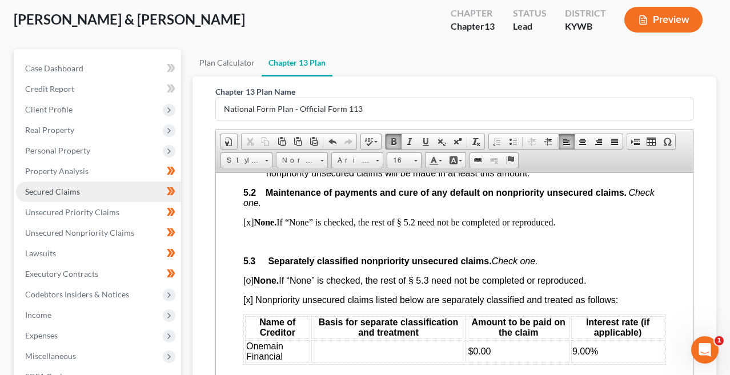
click at [72, 193] on span "Secured Claims" at bounding box center [52, 192] width 55 height 10
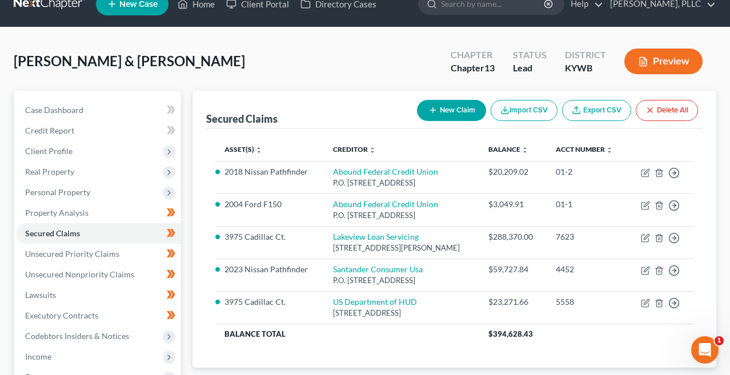
scroll to position [27, 0]
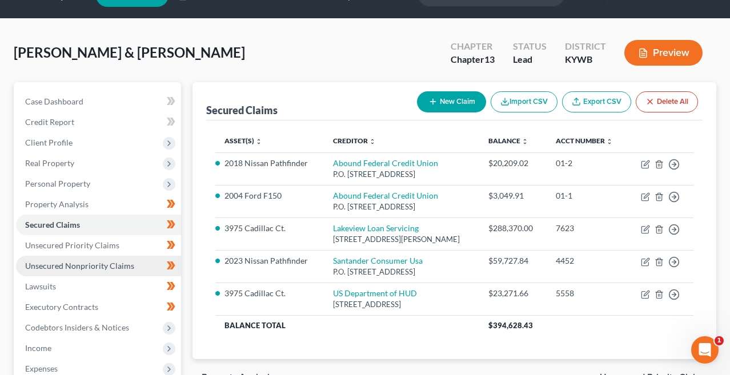
click at [94, 265] on span "Unsecured Nonpriority Claims" at bounding box center [79, 266] width 109 height 10
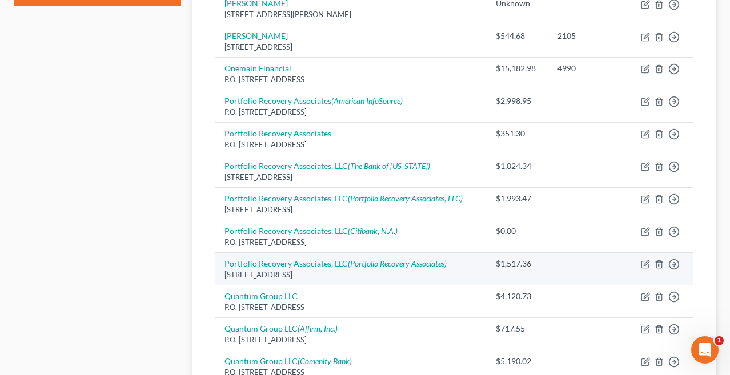
scroll to position [585, 0]
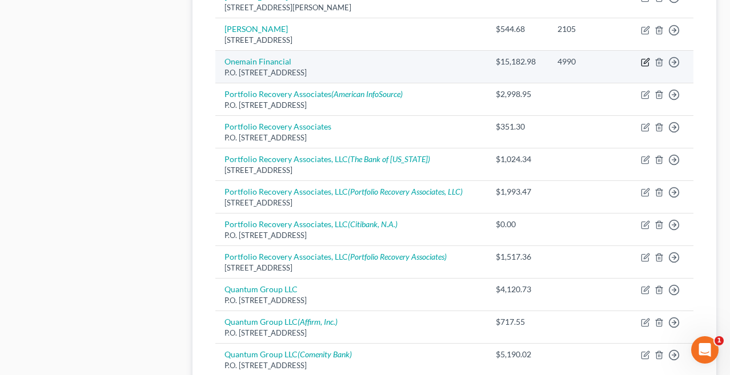
click at [644, 59] on icon "button" at bounding box center [644, 62] width 7 height 7
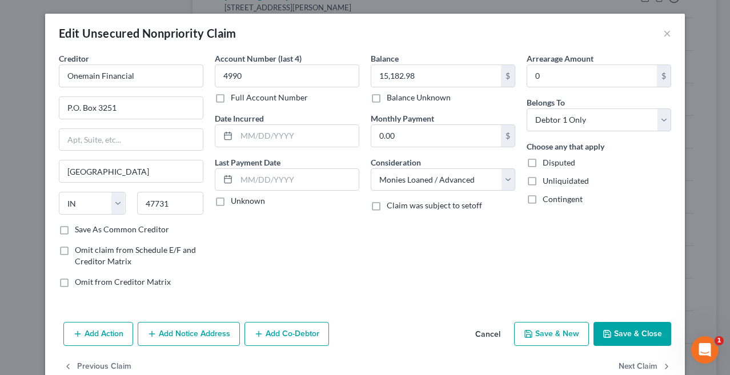
click at [634, 323] on button "Save & Close" at bounding box center [632, 334] width 78 height 24
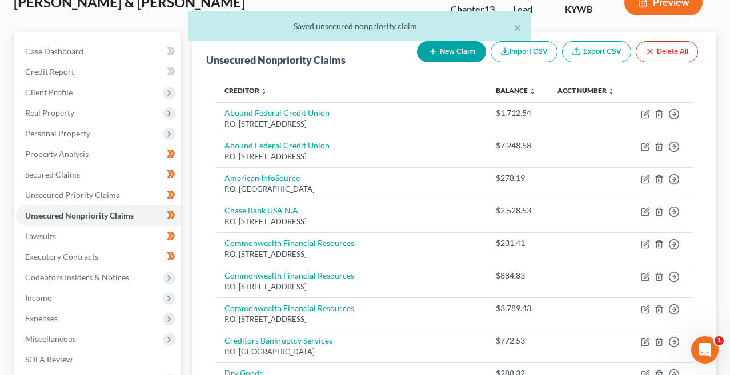
scroll to position [40, 0]
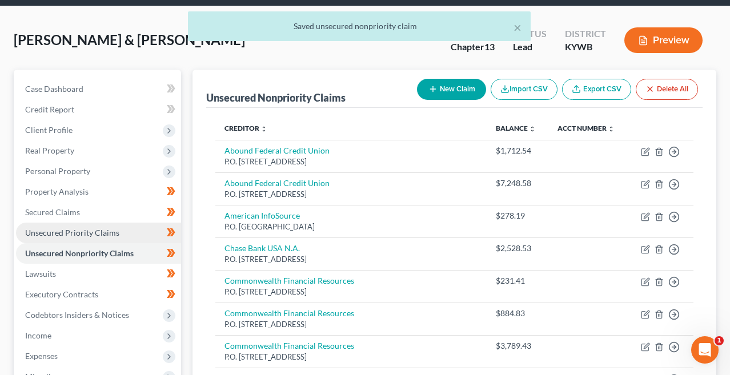
click at [95, 228] on span "Unsecured Priority Claims" at bounding box center [72, 233] width 94 height 10
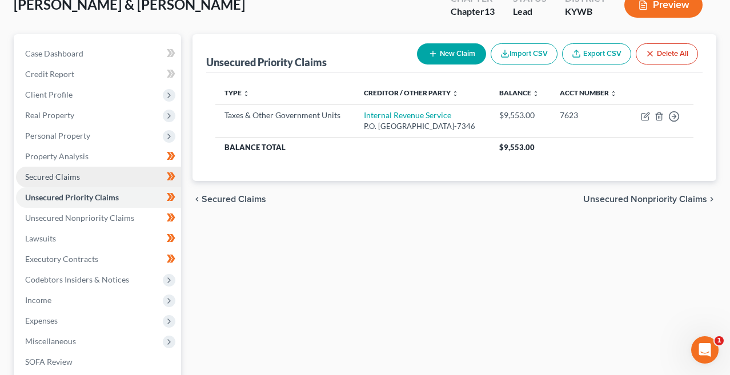
click at [95, 175] on link "Secured Claims" at bounding box center [98, 177] width 165 height 21
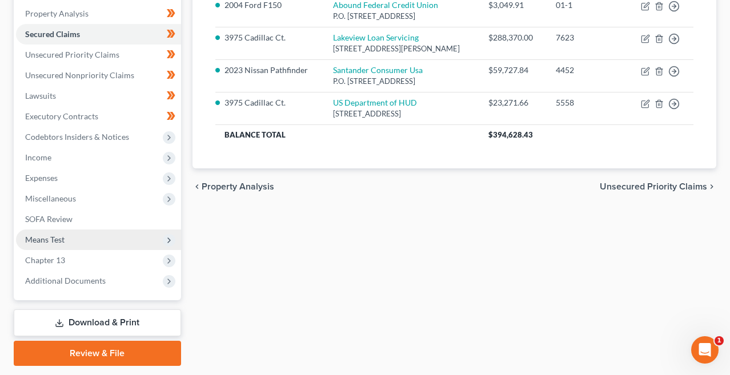
scroll to position [220, 0]
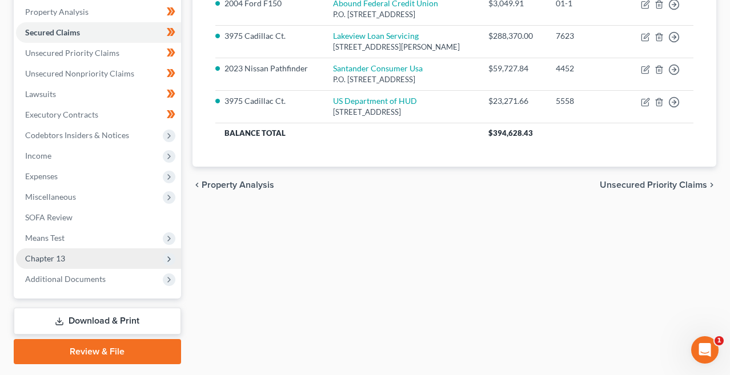
click at [128, 258] on span "Chapter 13" at bounding box center [98, 258] width 165 height 21
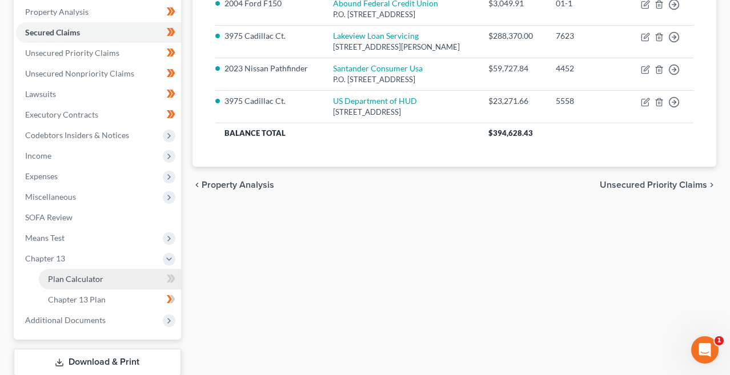
click at [123, 279] on link "Plan Calculator" at bounding box center [110, 279] width 142 height 21
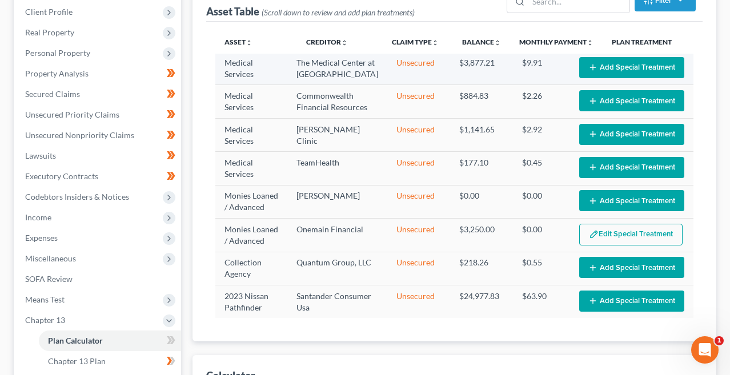
scroll to position [162, 0]
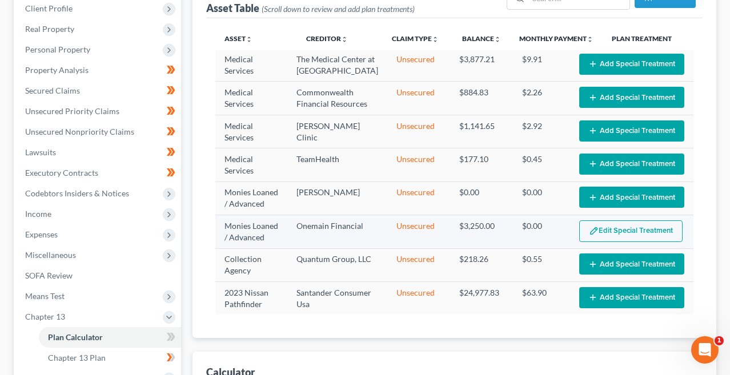
click at [622, 236] on button "Edit Special Treatment" at bounding box center [630, 231] width 103 height 22
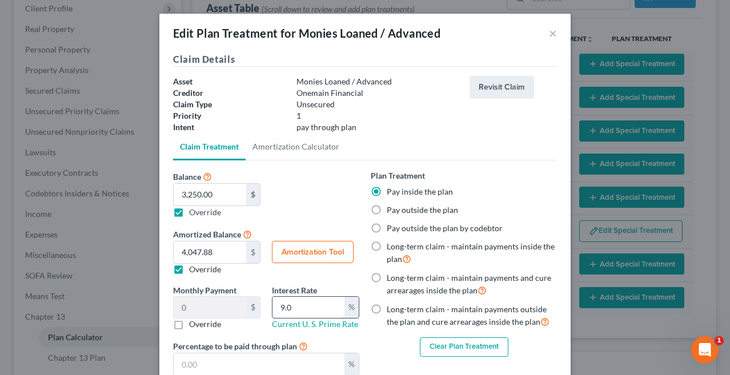
click at [316, 310] on input "9.0" at bounding box center [308, 308] width 72 height 22
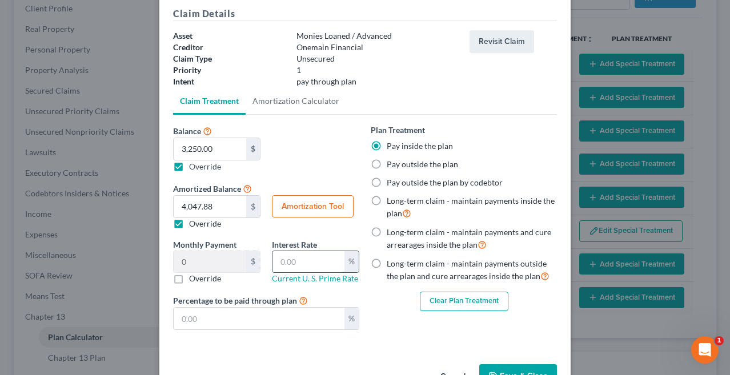
scroll to position [55, 0]
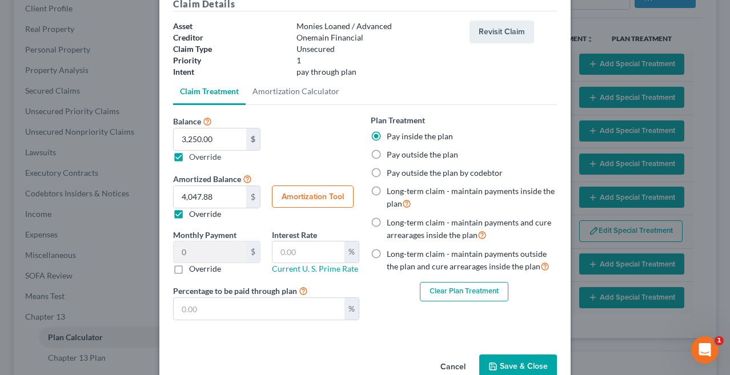
click at [456, 293] on button "Clear Plan Treatment" at bounding box center [464, 291] width 88 height 19
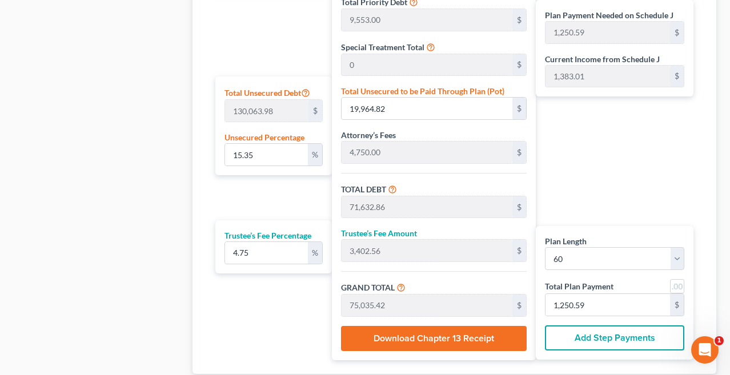
scroll to position [658, 0]
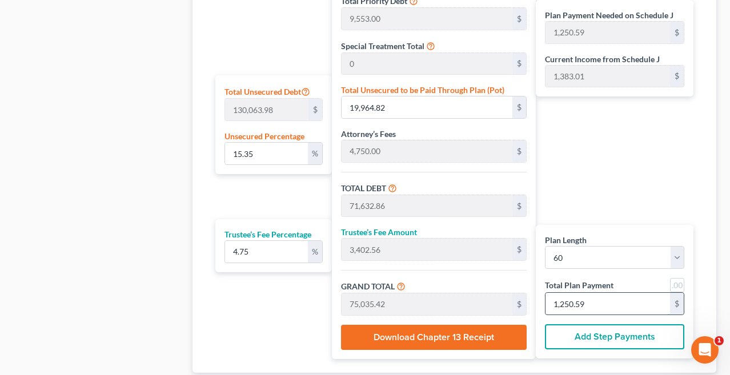
click at [593, 301] on input "1,250.59" at bounding box center [607, 304] width 124 height 22
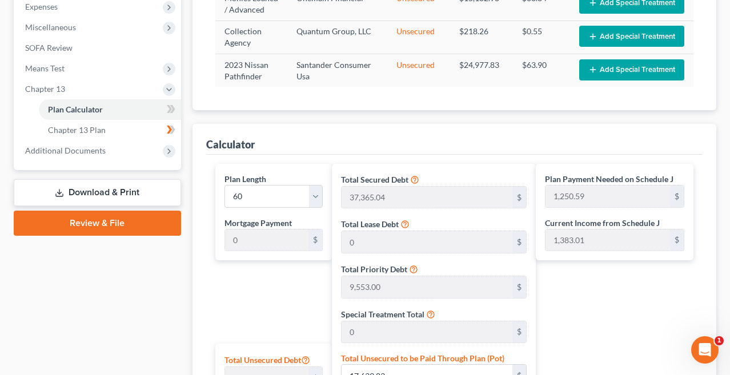
scroll to position [368, 0]
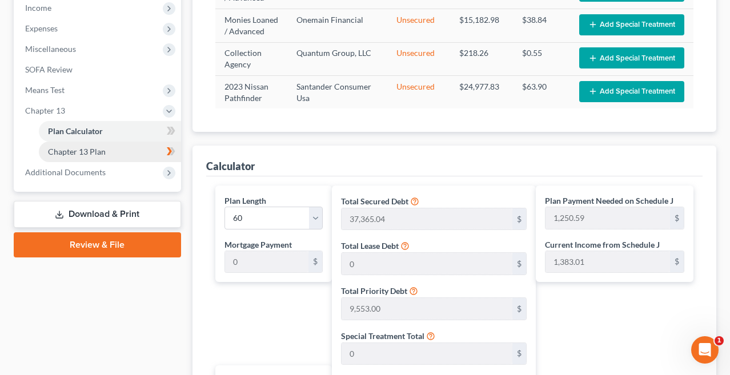
click at [152, 150] on link "Chapter 13 Plan" at bounding box center [110, 152] width 142 height 21
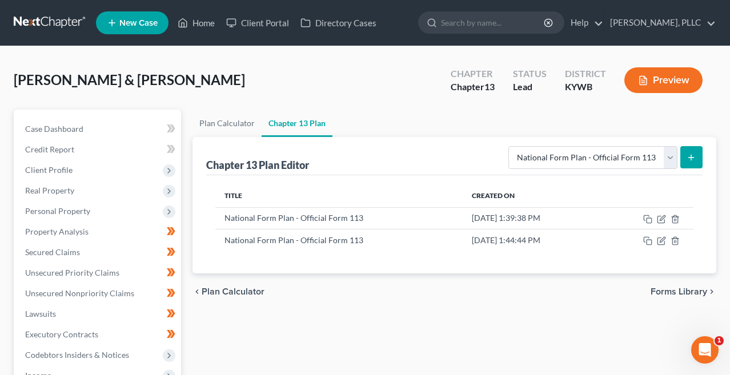
click at [692, 159] on icon "submit" at bounding box center [690, 157] width 9 height 9
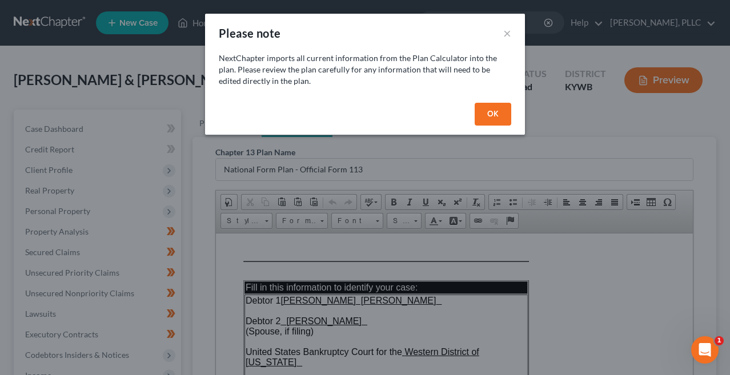
click at [490, 115] on button "OK" at bounding box center [492, 114] width 37 height 23
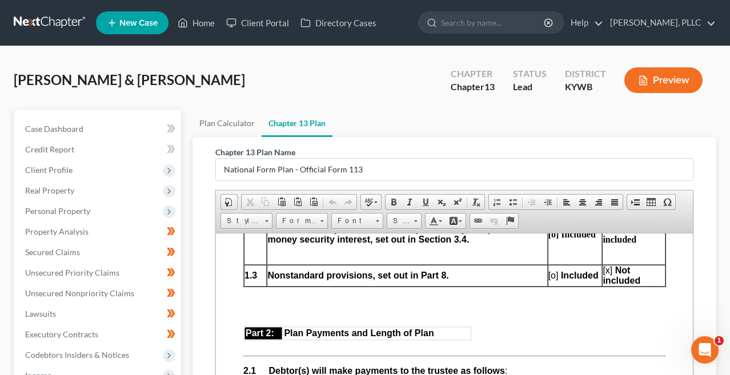
scroll to position [652, 0]
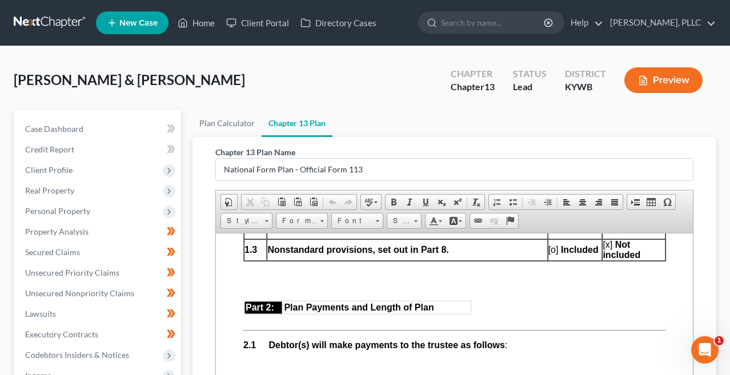
click at [271, 359] on p at bounding box center [465, 364] width 400 height 10
click at [278, 359] on p "$1,209.94 per month for 60 months." at bounding box center [454, 364] width 422 height 10
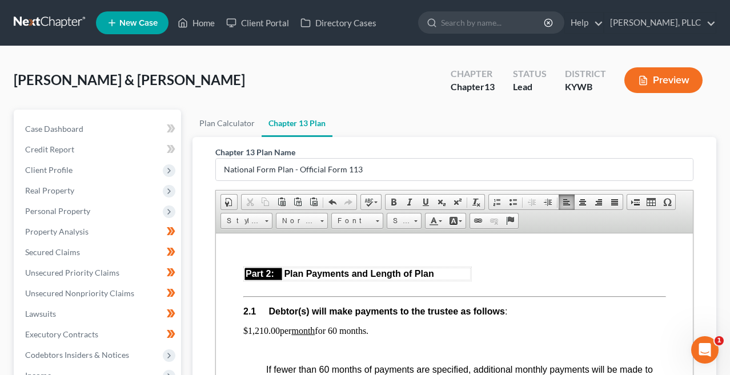
scroll to position [721, 0]
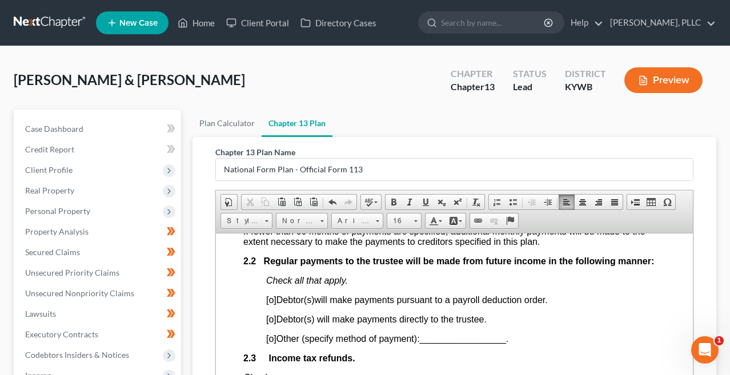
scroll to position [805, 0]
click at [274, 313] on span "[o]" at bounding box center [270, 318] width 10 height 10
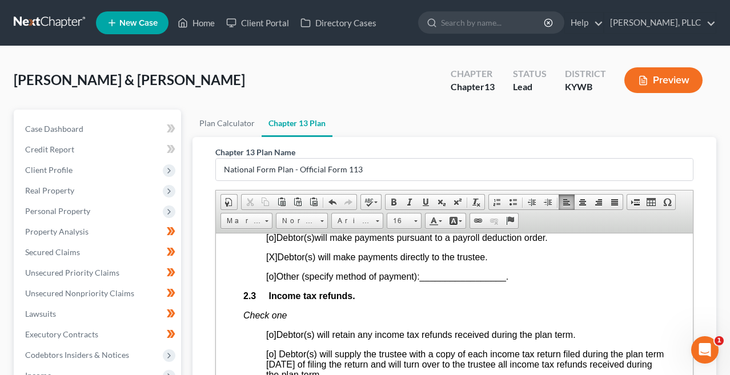
scroll to position [873, 0]
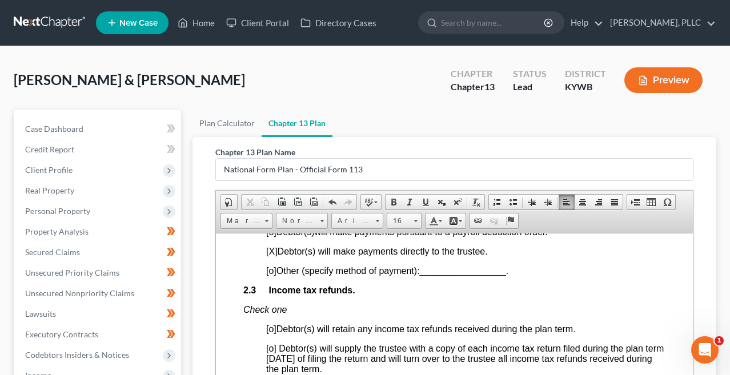
click at [272, 343] on span "[o]" at bounding box center [270, 348] width 10 height 10
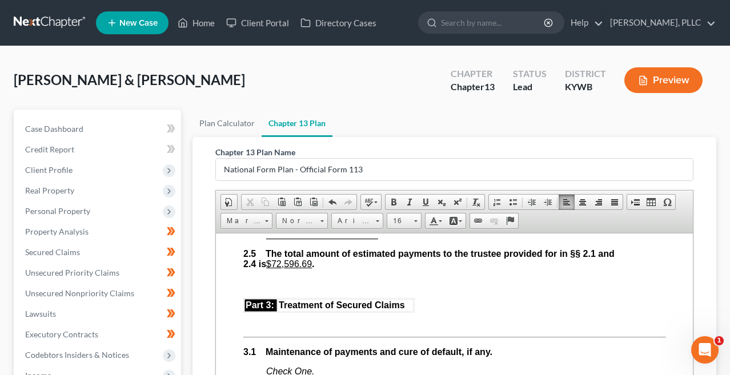
scroll to position [1154, 0]
click at [258, 316] on p at bounding box center [454, 321] width 422 height 10
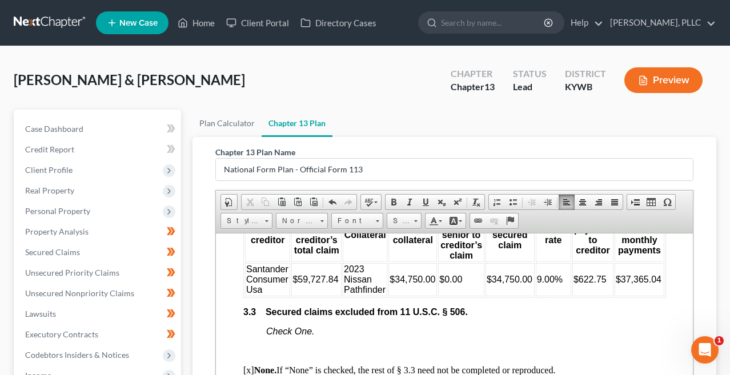
scroll to position [1919, 0]
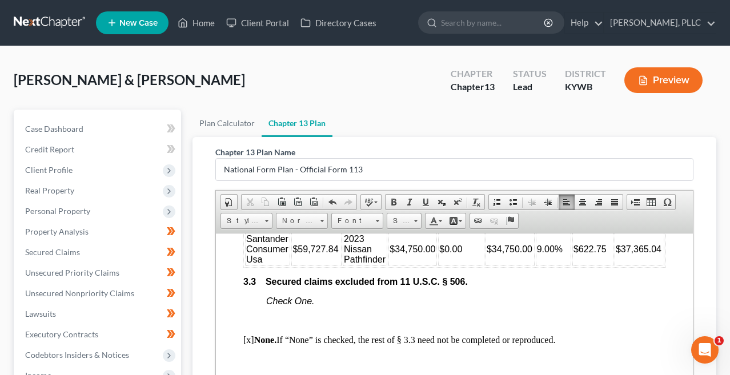
click at [275, 315] on p at bounding box center [454, 320] width 422 height 10
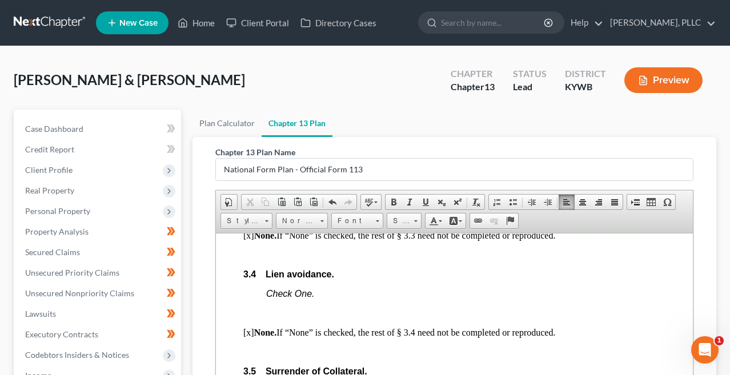
scroll to position [2004, 1]
click at [252, 308] on p at bounding box center [453, 313] width 422 height 10
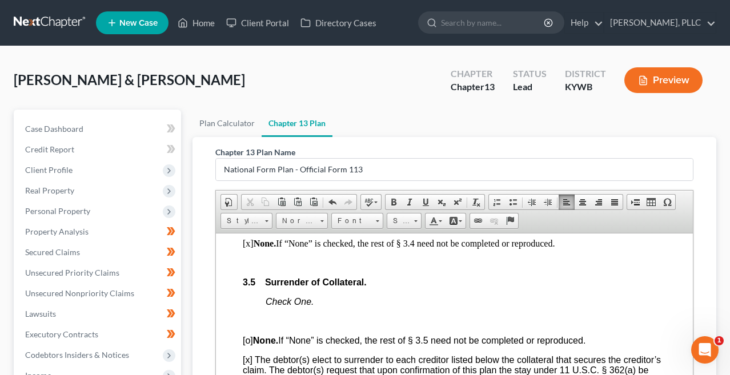
scroll to position [2074, 1]
click at [249, 315] on p at bounding box center [453, 320] width 422 height 10
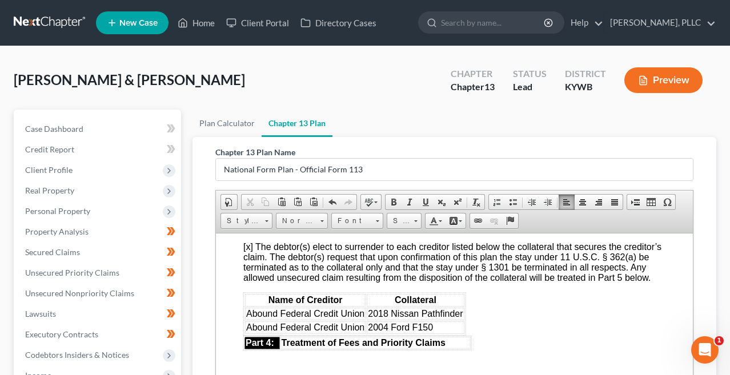
scroll to position [2170, 0]
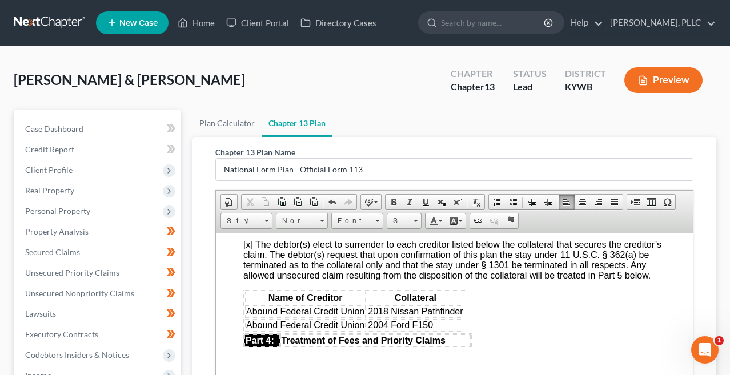
click at [239, 329] on html "Fill in this information to identify your case: Debtor 1 [PERSON_NAME] [PERSON_…" at bounding box center [453, 224] width 477 height 4323
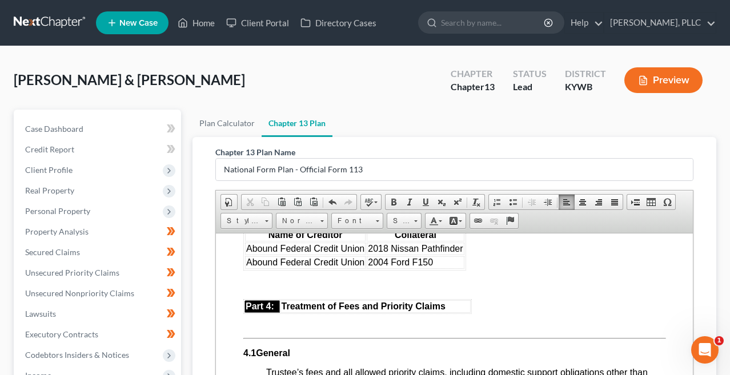
scroll to position [2234, 0]
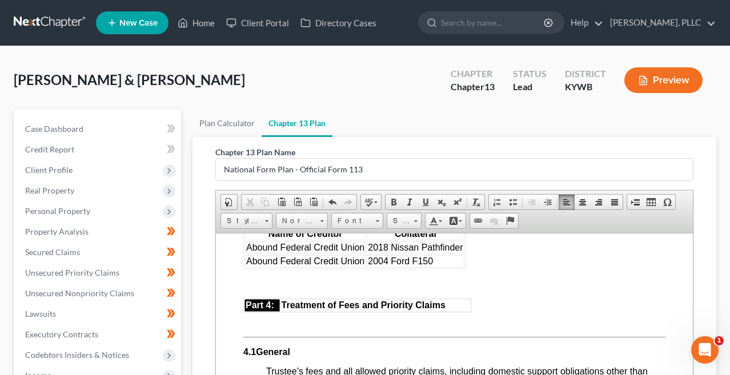
click at [255, 317] on p at bounding box center [454, 322] width 422 height 10
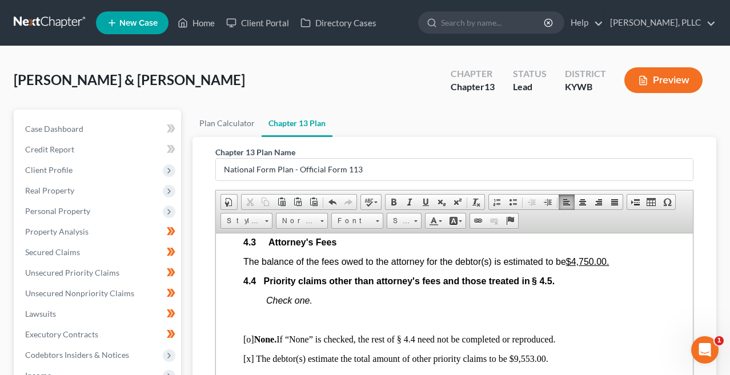
scroll to position [2431, 0]
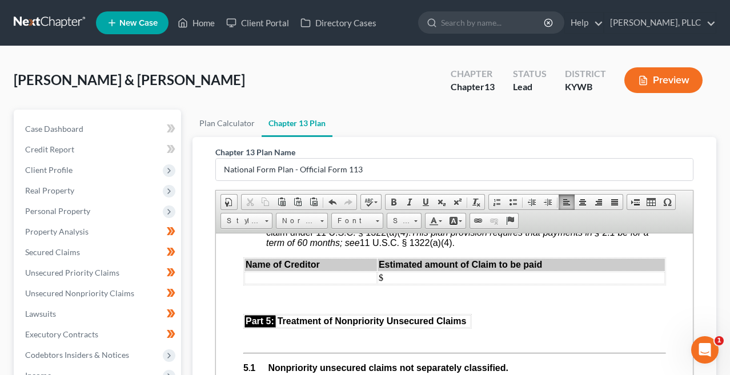
scroll to position [2668, 0]
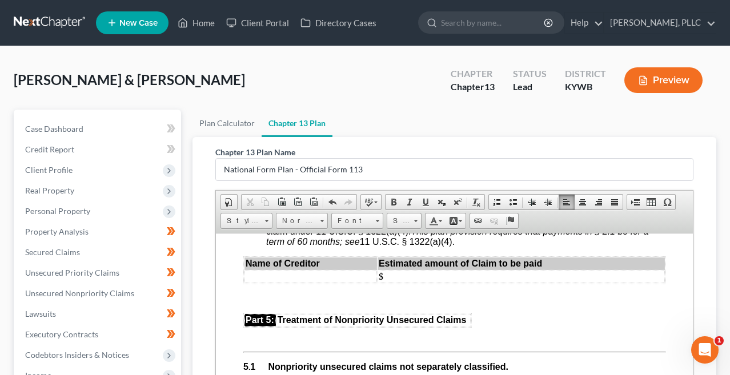
click at [253, 332] on p at bounding box center [454, 337] width 422 height 10
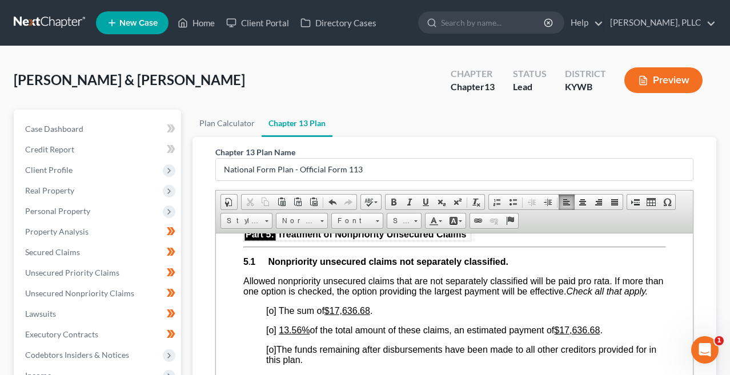
scroll to position [2754, 0]
click at [272, 324] on span "[o]" at bounding box center [270, 329] width 10 height 10
click at [303, 324] on u "13.56%" at bounding box center [294, 329] width 31 height 10
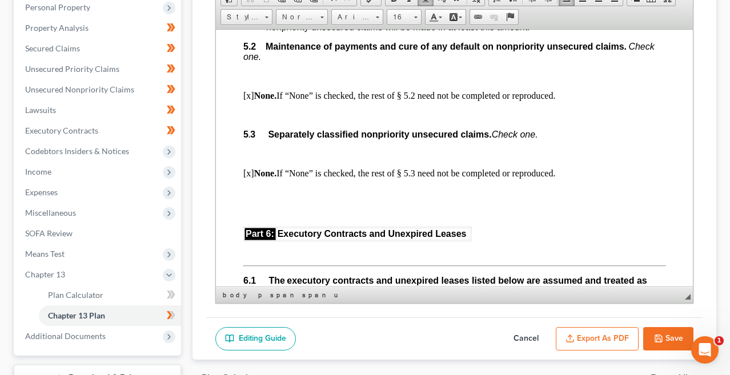
scroll to position [2931, 0]
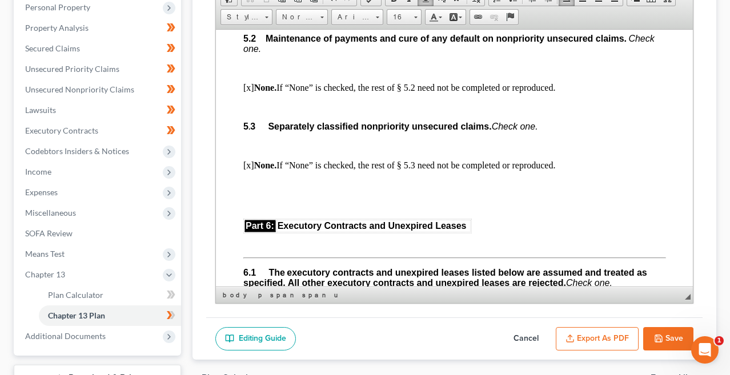
click at [260, 237] on p at bounding box center [454, 242] width 422 height 10
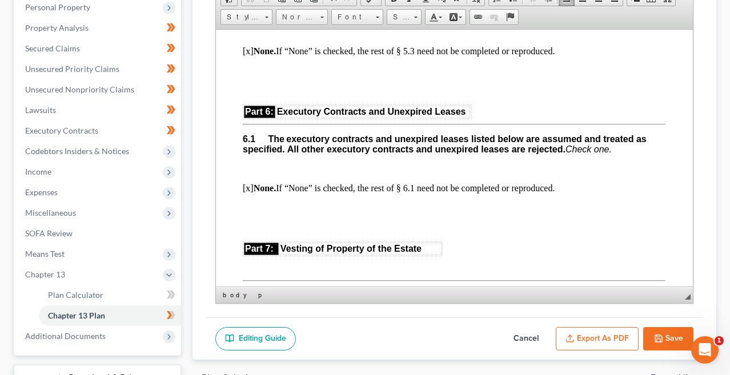
scroll to position [3049, 1]
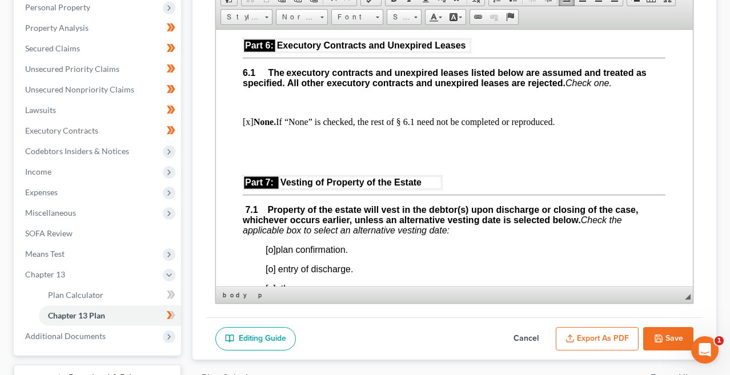
scroll to position [3120, 1]
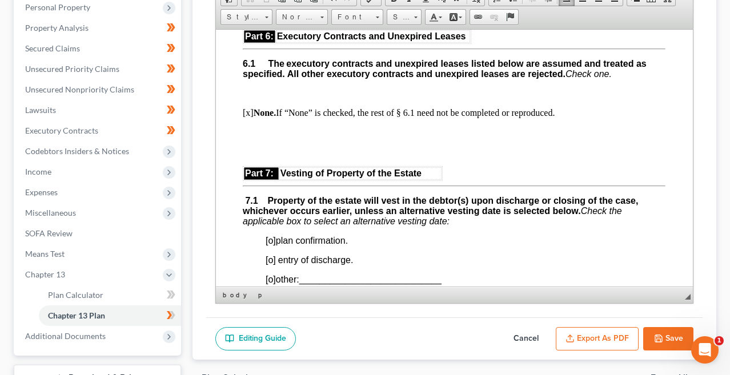
click at [273, 235] on span "[o]" at bounding box center [270, 240] width 10 height 10
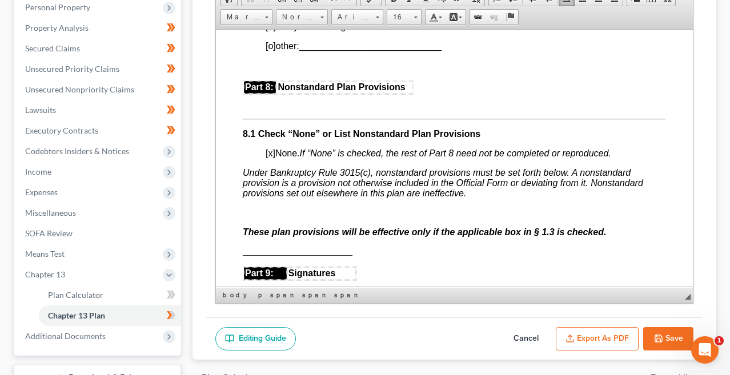
scroll to position [3360, 0]
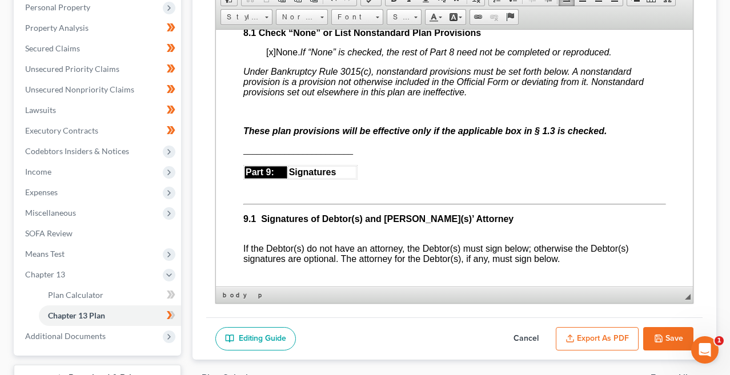
scroll to position [3435, 0]
click at [251, 184] on p at bounding box center [454, 189] width 422 height 10
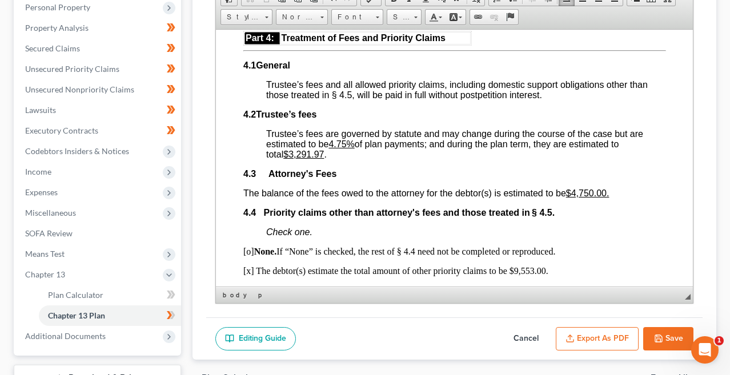
scroll to position [2305, 0]
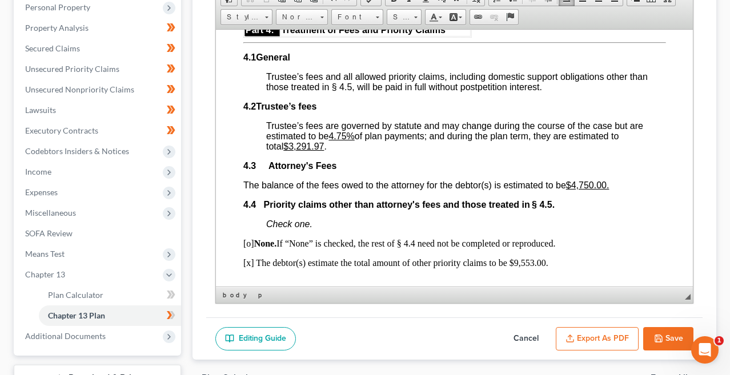
click at [586, 337] on button "Export as PDF" at bounding box center [596, 339] width 83 height 24
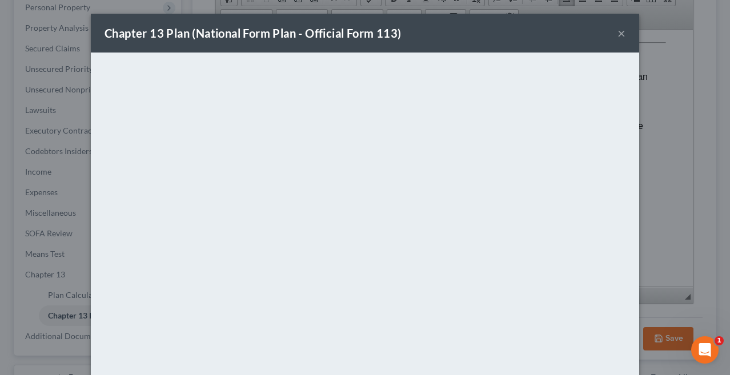
scroll to position [0, 0]
click at [620, 34] on button "×" at bounding box center [621, 33] width 8 height 14
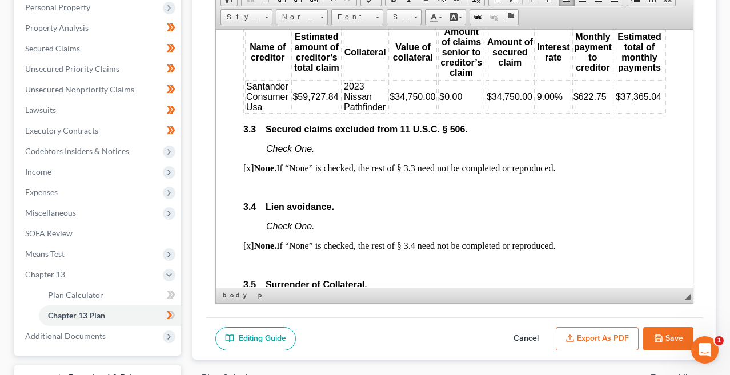
scroll to position [1868, 0]
click at [300, 171] on body "Fill in this information to identify your case: Debtor 1 [PERSON_NAME] [PERSON_…" at bounding box center [454, 264] width 422 height 4152
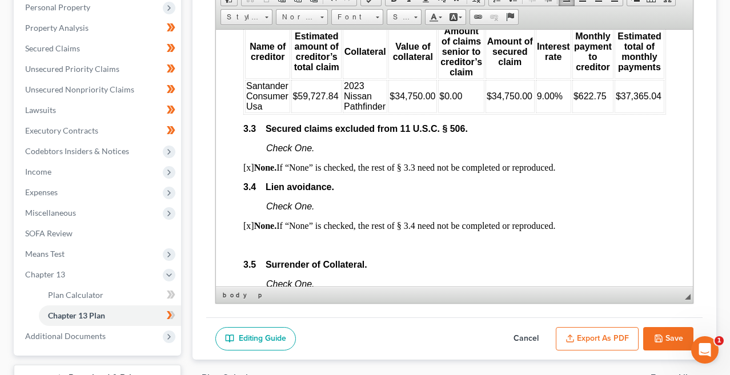
click at [287, 240] on p at bounding box center [454, 245] width 422 height 10
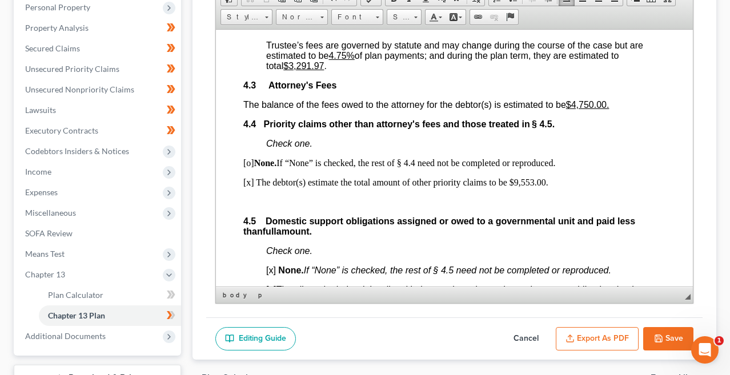
scroll to position [2359, 1]
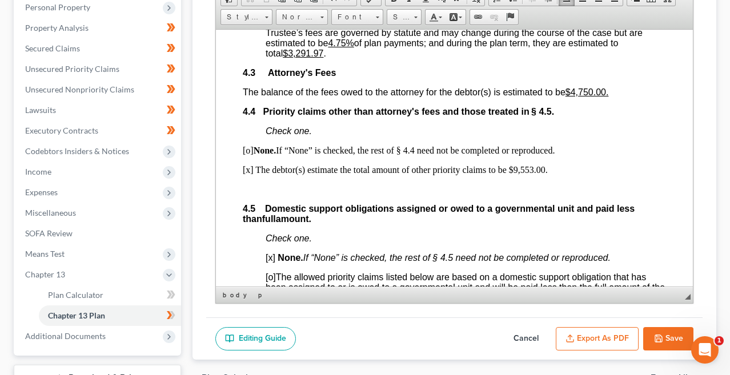
click at [257, 184] on p at bounding box center [453, 189] width 422 height 10
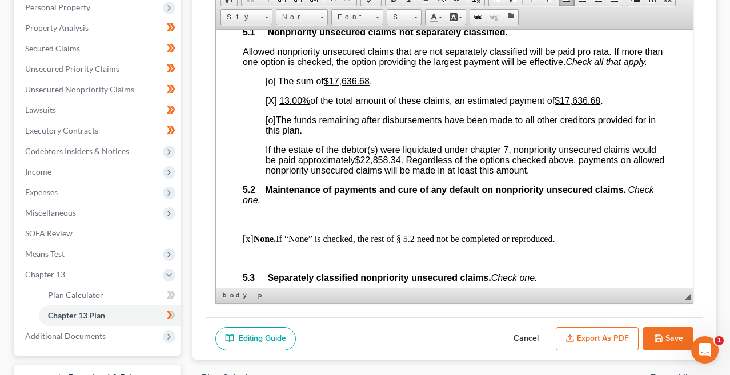
scroll to position [2729, 1]
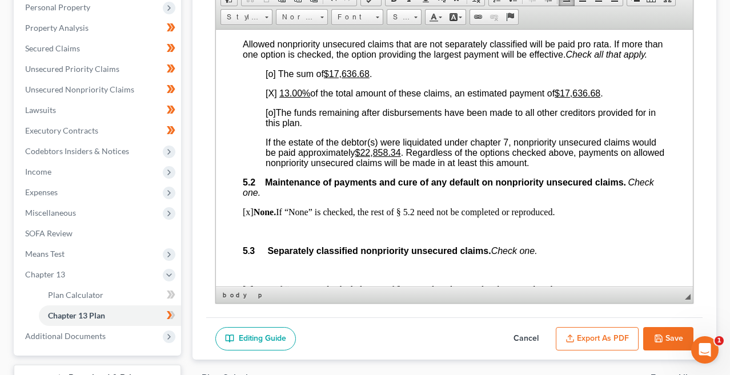
click at [244, 226] on p at bounding box center [453, 231] width 422 height 10
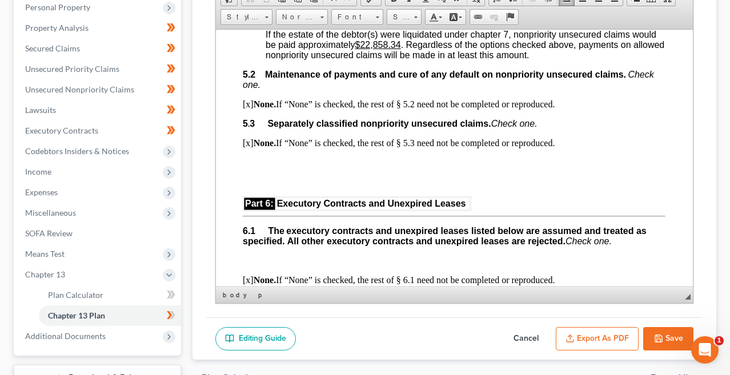
scroll to position [2843, 0]
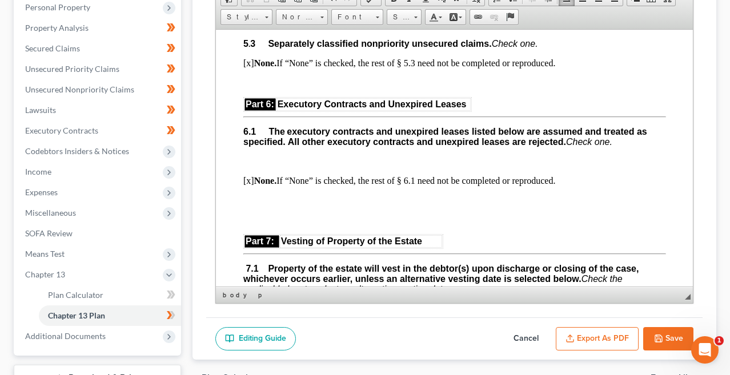
scroll to position [2917, 0]
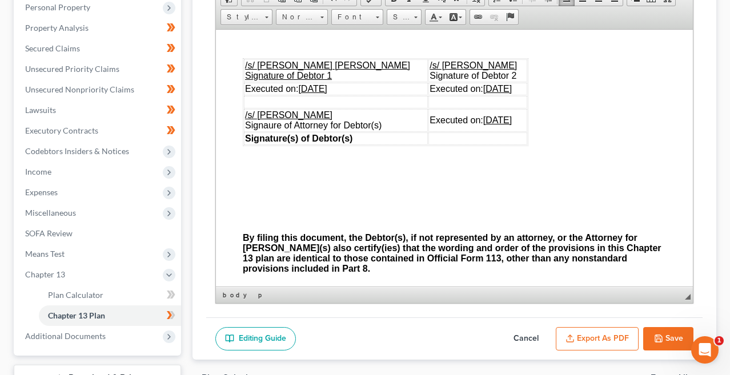
scroll to position [3513, 1]
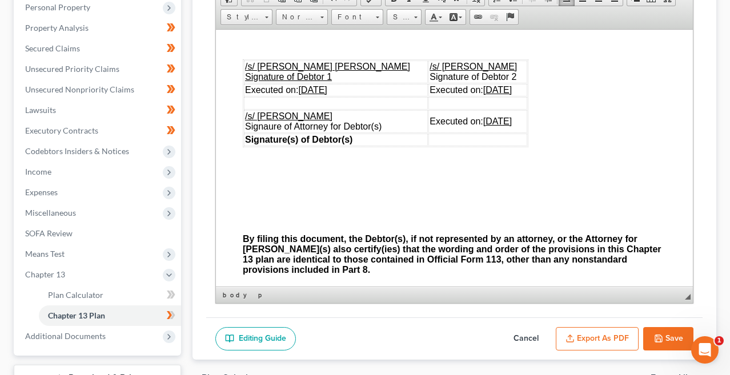
click at [261, 195] on p at bounding box center [453, 200] width 422 height 10
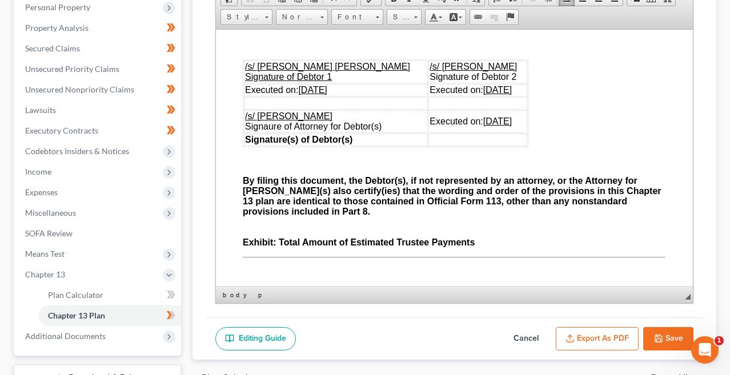
click at [604, 331] on button "Export as PDF" at bounding box center [596, 339] width 83 height 24
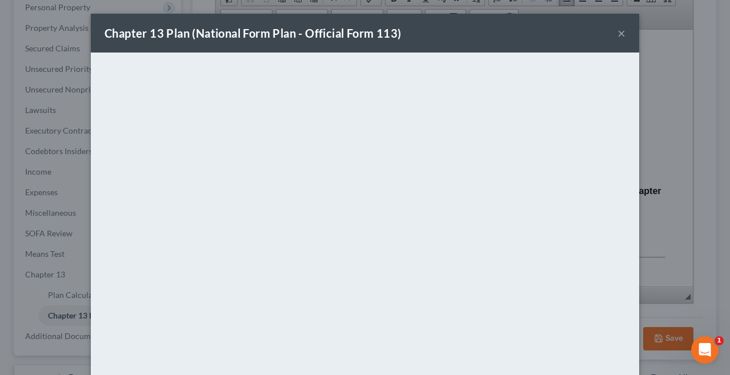
click at [624, 30] on button "×" at bounding box center [621, 33] width 8 height 14
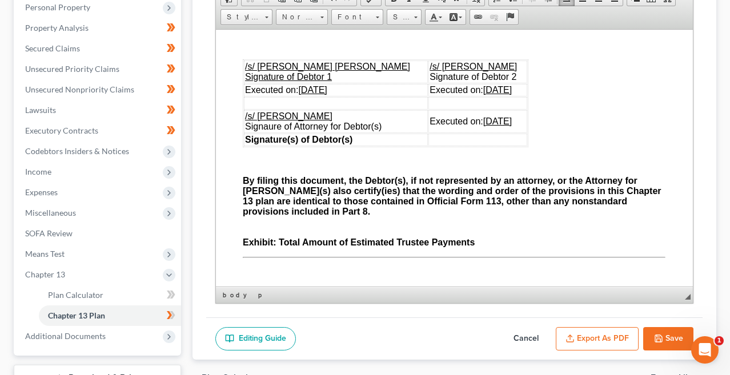
click at [585, 336] on button "Export as PDF" at bounding box center [596, 339] width 83 height 24
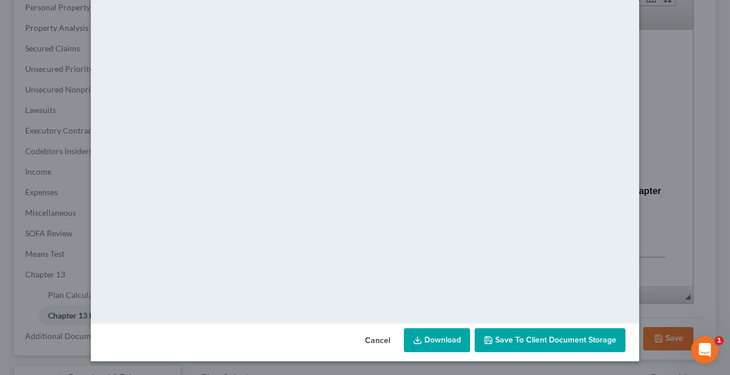
scroll to position [103, 0]
click at [379, 338] on button "Cancel" at bounding box center [377, 340] width 43 height 23
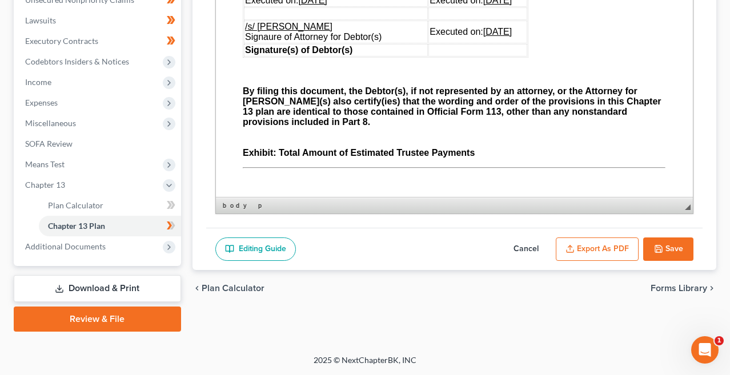
scroll to position [293, 0]
click at [140, 286] on link "Download & Print" at bounding box center [97, 288] width 167 height 27
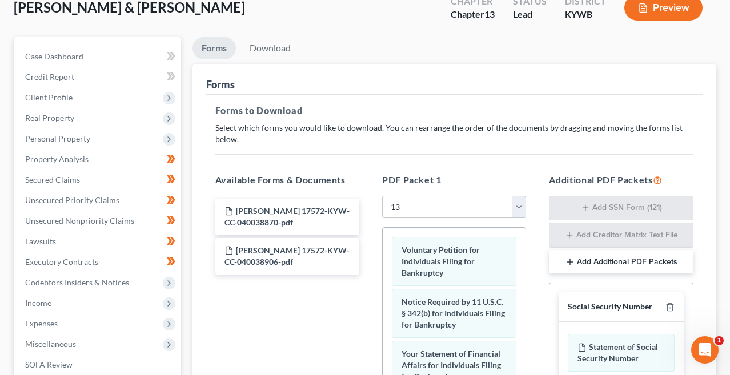
scroll to position [59, 0]
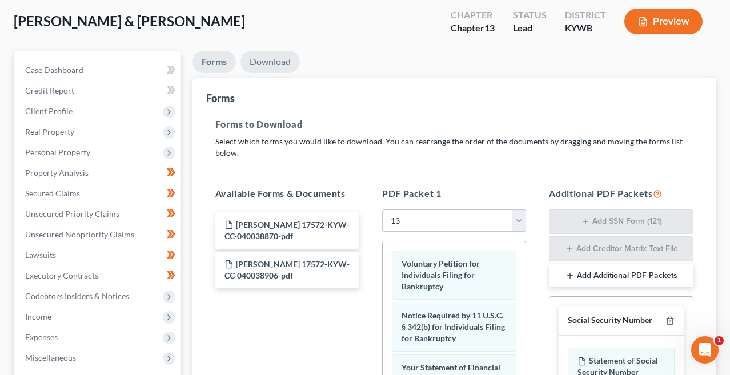
click at [280, 57] on link "Download" at bounding box center [269, 62] width 59 height 22
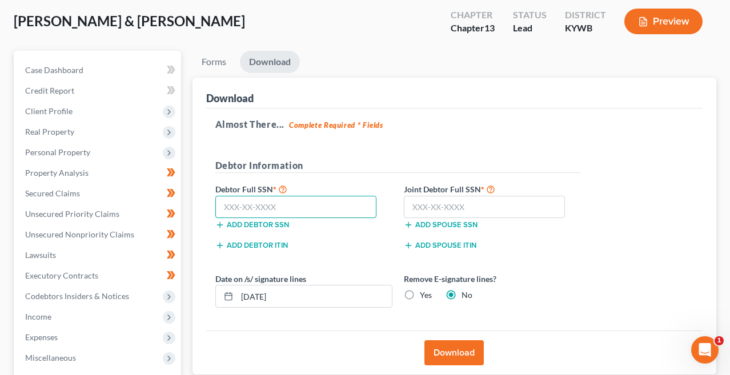
click at [276, 209] on input "text" at bounding box center [296, 207] width 162 height 23
paste input "407-15-7623"
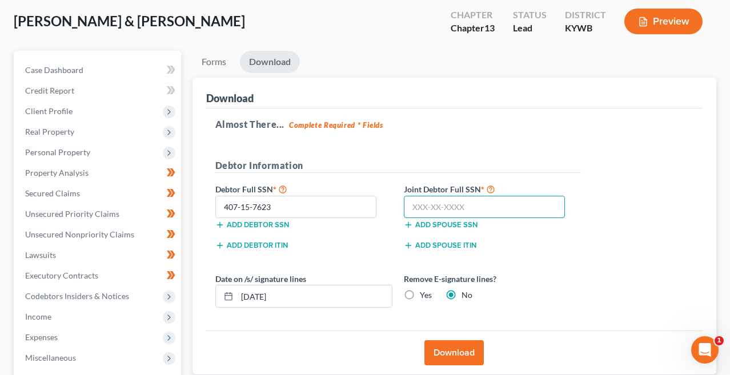
click at [446, 208] on input "text" at bounding box center [485, 207] width 162 height 23
click at [424, 209] on input "text" at bounding box center [485, 207] width 162 height 23
paste input "404-13-6852"
click at [464, 349] on button "Download" at bounding box center [453, 352] width 59 height 25
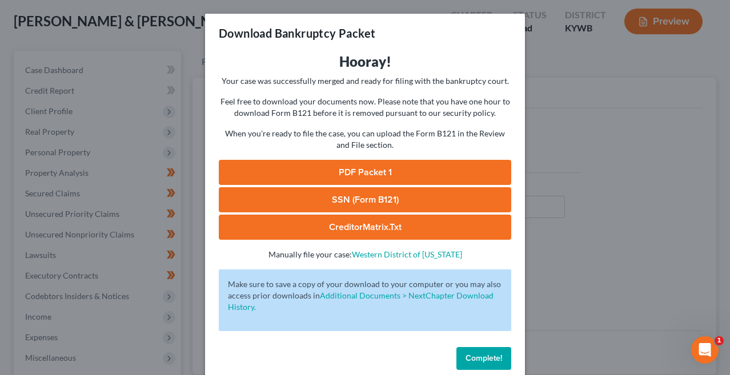
click at [367, 230] on link "CreditorMatrix.txt" at bounding box center [365, 227] width 292 height 25
click at [365, 199] on link "SSN (Form B121)" at bounding box center [365, 199] width 292 height 25
click at [361, 171] on link "PDF Packet 1" at bounding box center [365, 172] width 292 height 25
click at [485, 355] on span "Complete!" at bounding box center [483, 358] width 37 height 10
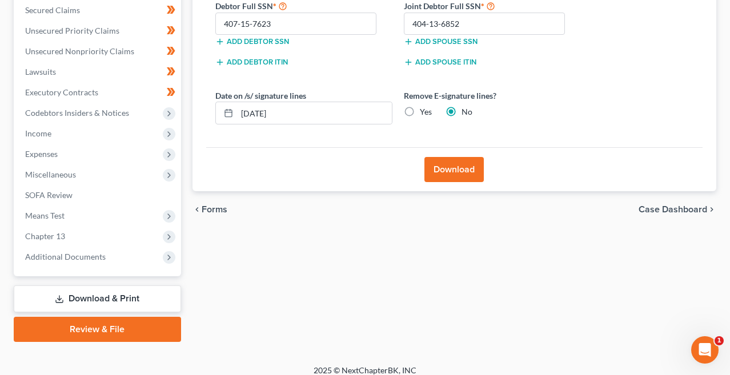
click at [126, 328] on link "Review & File" at bounding box center [97, 329] width 167 height 25
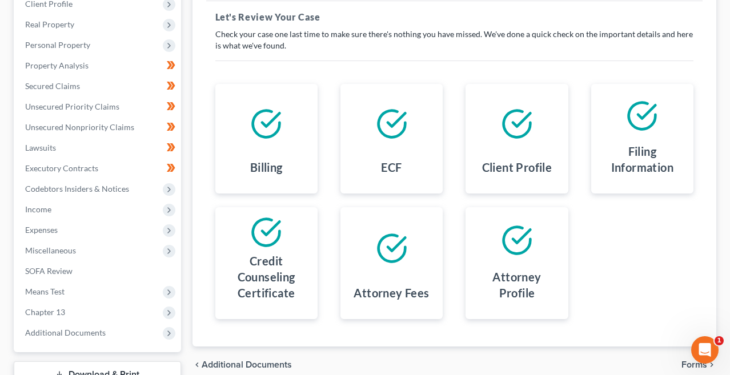
scroll to position [166, 0]
click at [85, 252] on span "Miscellaneous" at bounding box center [98, 250] width 165 height 21
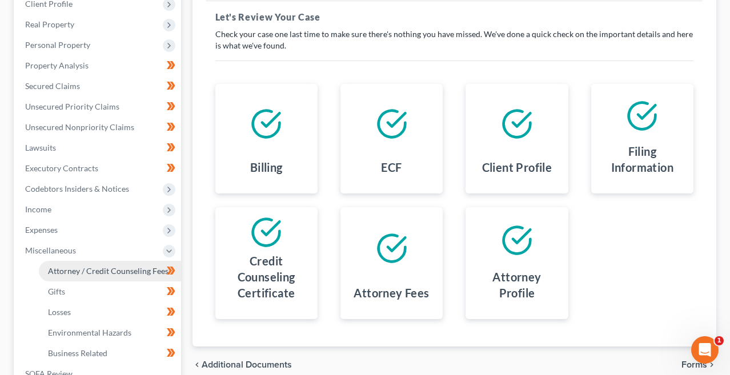
click at [90, 266] on span "Attorney / Credit Counseling Fees" at bounding box center [108, 271] width 120 height 10
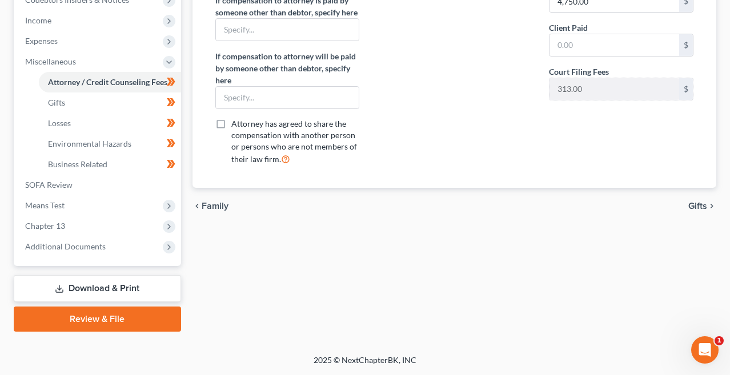
scroll to position [355, 0]
click at [122, 331] on link "Review & File" at bounding box center [97, 319] width 167 height 25
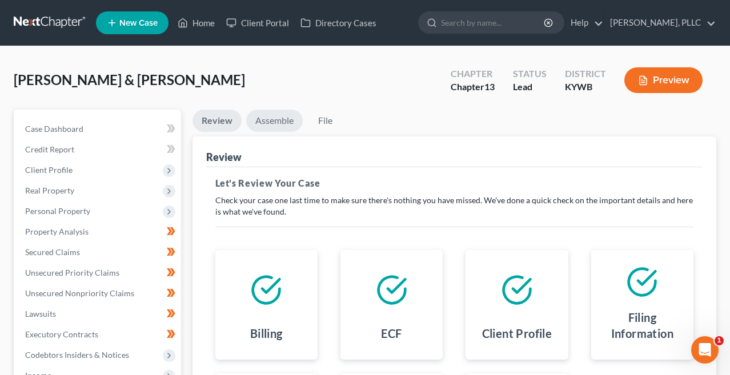
click at [275, 126] on link "Assemble" at bounding box center [274, 121] width 57 height 22
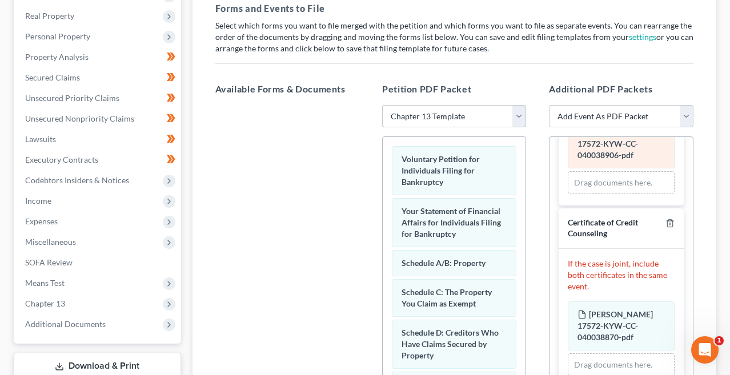
scroll to position [121, 0]
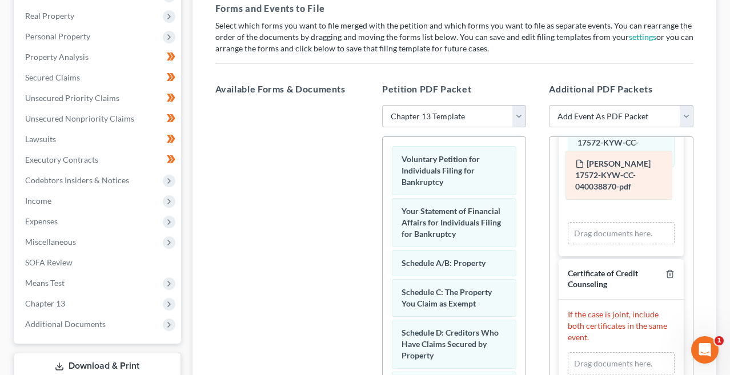
drag, startPoint x: 606, startPoint y: 299, endPoint x: 603, endPoint y: 175, distance: 123.9
click at [603, 352] on div "[PERSON_NAME] 17572-KYW-CC-040038870-pdf [PERSON_NAME] 17572-KYW-CC-040038870-p…" at bounding box center [620, 363] width 106 height 23
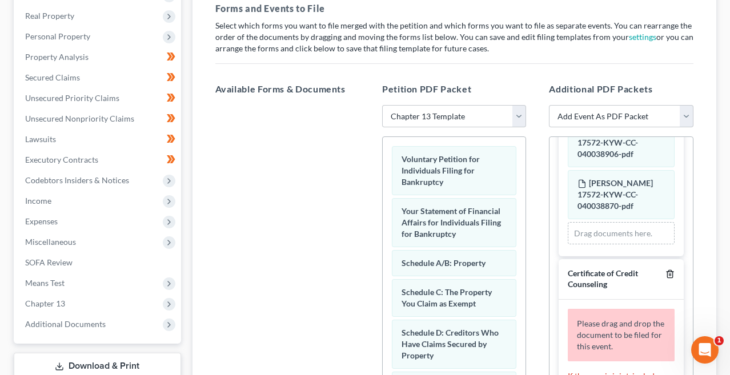
click at [669, 269] on icon "button" at bounding box center [669, 273] width 9 height 9
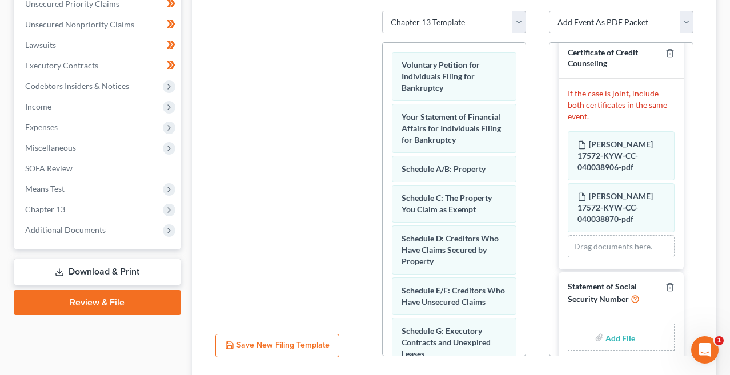
scroll to position [298, 0]
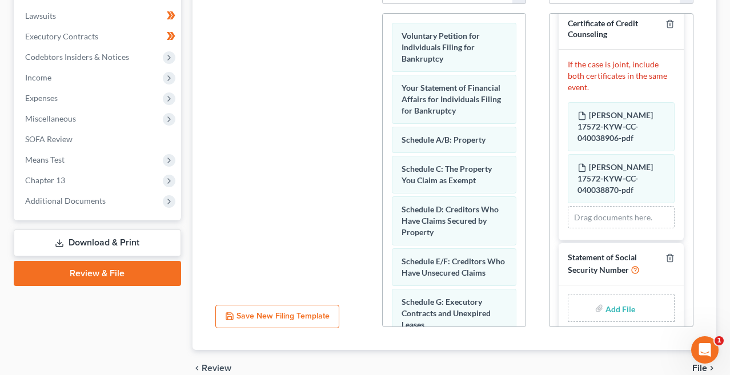
click at [624, 298] on input "file" at bounding box center [618, 308] width 27 height 21
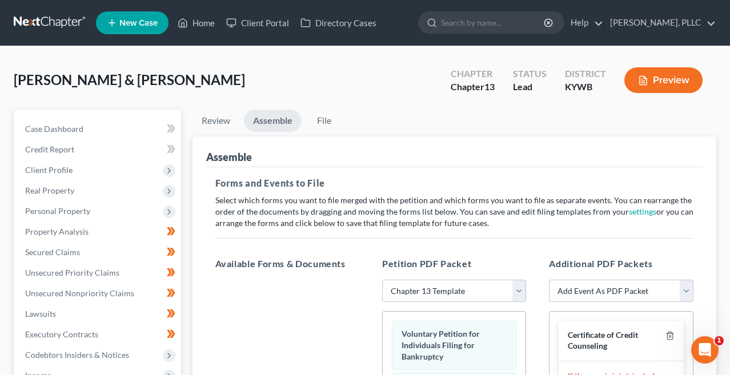
scroll to position [0, 0]
click at [328, 125] on link "File" at bounding box center [324, 121] width 37 height 22
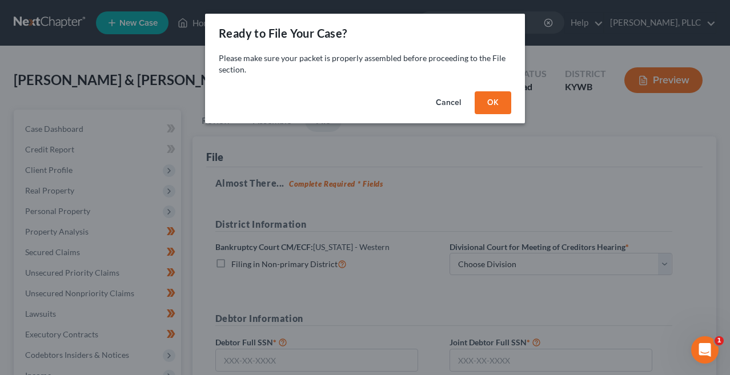
click at [495, 102] on button "OK" at bounding box center [492, 102] width 37 height 23
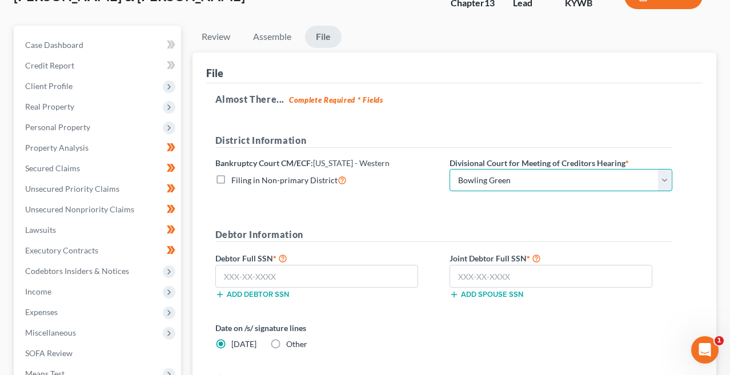
scroll to position [84, 0]
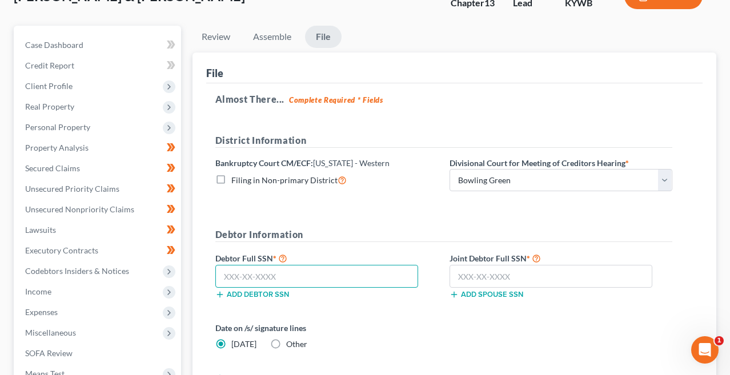
click at [235, 278] on input "text" at bounding box center [316, 276] width 203 height 23
paste input "407-15-7623"
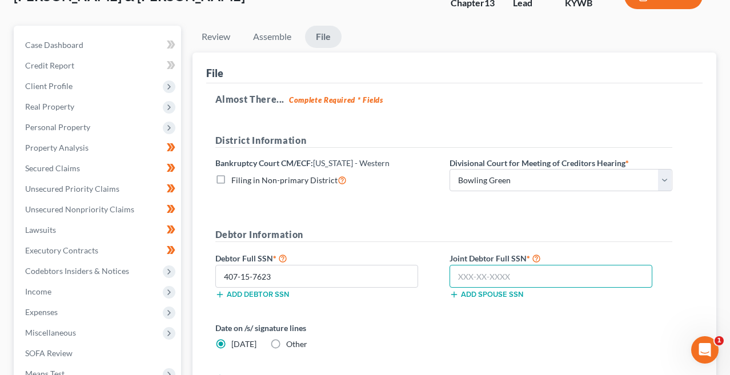
click at [490, 270] on input "text" at bounding box center [550, 276] width 203 height 23
click at [475, 274] on input "text" at bounding box center [550, 276] width 203 height 23
paste input "404-13-6852"
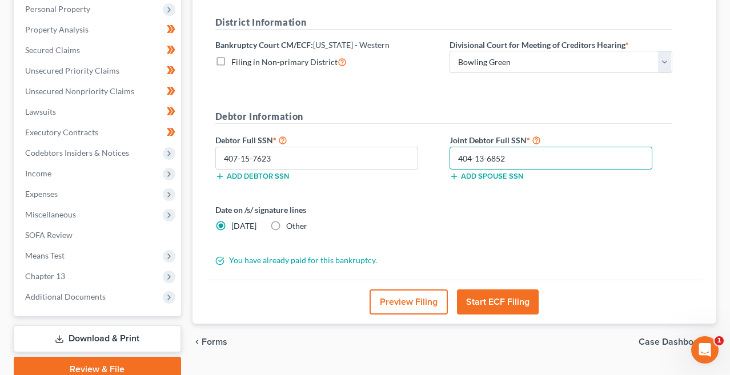
scroll to position [233, 0]
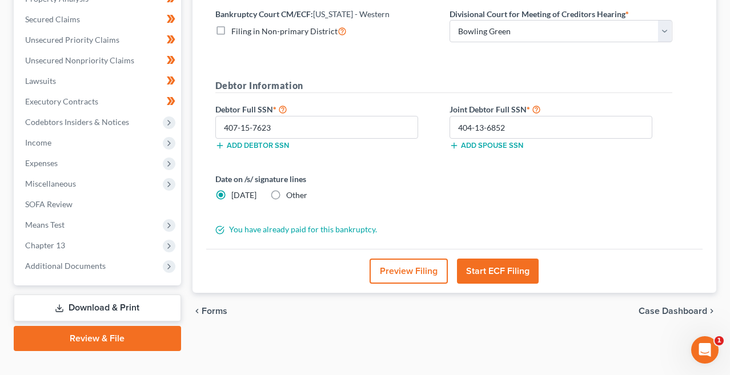
click at [475, 274] on button "Start ECF Filing" at bounding box center [498, 271] width 82 height 25
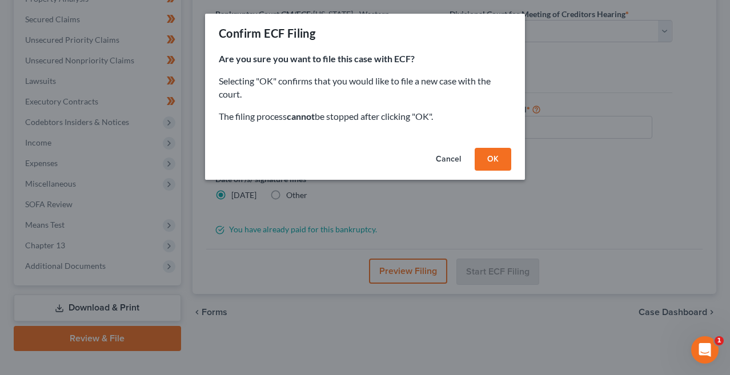
click at [492, 158] on button "OK" at bounding box center [492, 159] width 37 height 23
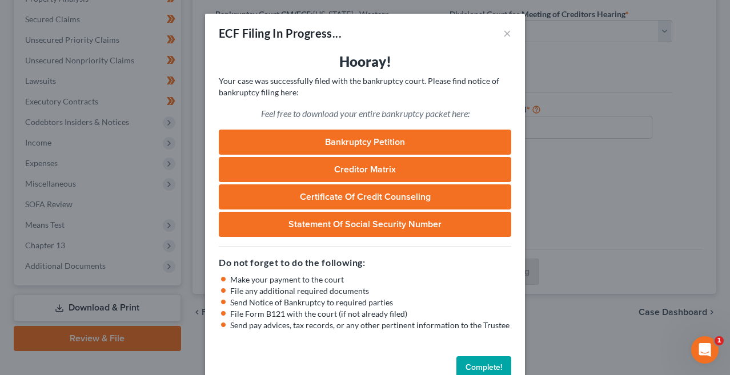
scroll to position [0, 0]
click at [316, 90] on p "Your case was successfully filed with the bankruptcy court. Please find notice …" at bounding box center [365, 86] width 292 height 23
click at [320, 94] on p "Your case was successfully filed with the bankruptcy court. Please find notice …" at bounding box center [365, 86] width 292 height 23
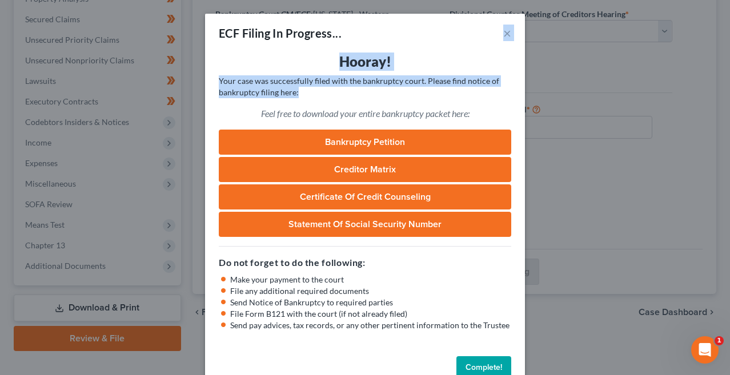
drag, startPoint x: 444, startPoint y: 17, endPoint x: 366, endPoint y: 96, distance: 110.6
click at [366, 96] on div "ECF Filing In Progress... × Hooray! Your case was successfully filed with the b…" at bounding box center [365, 201] width 320 height 374
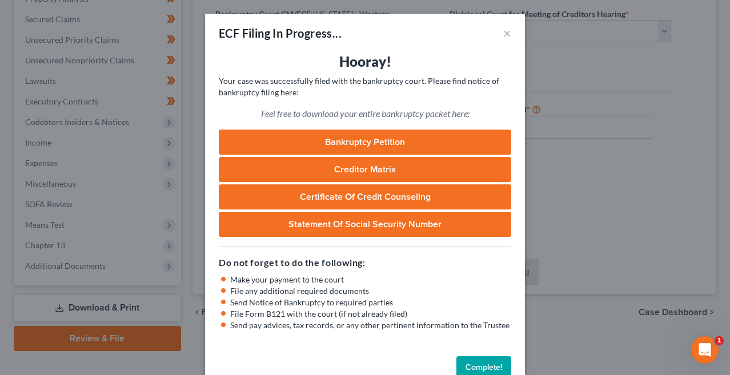
click at [563, 85] on div "ECF Filing In Progress... × Hooray! Your case was successfully filed with the b…" at bounding box center [365, 187] width 730 height 375
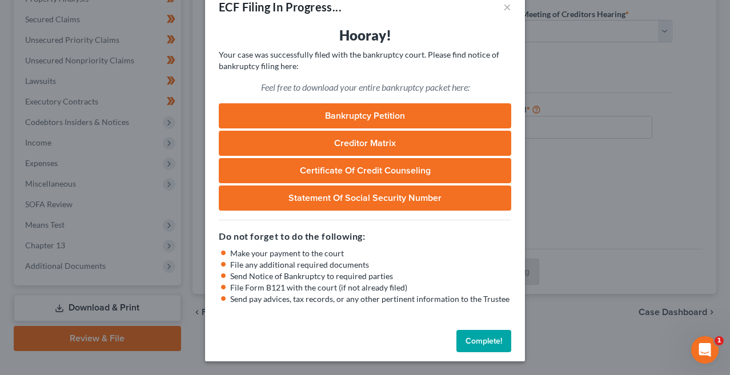
scroll to position [26, 0]
click at [489, 343] on button "Complete!" at bounding box center [483, 341] width 55 height 23
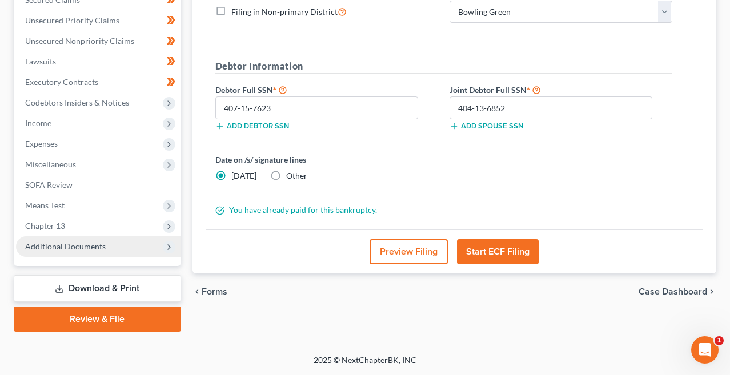
scroll to position [252, 0]
click at [126, 249] on span "Additional Documents" at bounding box center [98, 246] width 165 height 21
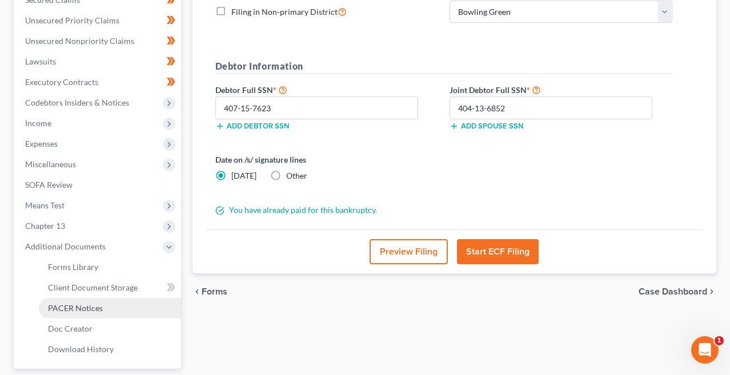
click at [107, 310] on link "PACER Notices" at bounding box center [110, 308] width 142 height 21
